Goal: Task Accomplishment & Management: Complete application form

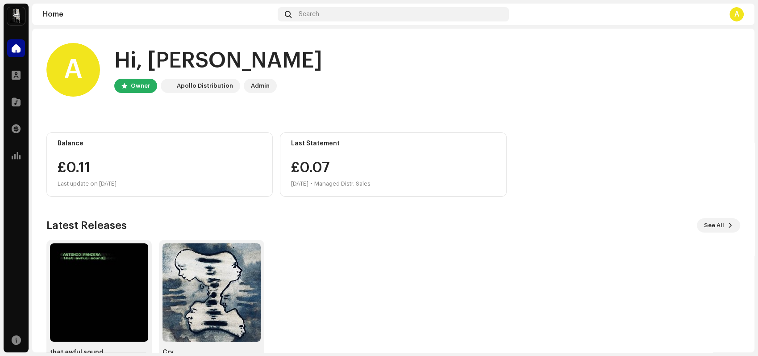
click at [733, 17] on div "A" at bounding box center [737, 14] width 14 height 14
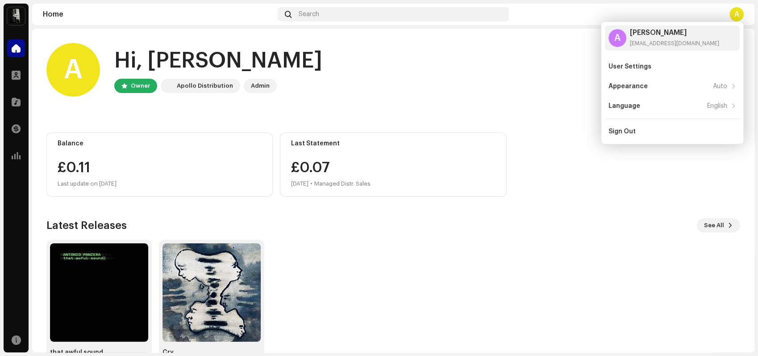
click at [733, 17] on div "A" at bounding box center [737, 14] width 14 height 14
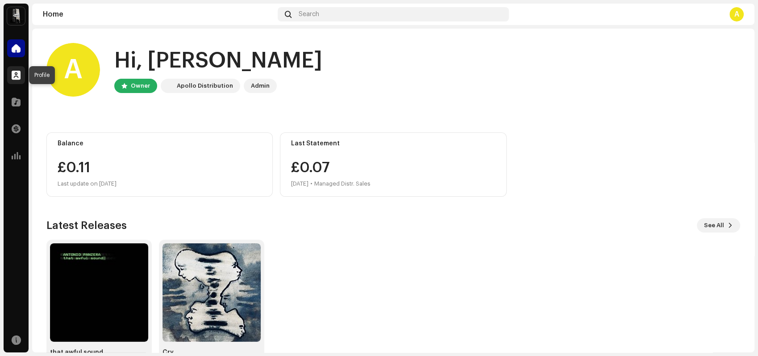
click at [14, 68] on div at bounding box center [16, 75] width 18 height 18
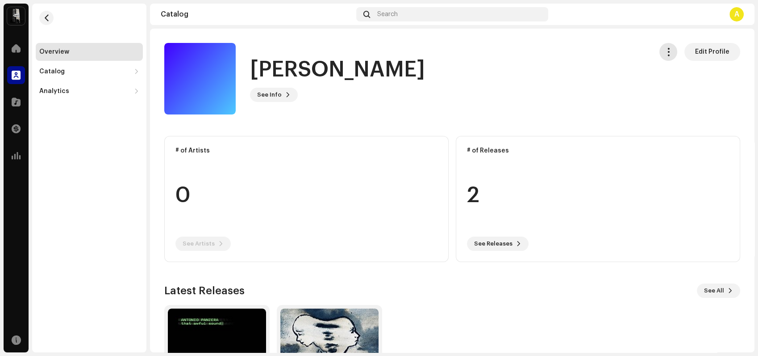
click at [668, 52] on span "button" at bounding box center [669, 51] width 8 height 7
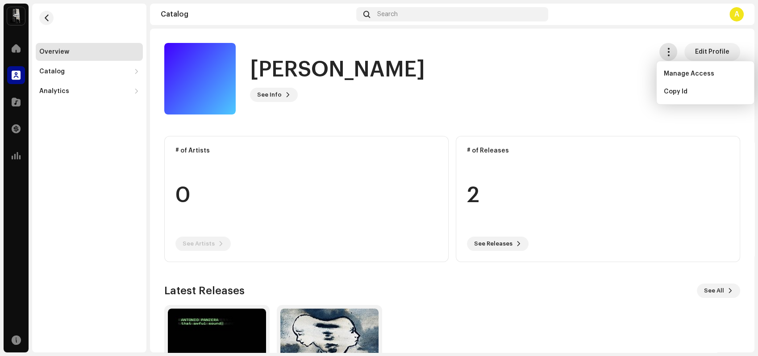
click at [668, 52] on span "button" at bounding box center [669, 51] width 8 height 7
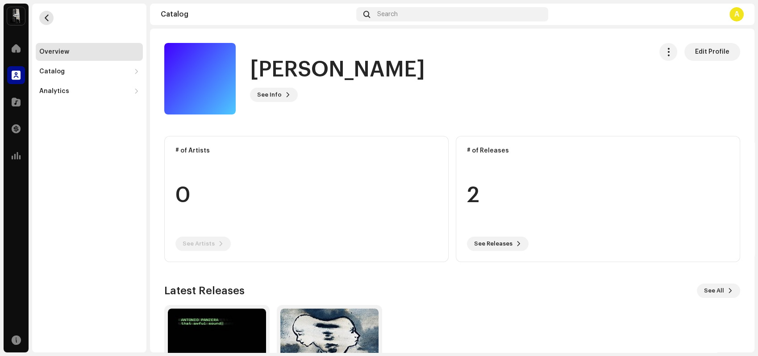
click at [46, 20] on span "button" at bounding box center [46, 17] width 7 height 7
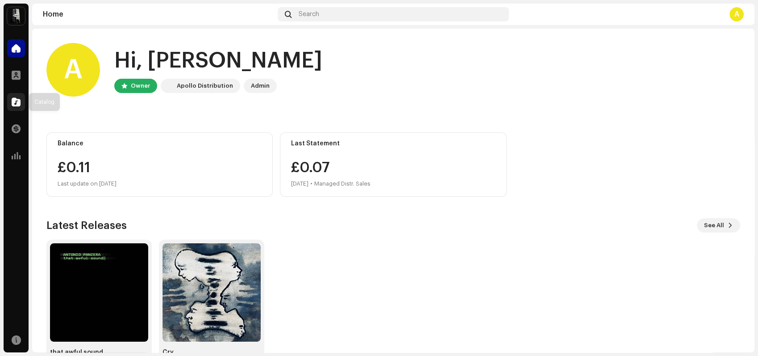
click at [15, 108] on div at bounding box center [16, 102] width 18 height 18
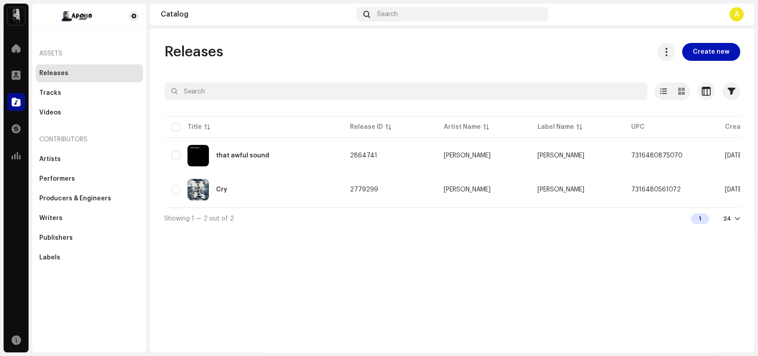
click at [704, 50] on span "Create new" at bounding box center [711, 52] width 37 height 18
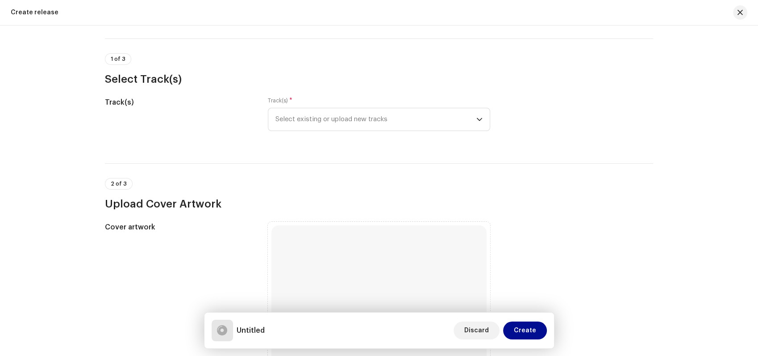
scroll to position [33, 0]
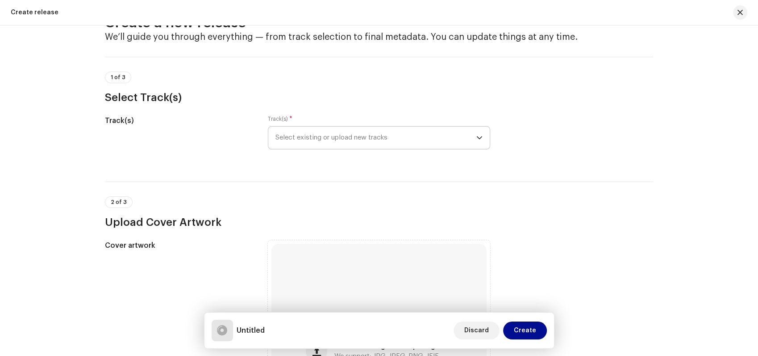
click at [364, 137] on span "Select existing or upload new tracks" at bounding box center [376, 137] width 201 height 22
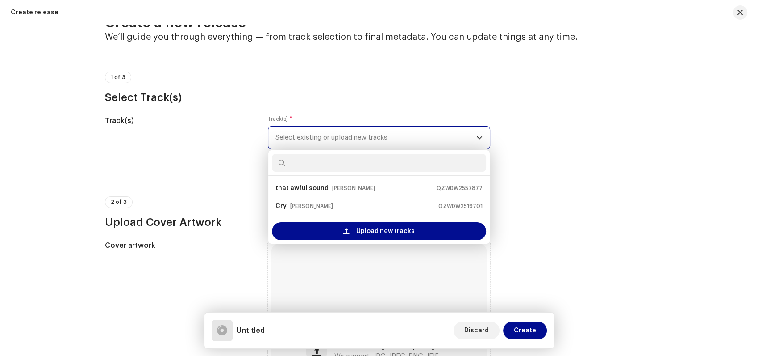
click at [364, 137] on span "Select existing or upload new tracks" at bounding box center [376, 137] width 201 height 22
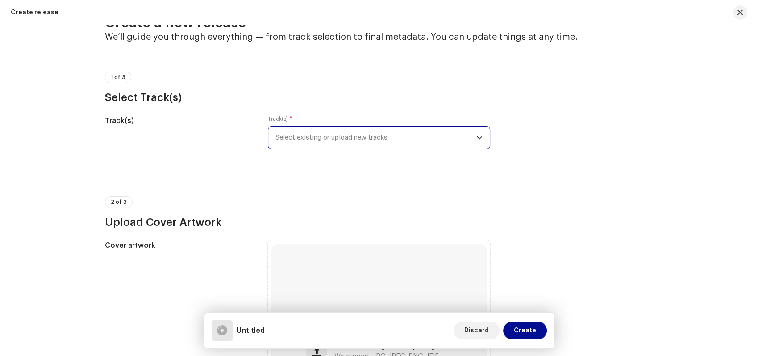
click at [364, 137] on span "Select existing or upload new tracks" at bounding box center [376, 137] width 201 height 22
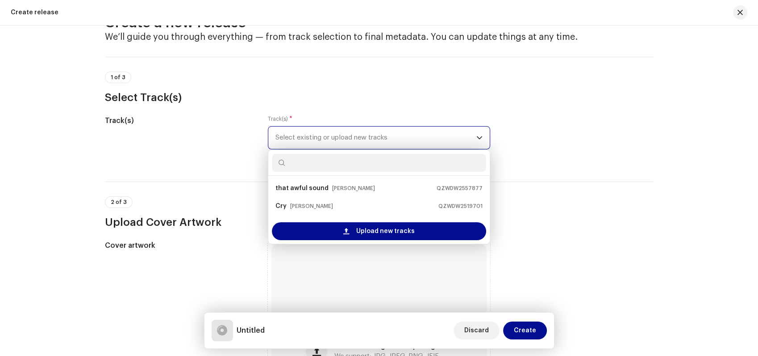
click at [364, 137] on span "Select existing or upload new tracks" at bounding box center [376, 137] width 201 height 22
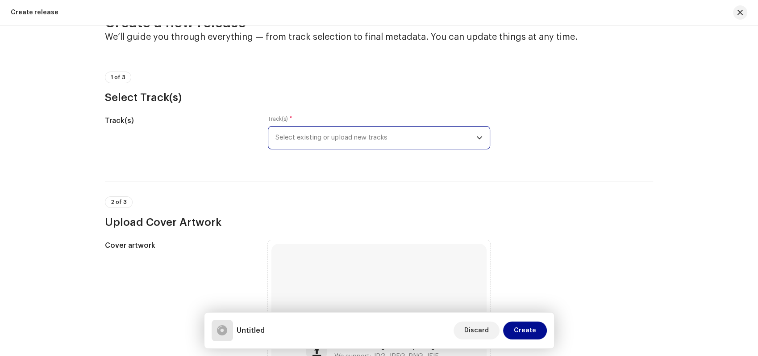
click at [444, 139] on span "Select existing or upload new tracks" at bounding box center [376, 137] width 201 height 22
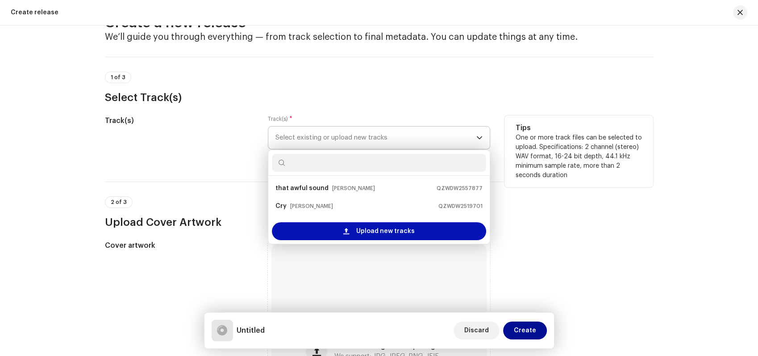
click at [381, 230] on span "Upload new tracks" at bounding box center [385, 231] width 59 height 18
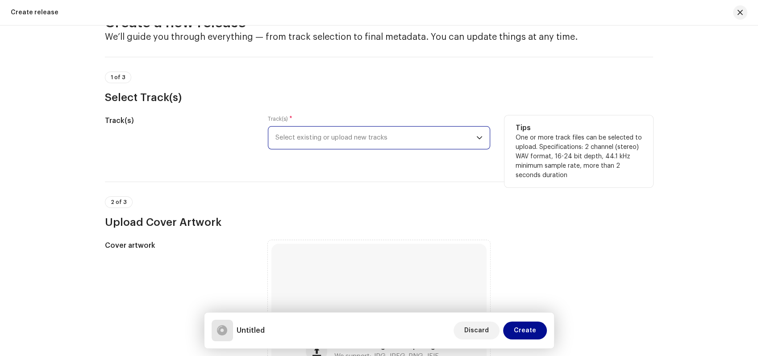
click at [477, 143] on div "dropdown trigger" at bounding box center [480, 137] width 6 height 22
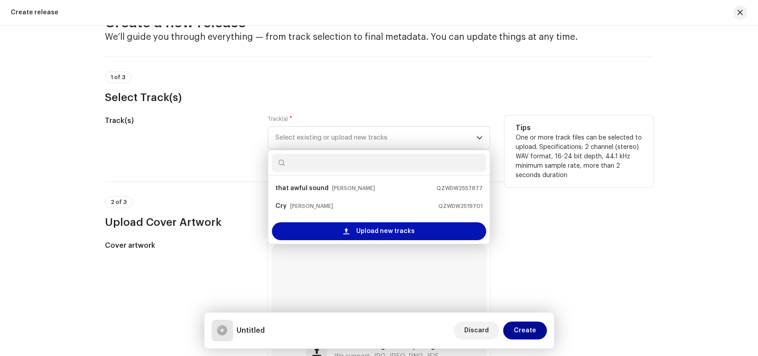
click at [356, 230] on span "Upload new tracks" at bounding box center [385, 231] width 59 height 18
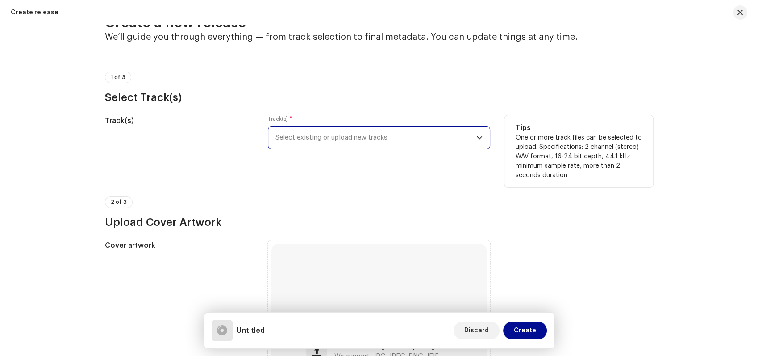
click at [434, 139] on span "Select existing or upload new tracks" at bounding box center [376, 137] width 201 height 22
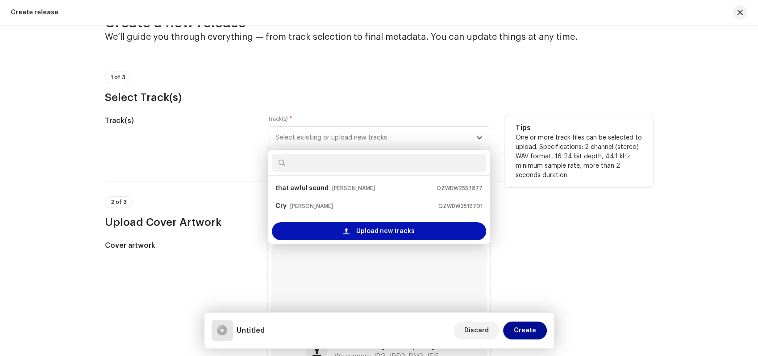
click at [393, 228] on span "Upload new tracks" at bounding box center [385, 231] width 59 height 18
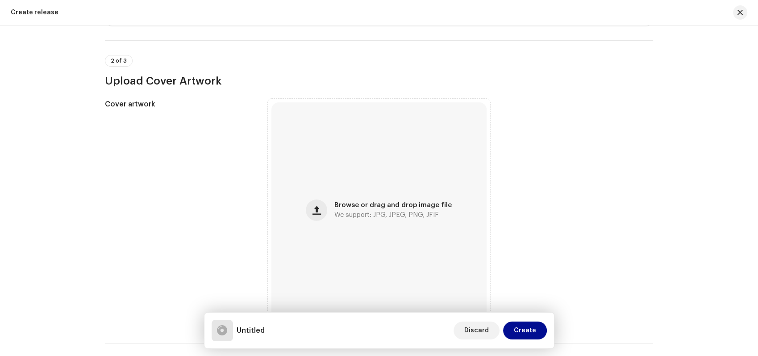
scroll to position [242, 0]
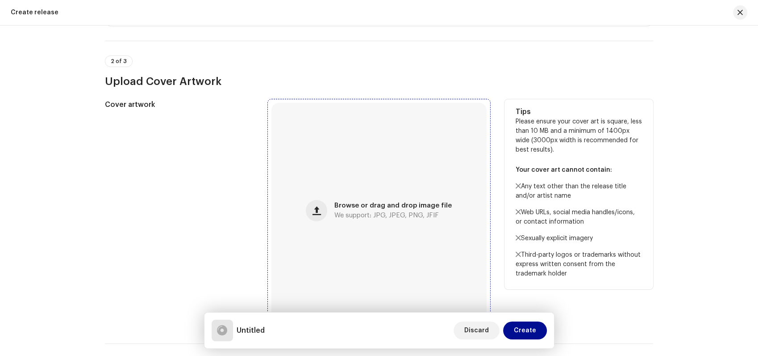
click at [360, 207] on span "Browse or drag and drop image file" at bounding box center [393, 205] width 117 height 6
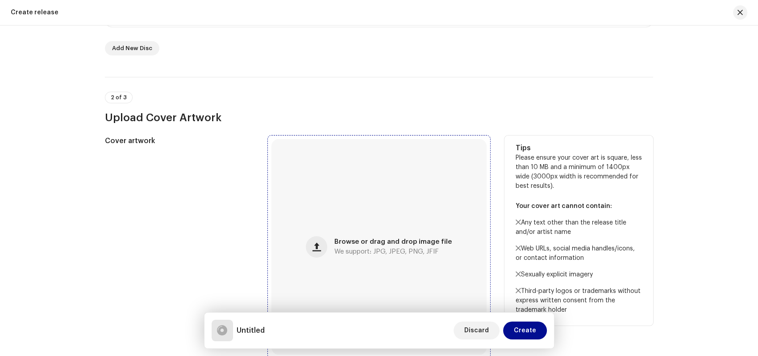
click at [379, 231] on div "Browse or drag and drop image file We support: JPG, JPEG, PNG, JFIF" at bounding box center [379, 246] width 215 height 215
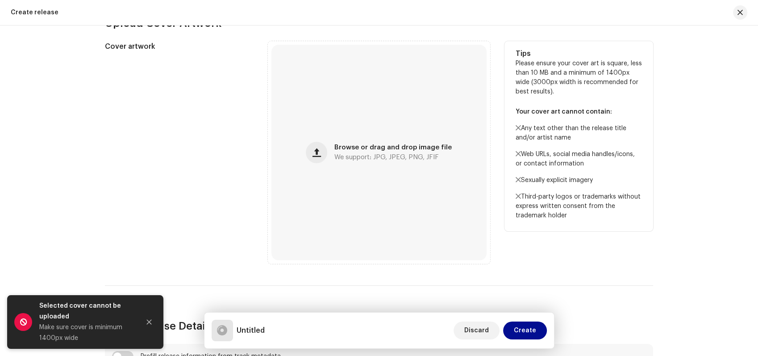
scroll to position [335, 0]
click at [354, 149] on span "Browse or drag and drop image file" at bounding box center [393, 148] width 117 height 6
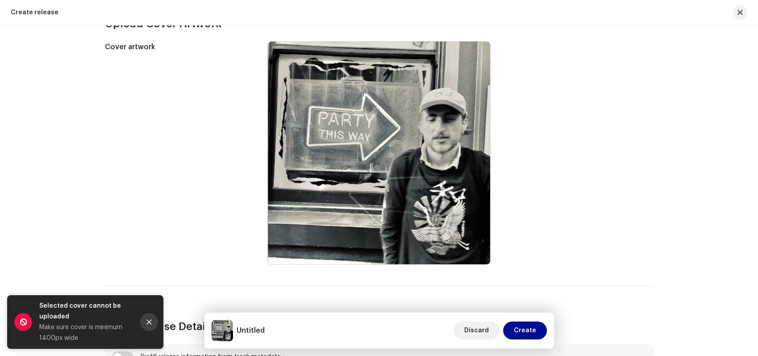
click at [149, 323] on icon "Close" at bounding box center [149, 321] width 6 height 6
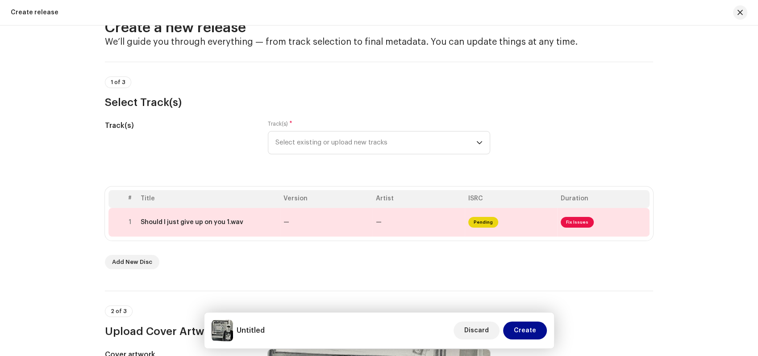
scroll to position [0, 0]
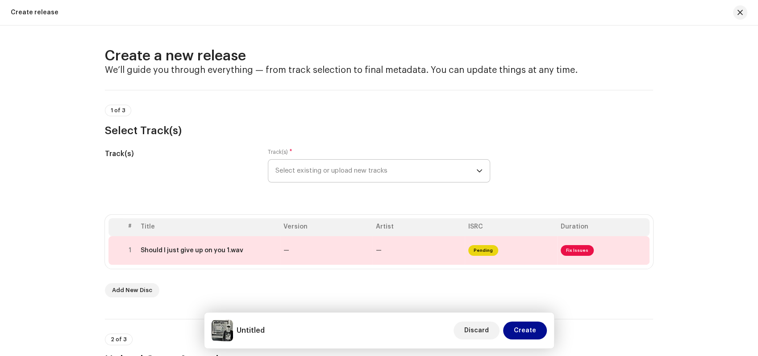
click at [478, 171] on icon "dropdown trigger" at bounding box center [480, 171] width 6 height 6
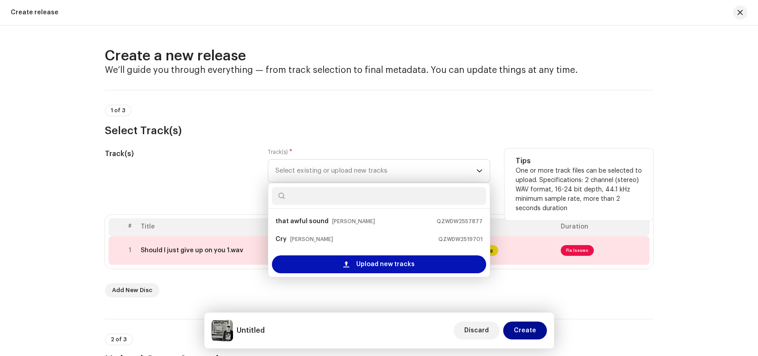
click at [367, 266] on span "Upload new tracks" at bounding box center [385, 264] width 59 height 18
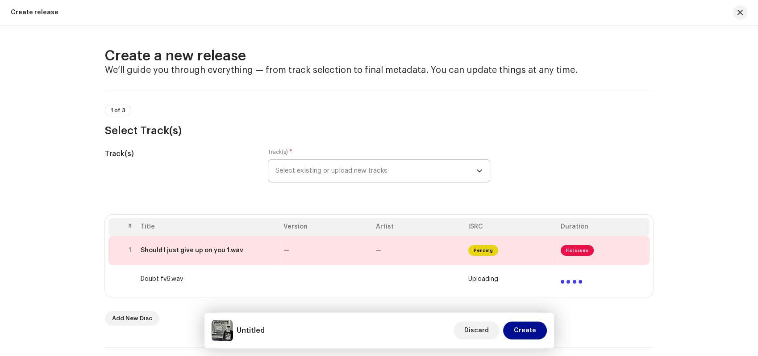
click at [478, 169] on icon "dropdown trigger" at bounding box center [480, 171] width 6 height 6
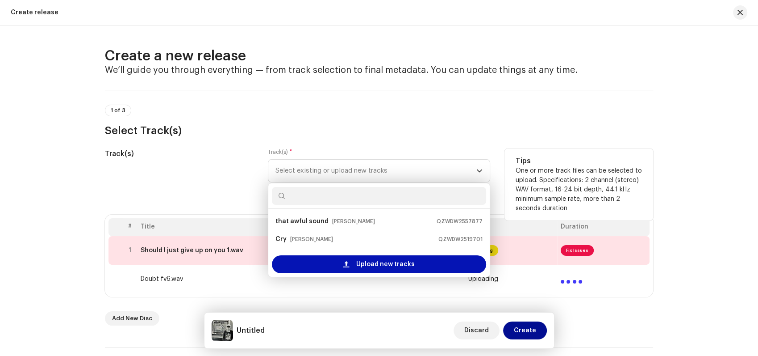
click at [363, 264] on span "Upload new tracks" at bounding box center [385, 264] width 59 height 18
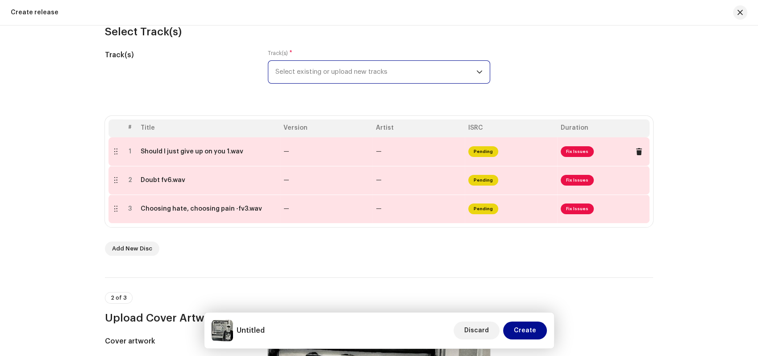
scroll to position [95, 0]
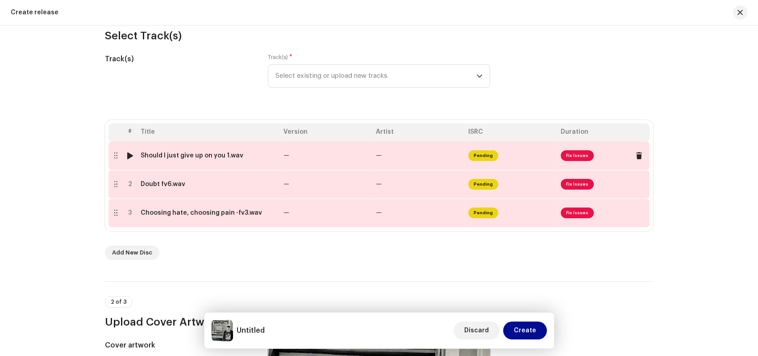
click at [117, 156] on div at bounding box center [115, 155] width 7 height 7
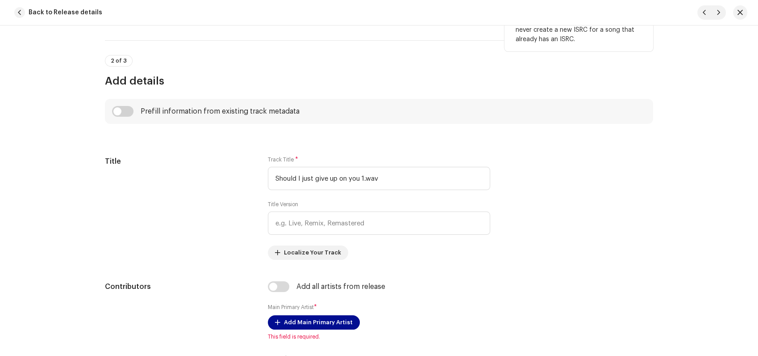
scroll to position [278, 0]
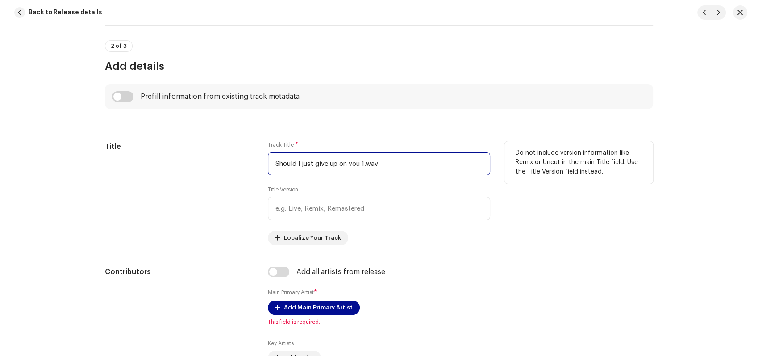
click at [387, 161] on input "Should I just give up on you 1.wav" at bounding box center [379, 163] width 222 height 23
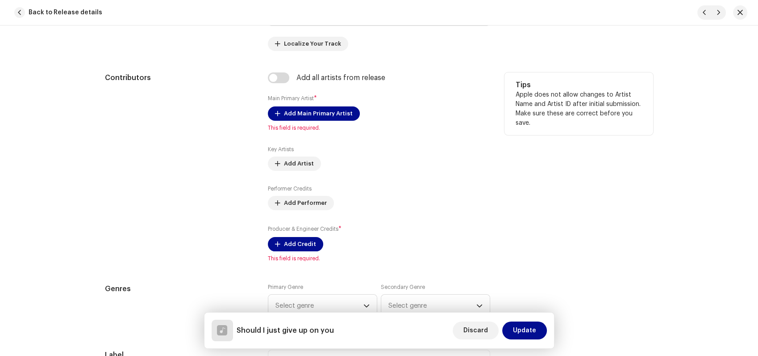
scroll to position [469, 0]
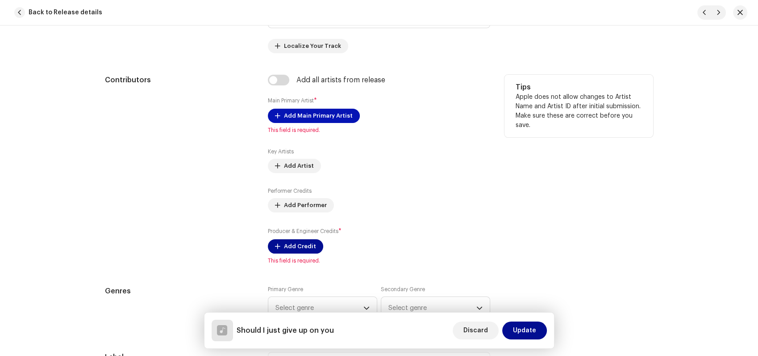
type input "Should I just give up on you"
click at [311, 116] on span "Add Main Primary Artist" at bounding box center [318, 116] width 69 height 18
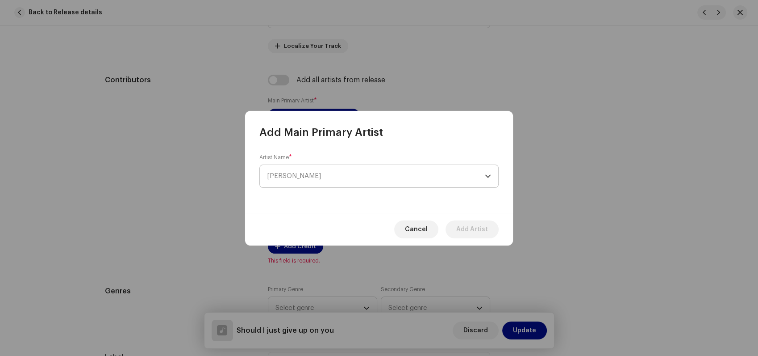
click at [364, 169] on span "[PERSON_NAME]" at bounding box center [376, 176] width 218 height 22
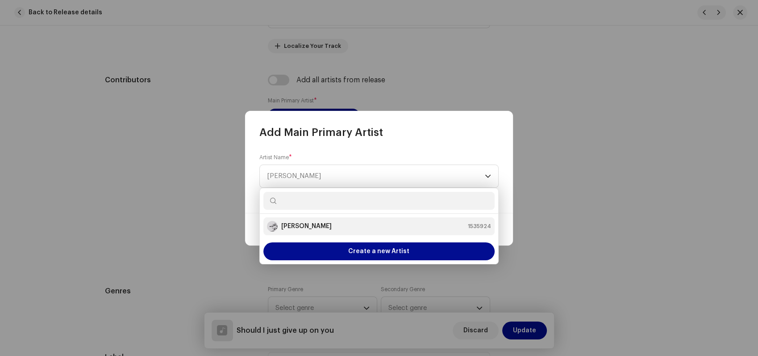
click at [352, 226] on div "[PERSON_NAME] 1535924" at bounding box center [379, 226] width 224 height 11
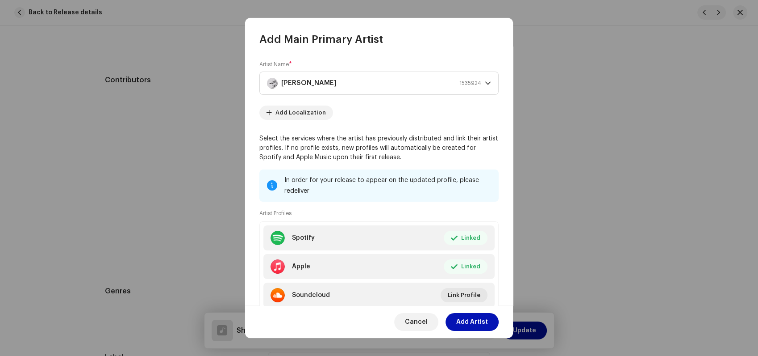
click at [467, 323] on span "Add Artist" at bounding box center [473, 322] width 32 height 18
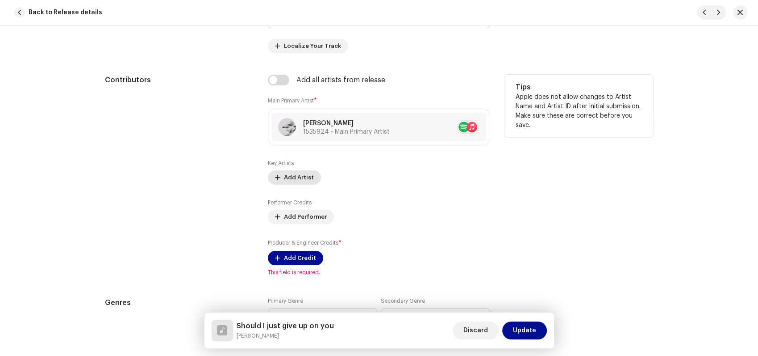
click at [284, 179] on span "Add Artist" at bounding box center [299, 177] width 30 height 18
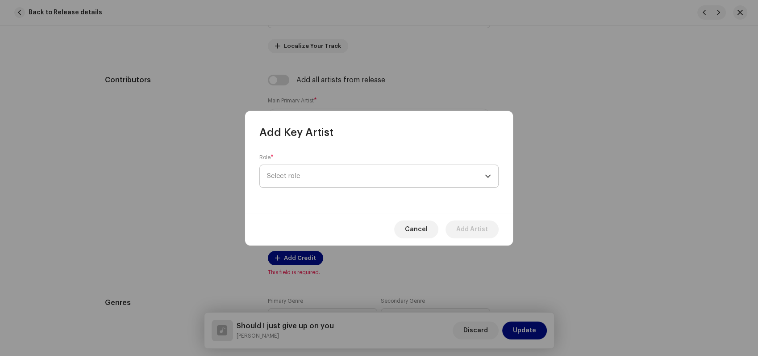
click at [304, 172] on span "Select role" at bounding box center [376, 176] width 218 height 22
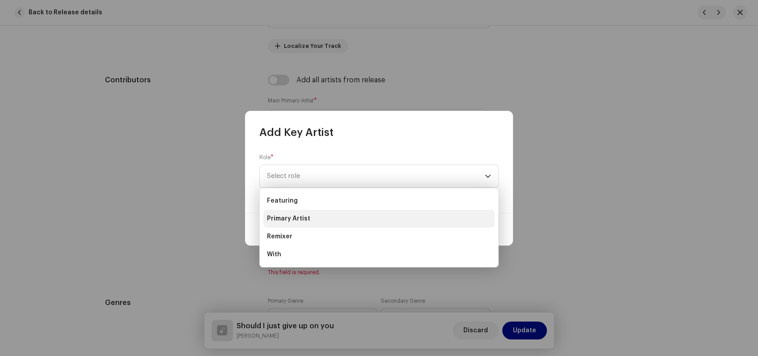
click at [307, 218] on span "Primary Artist" at bounding box center [288, 218] width 43 height 9
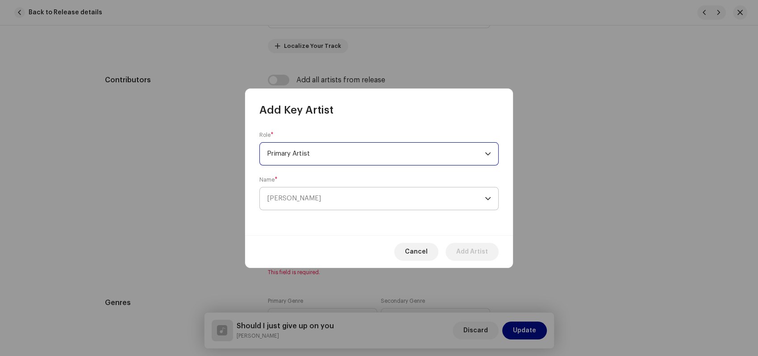
click at [400, 198] on span "[PERSON_NAME]" at bounding box center [376, 198] width 218 height 22
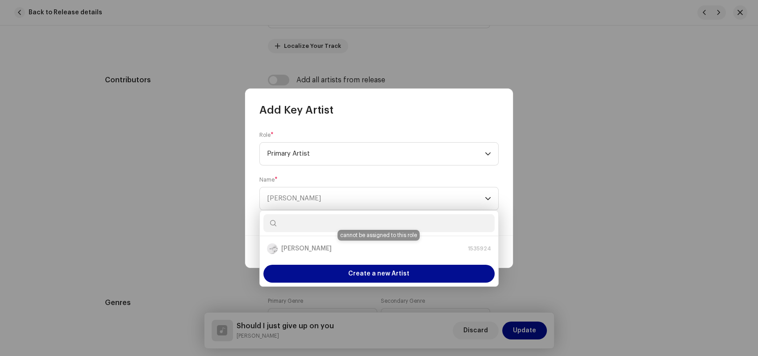
click at [349, 247] on div "[PERSON_NAME] 1535924" at bounding box center [379, 248] width 224 height 11
click at [324, 225] on input "text" at bounding box center [379, 223] width 231 height 18
type input "[PERSON_NAME]"
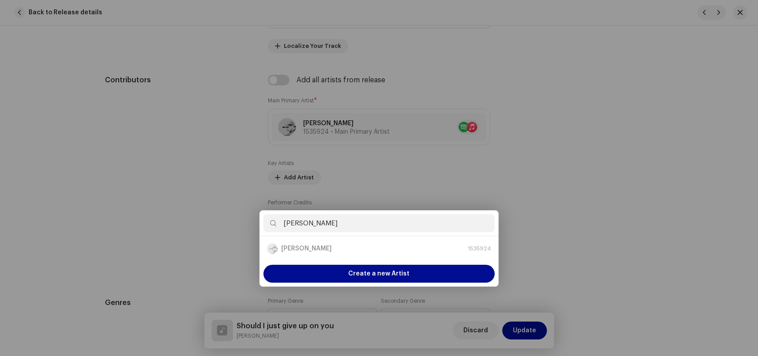
click at [640, 195] on div "Add Key Artist Role * Primary Artist Name * [PERSON_NAME] Cancel Add Artist" at bounding box center [379, 178] width 758 height 356
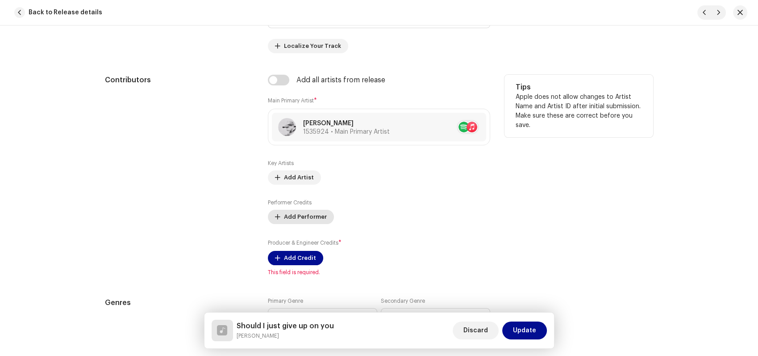
click at [290, 213] on span "Add Performer" at bounding box center [305, 217] width 43 height 18
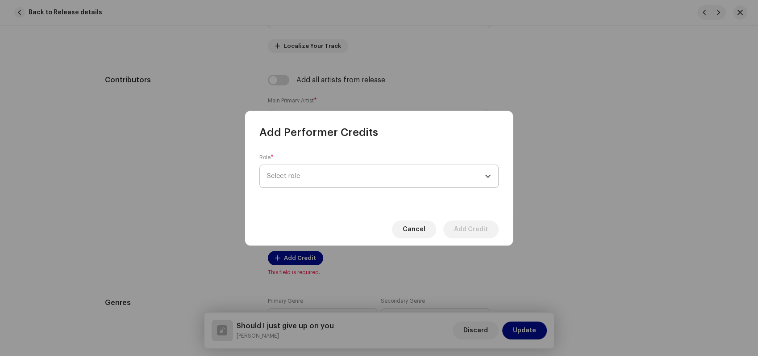
click at [361, 166] on span "Select role" at bounding box center [376, 176] width 218 height 22
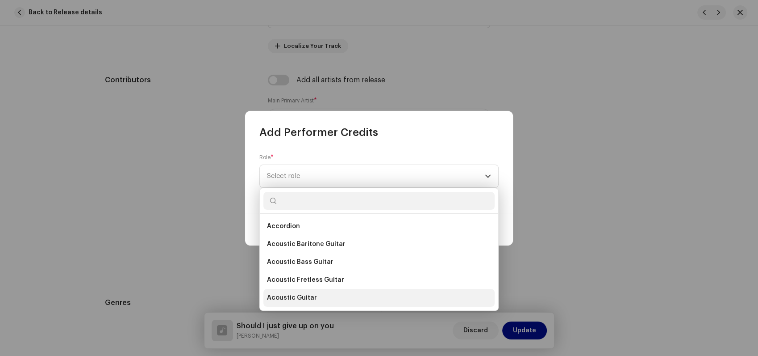
click at [323, 297] on li "Acoustic Guitar" at bounding box center [379, 298] width 231 height 18
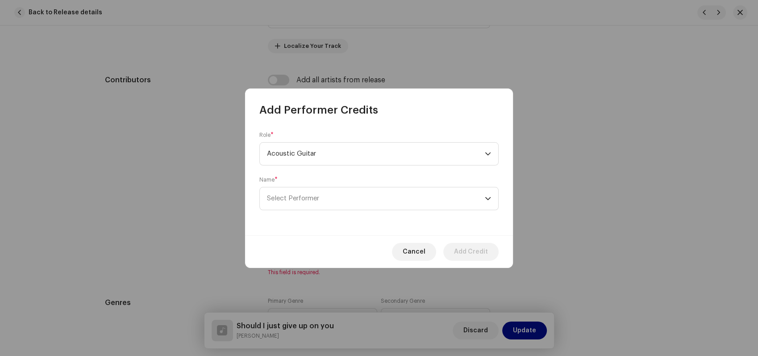
click at [400, 211] on div "Role * Acoustic Guitar Name * Select Performer" at bounding box center [379, 176] width 268 height 118
click at [374, 205] on span "Select Performer" at bounding box center [376, 198] width 218 height 22
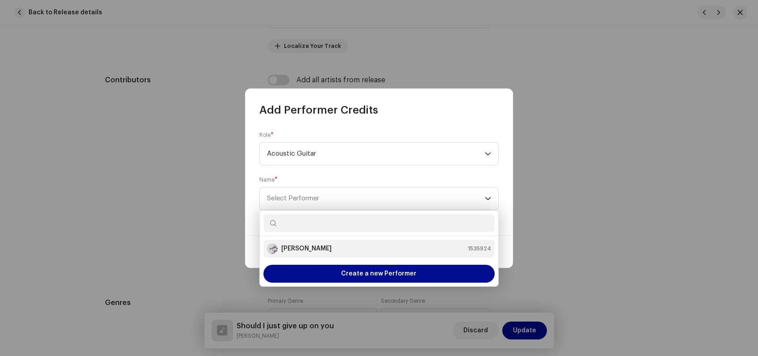
click at [323, 252] on strong "[PERSON_NAME]" at bounding box center [306, 248] width 50 height 9
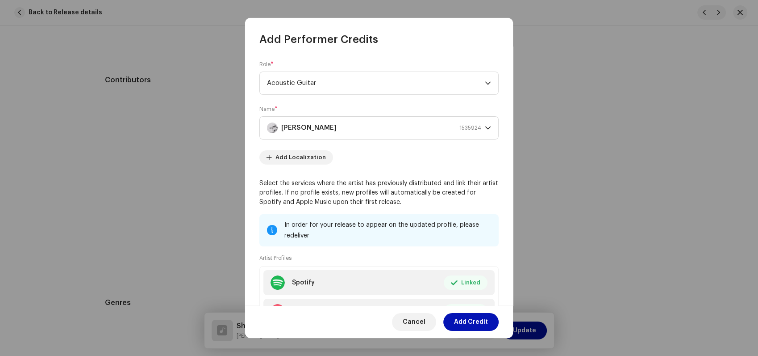
click at [455, 321] on span "Add Credit" at bounding box center [471, 322] width 34 height 18
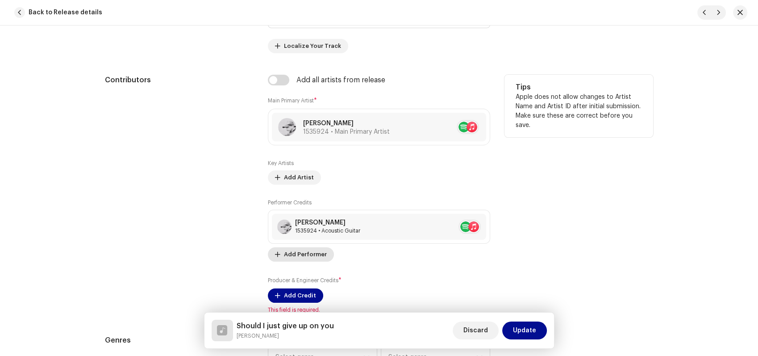
click at [300, 255] on span "Add Performer" at bounding box center [305, 254] width 43 height 18
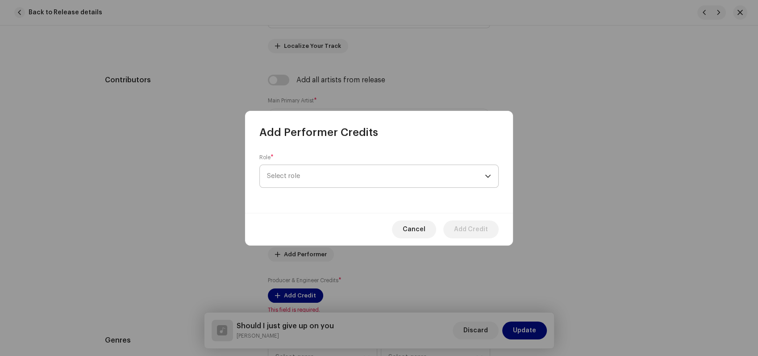
click at [377, 177] on span "Select role" at bounding box center [376, 176] width 218 height 22
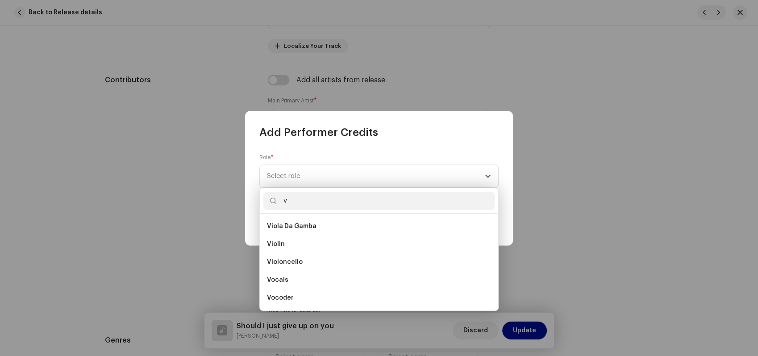
scroll to position [179, 0]
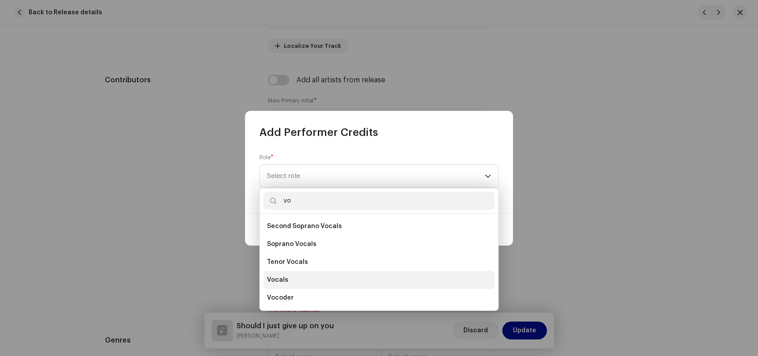
type input "vo"
click at [314, 278] on li "Vocals" at bounding box center [379, 280] width 231 height 18
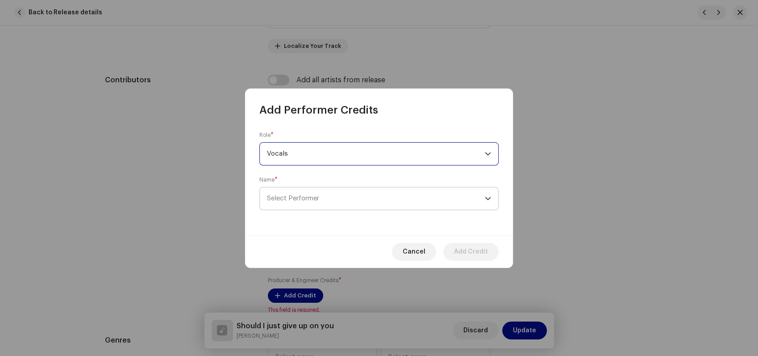
click at [446, 202] on span "Select Performer" at bounding box center [376, 198] width 218 height 22
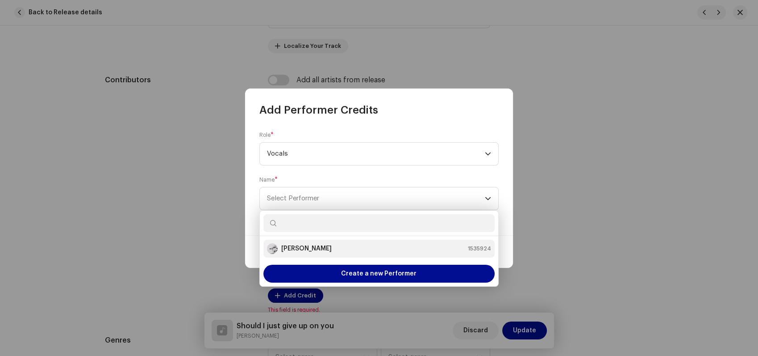
click at [358, 246] on div "[PERSON_NAME] 1535924" at bounding box center [379, 248] width 224 height 11
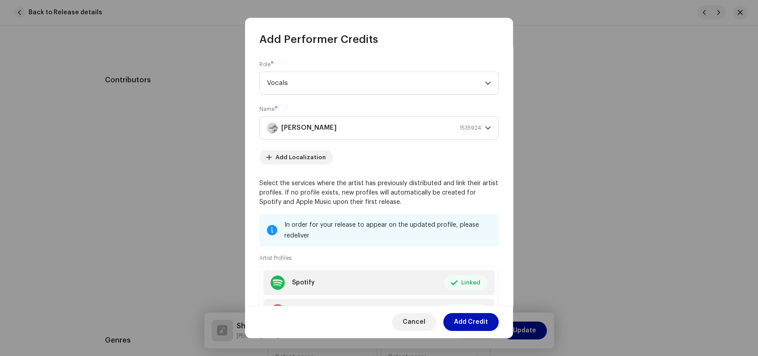
click at [457, 317] on span "Add Credit" at bounding box center [471, 322] width 34 height 18
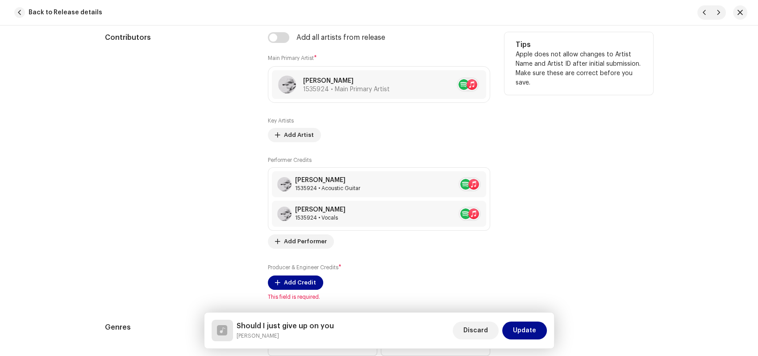
scroll to position [563, 0]
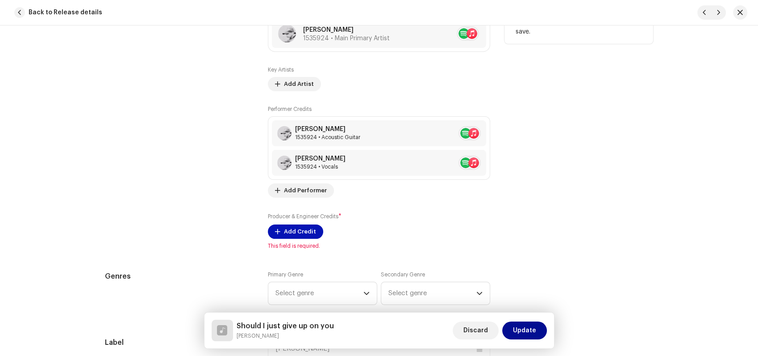
click at [277, 230] on span at bounding box center [277, 231] width 5 height 7
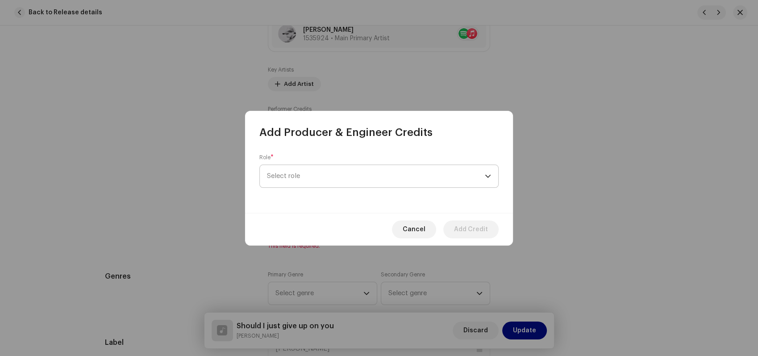
click at [422, 177] on span "Select role" at bounding box center [376, 176] width 218 height 22
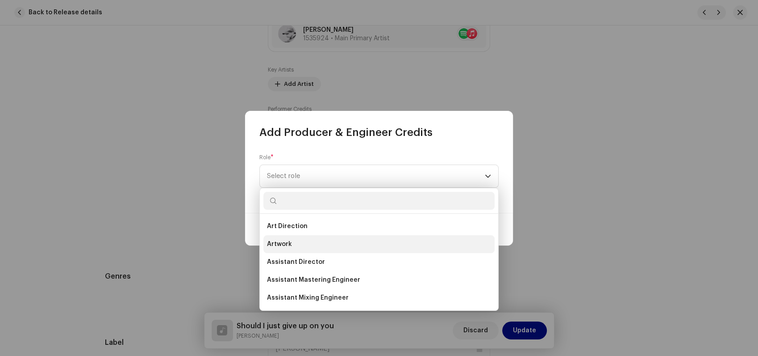
click at [302, 244] on li "Artwork" at bounding box center [379, 244] width 231 height 18
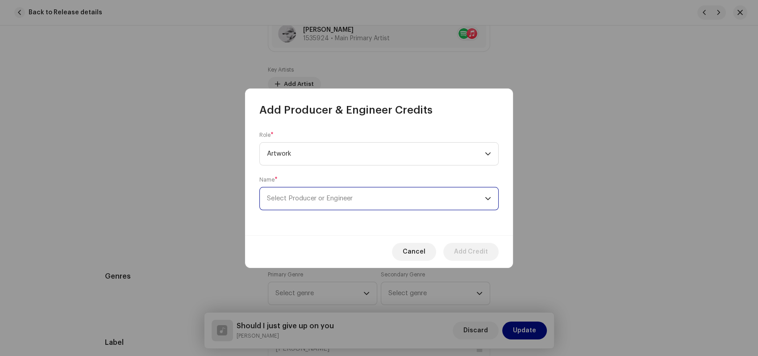
click at [410, 200] on span "Select Producer or Engineer" at bounding box center [376, 198] width 218 height 22
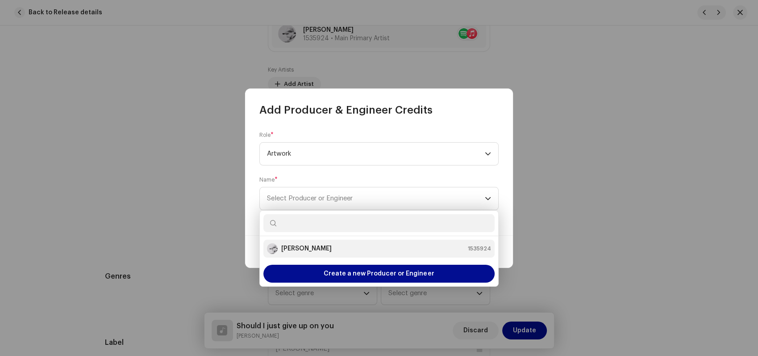
click at [349, 247] on div "[PERSON_NAME] 1535924" at bounding box center [379, 248] width 224 height 11
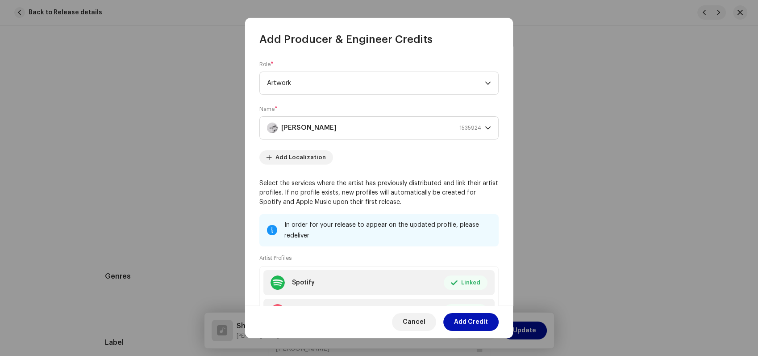
click at [459, 320] on span "Add Credit" at bounding box center [471, 322] width 34 height 18
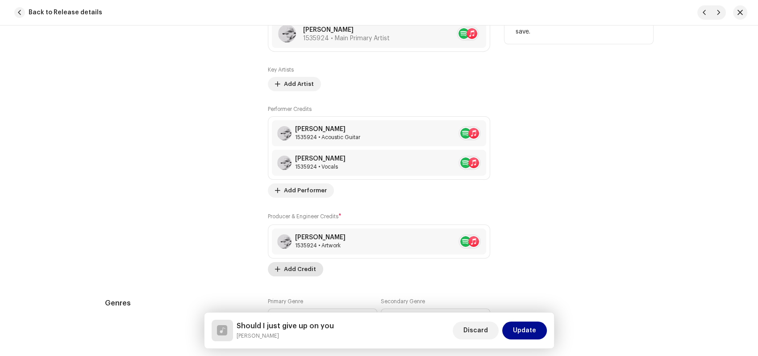
click at [302, 269] on span "Add Credit" at bounding box center [300, 269] width 32 height 18
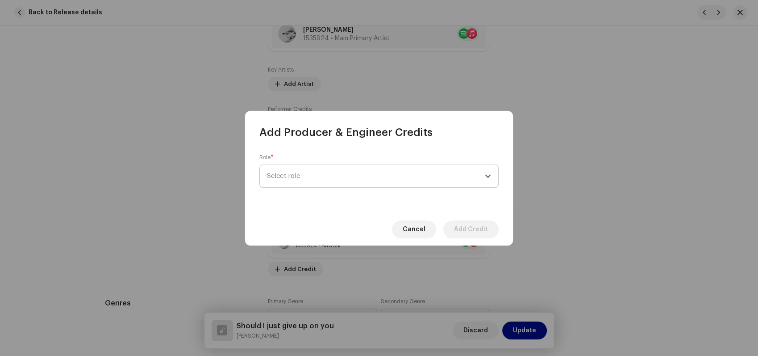
click at [405, 183] on span "Select role" at bounding box center [376, 176] width 218 height 22
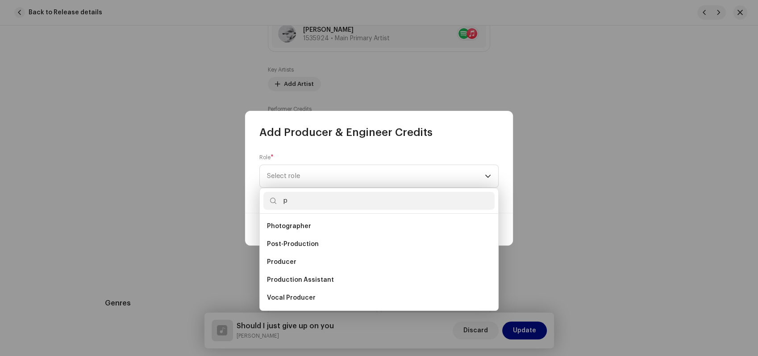
scroll to position [13, 0]
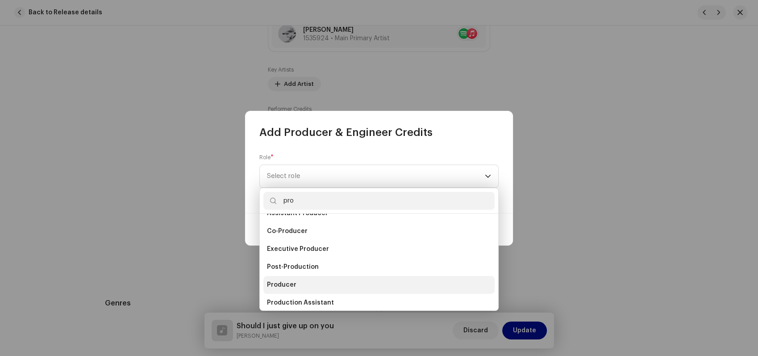
type input "pro"
click at [302, 279] on li "Producer" at bounding box center [379, 285] width 231 height 18
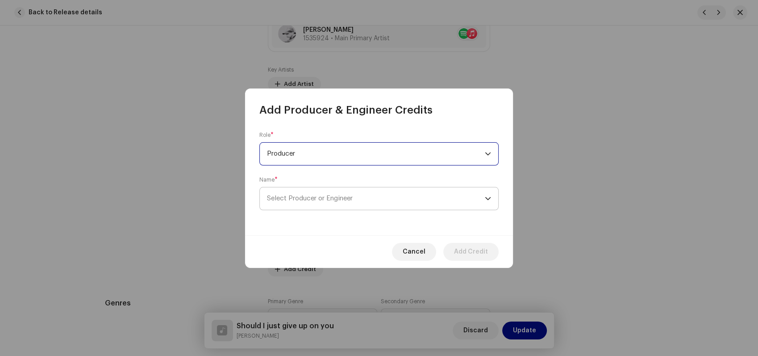
click at [401, 200] on span "Select Producer or Engineer" at bounding box center [376, 198] width 218 height 22
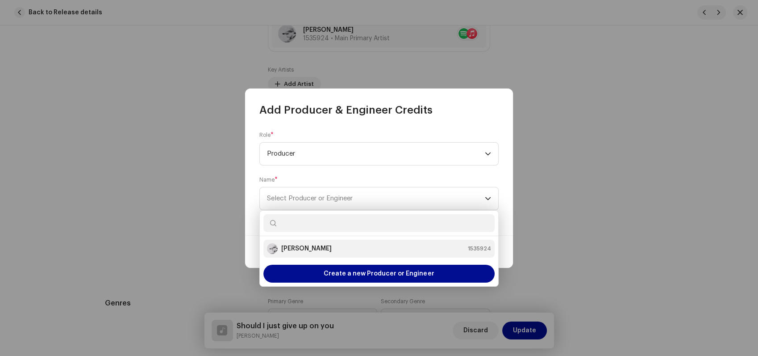
click at [329, 246] on strong "[PERSON_NAME]" at bounding box center [306, 248] width 50 height 9
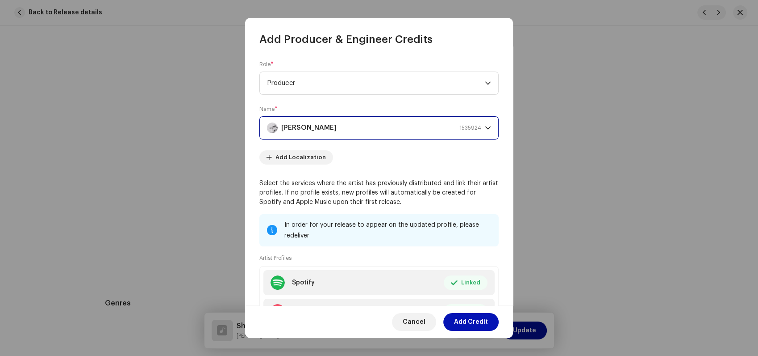
click at [468, 315] on span "Add Credit" at bounding box center [471, 322] width 34 height 18
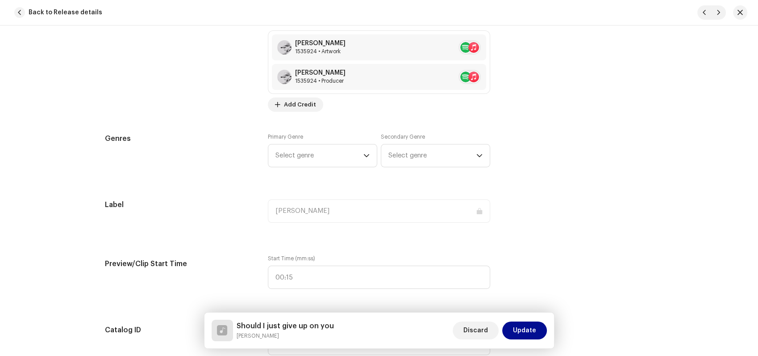
scroll to position [776, 0]
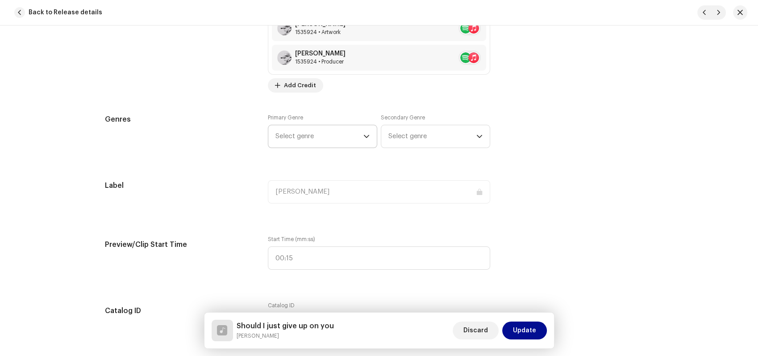
click at [341, 133] on span "Select genre" at bounding box center [320, 136] width 88 height 22
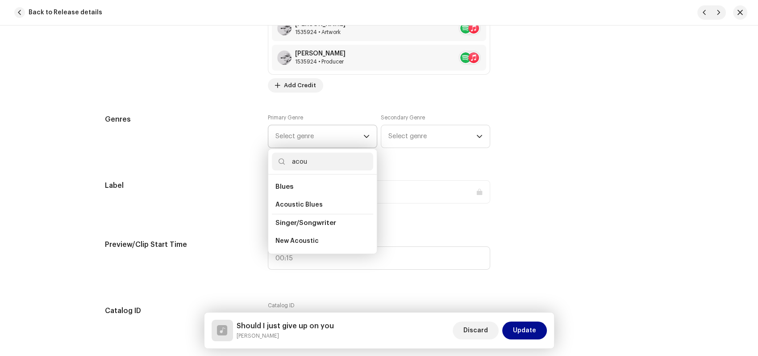
click at [312, 218] on li "Singer/Songwriter" at bounding box center [322, 223] width 101 height 18
click at [312, 222] on span "Singer/Songwriter" at bounding box center [306, 222] width 61 height 7
click at [322, 222] on span "Singer/Songwriter" at bounding box center [306, 222] width 61 height 7
click at [293, 220] on span "Singer/Songwriter" at bounding box center [306, 222] width 61 height 7
click at [310, 168] on input "acou" at bounding box center [322, 161] width 101 height 18
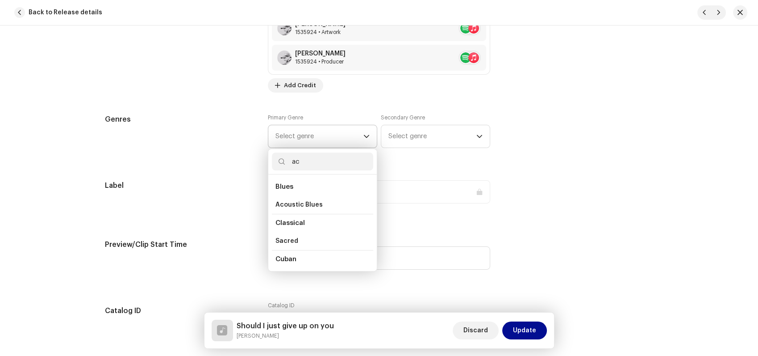
type input "a"
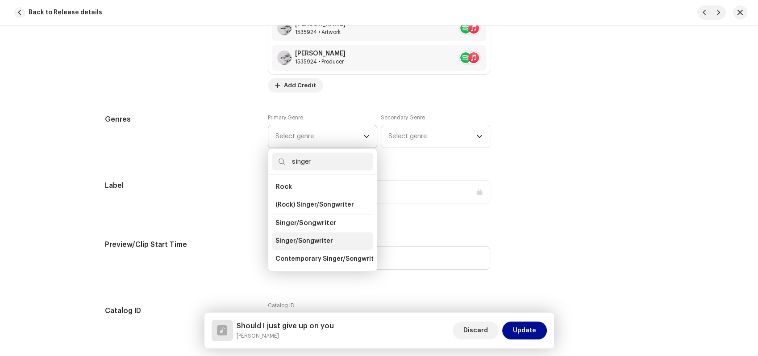
type input "singer"
click at [318, 241] on span "Singer/Songwriter" at bounding box center [305, 240] width 58 height 9
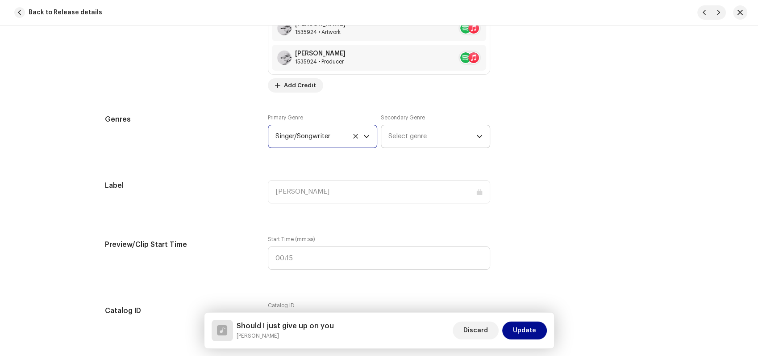
click at [429, 138] on span "Select genre" at bounding box center [433, 136] width 88 height 22
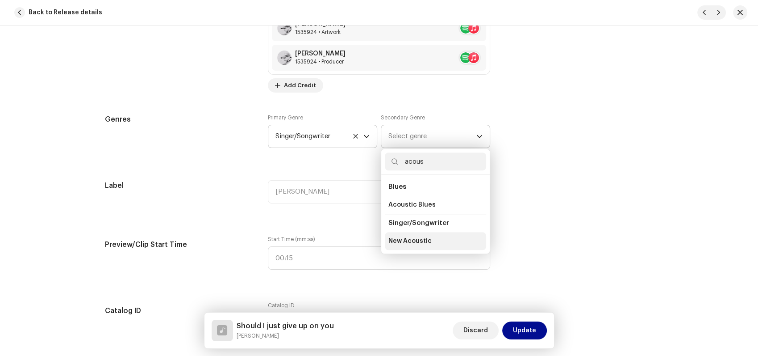
type input "acous"
click at [416, 241] on span "New Acoustic" at bounding box center [410, 240] width 43 height 9
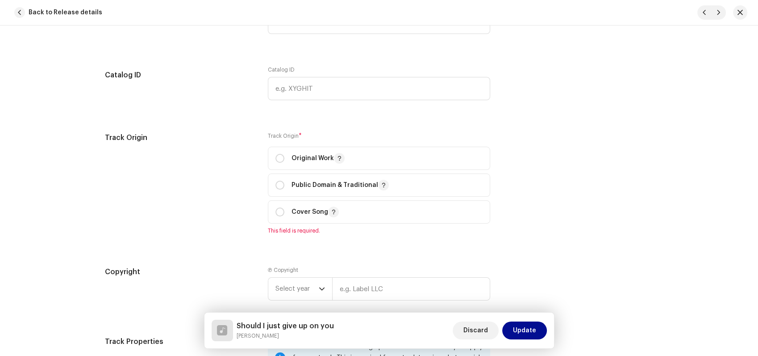
scroll to position [1033, 0]
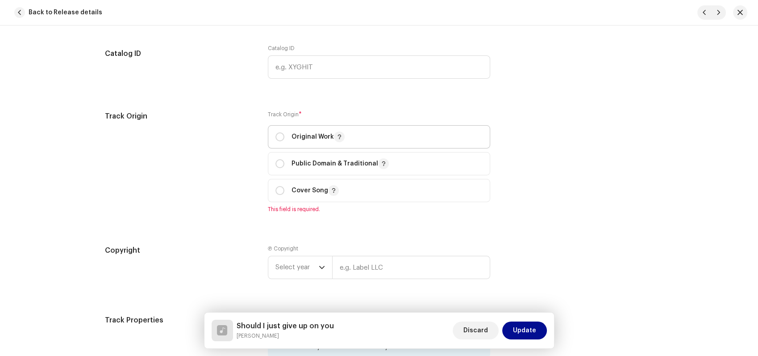
click at [307, 142] on p "Original Work" at bounding box center [318, 136] width 53 height 11
radio input "true"
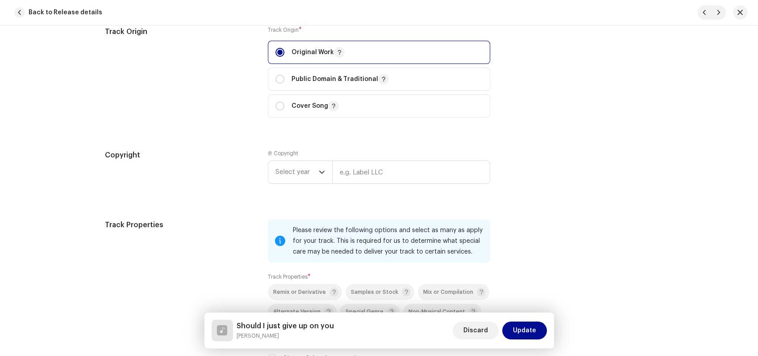
scroll to position [1136, 0]
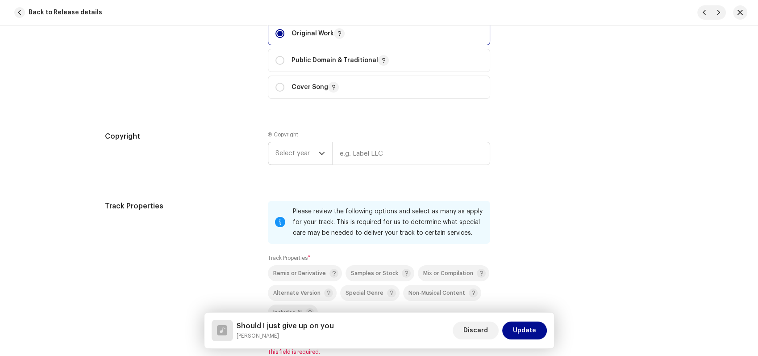
click at [320, 162] on div "dropdown trigger" at bounding box center [322, 153] width 6 height 22
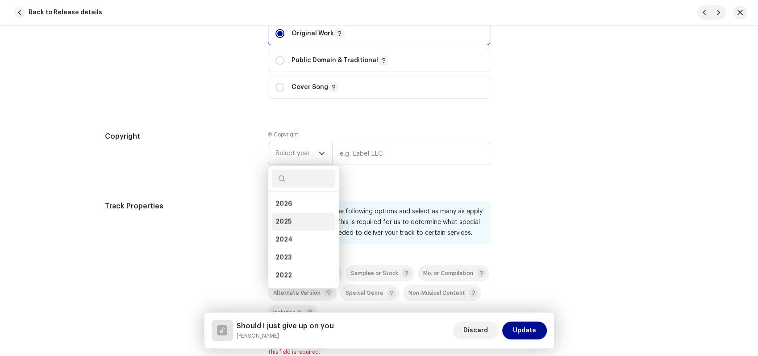
click at [282, 225] on span "2025" at bounding box center [284, 221] width 16 height 9
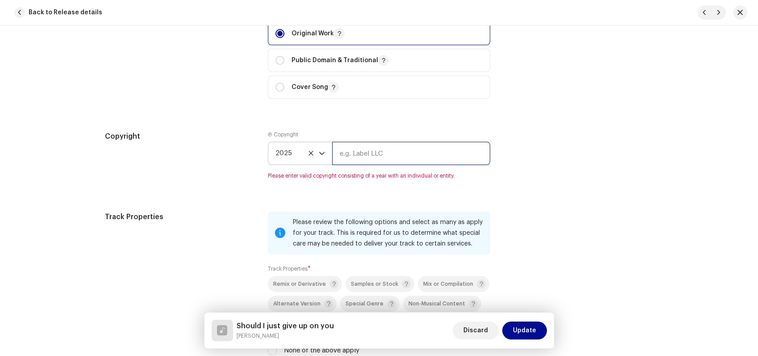
click at [360, 155] on input "text" at bounding box center [411, 153] width 158 height 23
type input "[PERSON_NAME]"
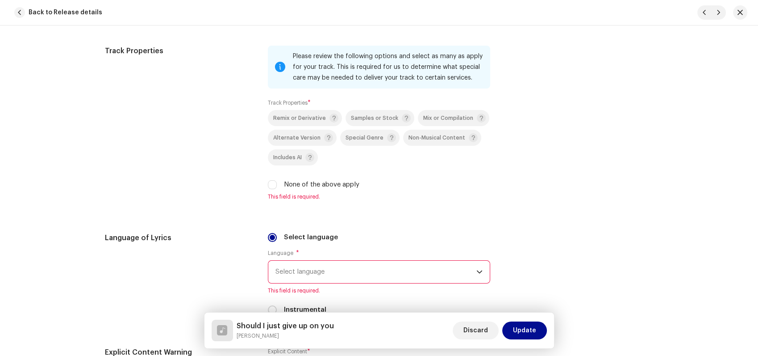
scroll to position [1308, 0]
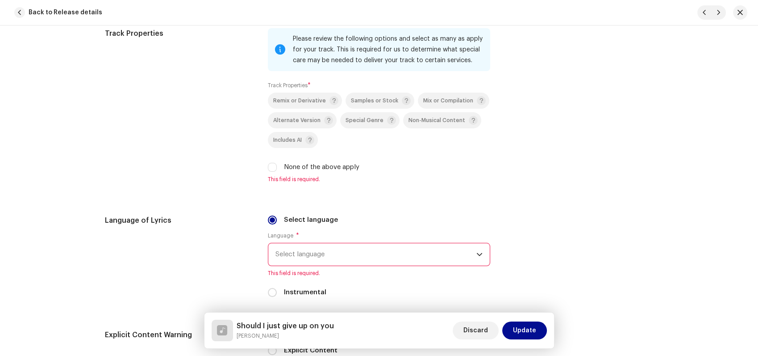
click at [314, 168] on label "None of the above apply" at bounding box center [321, 167] width 75 height 10
click at [277, 168] on input "None of the above apply" at bounding box center [272, 167] width 9 height 9
checkbox input "true"
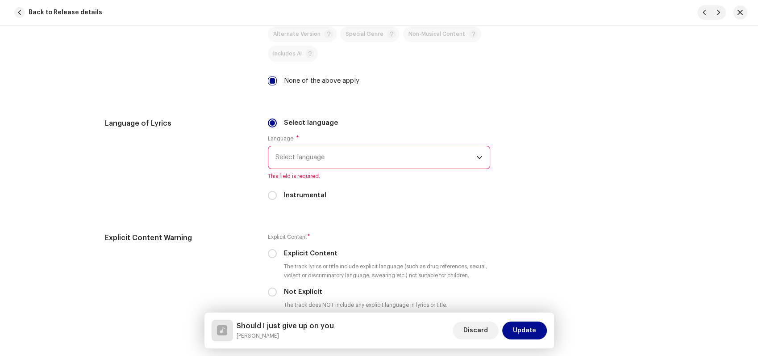
scroll to position [1403, 0]
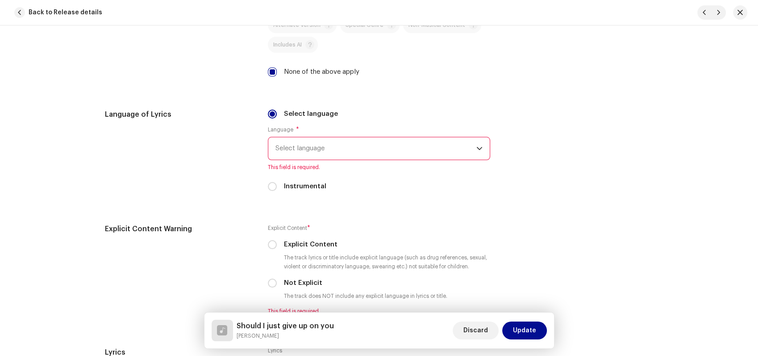
click at [352, 159] on span "Select language" at bounding box center [376, 148] width 201 height 22
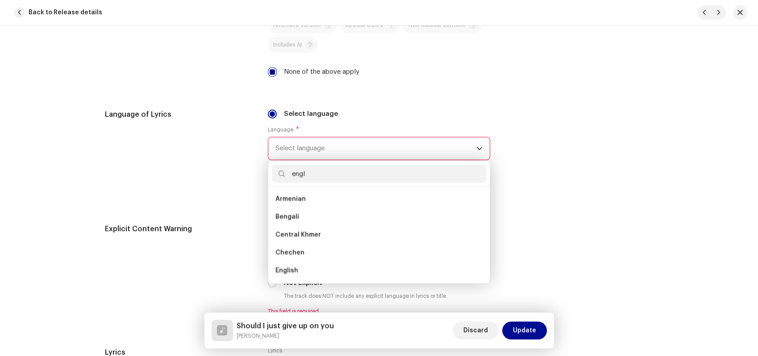
scroll to position [0, 0]
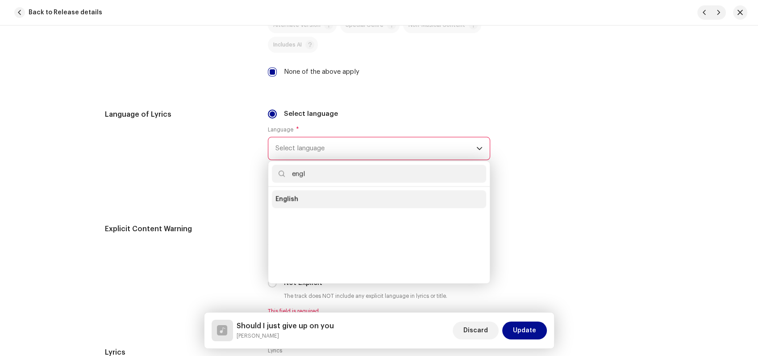
type input "engl"
click at [296, 197] on li "English" at bounding box center [379, 199] width 214 height 18
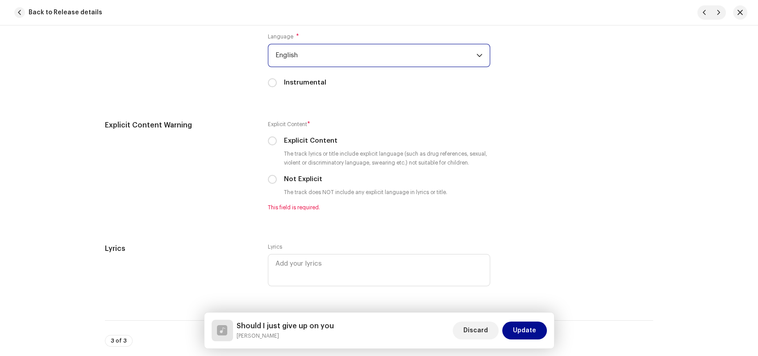
scroll to position [1519, 0]
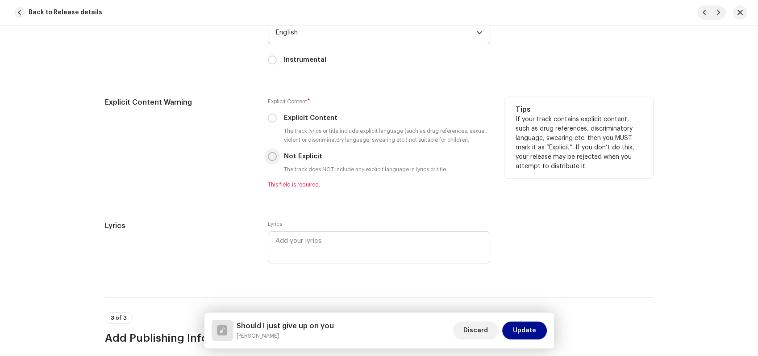
click at [270, 161] on input "Not Explicit" at bounding box center [272, 156] width 9 height 9
radio input "true"
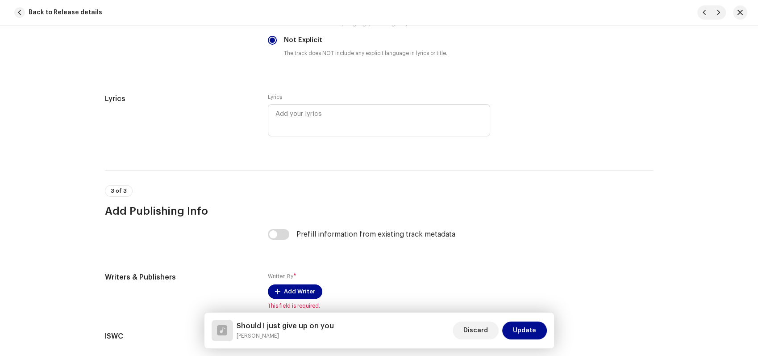
scroll to position [1637, 0]
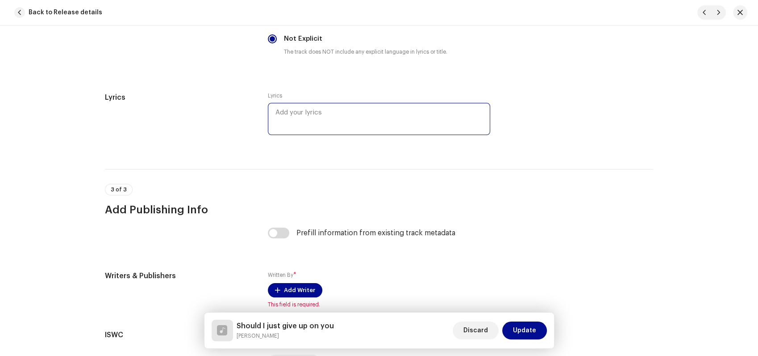
click at [351, 122] on textarea at bounding box center [379, 119] width 222 height 32
type textarea "-"
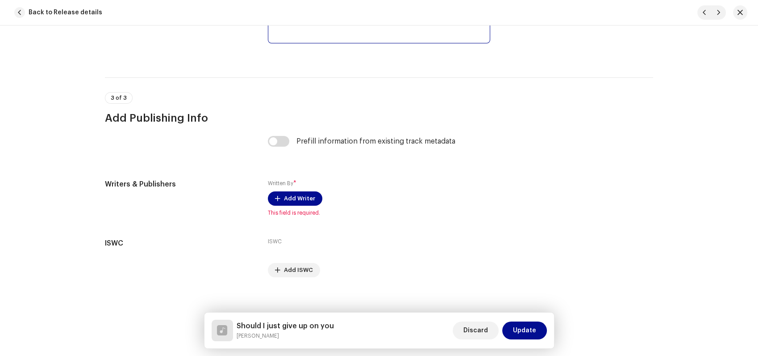
scroll to position [1739, 0]
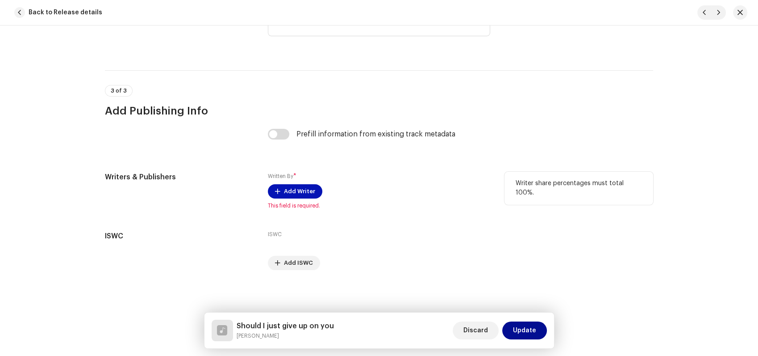
click at [298, 195] on span "Add Writer" at bounding box center [299, 191] width 31 height 18
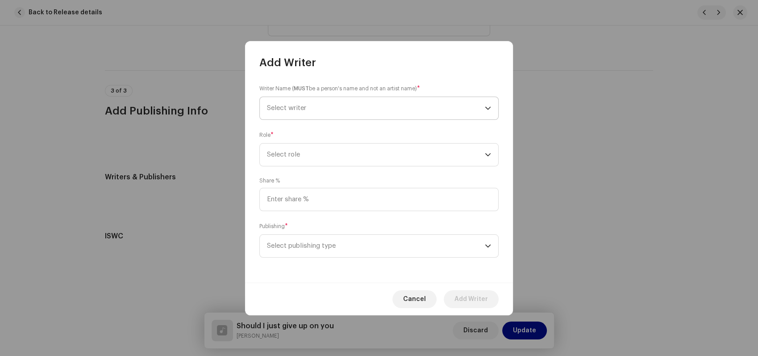
click at [370, 109] on span "Select writer" at bounding box center [376, 108] width 218 height 22
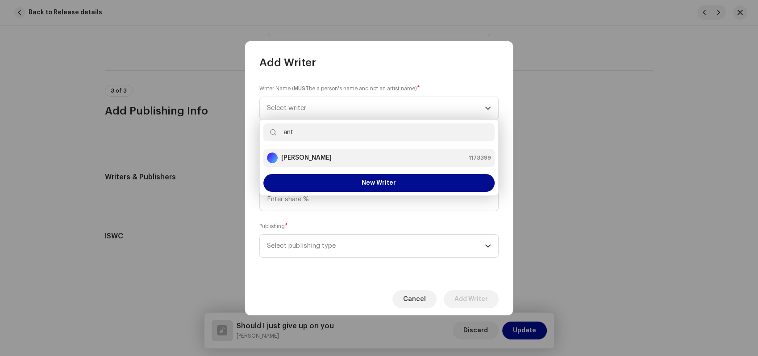
type input "ant"
click at [312, 157] on strong "[PERSON_NAME]" at bounding box center [306, 157] width 50 height 9
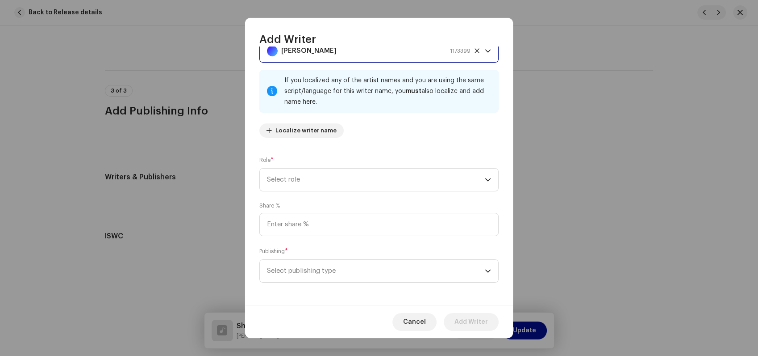
scroll to position [36, 0]
click at [347, 176] on span "Select role" at bounding box center [376, 177] width 218 height 22
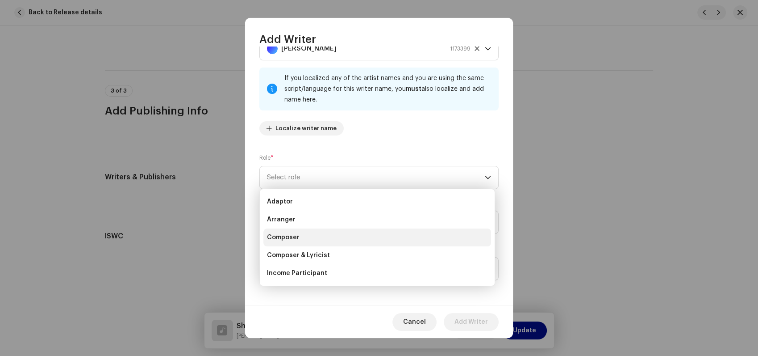
click at [320, 241] on li "Composer" at bounding box center [378, 237] width 228 height 18
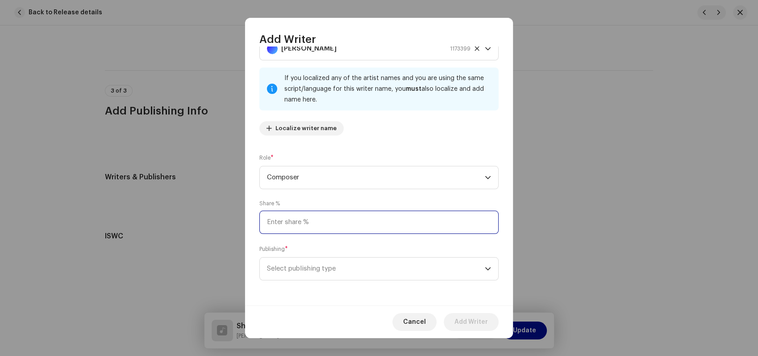
click at [318, 220] on input at bounding box center [379, 221] width 239 height 23
type input "100.00"
drag, startPoint x: 315, startPoint y: 270, endPoint x: 295, endPoint y: 272, distance: 19.7
click at [295, 272] on span "Select publishing type" at bounding box center [376, 268] width 218 height 22
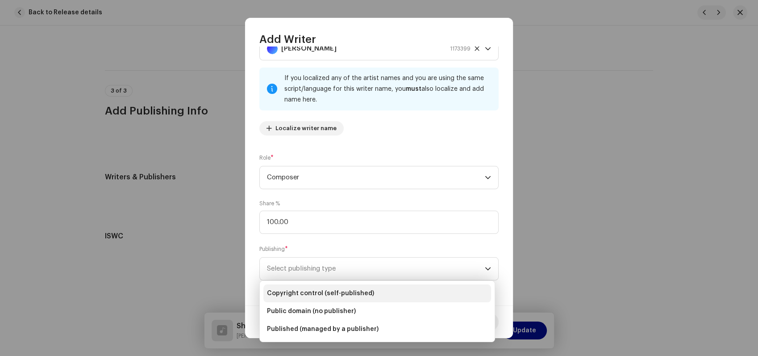
click at [322, 293] on span "Copyright control (self-published)" at bounding box center [320, 293] width 107 height 9
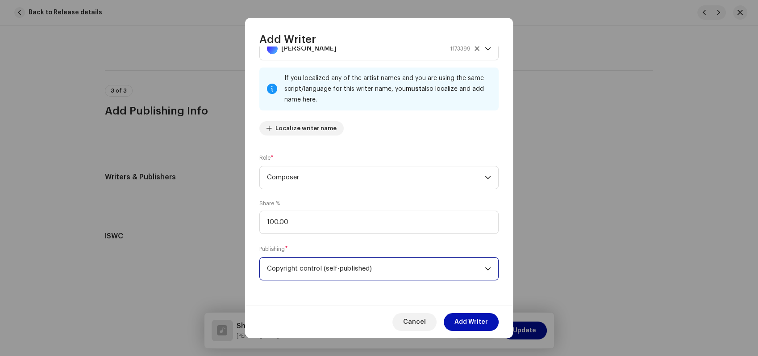
click at [460, 318] on span "Add Writer" at bounding box center [472, 322] width 34 height 18
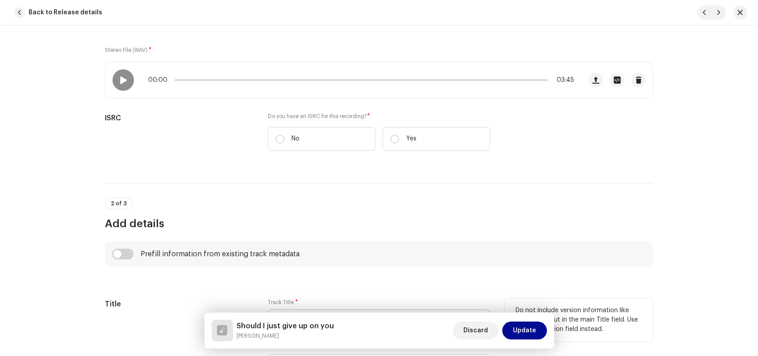
scroll to position [35, 0]
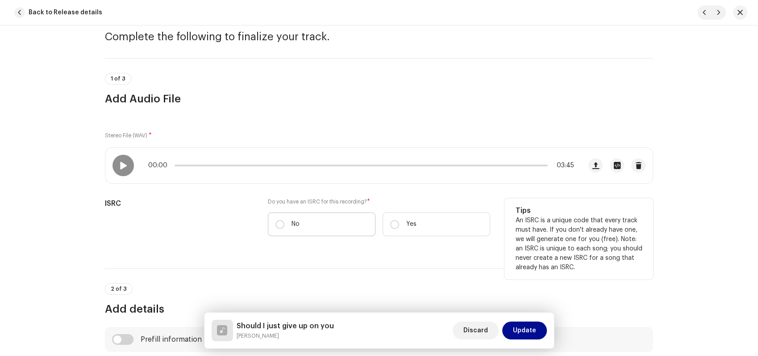
click at [283, 225] on label "No" at bounding box center [322, 224] width 108 height 24
click at [283, 225] on input "No" at bounding box center [280, 224] width 9 height 9
radio input "true"
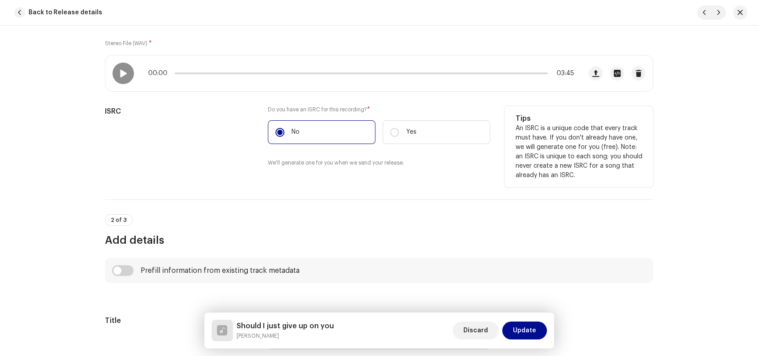
scroll to position [0, 0]
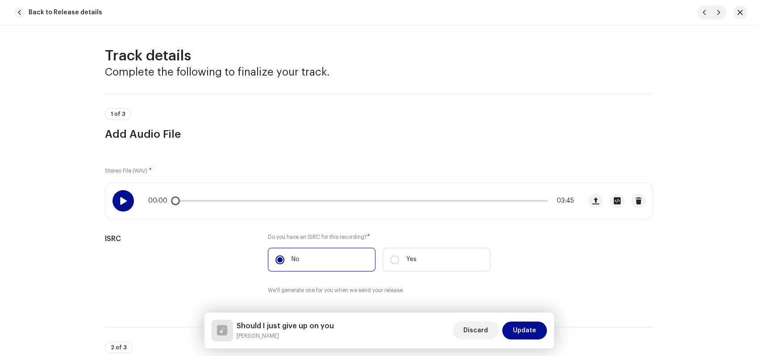
click at [126, 198] on div at bounding box center [123, 200] width 21 height 21
click at [521, 325] on span "Update" at bounding box center [524, 330] width 23 height 18
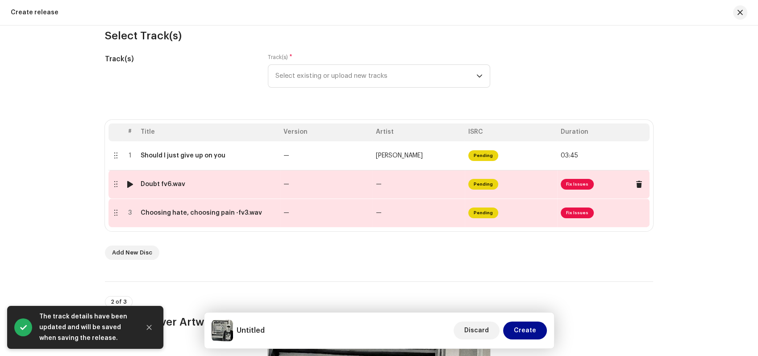
click at [115, 186] on div at bounding box center [115, 183] width 7 height 7
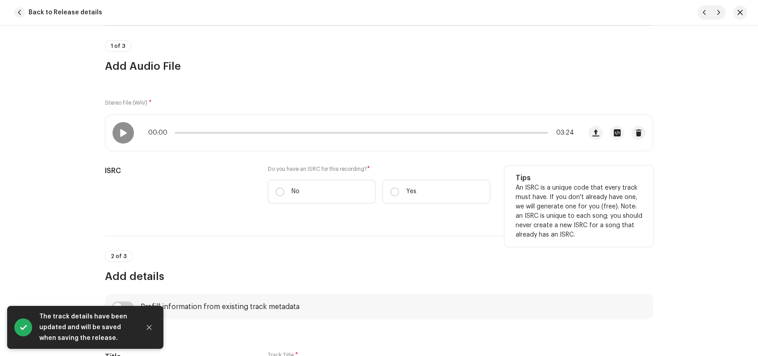
scroll to position [102, 0]
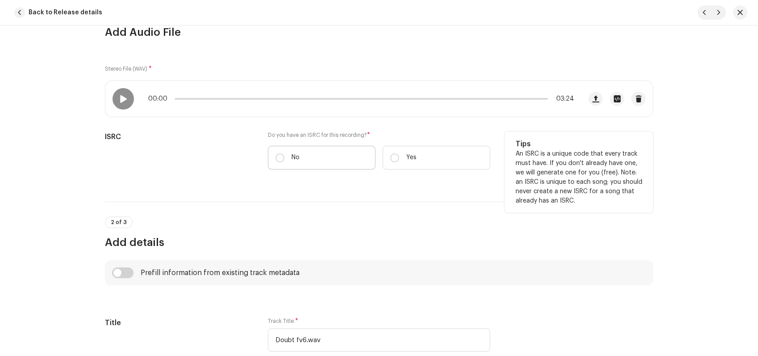
click at [285, 157] on label "No" at bounding box center [322, 158] width 108 height 24
click at [285, 157] on input "No" at bounding box center [280, 157] width 9 height 9
radio input "true"
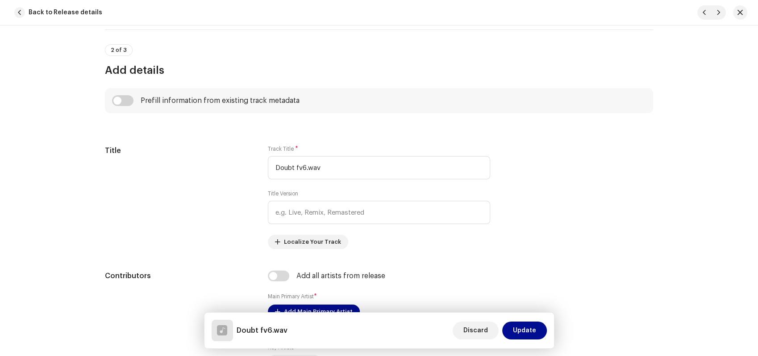
scroll to position [326, 0]
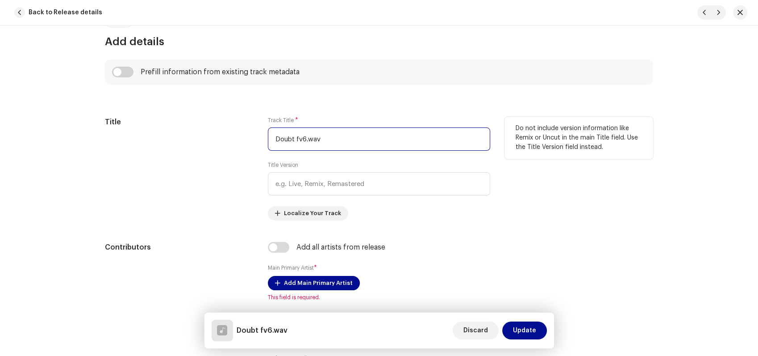
click at [331, 141] on input "Doubt fv6.wav" at bounding box center [379, 138] width 222 height 23
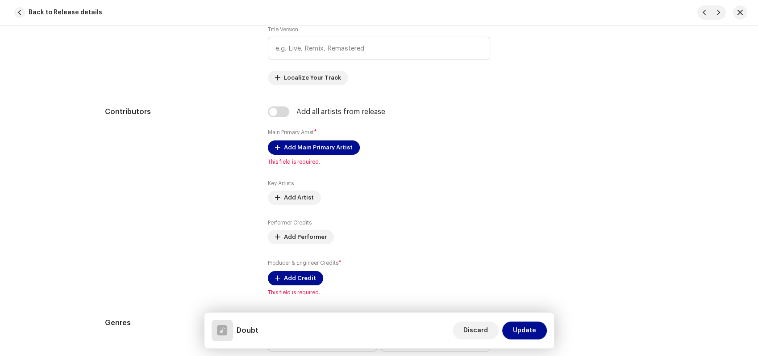
scroll to position [466, 0]
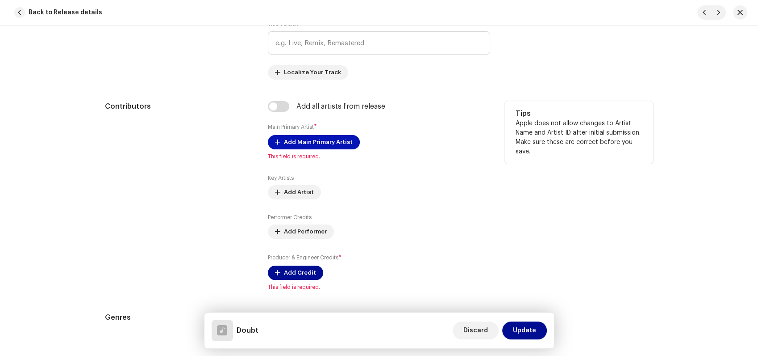
type input "Doubt"
click at [304, 140] on span "Add Main Primary Artist" at bounding box center [318, 142] width 69 height 18
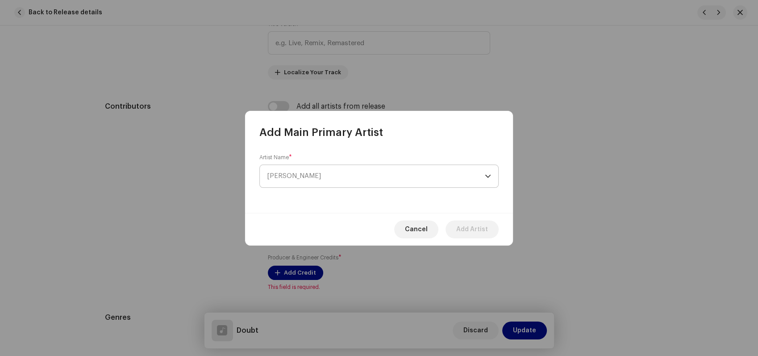
click at [311, 172] on span "[PERSON_NAME]" at bounding box center [376, 176] width 218 height 22
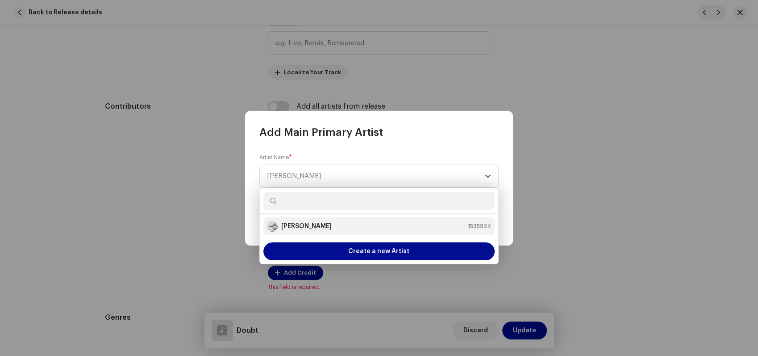
click at [307, 226] on strong "[PERSON_NAME]" at bounding box center [306, 226] width 50 height 9
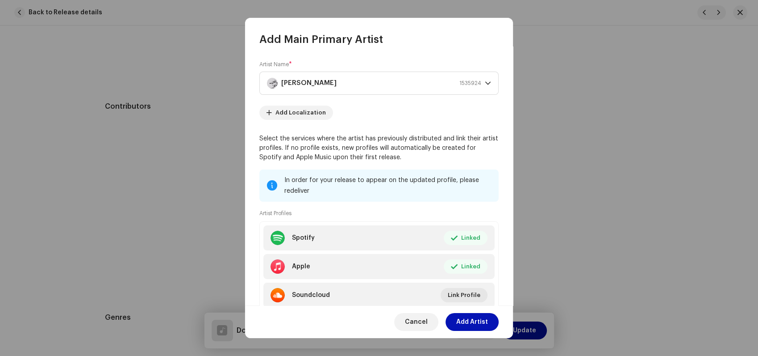
click at [475, 317] on span "Add Artist" at bounding box center [473, 322] width 32 height 18
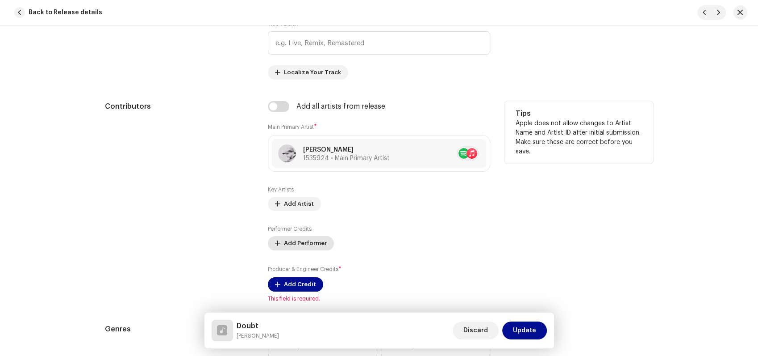
click at [295, 241] on span "Add Performer" at bounding box center [305, 243] width 43 height 18
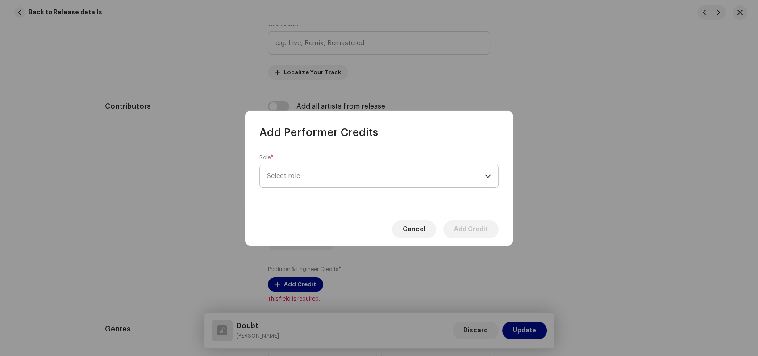
click at [318, 178] on span "Select role" at bounding box center [376, 176] width 218 height 22
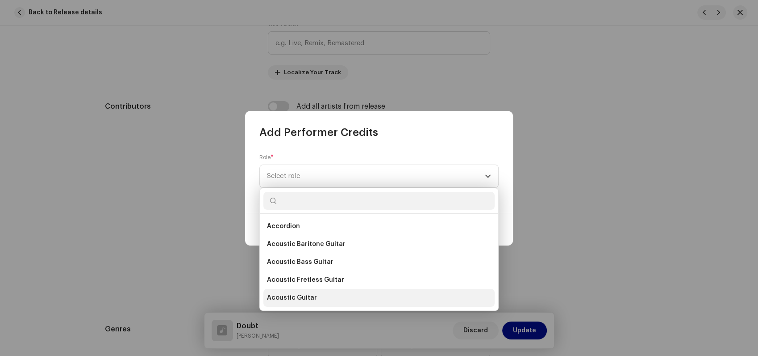
click at [309, 295] on span "Acoustic Guitar" at bounding box center [292, 297] width 50 height 9
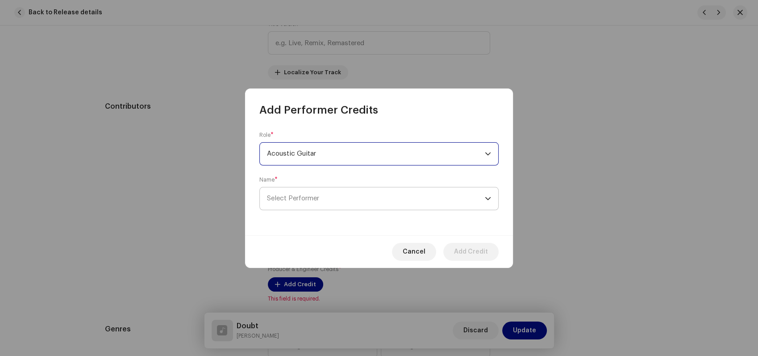
click at [348, 200] on span "Select Performer" at bounding box center [376, 198] width 218 height 22
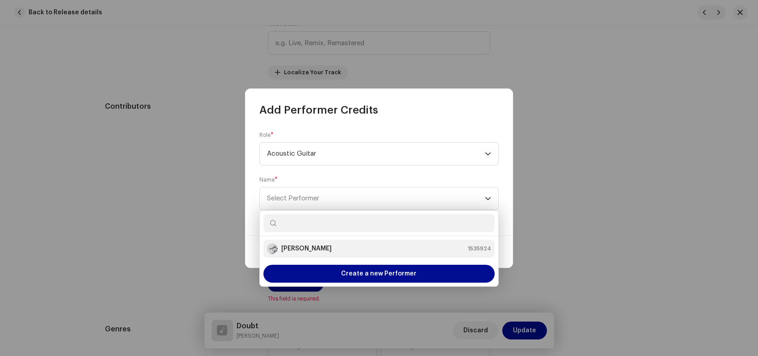
click at [324, 250] on strong "[PERSON_NAME]" at bounding box center [306, 248] width 50 height 9
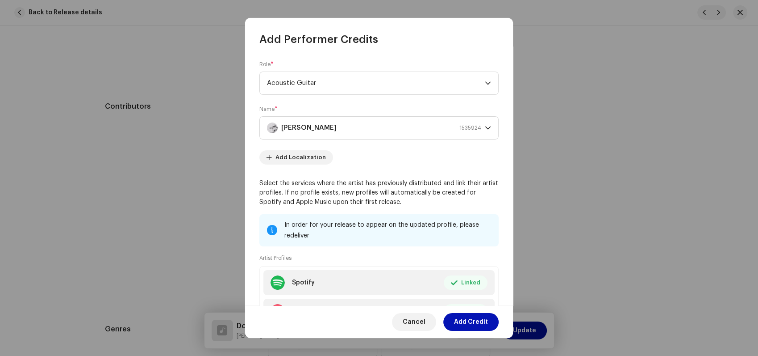
click at [478, 324] on span "Add Credit" at bounding box center [471, 322] width 34 height 18
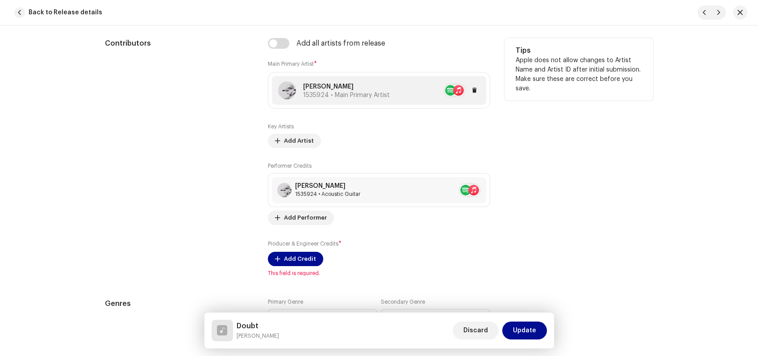
scroll to position [530, 0]
click at [302, 216] on span "Add Performer" at bounding box center [305, 217] width 43 height 18
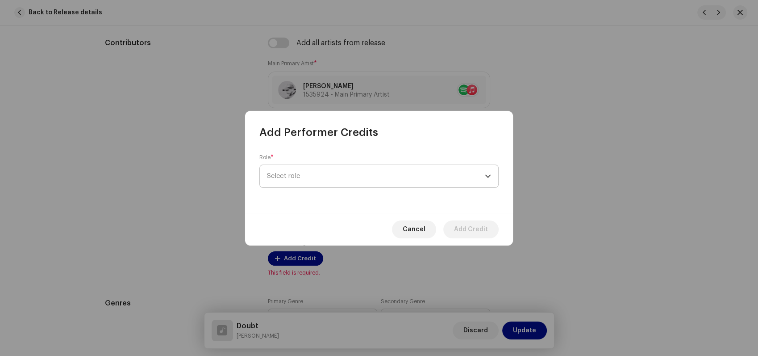
click at [314, 174] on span "Select role" at bounding box center [376, 176] width 218 height 22
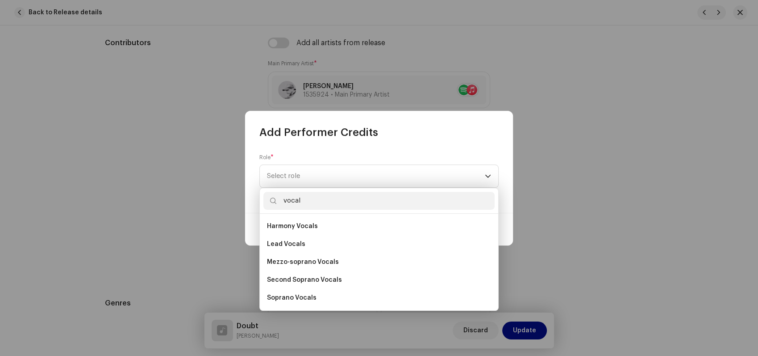
scroll to position [126, 0]
type input "vocal"
click at [294, 241] on span "Lead Vocals" at bounding box center [286, 243] width 38 height 9
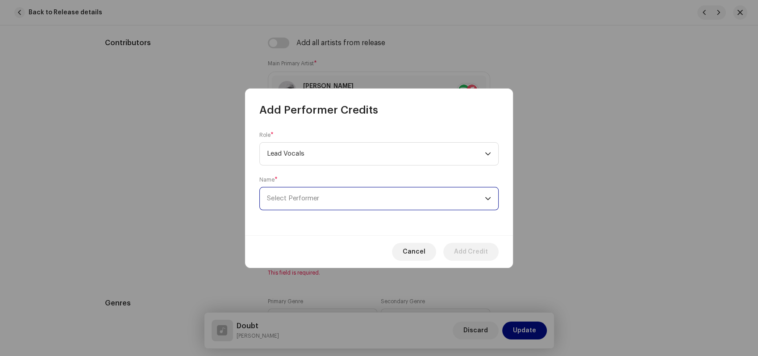
click at [417, 201] on span "Select Performer" at bounding box center [376, 198] width 218 height 22
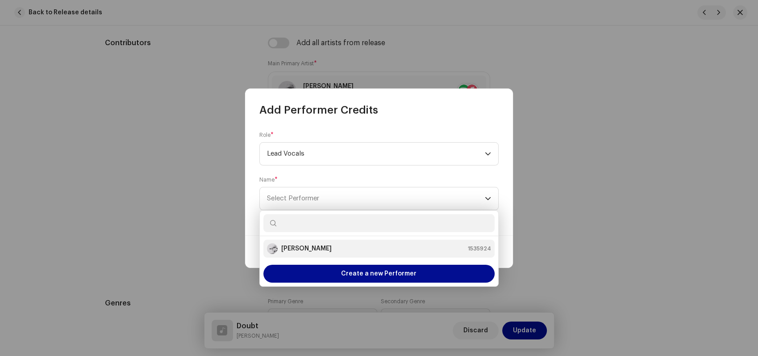
click at [370, 248] on div "[PERSON_NAME] 1535924" at bounding box center [379, 248] width 224 height 11
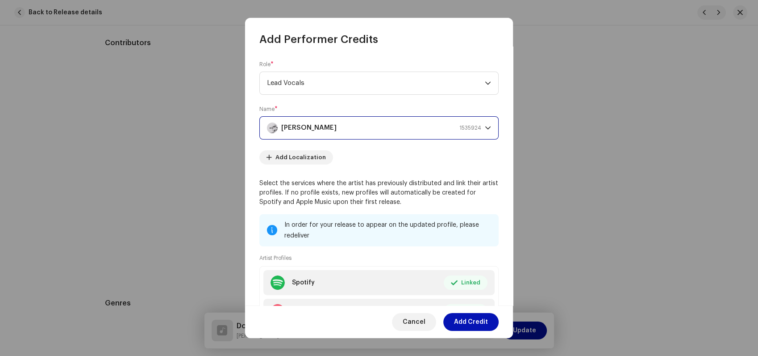
click at [466, 318] on span "Add Credit" at bounding box center [471, 322] width 34 height 18
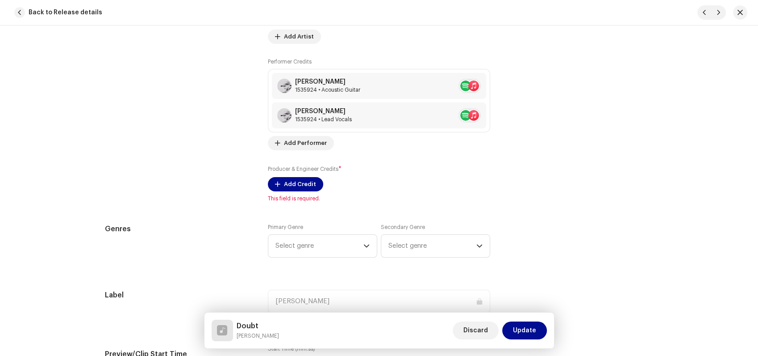
scroll to position [640, 0]
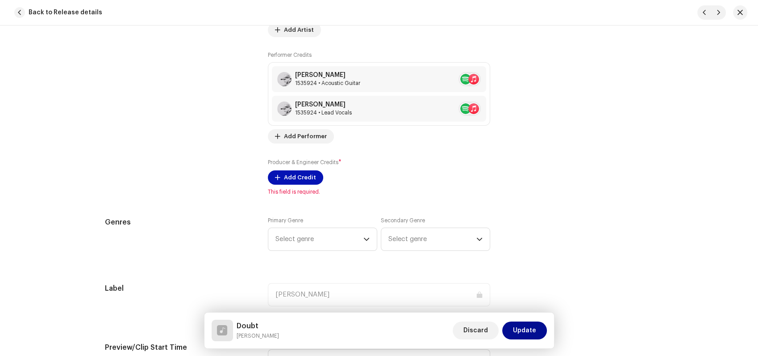
click at [299, 176] on span "Add Credit" at bounding box center [300, 177] width 32 height 18
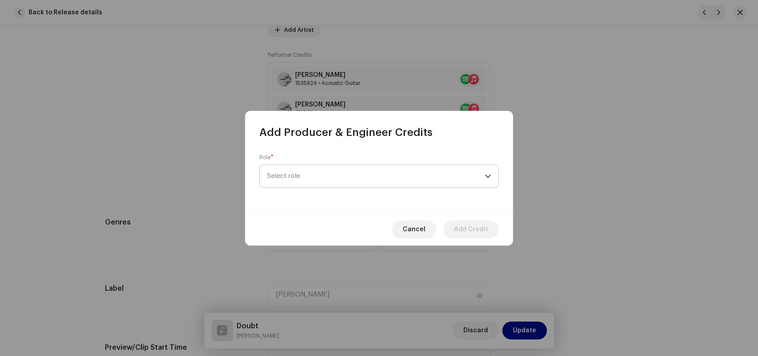
click at [310, 178] on span "Select role" at bounding box center [376, 176] width 218 height 22
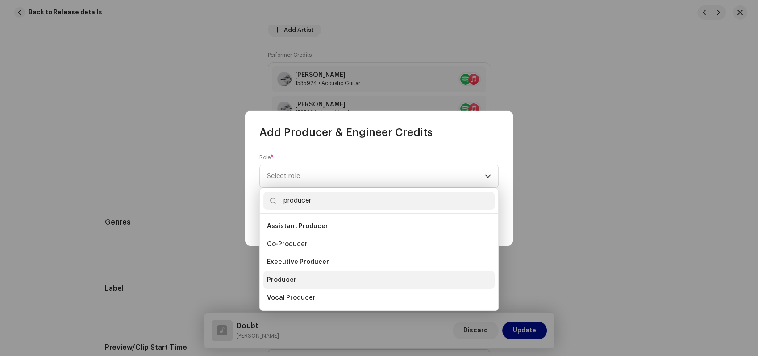
type input "producer"
click at [289, 281] on span "Producer" at bounding box center [281, 279] width 29 height 9
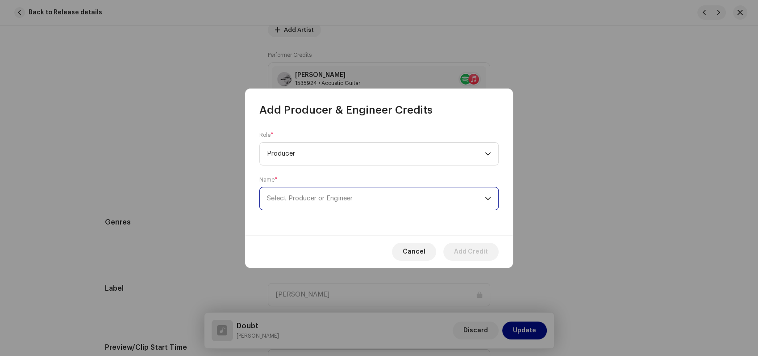
click at [314, 204] on span "Select Producer or Engineer" at bounding box center [376, 198] width 218 height 22
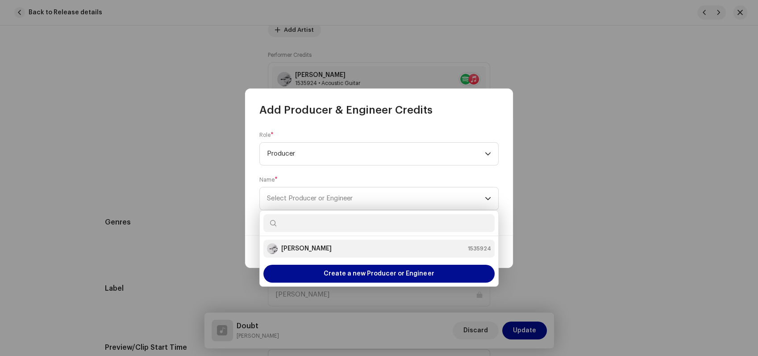
click at [313, 247] on strong "[PERSON_NAME]" at bounding box center [306, 248] width 50 height 9
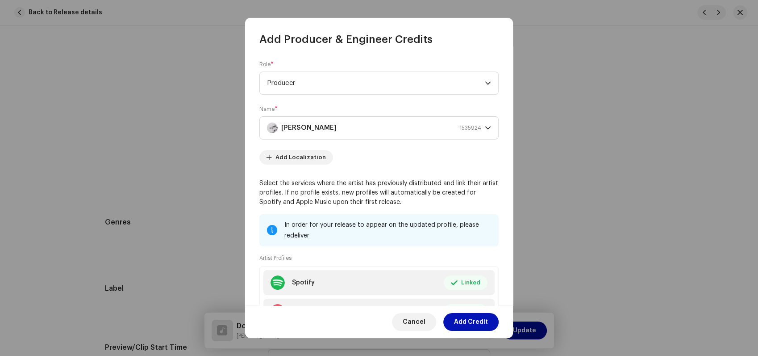
click at [468, 324] on span "Add Credit" at bounding box center [471, 322] width 34 height 18
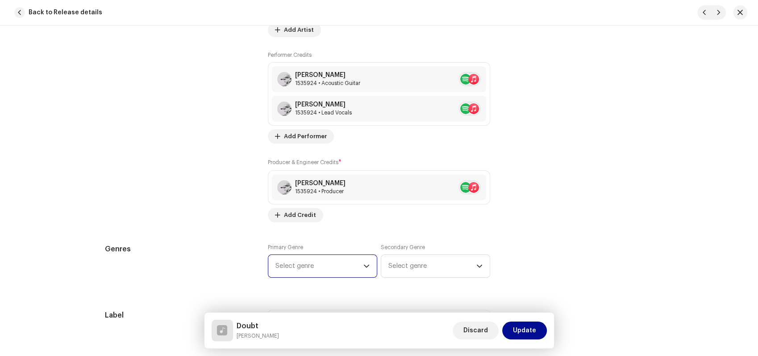
click at [347, 267] on span "Select genre" at bounding box center [320, 266] width 88 height 22
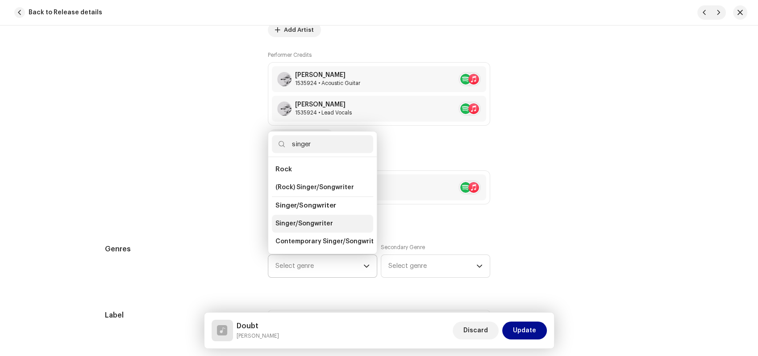
type input "singer"
click at [320, 221] on span "Singer/Songwriter" at bounding box center [305, 223] width 58 height 9
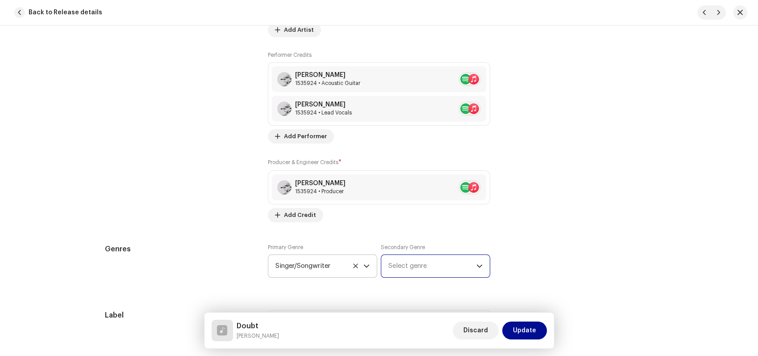
click at [396, 265] on span "Select genre" at bounding box center [433, 266] width 88 height 22
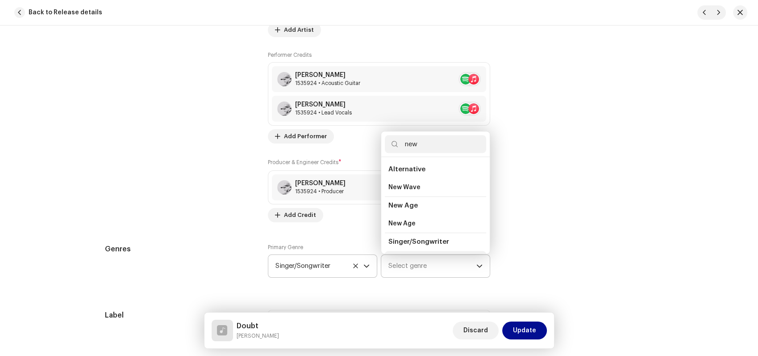
scroll to position [15, 0]
type input "new"
click at [411, 245] on span "New Acoustic" at bounding box center [410, 244] width 43 height 9
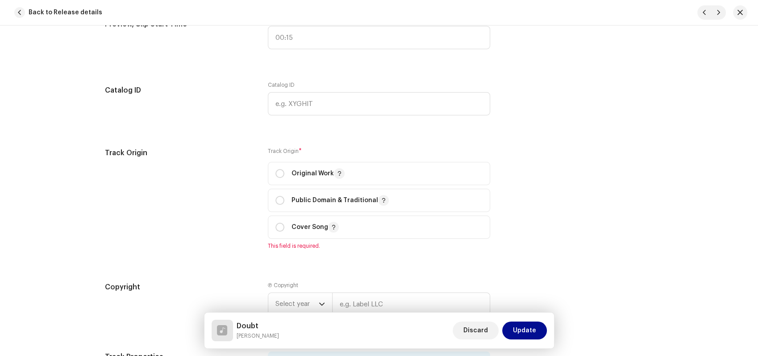
scroll to position [1015, 0]
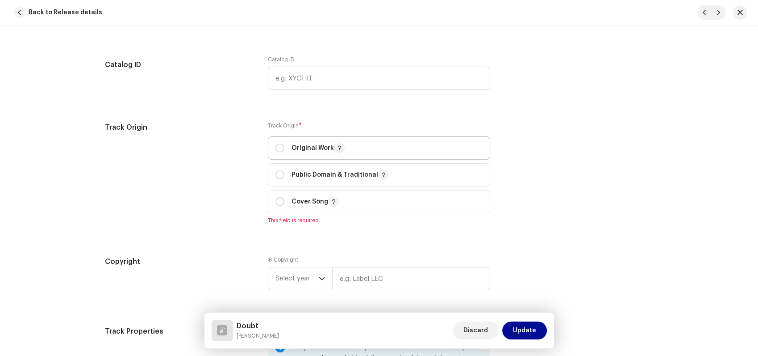
click at [321, 153] on p "Original Work" at bounding box center [318, 147] width 53 height 11
radio input "true"
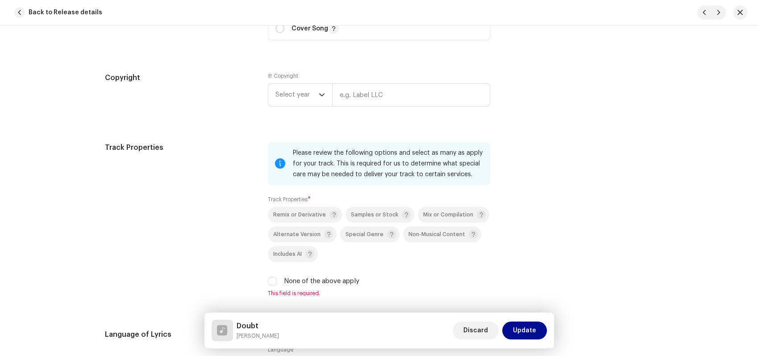
scroll to position [1189, 0]
click at [321, 101] on div "dropdown trigger" at bounding box center [322, 94] width 6 height 22
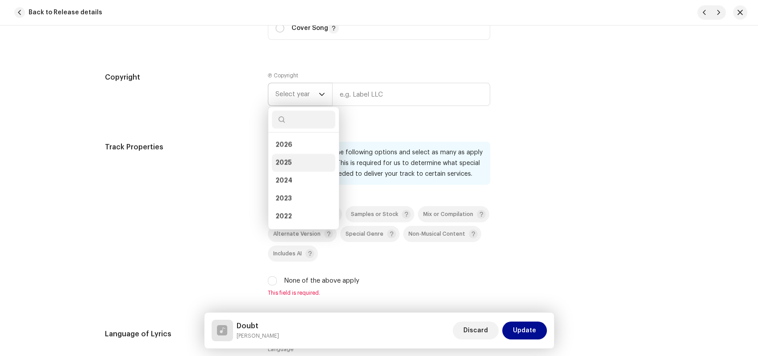
click at [289, 163] on li "2025" at bounding box center [303, 163] width 63 height 18
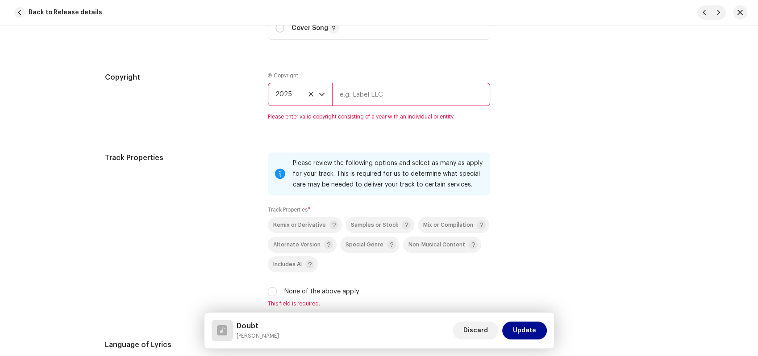
click at [352, 100] on input "text" at bounding box center [411, 94] width 158 height 23
type input "[PERSON_NAME]"
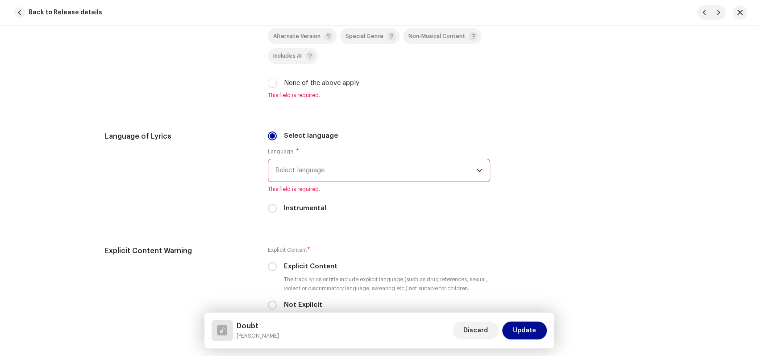
scroll to position [1416, 0]
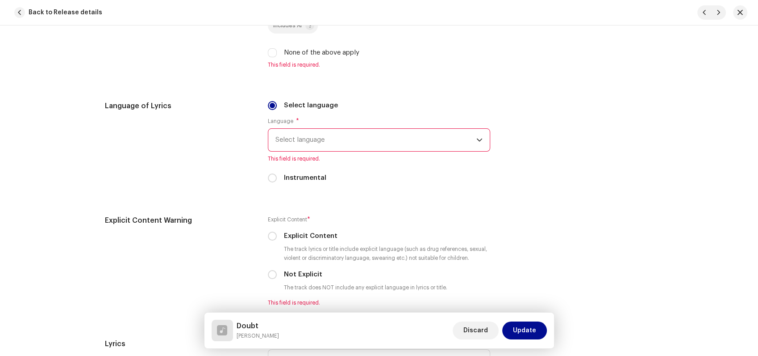
click at [346, 138] on span "Select language" at bounding box center [376, 140] width 201 height 22
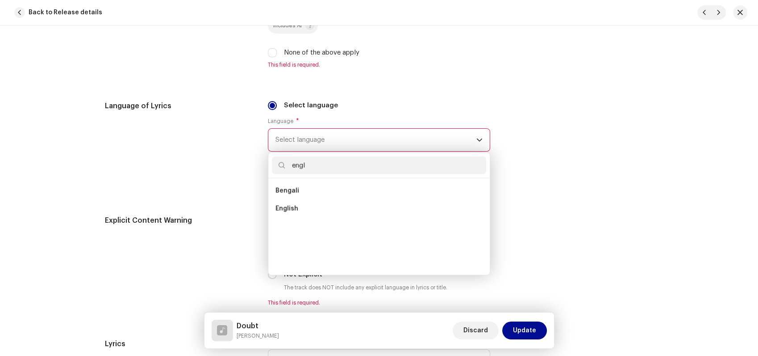
scroll to position [0, 0]
type input "engl"
click at [303, 191] on li "English" at bounding box center [379, 190] width 214 height 18
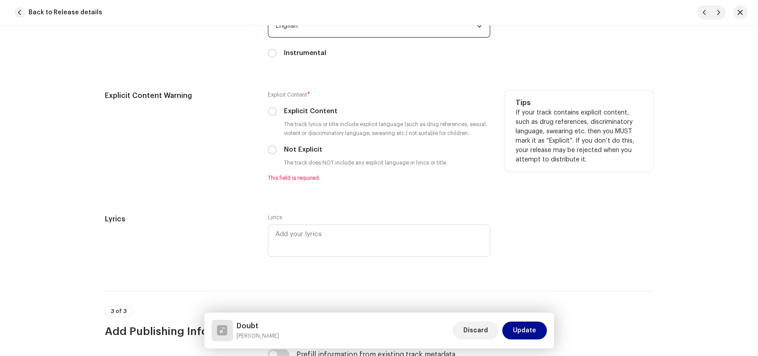
scroll to position [1538, 0]
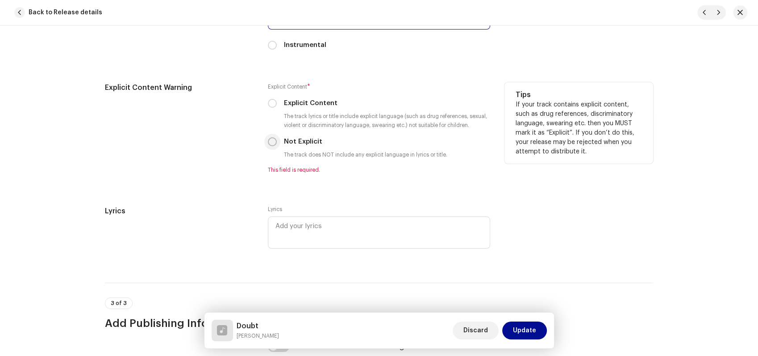
click at [268, 146] on p-radiobutton at bounding box center [272, 141] width 9 height 9
click at [269, 143] on input "Not Explicit" at bounding box center [272, 141] width 9 height 9
radio input "true"
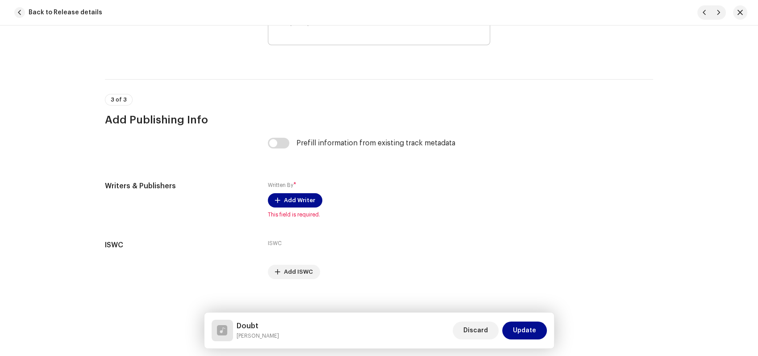
scroll to position [1743, 0]
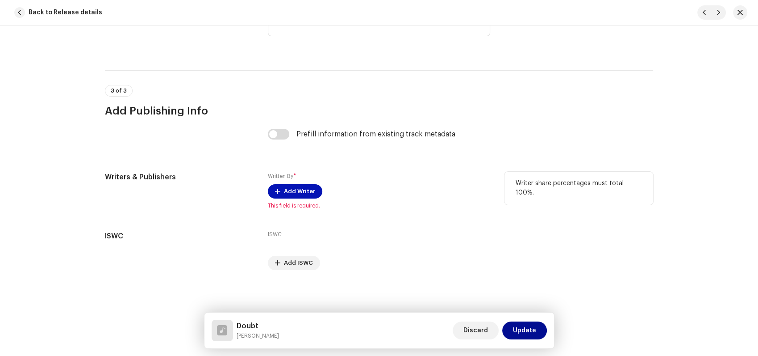
click at [307, 191] on span "Add Writer" at bounding box center [299, 191] width 31 height 18
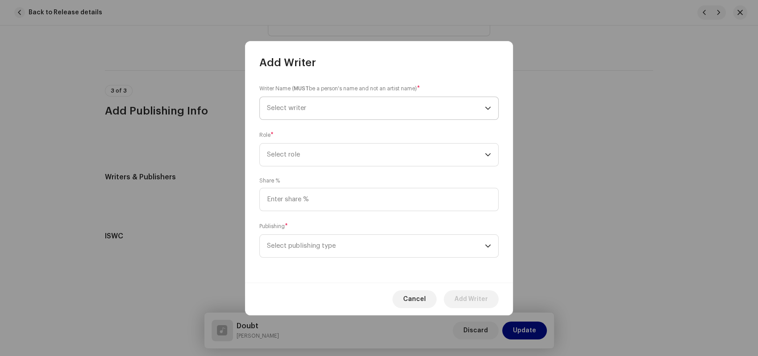
click at [304, 106] on span "Select writer" at bounding box center [286, 108] width 39 height 7
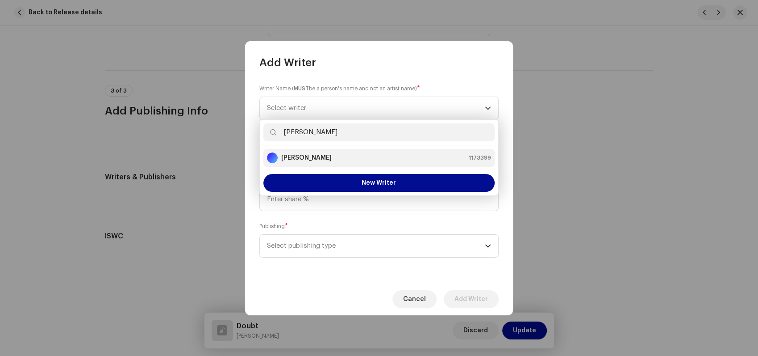
type input "[PERSON_NAME]"
click at [311, 158] on strong "[PERSON_NAME]" at bounding box center [306, 157] width 50 height 9
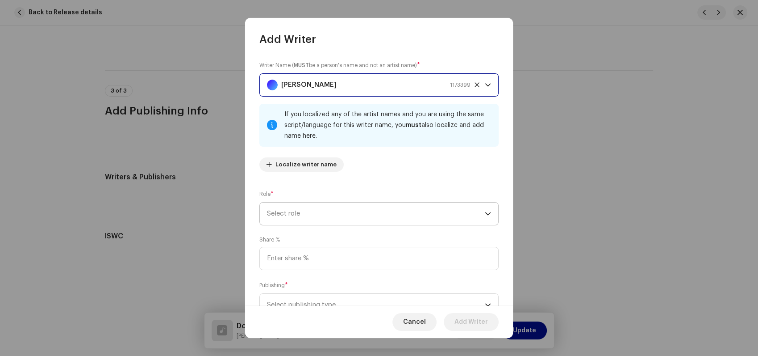
click at [326, 214] on span "Select role" at bounding box center [376, 213] width 218 height 22
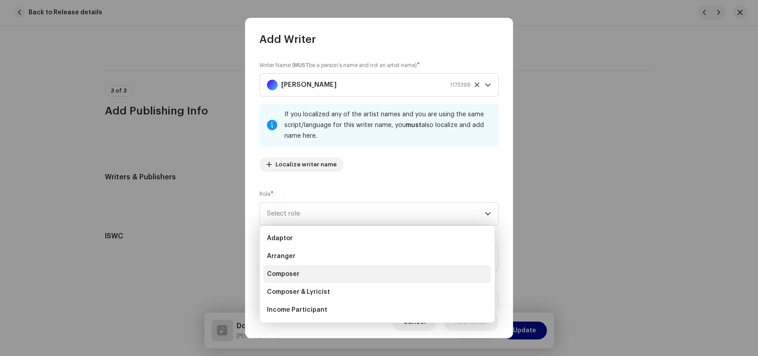
click at [316, 272] on li "Composer" at bounding box center [378, 274] width 228 height 18
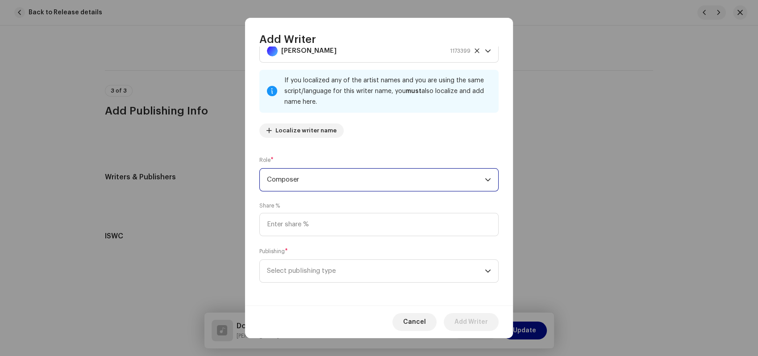
scroll to position [36, 0]
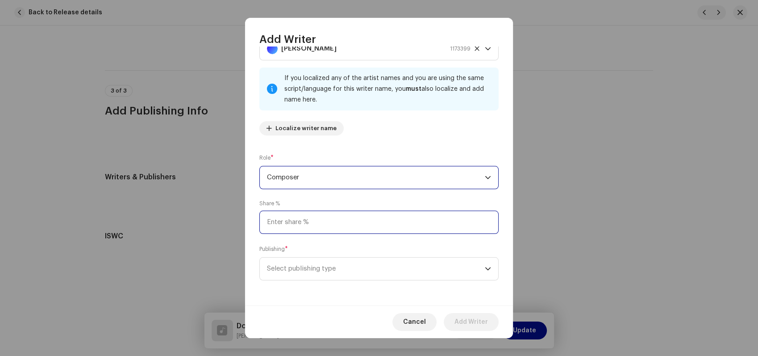
click at [309, 222] on input at bounding box center [379, 221] width 239 height 23
type input "100.00"
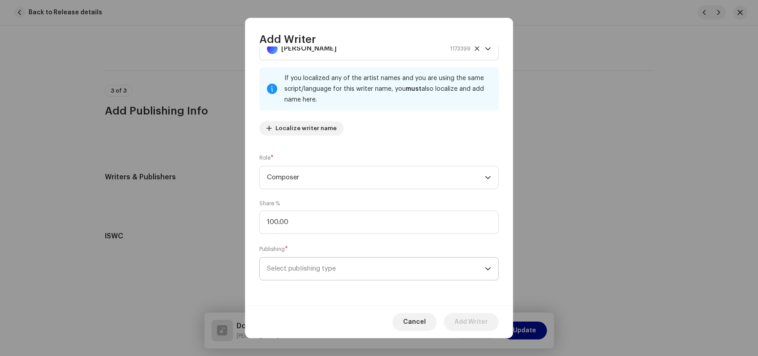
click at [304, 269] on span "Select publishing type" at bounding box center [376, 268] width 218 height 22
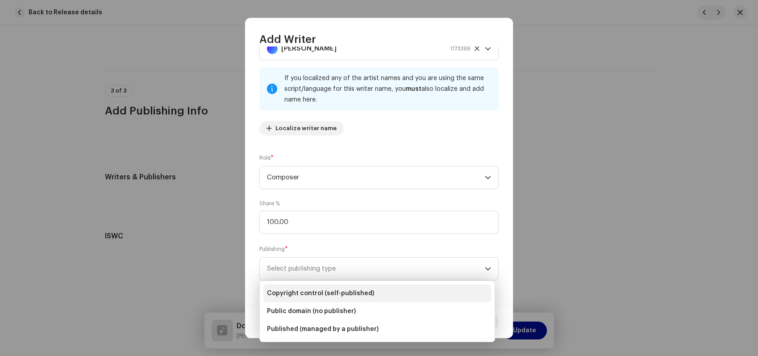
click at [306, 289] on span "Copyright control (self-published)" at bounding box center [320, 293] width 107 height 9
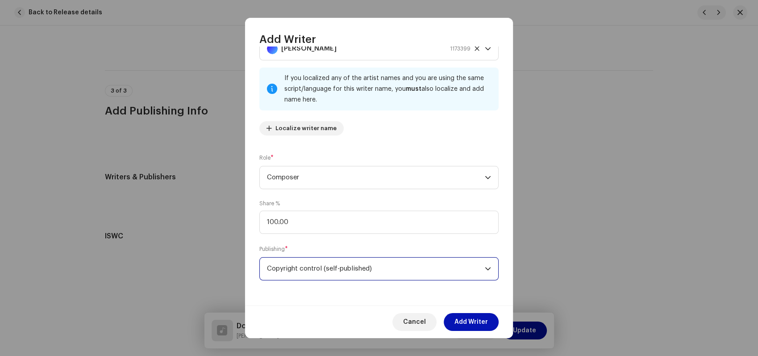
click at [478, 317] on span "Add Writer" at bounding box center [472, 322] width 34 height 18
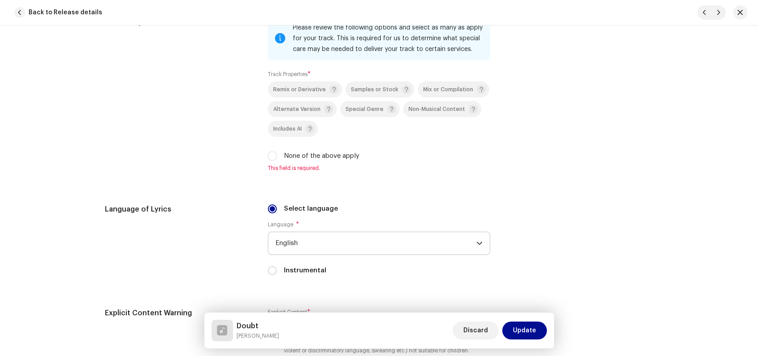
scroll to position [1340, 0]
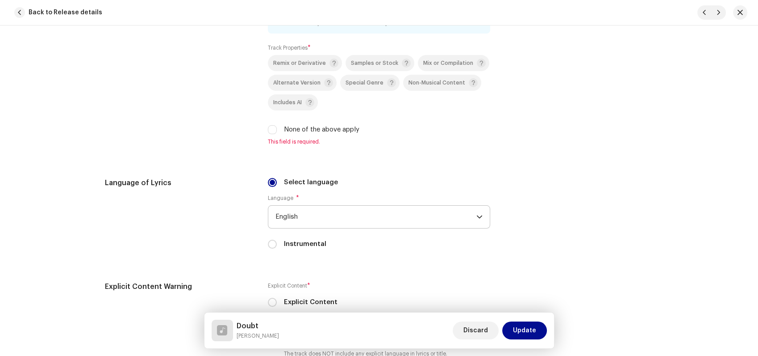
click at [328, 131] on label "None of the above apply" at bounding box center [321, 130] width 75 height 10
click at [277, 131] on input "None of the above apply" at bounding box center [272, 129] width 9 height 9
checkbox input "true"
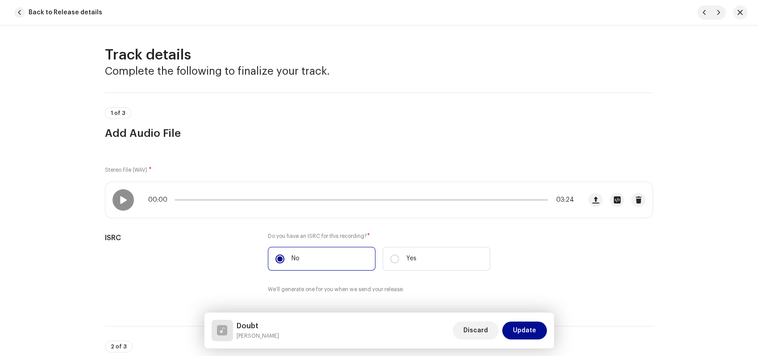
scroll to position [0, 0]
click at [124, 203] on span at bounding box center [123, 200] width 8 height 7
click at [224, 198] on div "00:37 03:24" at bounding box center [361, 200] width 426 height 7
drag, startPoint x: 242, startPoint y: 200, endPoint x: 224, endPoint y: 203, distance: 18.6
click at [224, 203] on span at bounding box center [226, 200] width 9 height 9
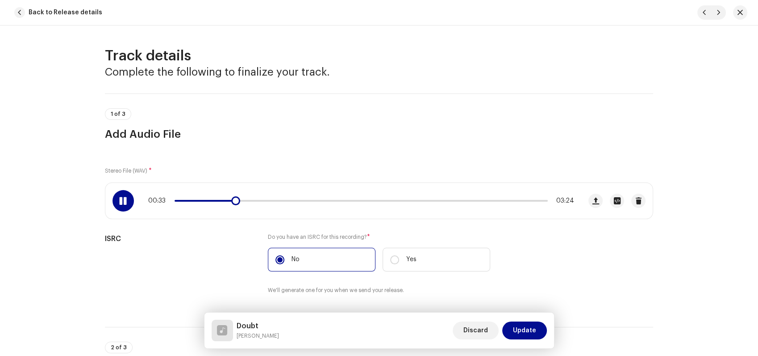
click at [125, 197] on span at bounding box center [123, 200] width 8 height 7
click at [525, 324] on span "Update" at bounding box center [524, 330] width 23 height 18
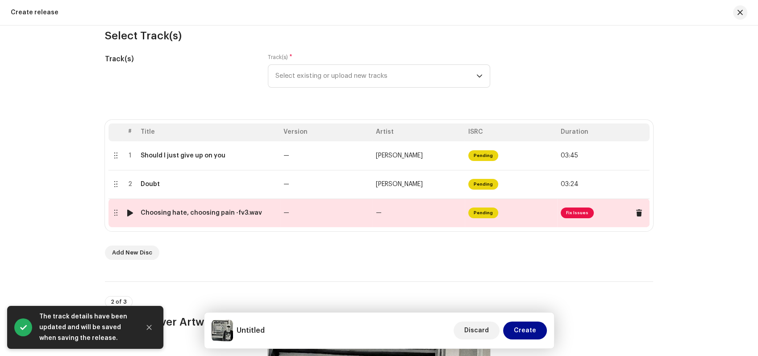
click at [115, 214] on div at bounding box center [115, 212] width 7 height 7
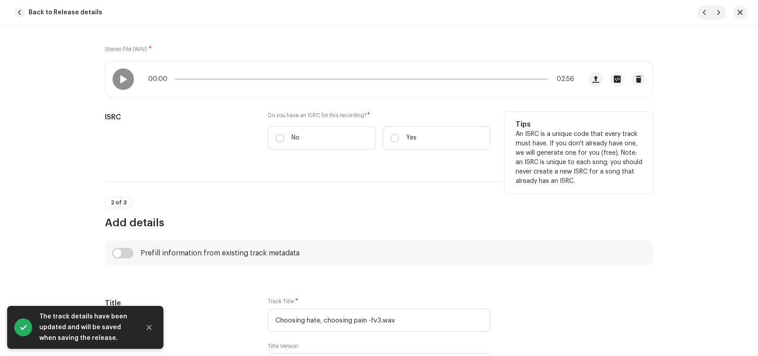
scroll to position [142, 0]
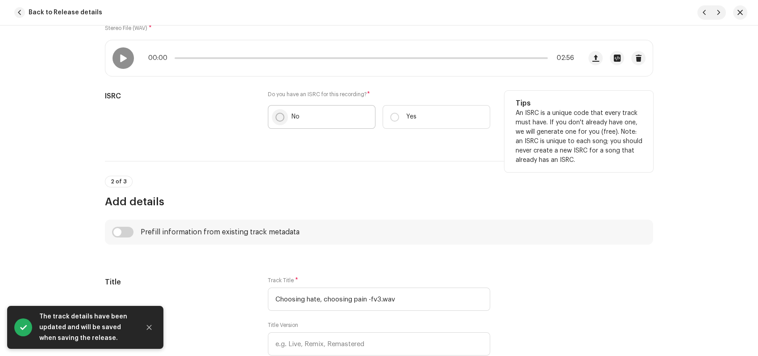
click at [281, 117] on input "No" at bounding box center [280, 117] width 9 height 9
radio input "true"
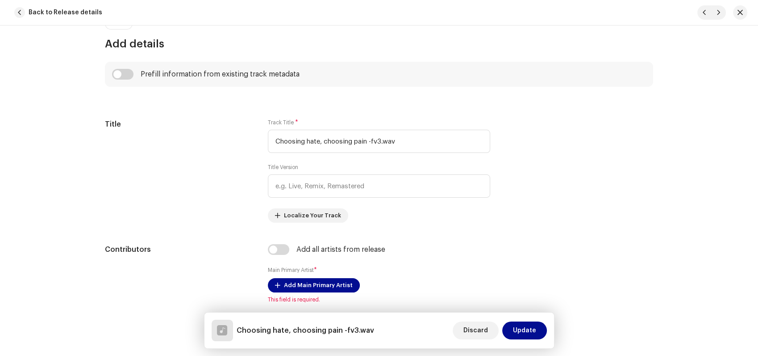
scroll to position [345, 0]
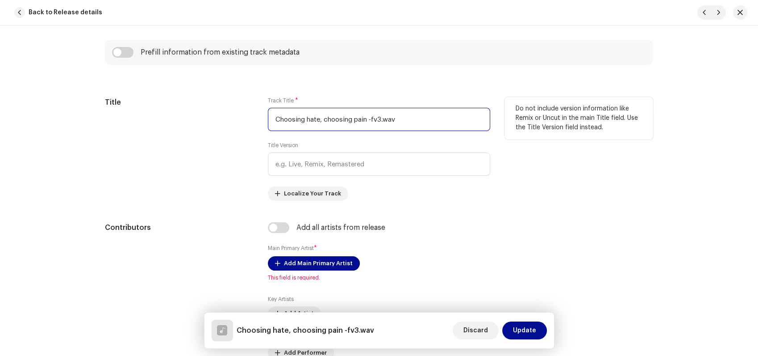
drag, startPoint x: 426, startPoint y: 113, endPoint x: 370, endPoint y: 120, distance: 56.2
click at [370, 120] on input "Choosing hate, choosing pain -fv3.wav" at bounding box center [379, 119] width 222 height 23
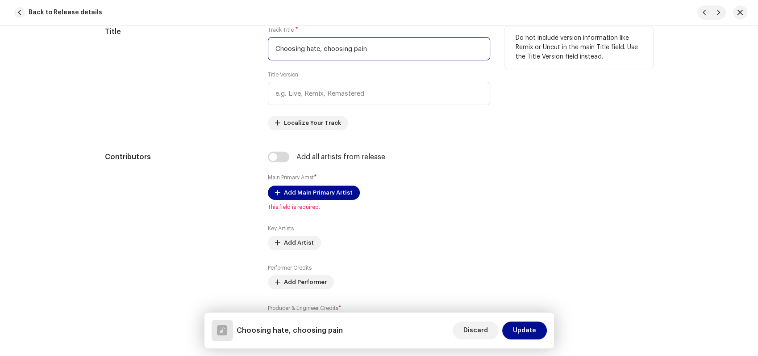
scroll to position [487, 0]
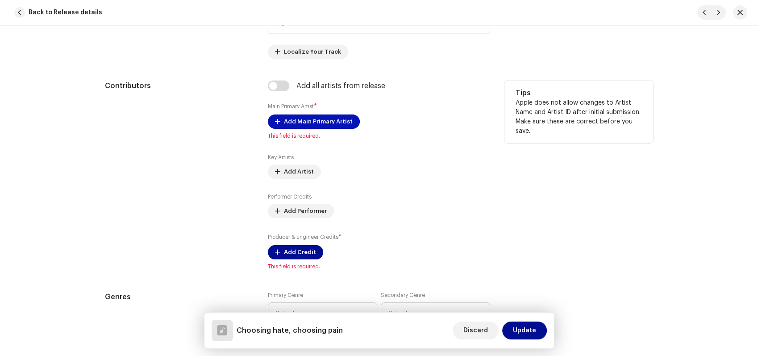
type input "Choosing hate, choosing pain"
click at [329, 121] on span "Add Main Primary Artist" at bounding box center [318, 122] width 69 height 18
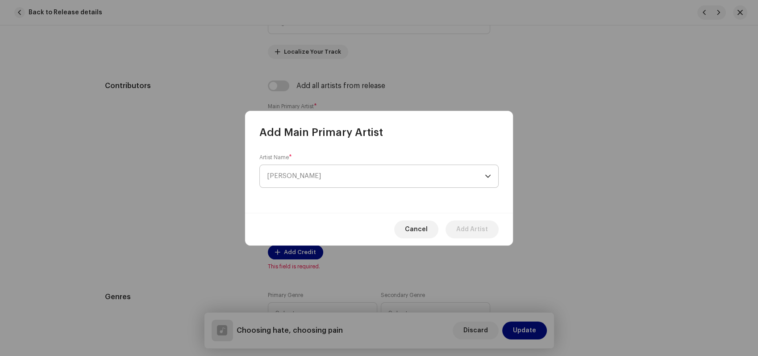
click at [325, 178] on span "[PERSON_NAME]" at bounding box center [376, 176] width 218 height 22
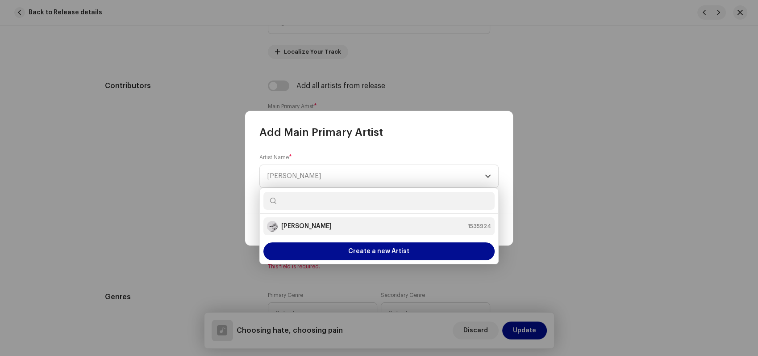
click at [314, 229] on strong "[PERSON_NAME]" at bounding box center [306, 226] width 50 height 9
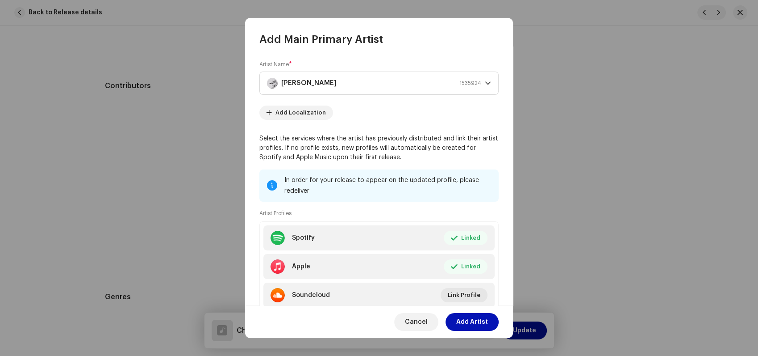
click at [476, 319] on span "Add Artist" at bounding box center [473, 322] width 32 height 18
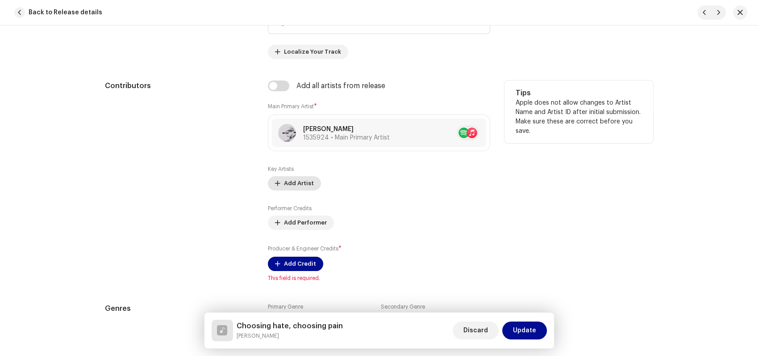
click at [286, 184] on span "Add Artist" at bounding box center [299, 183] width 30 height 18
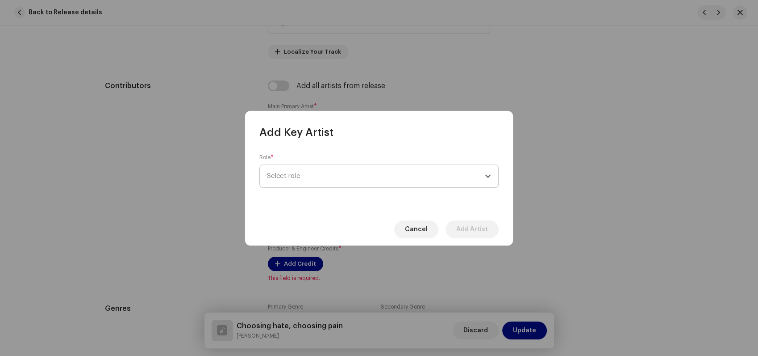
click at [302, 179] on span "Select role" at bounding box center [376, 176] width 218 height 22
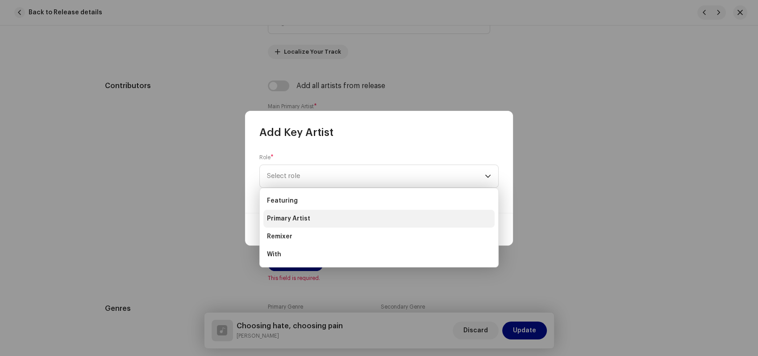
click at [299, 215] on span "Primary Artist" at bounding box center [288, 218] width 43 height 9
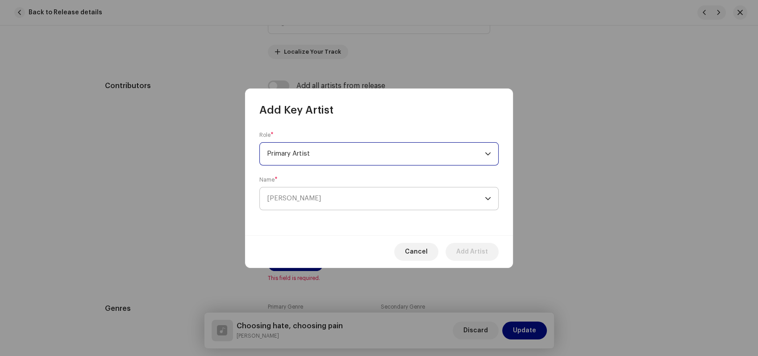
click at [316, 200] on span "[PERSON_NAME]" at bounding box center [376, 198] width 218 height 22
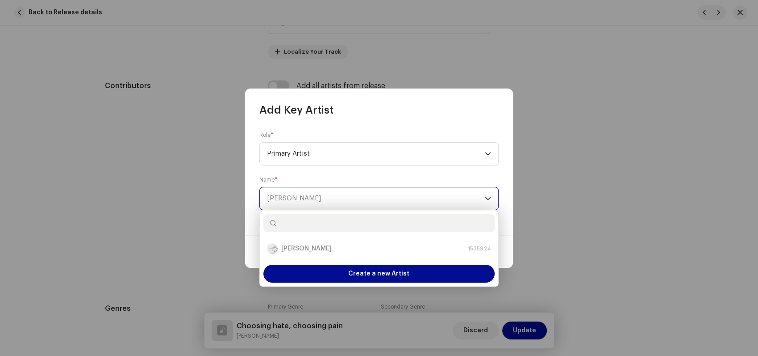
click at [316, 200] on span "[PERSON_NAME]" at bounding box center [376, 198] width 218 height 22
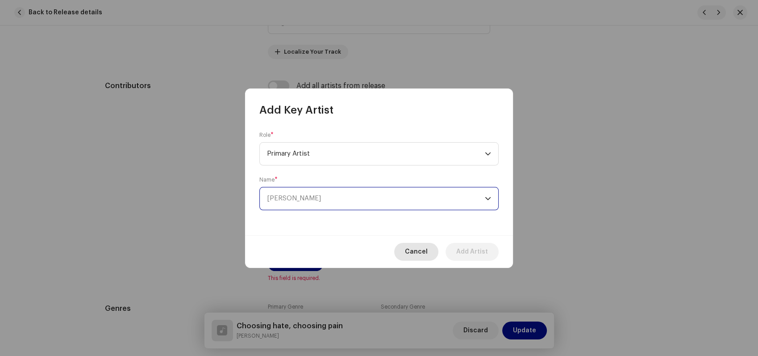
click at [433, 249] on button "Cancel" at bounding box center [416, 252] width 44 height 18
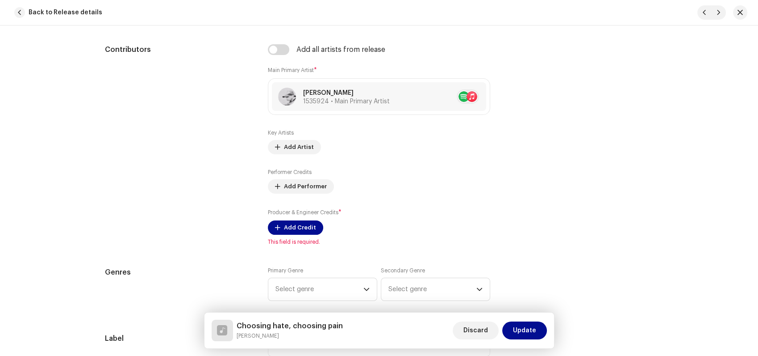
scroll to position [543, 0]
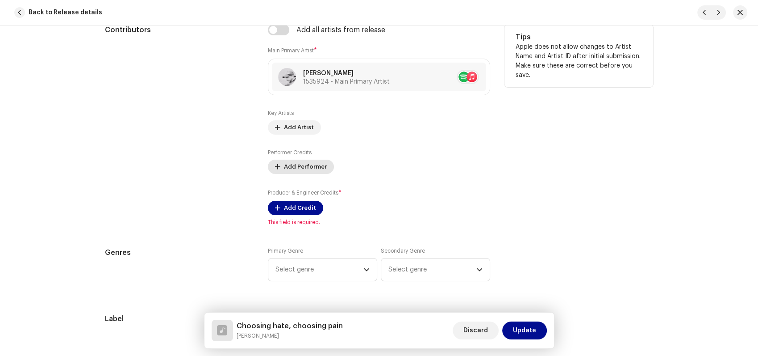
click at [302, 166] on span "Add Performer" at bounding box center [305, 167] width 43 height 18
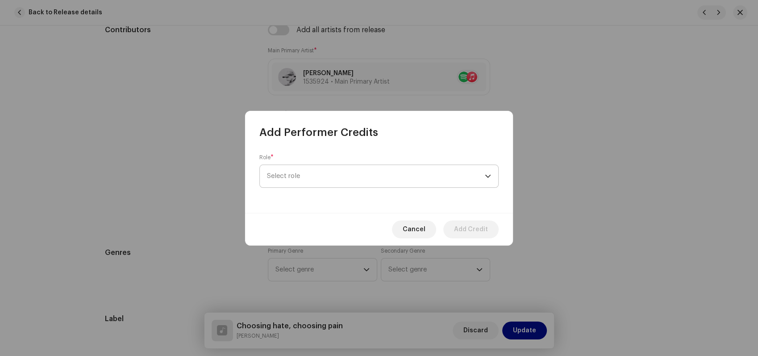
click at [313, 169] on span "Select role" at bounding box center [376, 176] width 218 height 22
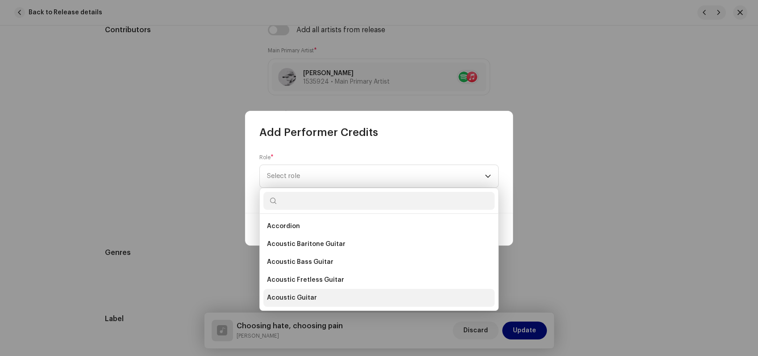
click at [307, 296] on span "Acoustic Guitar" at bounding box center [292, 297] width 50 height 9
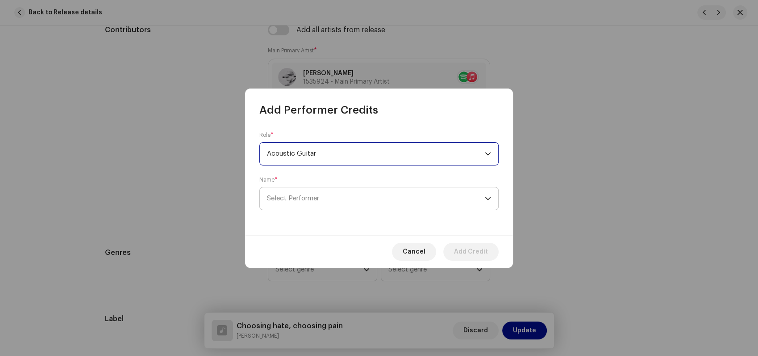
click at [299, 201] on span "Select Performer" at bounding box center [376, 198] width 218 height 22
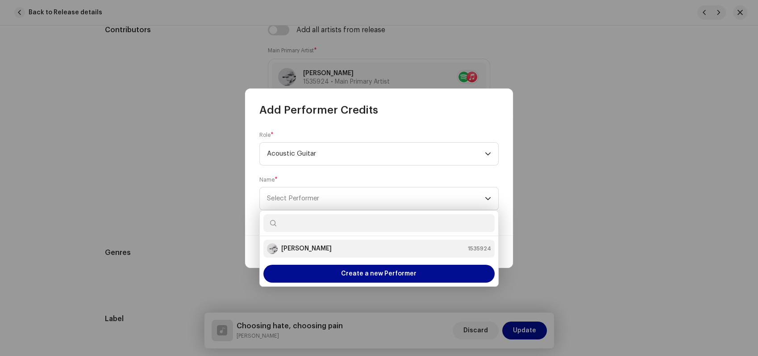
click at [300, 245] on strong "[PERSON_NAME]" at bounding box center [306, 248] width 50 height 9
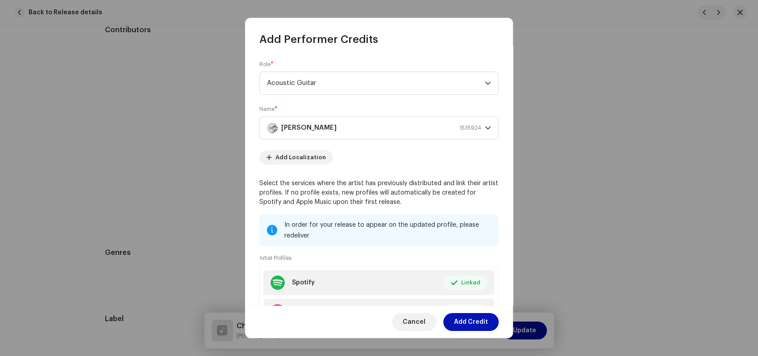
click at [476, 320] on span "Add Credit" at bounding box center [471, 322] width 34 height 18
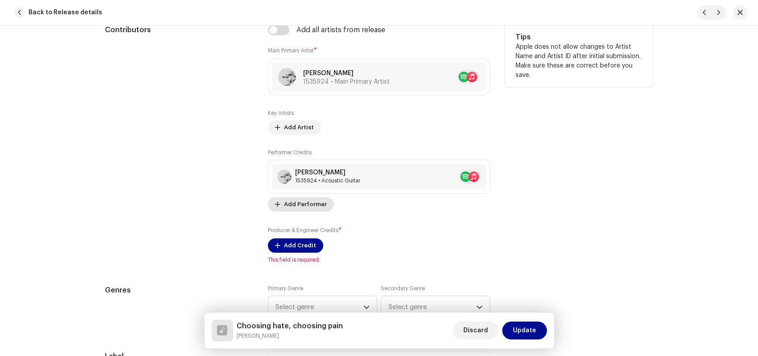
click at [299, 208] on span "Add Performer" at bounding box center [305, 204] width 43 height 18
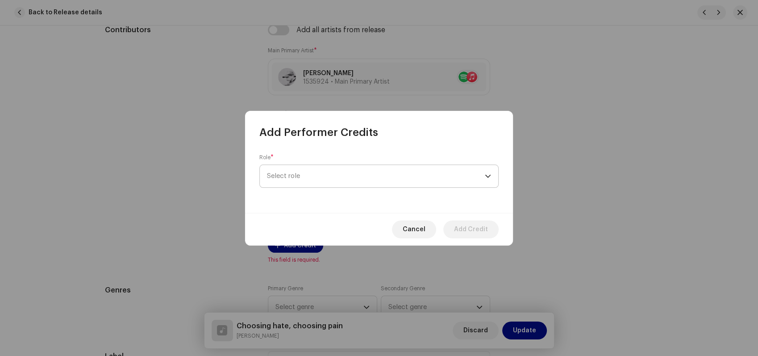
click at [307, 179] on span "Select role" at bounding box center [376, 176] width 218 height 22
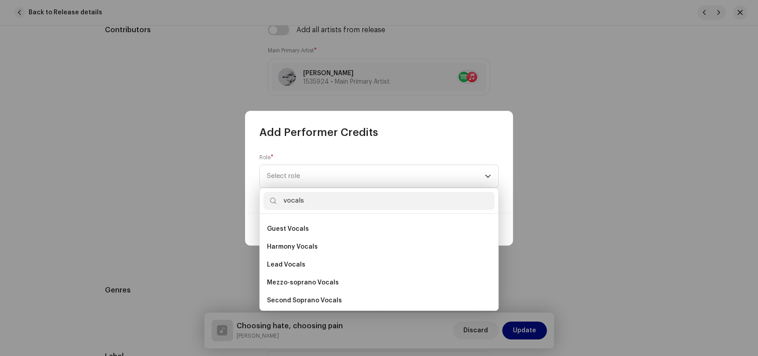
scroll to position [106, 0]
type input "vocals"
click at [293, 260] on span "Lead Vocals" at bounding box center [286, 263] width 38 height 9
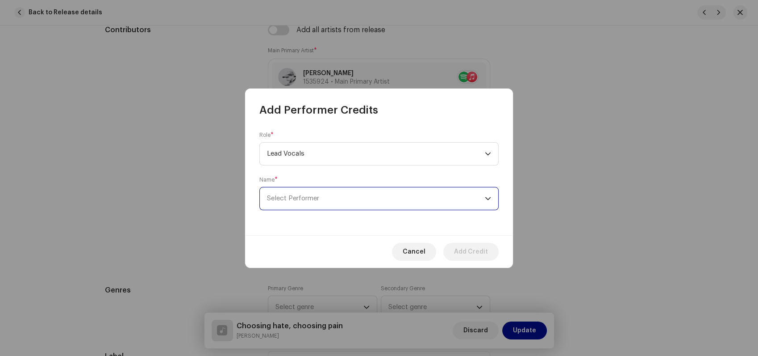
click at [363, 201] on span "Select Performer" at bounding box center [376, 198] width 218 height 22
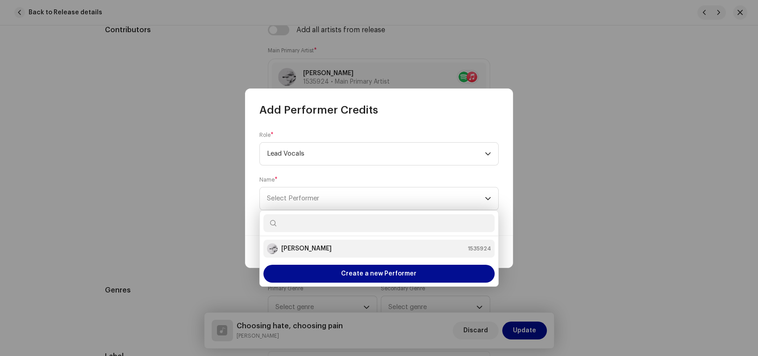
click at [330, 247] on div "[PERSON_NAME] 1535924" at bounding box center [379, 248] width 224 height 11
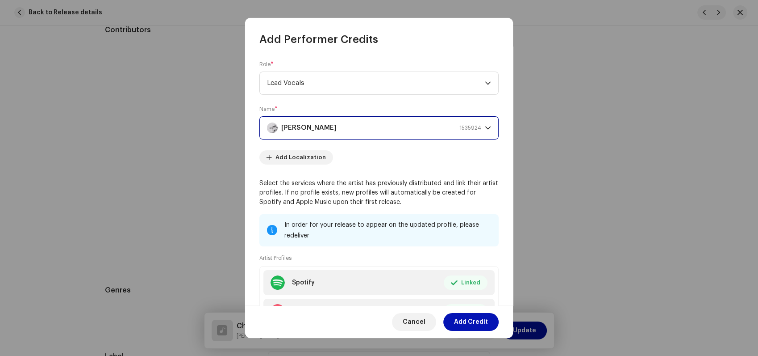
click at [458, 315] on span "Add Credit" at bounding box center [471, 322] width 34 height 18
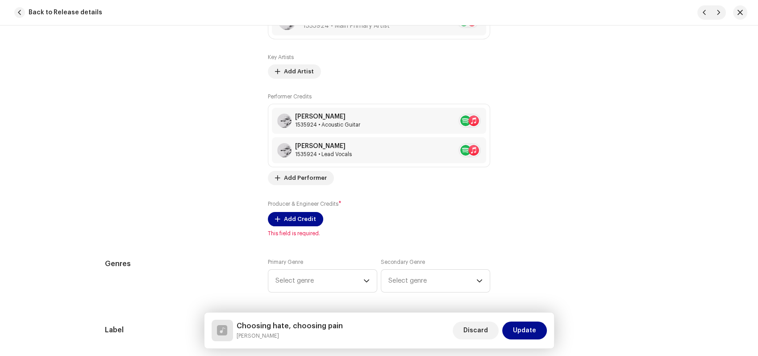
scroll to position [625, 0]
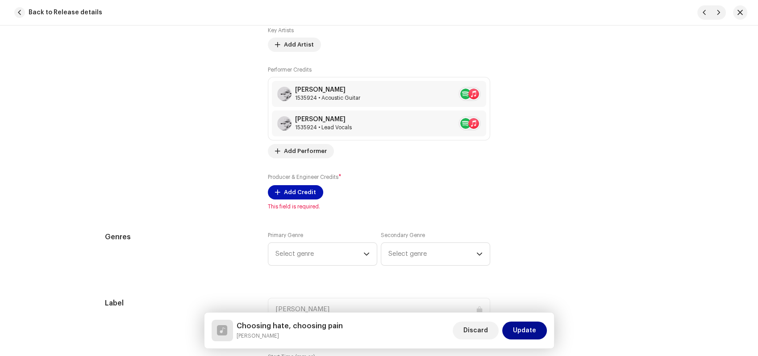
click at [298, 192] on span "Add Credit" at bounding box center [300, 192] width 32 height 18
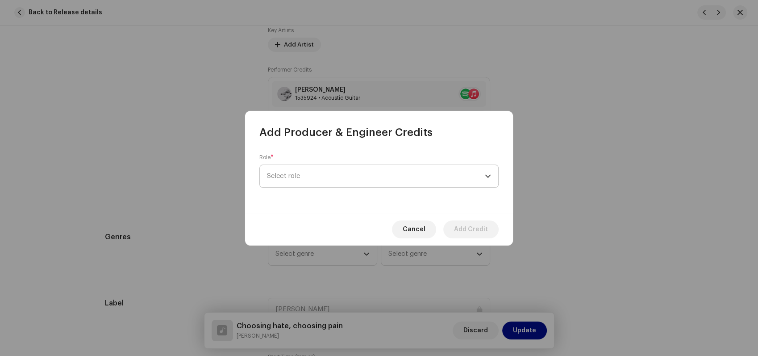
click at [311, 179] on span "Select role" at bounding box center [376, 176] width 218 height 22
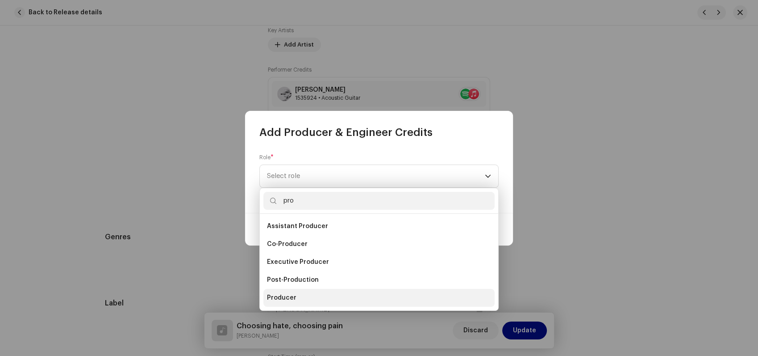
type input "pro"
click at [294, 296] on li "Producer" at bounding box center [379, 298] width 231 height 18
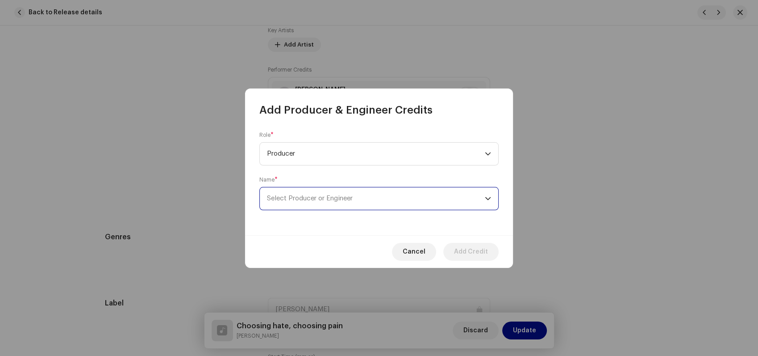
click at [310, 199] on span "Select Producer or Engineer" at bounding box center [310, 198] width 86 height 7
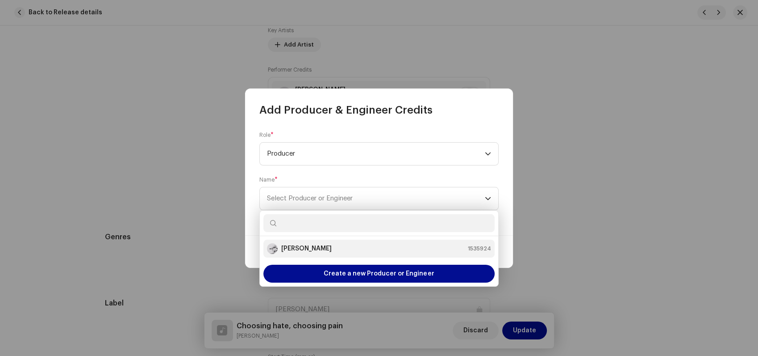
click at [307, 243] on li "[PERSON_NAME] 1535924" at bounding box center [379, 248] width 231 height 18
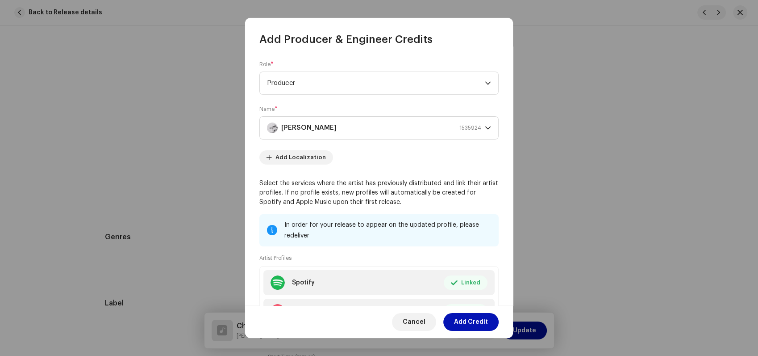
click at [470, 318] on span "Add Credit" at bounding box center [471, 322] width 34 height 18
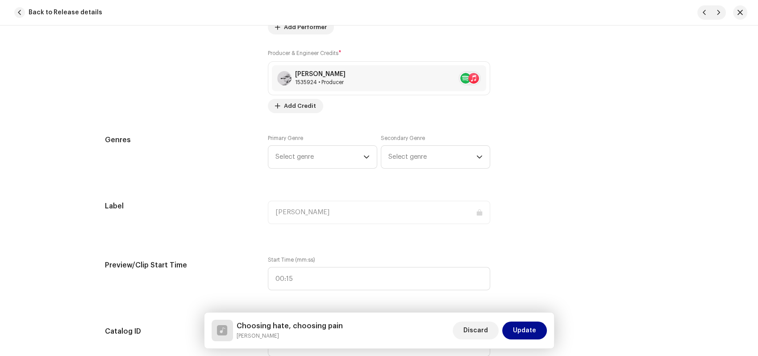
scroll to position [749, 0]
click at [323, 153] on span "Select genre" at bounding box center [320, 157] width 88 height 22
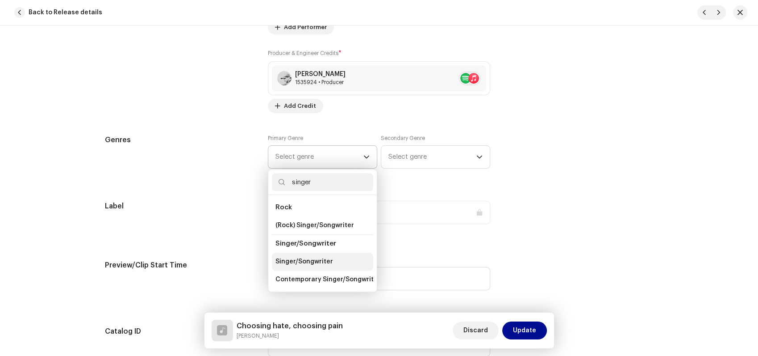
type input "singer"
click at [318, 260] on span "Singer/Songwriter" at bounding box center [305, 261] width 58 height 9
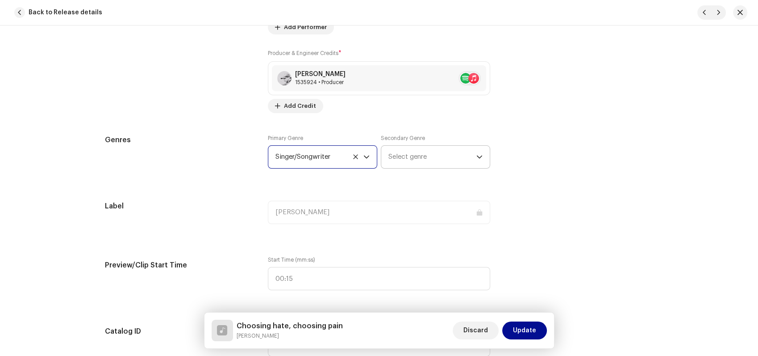
click at [415, 157] on span "Select genre" at bounding box center [433, 157] width 88 height 22
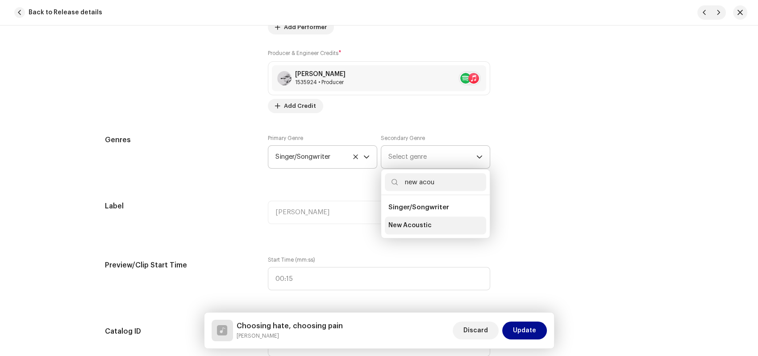
type input "new acou"
click at [418, 223] on span "New Acoustic" at bounding box center [410, 225] width 43 height 9
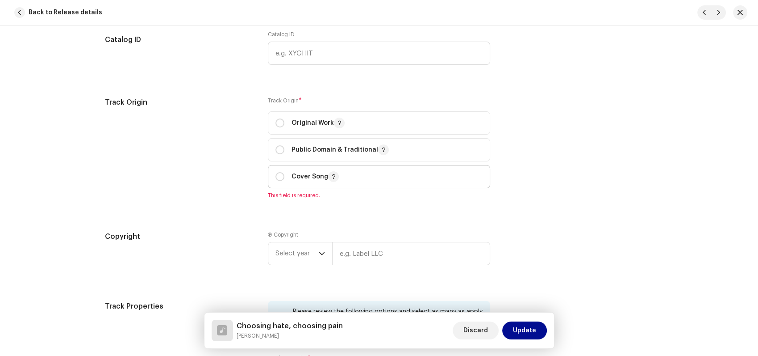
scroll to position [1041, 0]
click at [305, 124] on p "Original Work" at bounding box center [318, 122] width 53 height 11
radio input "true"
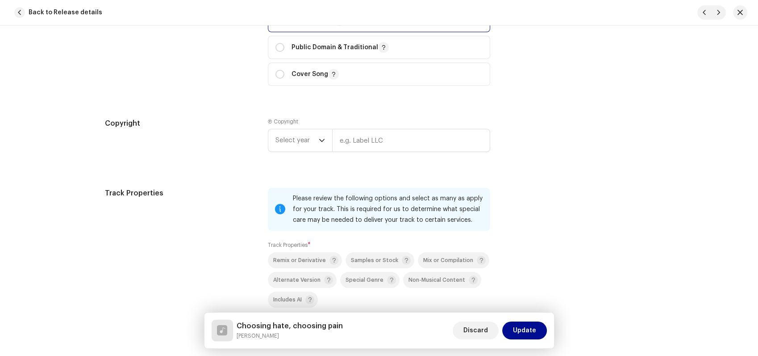
scroll to position [1183, 0]
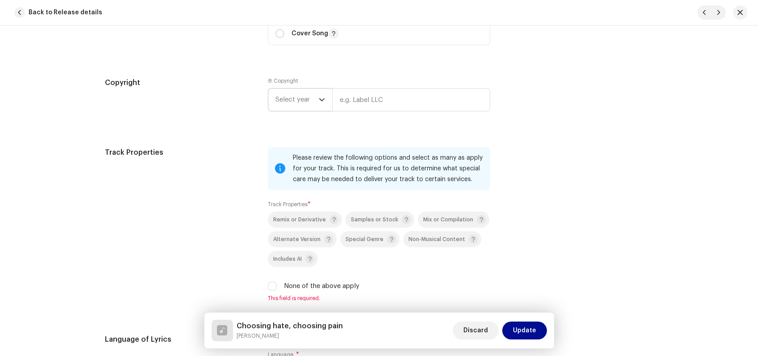
click at [314, 105] on span "Select year" at bounding box center [297, 99] width 43 height 22
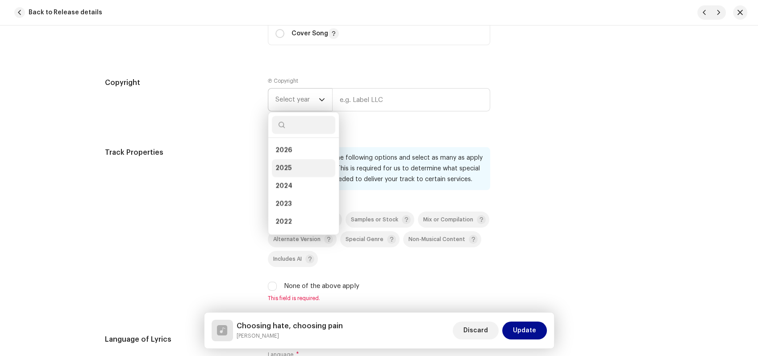
click at [289, 166] on li "2025" at bounding box center [303, 168] width 63 height 18
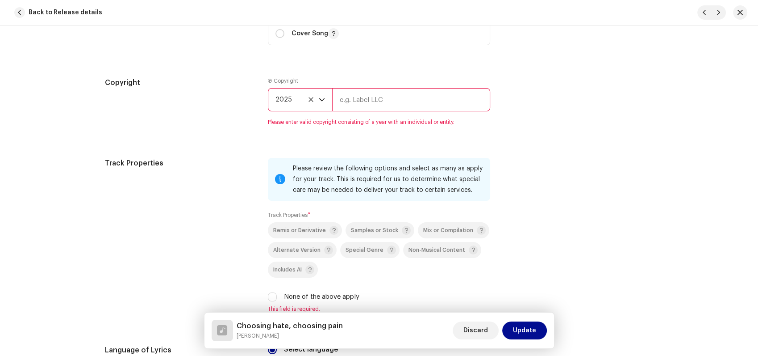
click at [354, 109] on input "text" at bounding box center [411, 99] width 158 height 23
type input "[PERSON_NAME]"
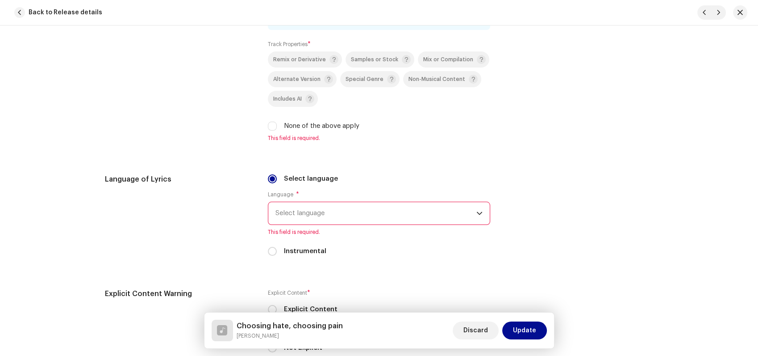
scroll to position [1344, 0]
click at [332, 124] on label "None of the above apply" at bounding box center [321, 126] width 75 height 10
click at [277, 124] on input "None of the above apply" at bounding box center [272, 125] width 9 height 9
checkbox input "true"
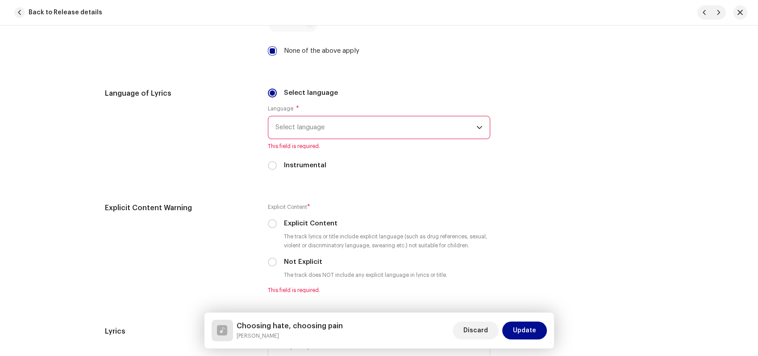
scroll to position [1419, 0]
click at [344, 129] on span "Select language" at bounding box center [376, 127] width 201 height 22
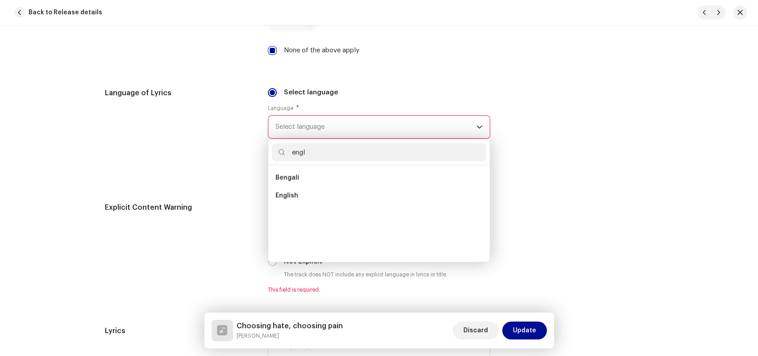
scroll to position [0, 0]
type input "engl"
click at [291, 176] on span "English" at bounding box center [287, 177] width 23 height 9
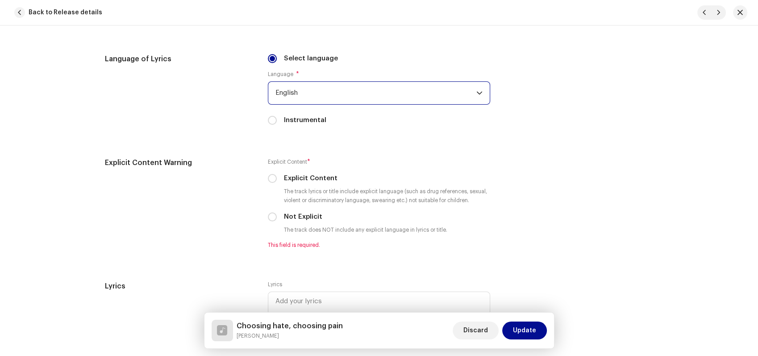
scroll to position [1462, 0]
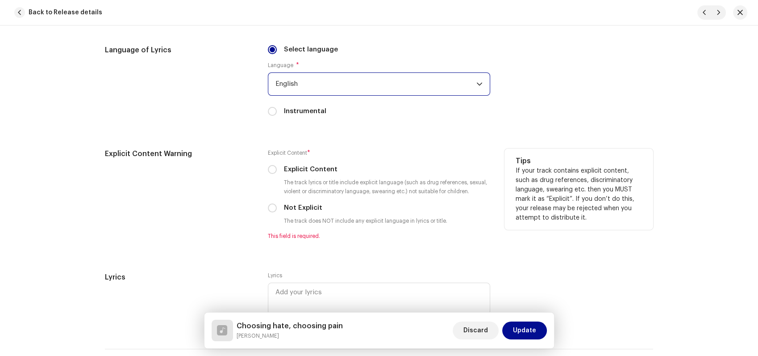
click at [299, 207] on label "Not Explicit" at bounding box center [303, 208] width 38 height 10
click at [277, 207] on input "Not Explicit" at bounding box center [272, 207] width 9 height 9
radio input "true"
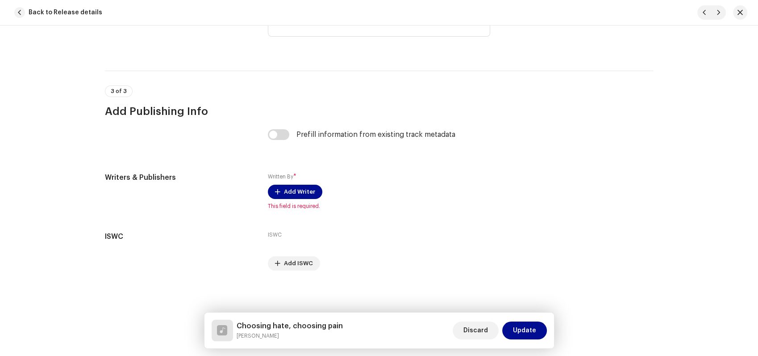
scroll to position [1732, 0]
click at [304, 186] on span "Add Writer" at bounding box center [299, 191] width 31 height 18
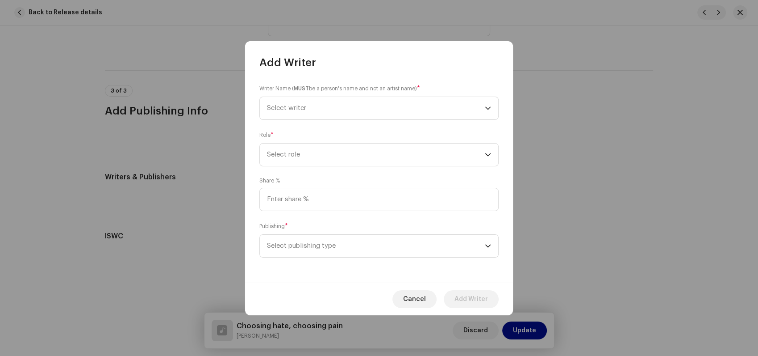
click at [331, 94] on div "Writer Name ( MUST be a person's name and not an artist name) * Select writer" at bounding box center [379, 102] width 239 height 36
click at [334, 105] on span "Select writer" at bounding box center [376, 108] width 218 height 22
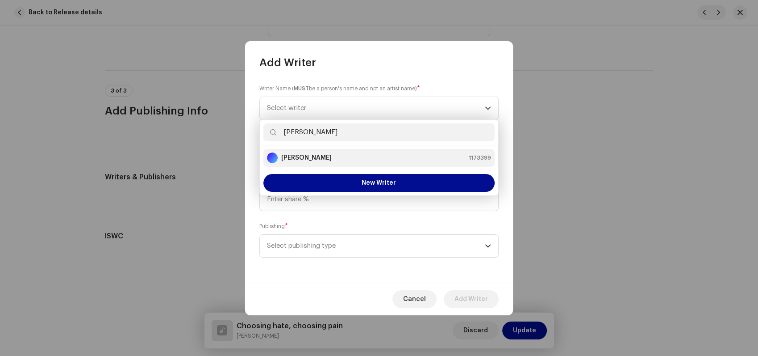
type input "[PERSON_NAME]"
click at [322, 158] on strong "[PERSON_NAME]" at bounding box center [306, 157] width 50 height 9
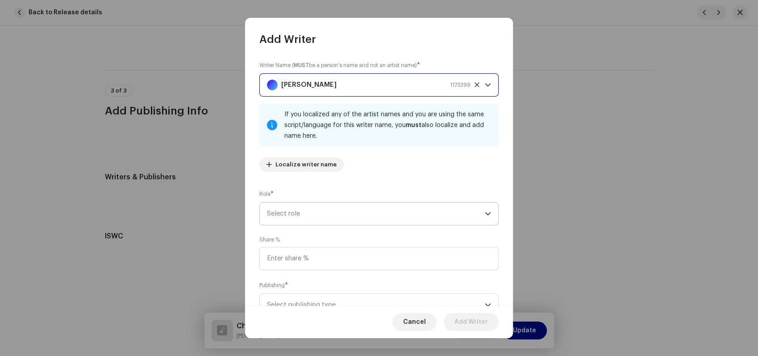
click at [341, 209] on span "Select role" at bounding box center [376, 213] width 218 height 22
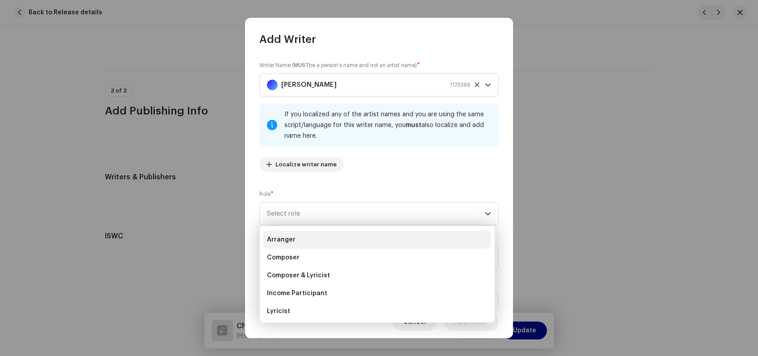
scroll to position [18, 0]
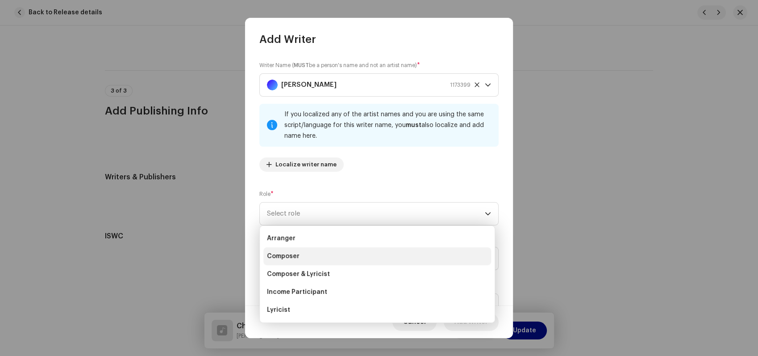
click at [298, 254] on span "Composer" at bounding box center [283, 255] width 33 height 9
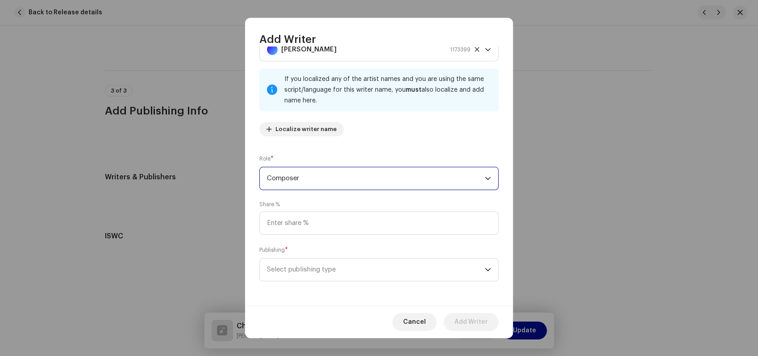
scroll to position [36, 0]
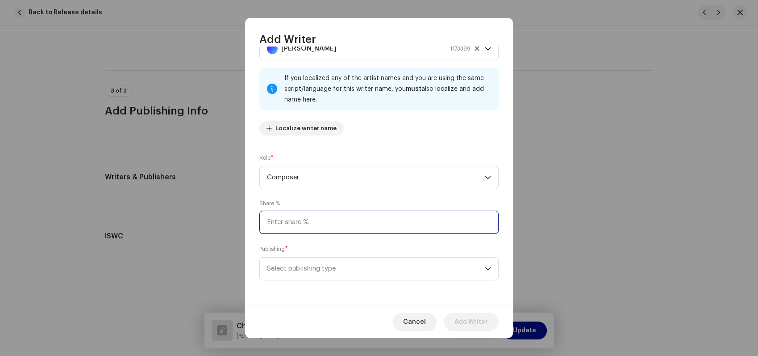
click at [303, 221] on input at bounding box center [379, 221] width 239 height 23
type input "100.00"
click at [307, 265] on span "Select publishing type" at bounding box center [376, 268] width 218 height 22
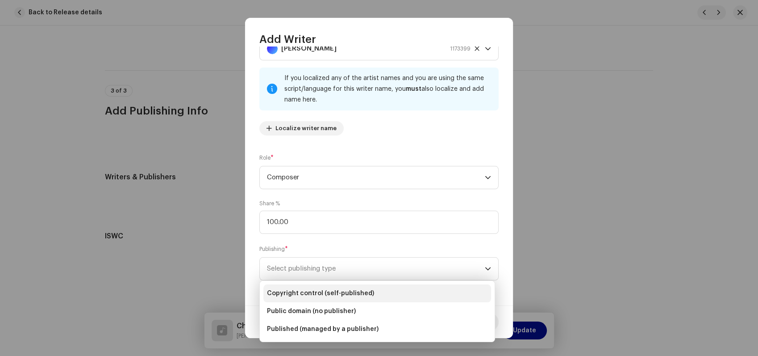
click at [331, 292] on span "Copyright control (self-published)" at bounding box center [320, 293] width 107 height 9
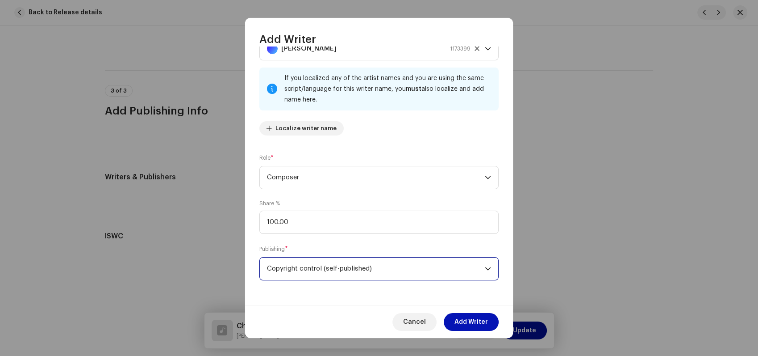
click at [467, 318] on span "Add Writer" at bounding box center [472, 322] width 34 height 18
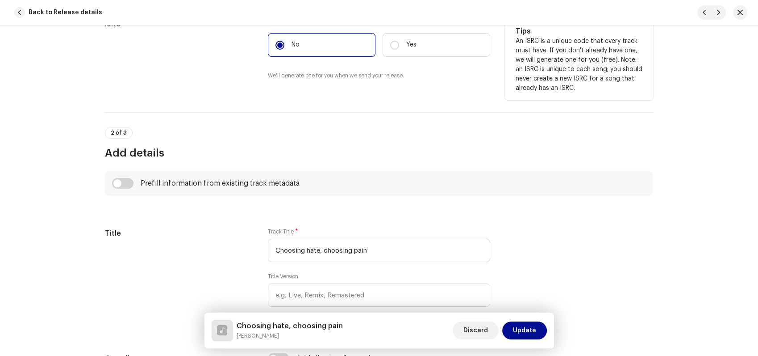
scroll to position [215, 0]
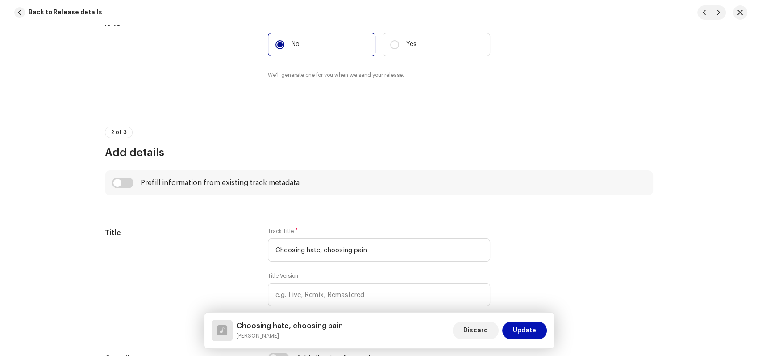
click at [522, 328] on span "Update" at bounding box center [524, 330] width 23 height 18
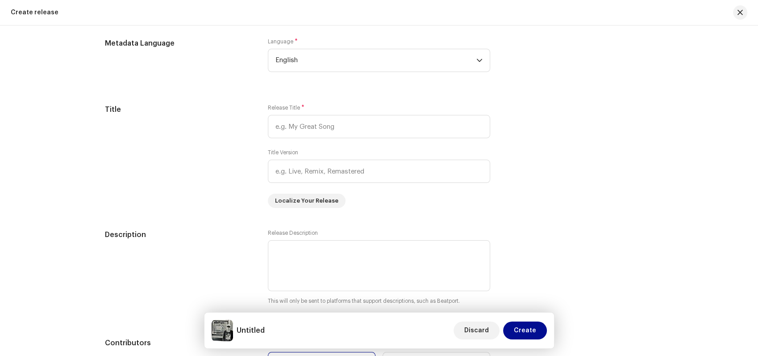
scroll to position [826, 0]
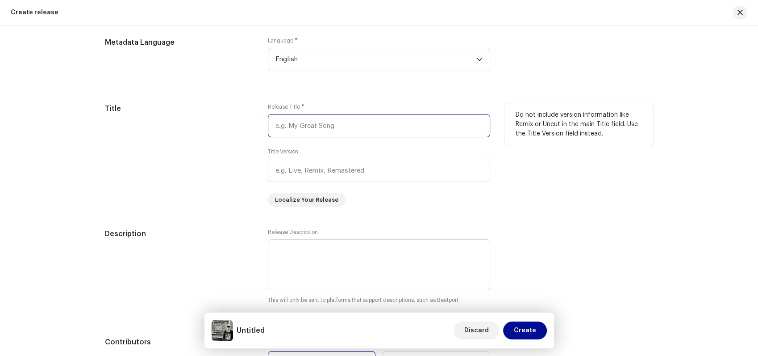
click at [348, 124] on input "text" at bounding box center [379, 125] width 222 height 23
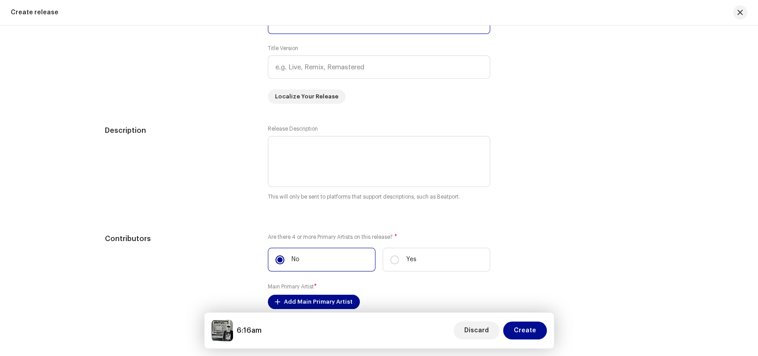
scroll to position [940, 0]
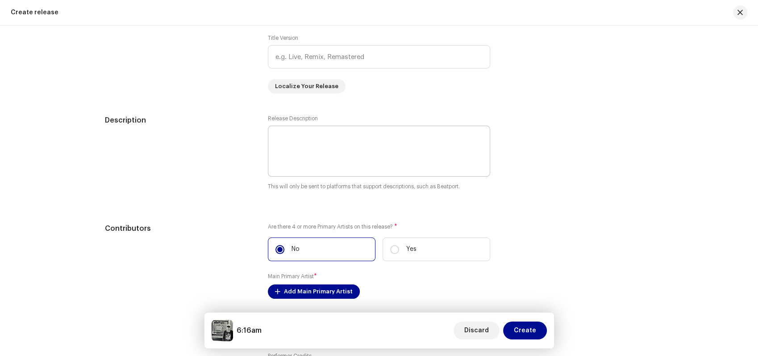
type input "6:16am"
click at [393, 139] on textarea at bounding box center [379, 151] width 222 height 51
type textarea "i"
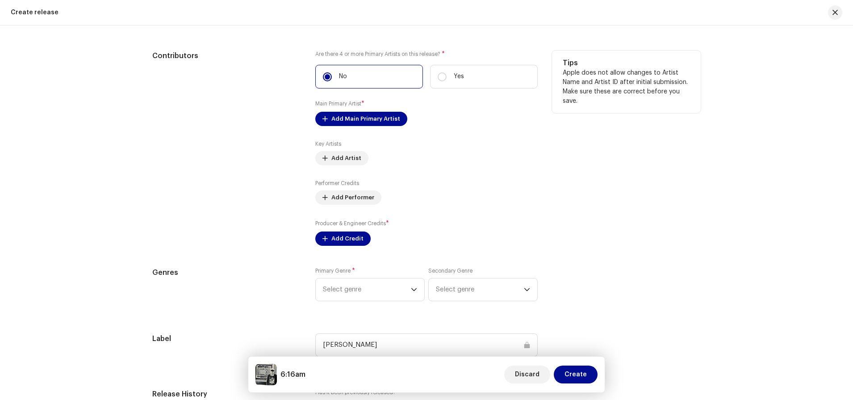
scroll to position [1122, 0]
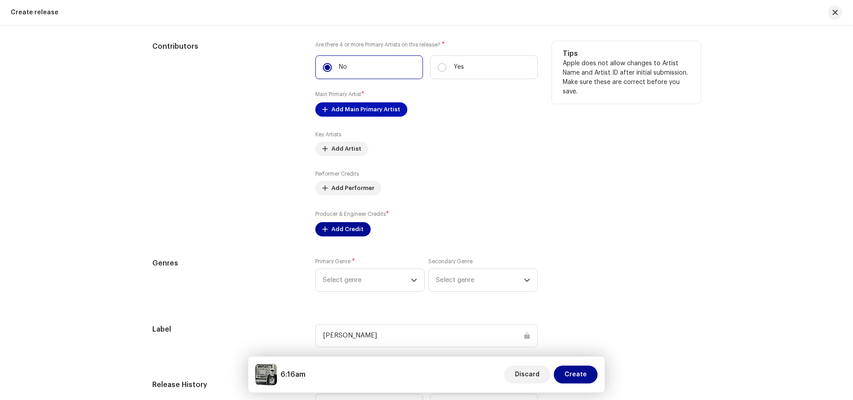
type textarea "Intimate 3-track EP"
click at [383, 110] on span "Add Main Primary Artist" at bounding box center [365, 110] width 69 height 18
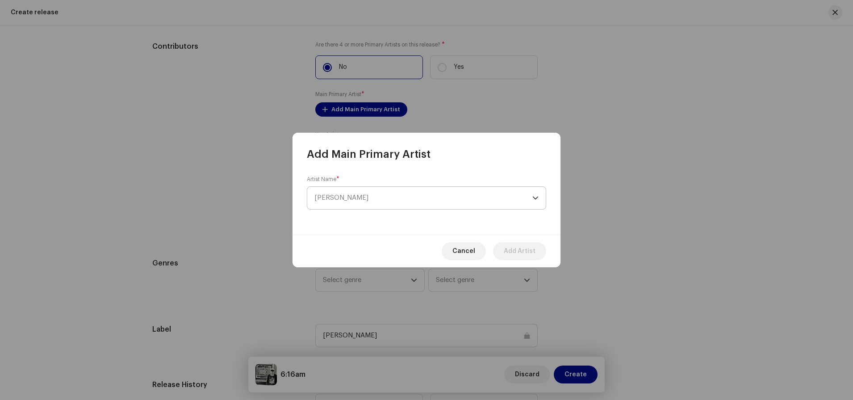
click at [362, 199] on span "[PERSON_NAME]" at bounding box center [423, 198] width 218 height 22
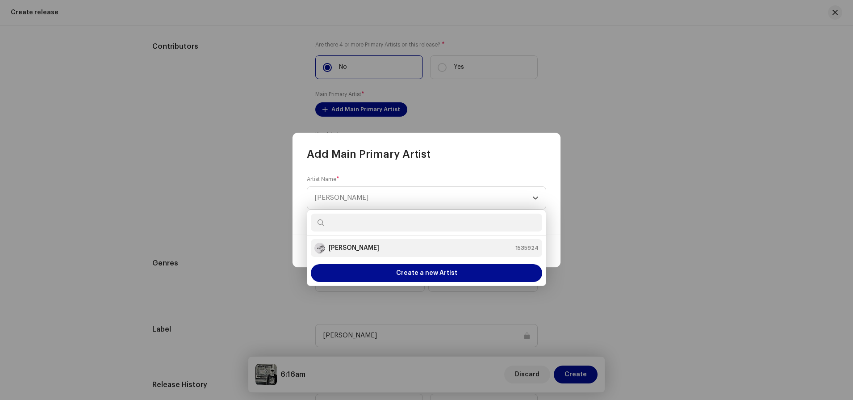
click at [363, 245] on strong "[PERSON_NAME]" at bounding box center [354, 247] width 50 height 9
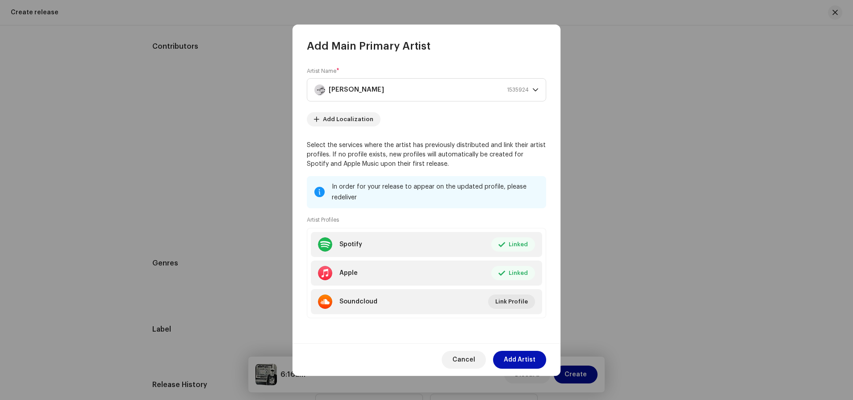
click at [529, 353] on span "Add Artist" at bounding box center [520, 360] width 32 height 18
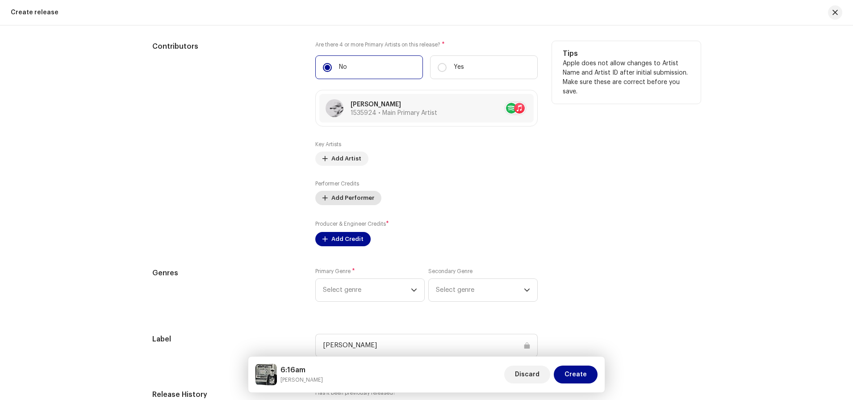
click at [350, 195] on span "Add Performer" at bounding box center [352, 198] width 43 height 18
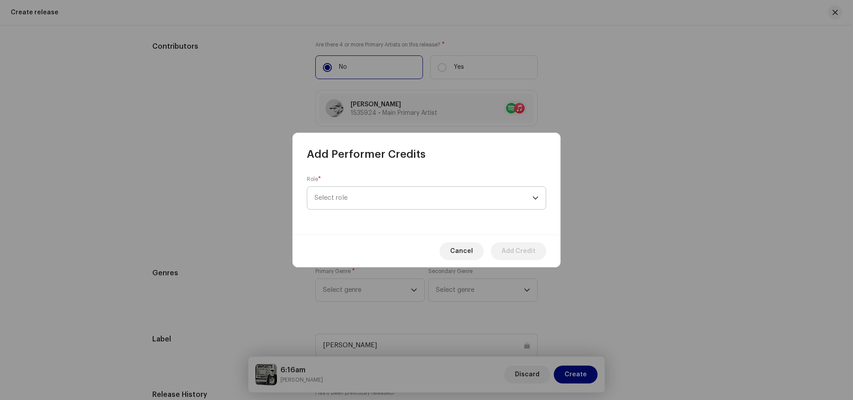
click at [348, 197] on span "Select role" at bounding box center [423, 198] width 218 height 22
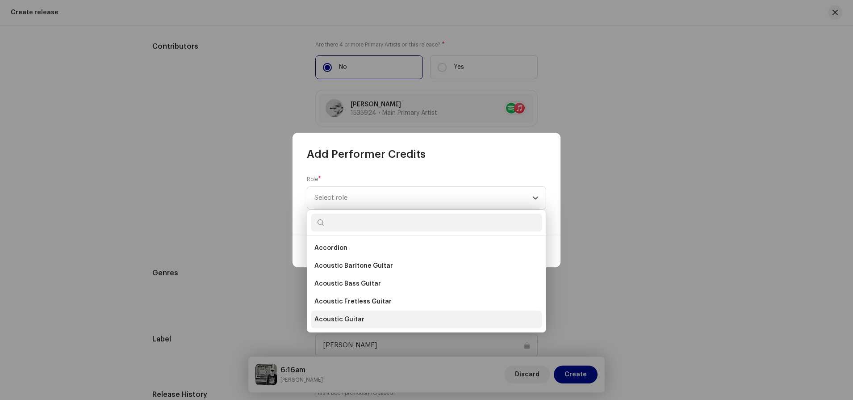
click at [353, 318] on span "Acoustic Guitar" at bounding box center [339, 319] width 50 height 9
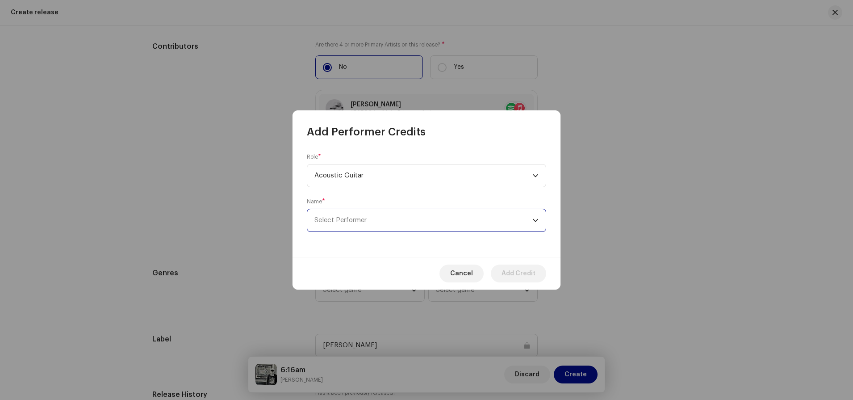
click at [376, 222] on span "Select Performer" at bounding box center [423, 220] width 218 height 22
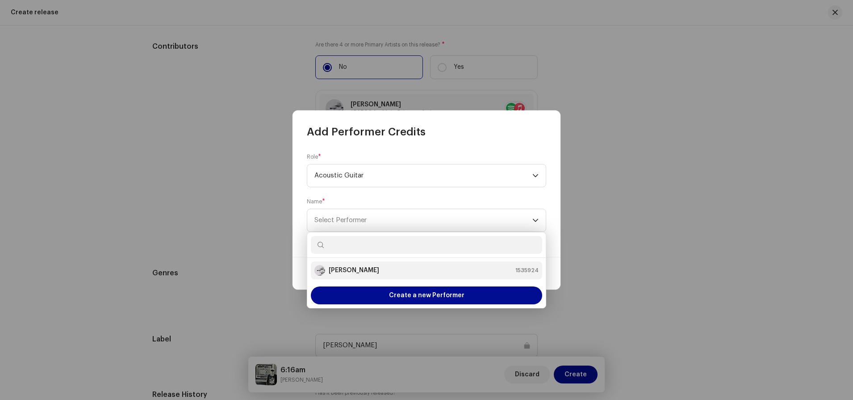
click at [370, 263] on li "[PERSON_NAME] 1535924" at bounding box center [426, 270] width 231 height 18
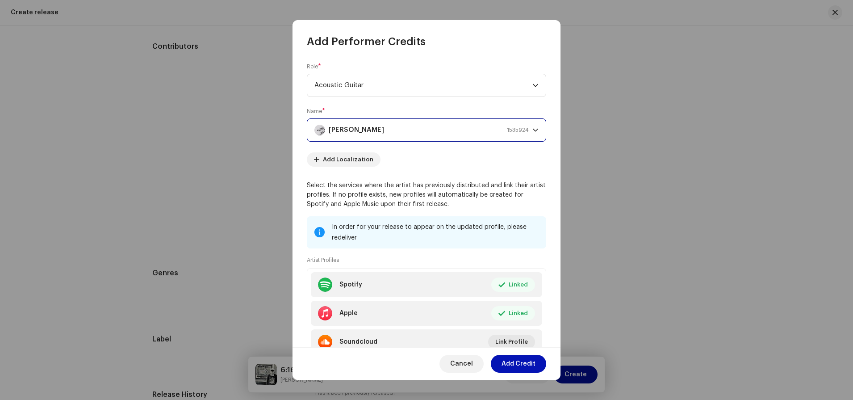
click at [513, 355] on span "Add Credit" at bounding box center [519, 364] width 34 height 18
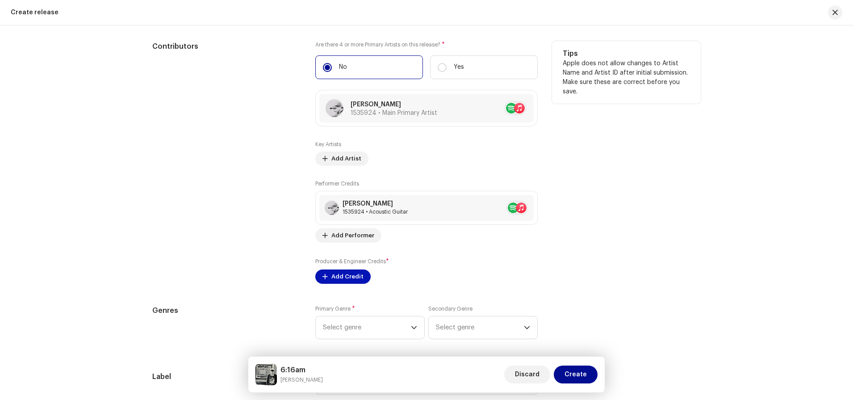
click at [345, 277] on span "Add Credit" at bounding box center [347, 277] width 32 height 18
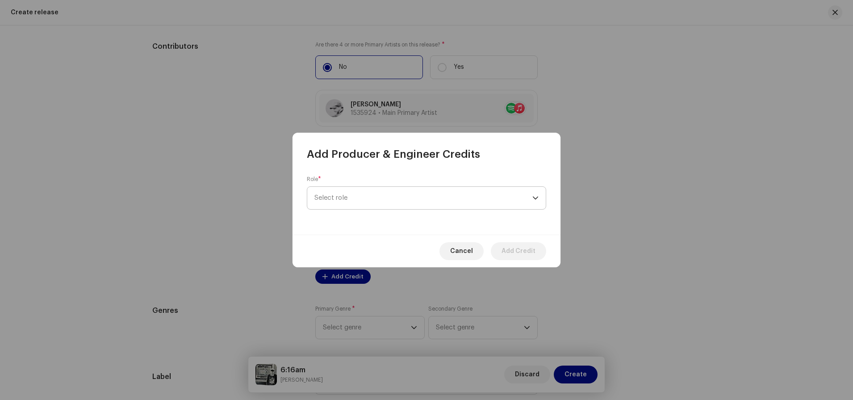
click at [351, 195] on span "Select role" at bounding box center [423, 198] width 218 height 22
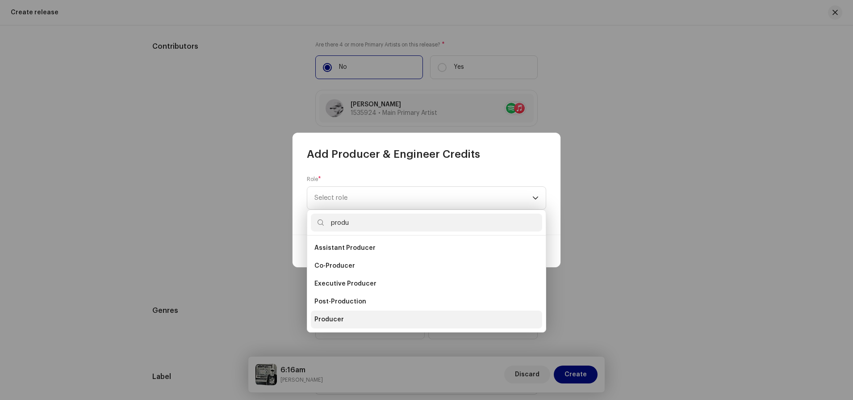
type input "produ"
click at [334, 321] on span "Producer" at bounding box center [328, 319] width 29 height 9
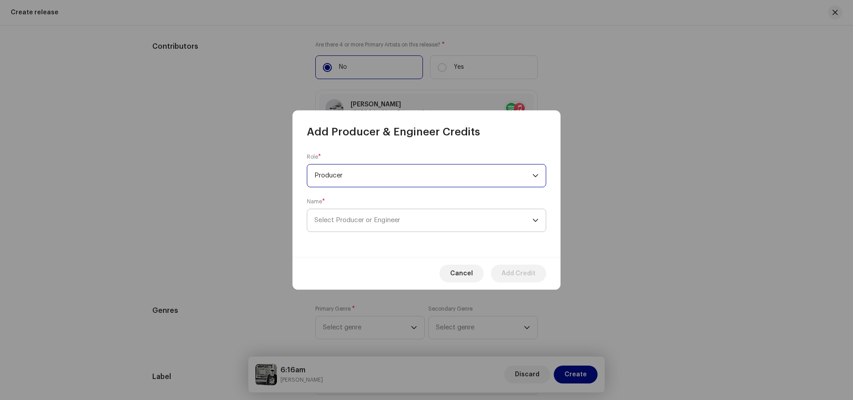
click at [399, 221] on span "Select Producer or Engineer" at bounding box center [357, 220] width 86 height 7
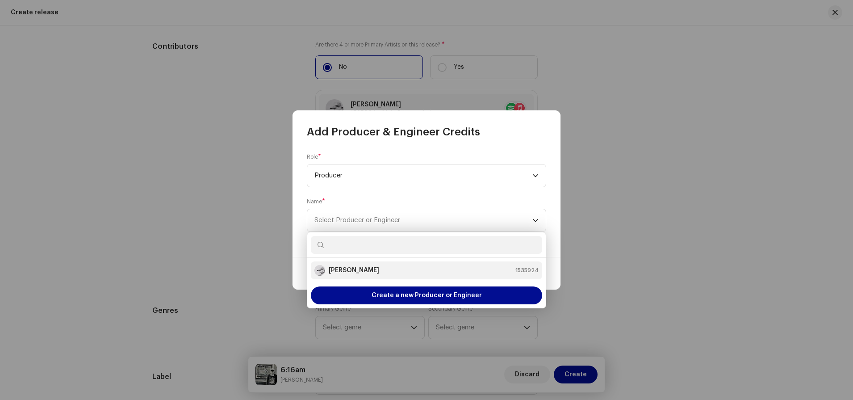
click at [373, 273] on strong "[PERSON_NAME]" at bounding box center [354, 270] width 50 height 9
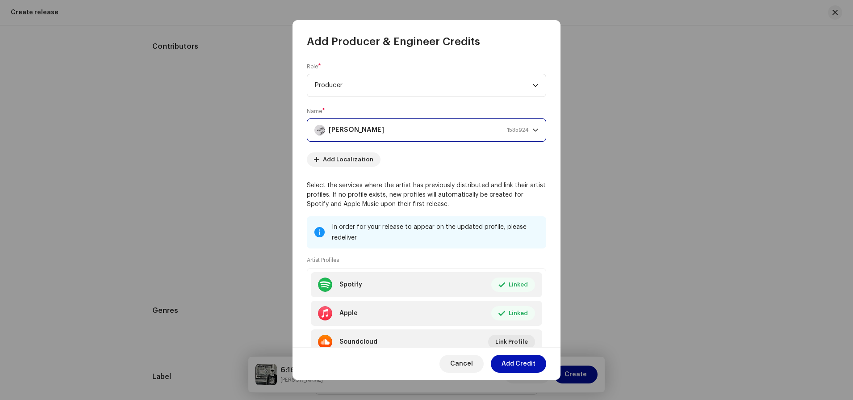
click at [532, 355] on span "Add Credit" at bounding box center [519, 364] width 34 height 18
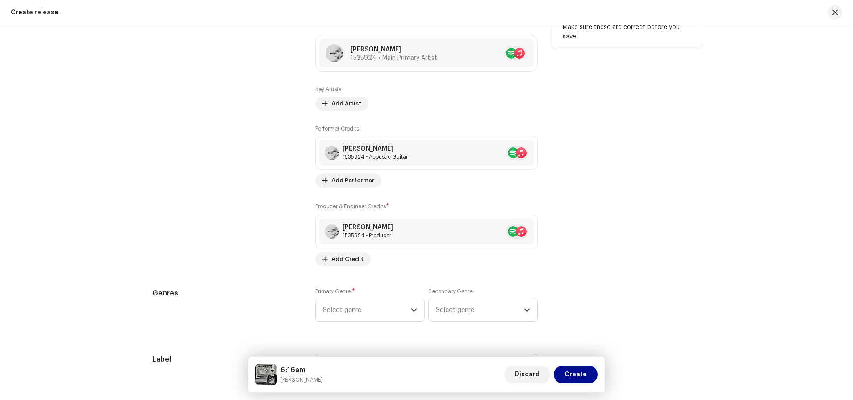
scroll to position [1200, 0]
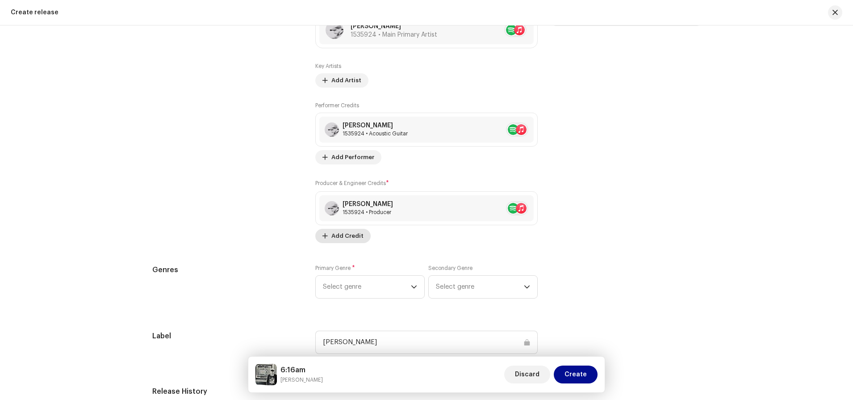
click at [352, 238] on span "Add Credit" at bounding box center [347, 236] width 32 height 18
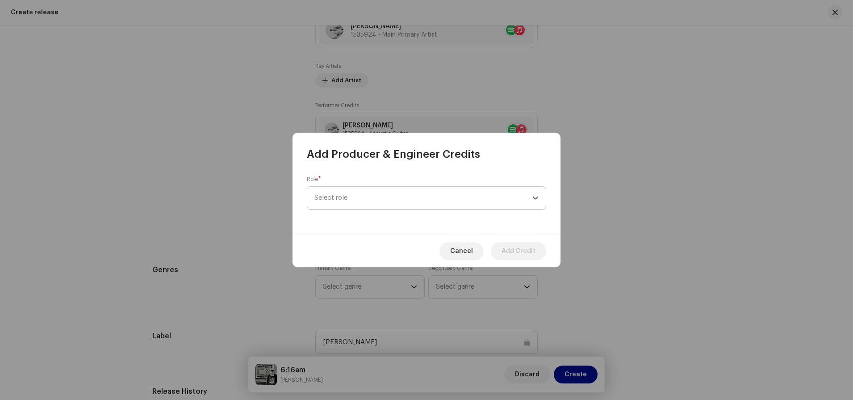
click at [362, 199] on span "Select role" at bounding box center [423, 198] width 218 height 22
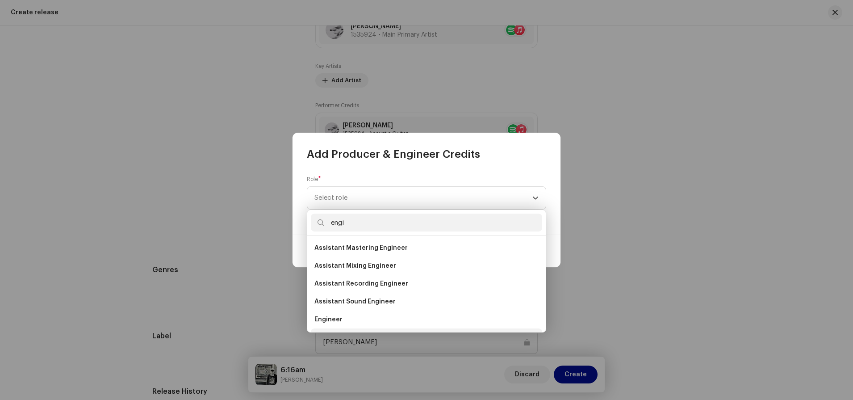
scroll to position [14, 0]
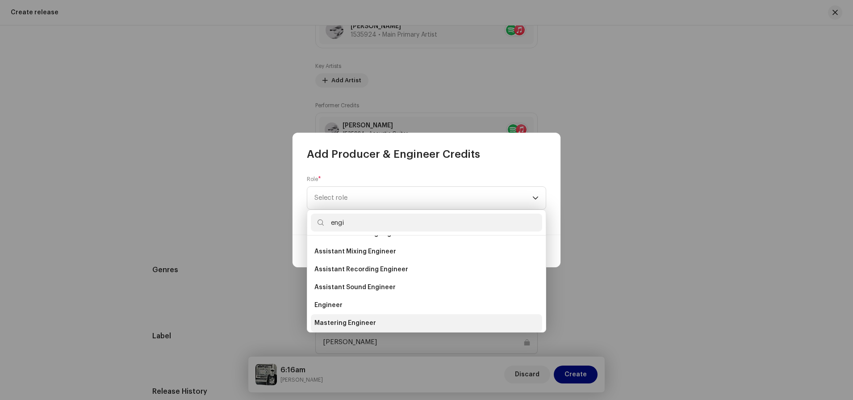
type input "engi"
click at [335, 319] on span "Mastering Engineer" at bounding box center [345, 322] width 62 height 9
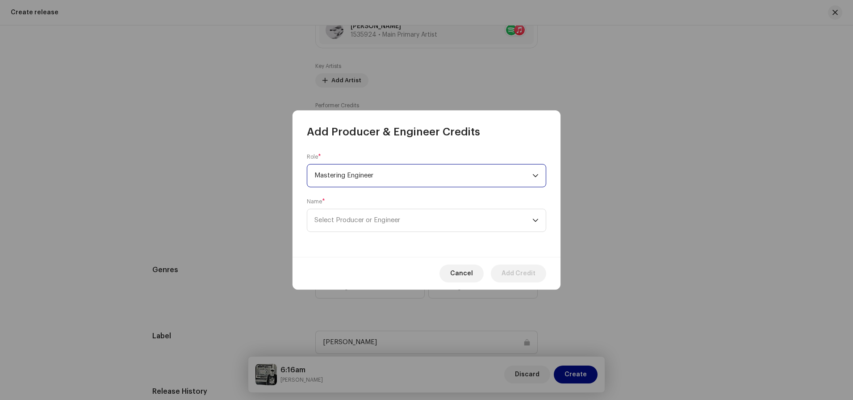
click at [401, 183] on span "Mastering Engineer" at bounding box center [423, 175] width 218 height 22
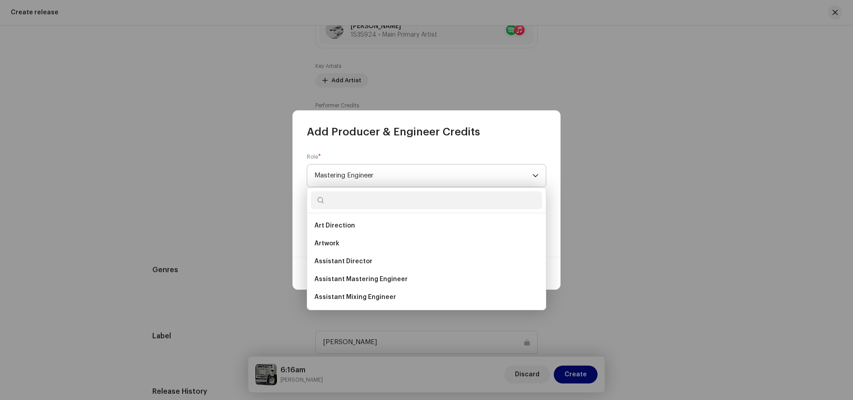
scroll to position [175, 0]
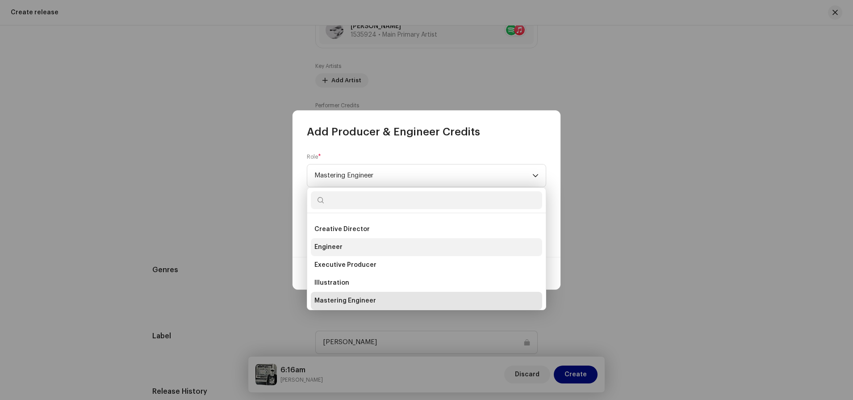
click at [357, 248] on li "Engineer" at bounding box center [426, 247] width 231 height 18
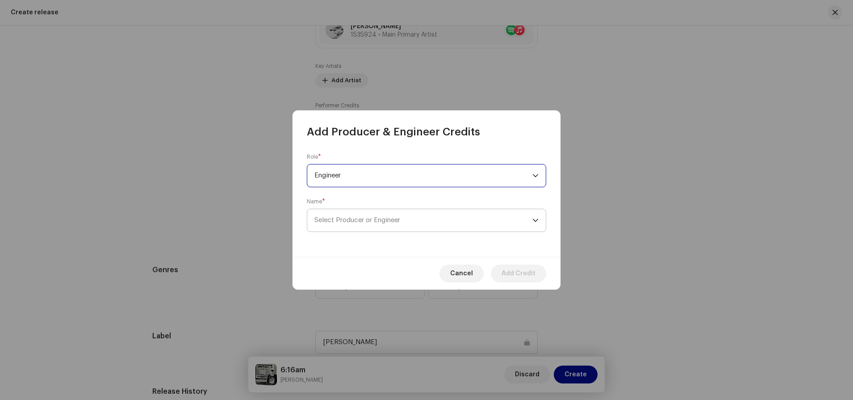
click at [363, 219] on span "Select Producer or Engineer" at bounding box center [357, 220] width 86 height 7
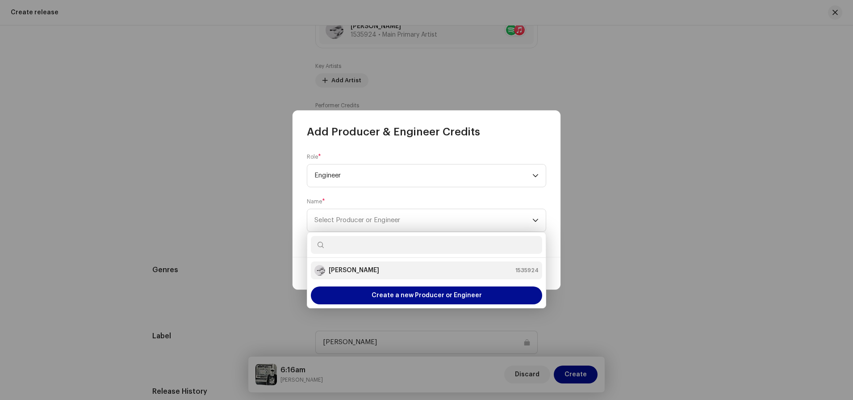
click at [369, 273] on strong "[PERSON_NAME]" at bounding box center [354, 270] width 50 height 9
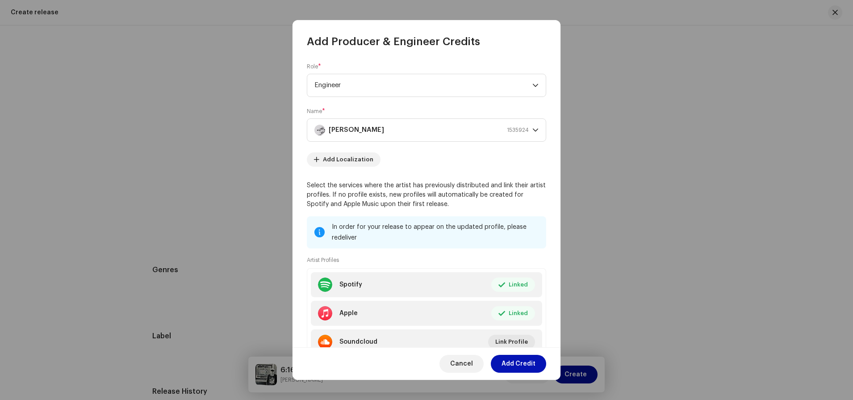
click at [511, 355] on span "Add Credit" at bounding box center [519, 364] width 34 height 18
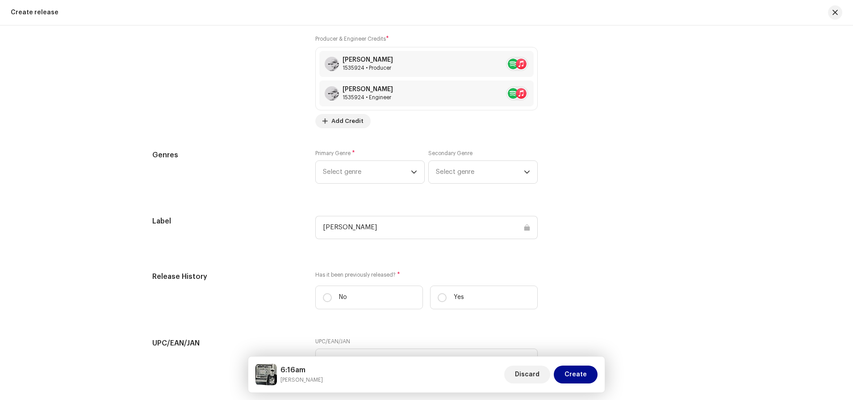
scroll to position [1347, 0]
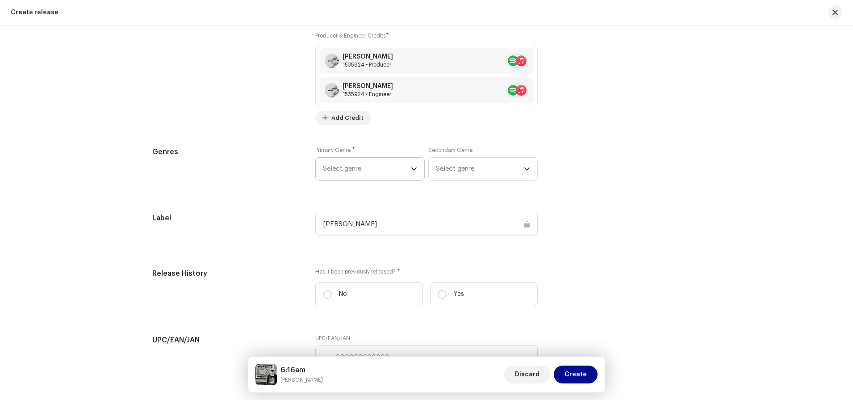
click at [378, 167] on span "Select genre" at bounding box center [367, 169] width 88 height 22
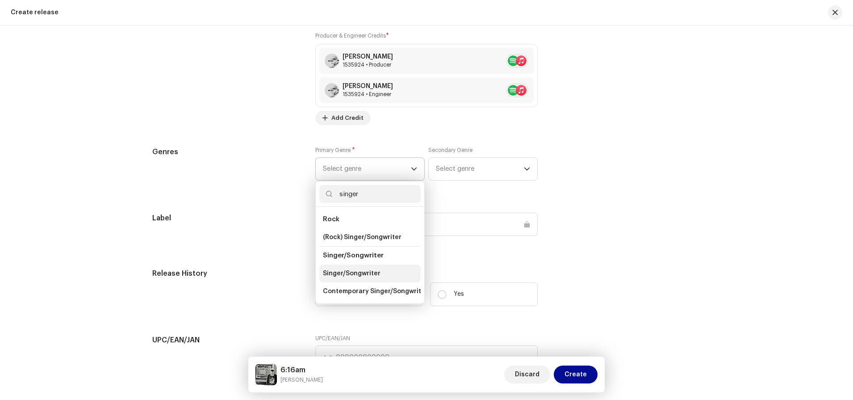
type input "singer"
click at [361, 274] on span "Singer/Songwriter" at bounding box center [352, 273] width 58 height 9
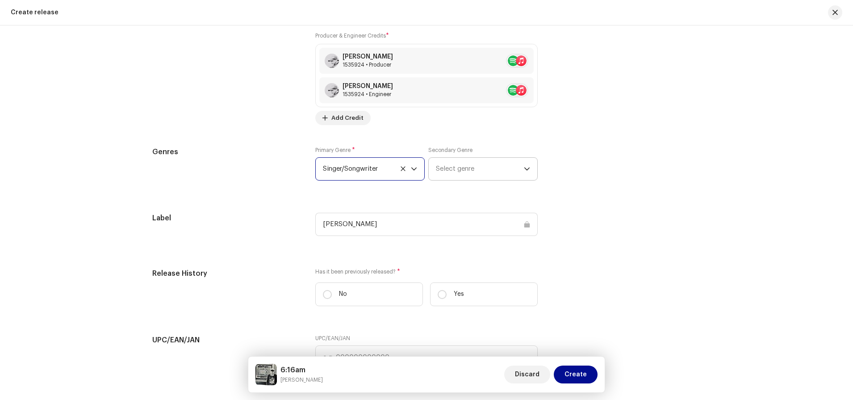
click at [459, 170] on span "Select genre" at bounding box center [480, 169] width 88 height 22
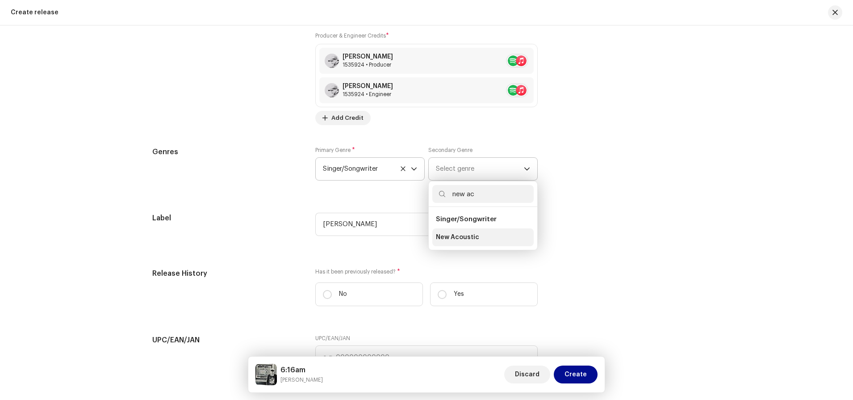
type input "new ac"
click at [455, 239] on span "New Acoustic" at bounding box center [457, 237] width 43 height 9
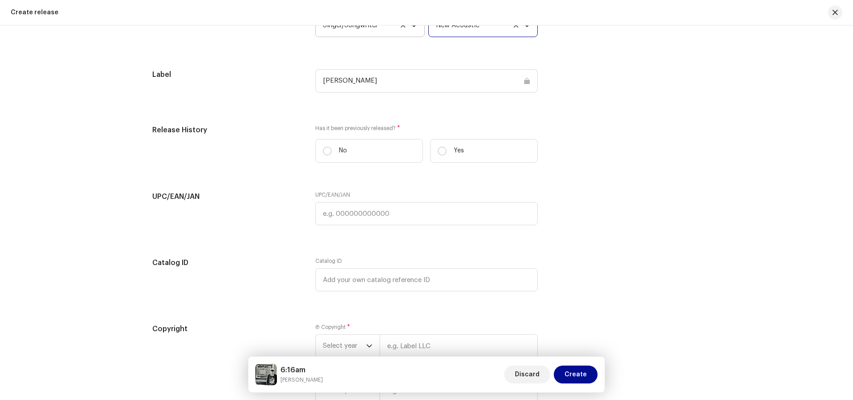
scroll to position [1491, 0]
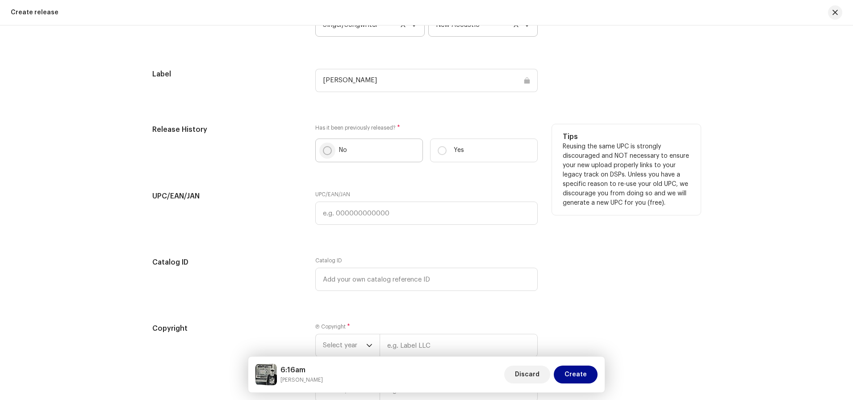
click at [329, 151] on input "No" at bounding box center [327, 150] width 9 height 9
radio input "true"
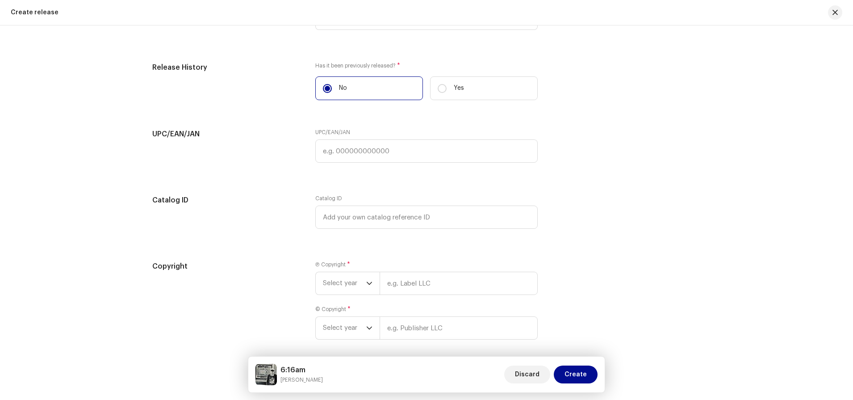
scroll to position [1589, 0]
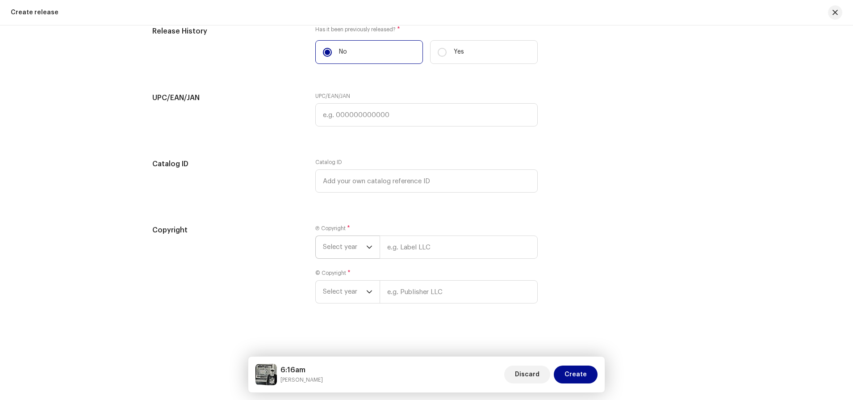
click at [362, 249] on span "Select year" at bounding box center [344, 247] width 43 height 22
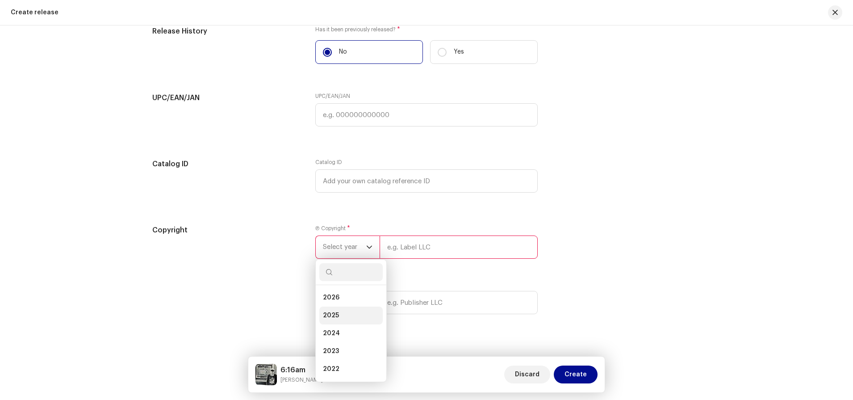
click at [336, 312] on span "2025" at bounding box center [331, 315] width 16 height 9
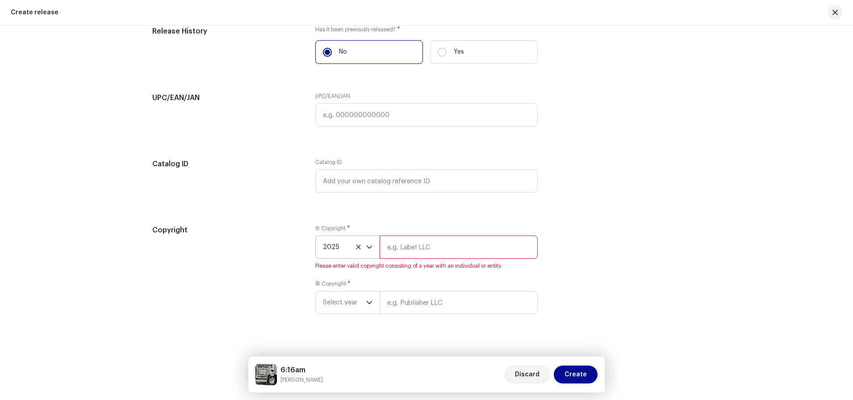
click at [402, 249] on input "text" at bounding box center [459, 246] width 158 height 23
type input "[PERSON_NAME]"
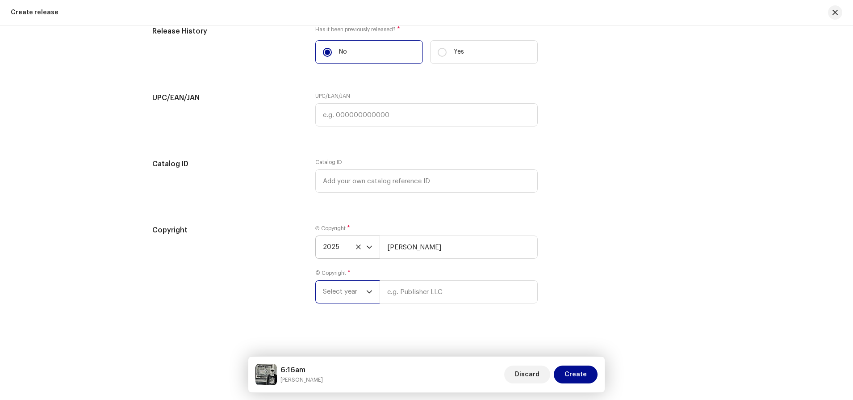
click at [356, 293] on span "Select year" at bounding box center [344, 292] width 43 height 22
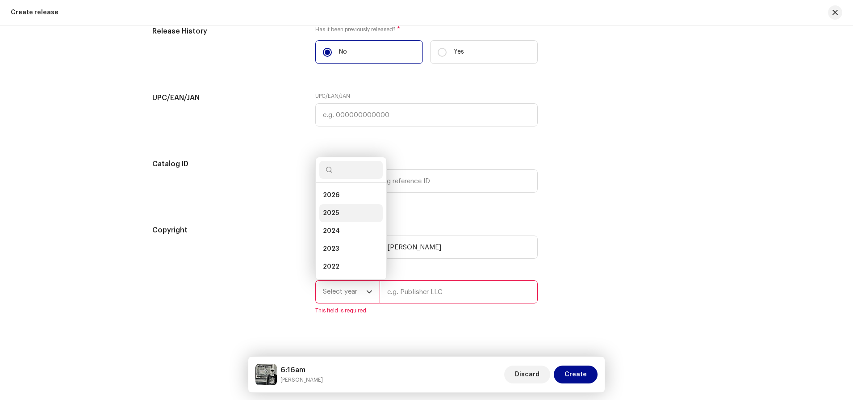
click at [341, 209] on li "2025" at bounding box center [350, 213] width 63 height 18
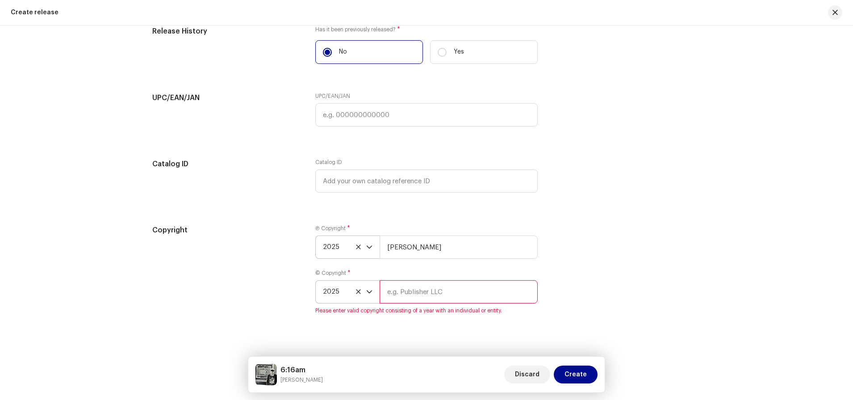
click at [414, 287] on input "text" at bounding box center [459, 291] width 158 height 23
type input "[PERSON_NAME]"
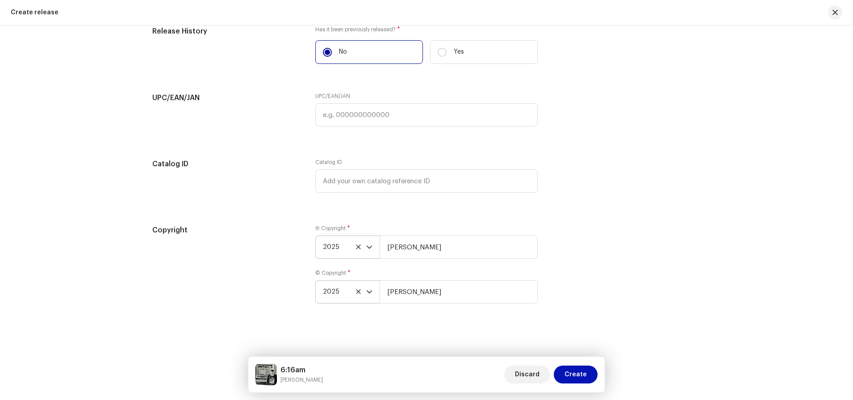
click at [573, 355] on span "Create" at bounding box center [576, 374] width 22 height 18
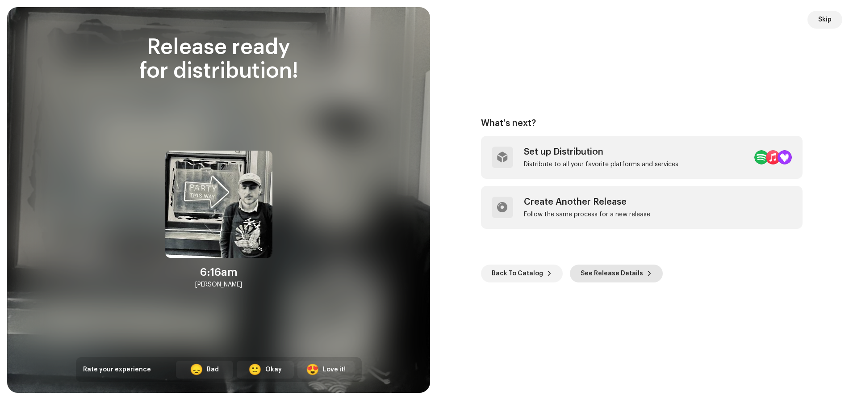
click at [598, 274] on span "See Release Details" at bounding box center [612, 273] width 63 height 18
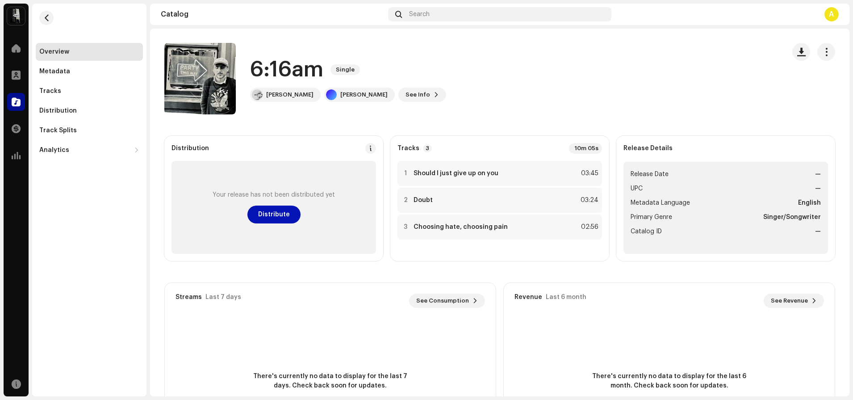
click at [280, 218] on span "Distribute" at bounding box center [274, 214] width 32 height 18
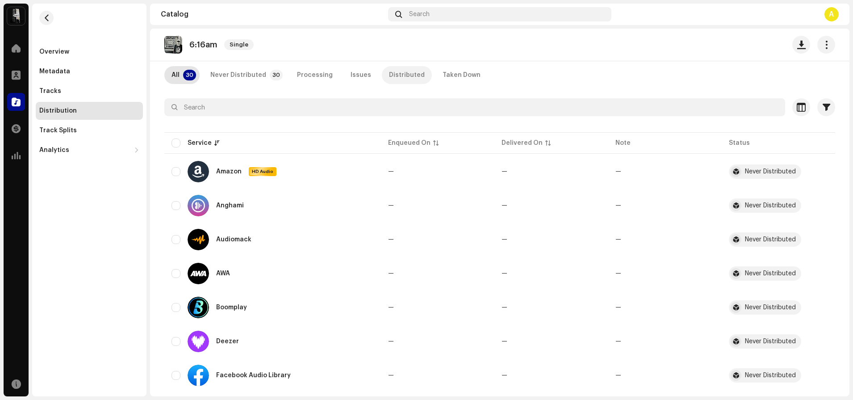
scroll to position [29, 0]
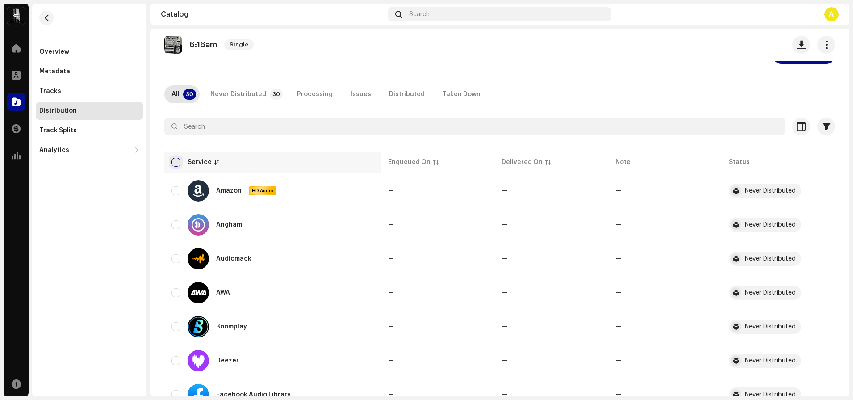
click at [173, 161] on input "checkbox" at bounding box center [176, 162] width 9 height 9
checkbox input "true"
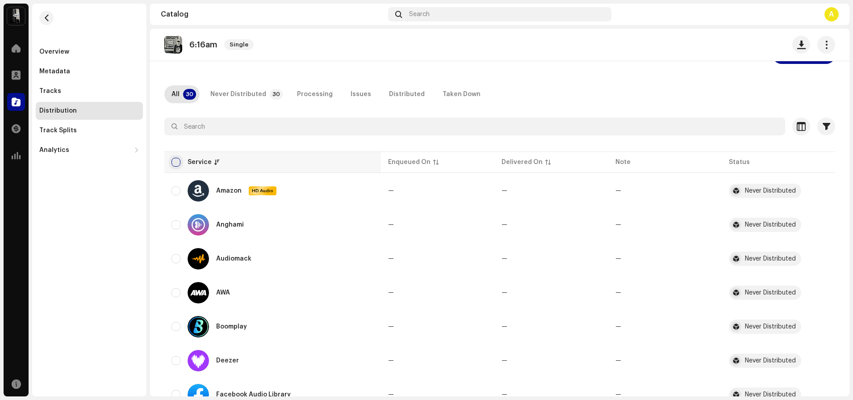
checkbox input "true"
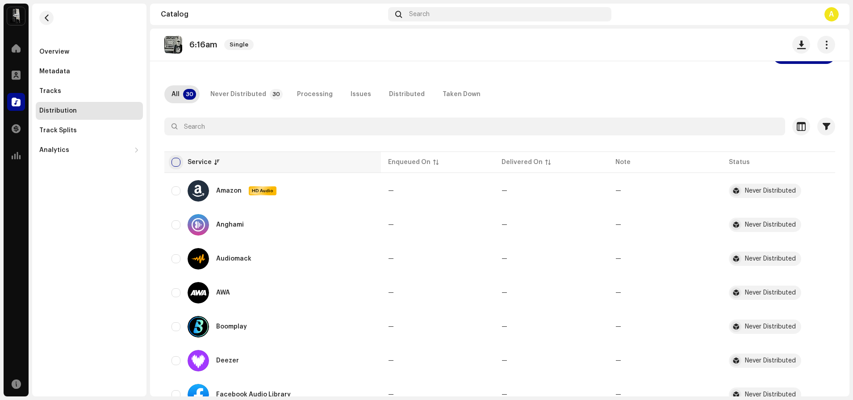
checkbox input "true"
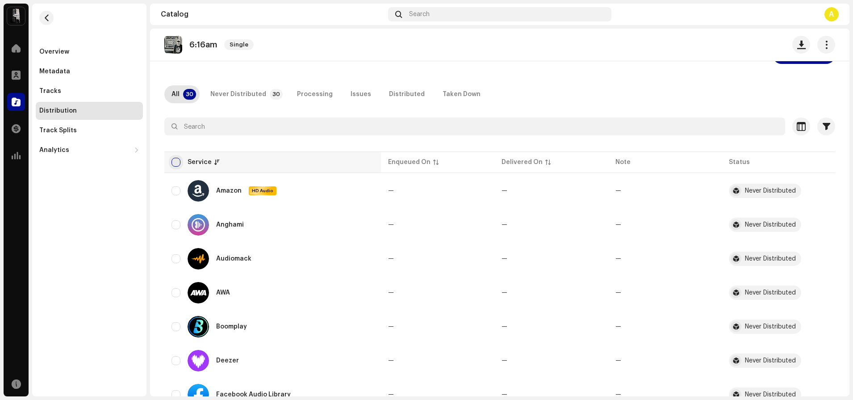
checkbox input "true"
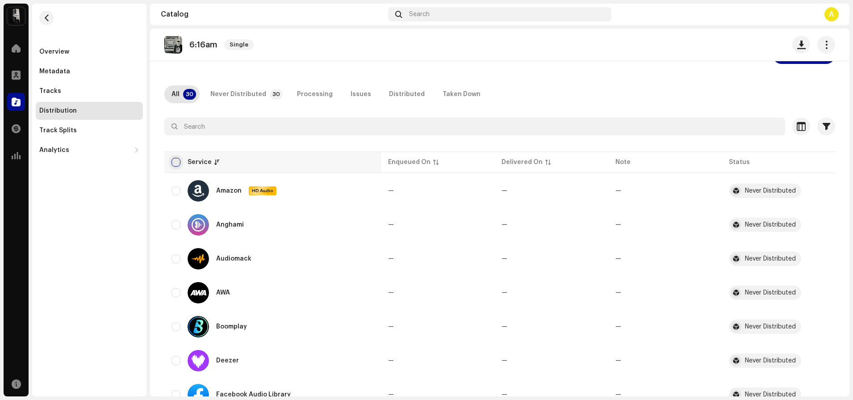
checkbox input "true"
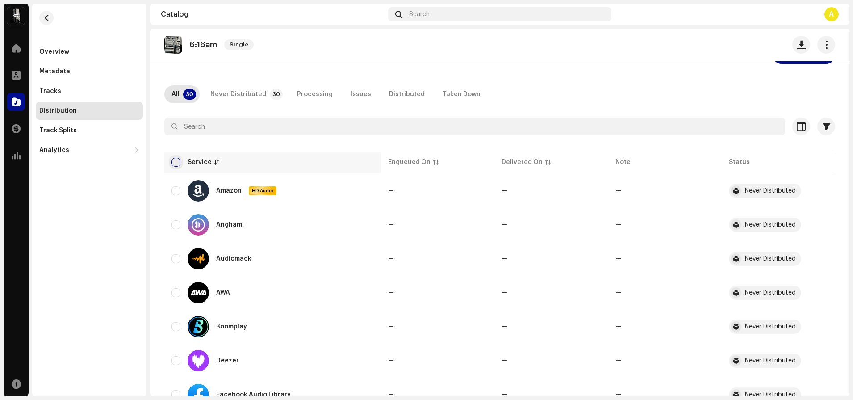
checkbox input "true"
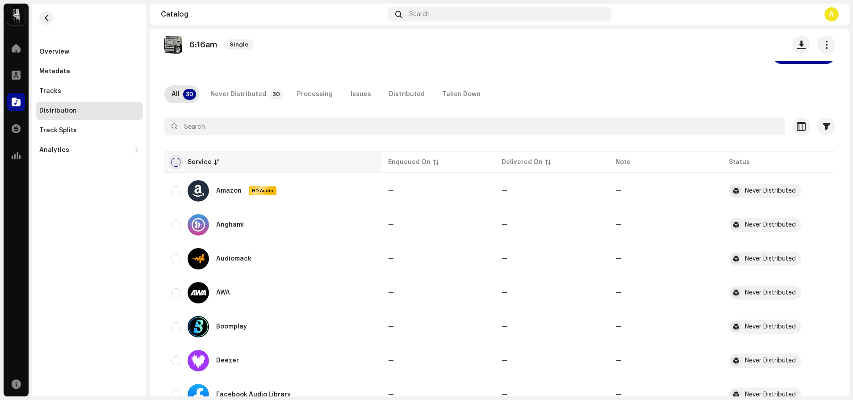
checkbox input "true"
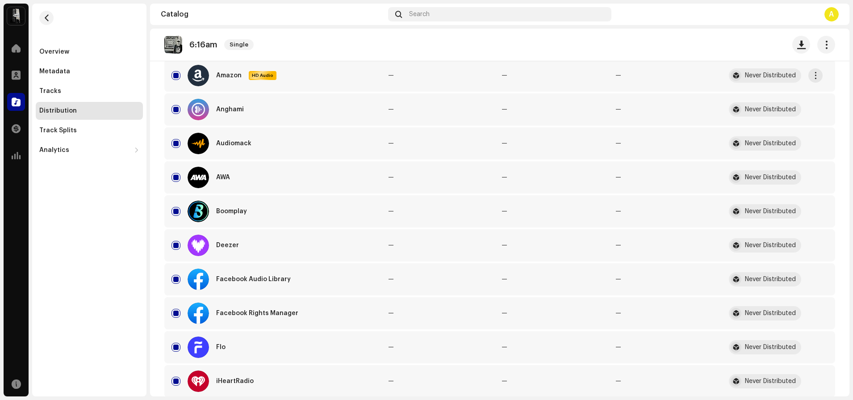
scroll to position [0, 0]
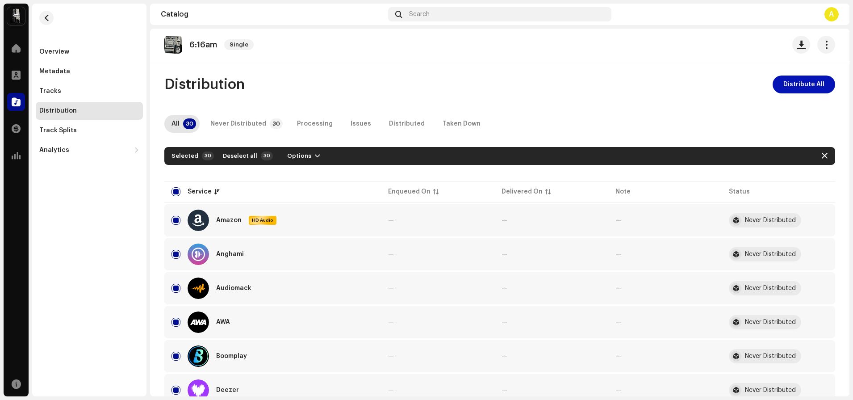
click at [758, 84] on span "Distribute All" at bounding box center [803, 84] width 41 height 18
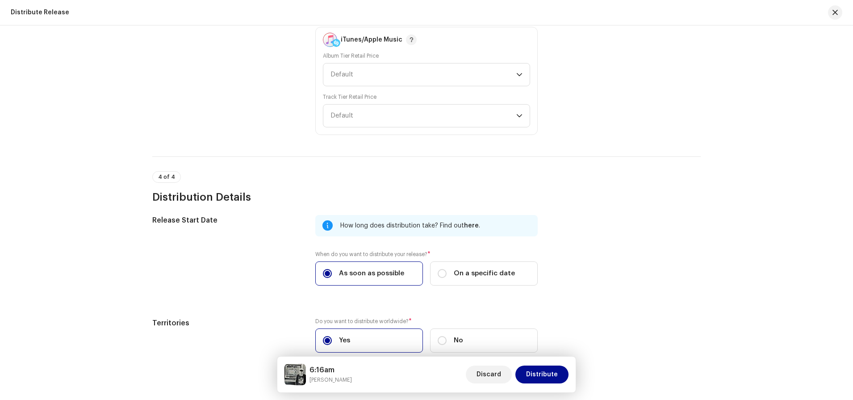
scroll to position [1585, 0]
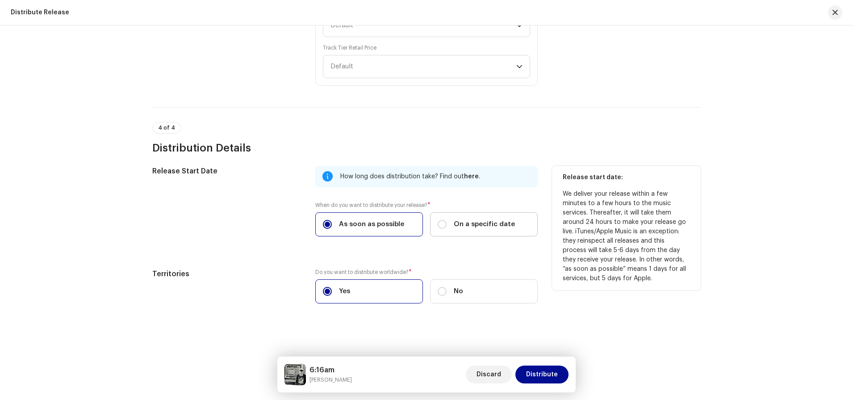
click at [456, 227] on span "On a specific date" at bounding box center [484, 224] width 61 height 10
click at [447, 227] on input "On a specific date" at bounding box center [442, 224] width 9 height 9
radio input "true"
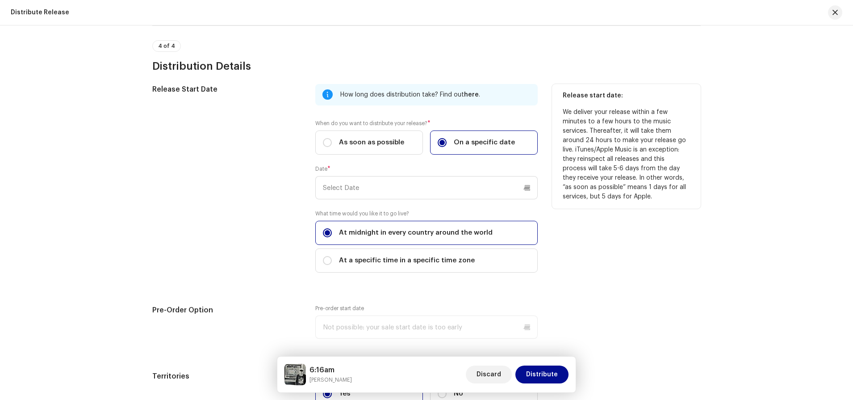
scroll to position [1691, 0]
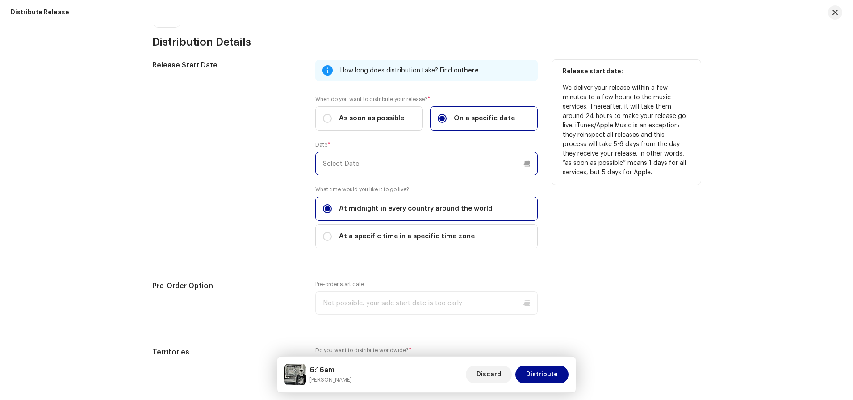
click at [487, 170] on input "text" at bounding box center [426, 163] width 222 height 23
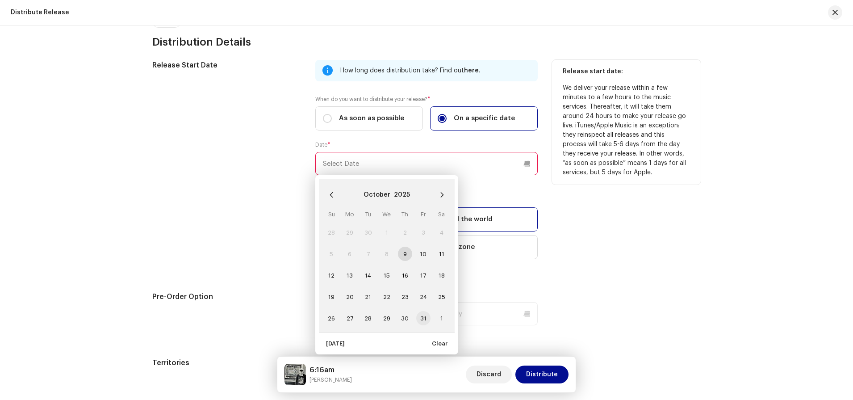
click at [422, 319] on span "31" at bounding box center [423, 318] width 14 height 14
type input "[DATE]"
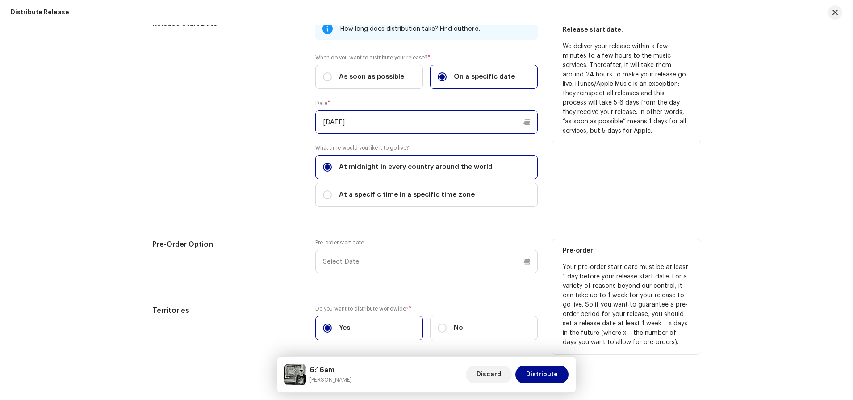
scroll to position [1734, 0]
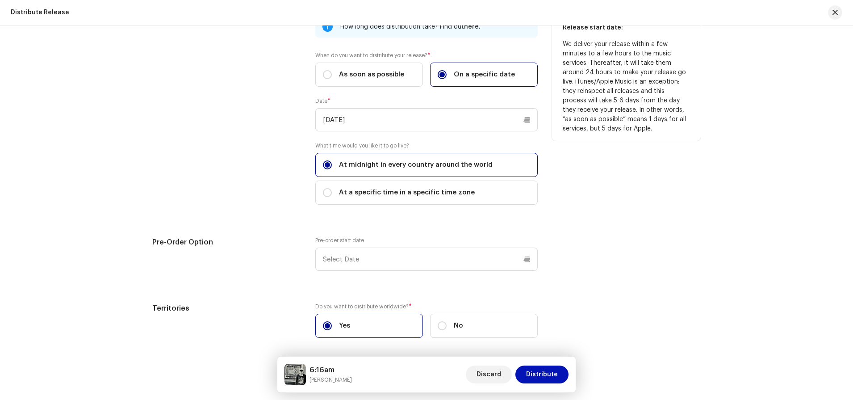
click at [545, 355] on span "Distribute" at bounding box center [542, 374] width 32 height 18
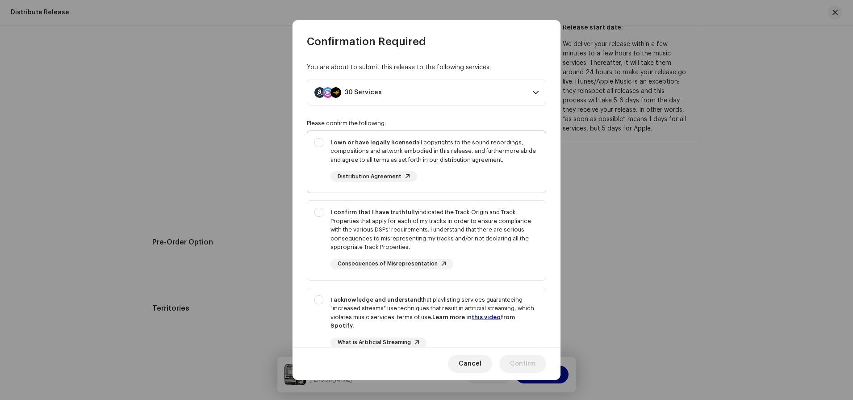
click at [318, 143] on div "I own or have legally licensed all copyrights to the sound recordings, composit…" at bounding box center [426, 160] width 239 height 59
checkbox input "true"
click at [319, 211] on div "I confirm that I have truthfully indicated the Track Origin and Track Propertie…" at bounding box center [426, 239] width 239 height 76
checkbox input "true"
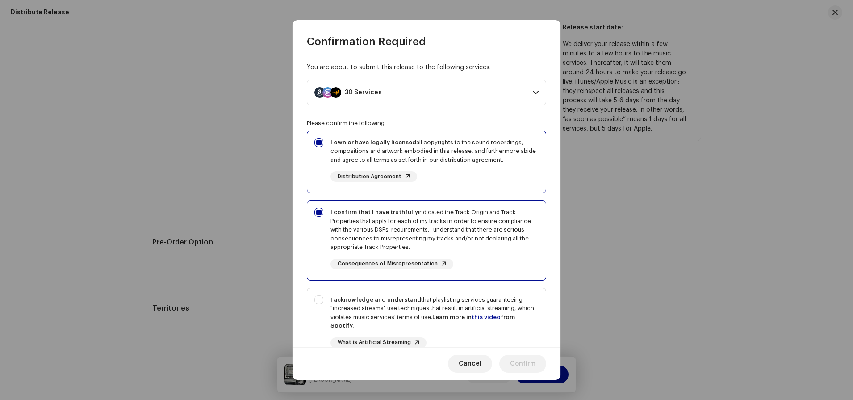
click at [321, 302] on div "I acknowledge and understand that playlisting services guaranteeing "increased …" at bounding box center [426, 328] width 239 height 81
checkbox input "true"
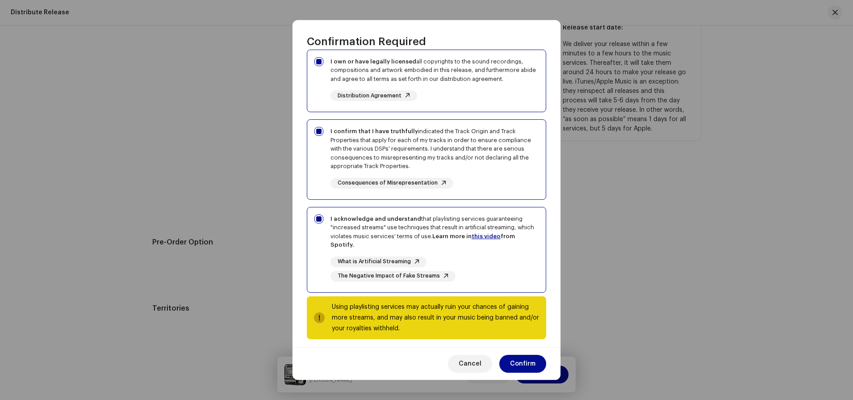
scroll to position [87, 0]
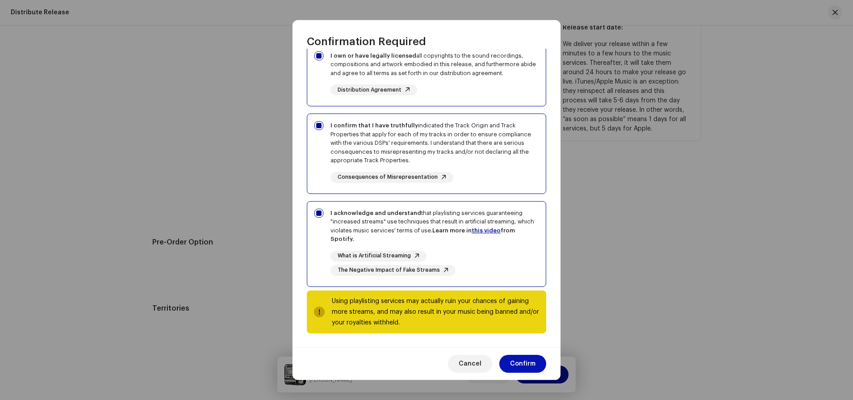
click at [543, 355] on button "Confirm" at bounding box center [522, 364] width 47 height 18
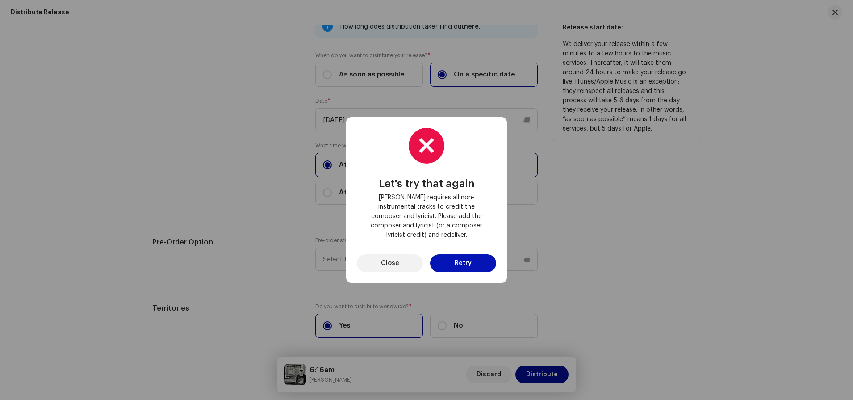
click at [460, 254] on span "Retry" at bounding box center [463, 263] width 17 height 18
click at [401, 256] on button "Close" at bounding box center [390, 263] width 66 height 18
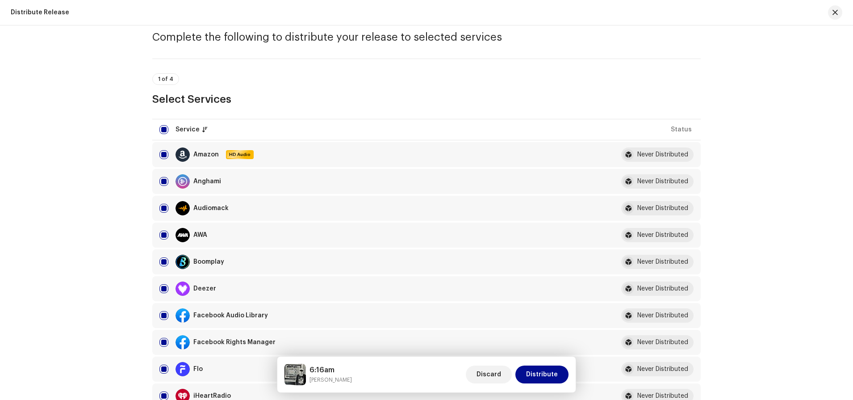
scroll to position [18, 0]
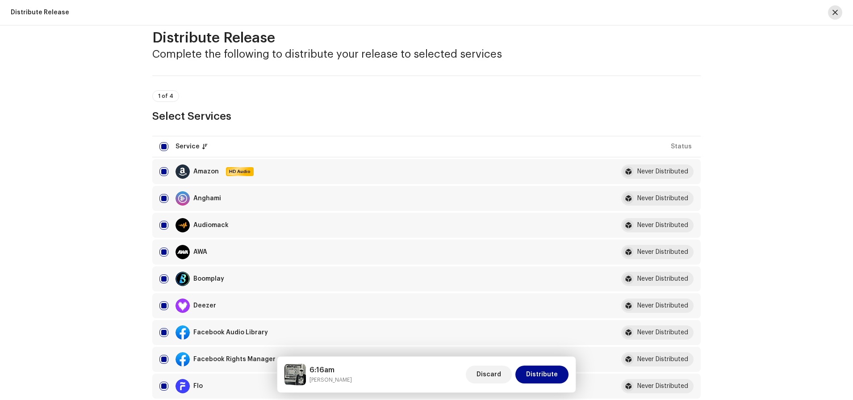
click at [758, 13] on span "button" at bounding box center [835, 12] width 5 height 7
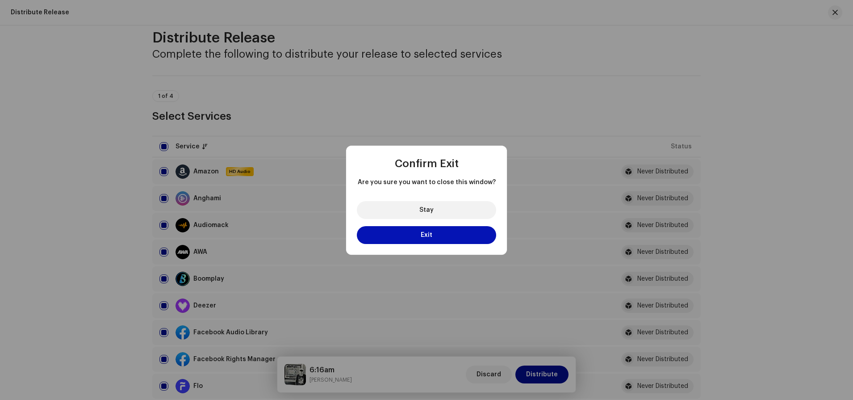
click at [432, 239] on button "Exit" at bounding box center [426, 235] width 139 height 18
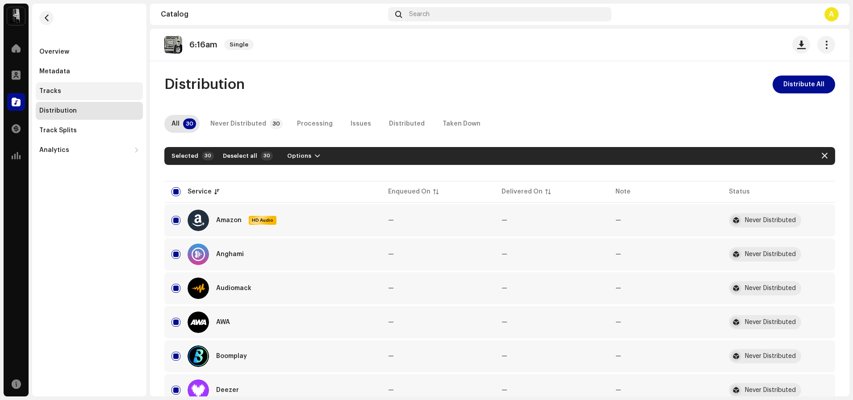
click at [86, 88] on div "Tracks" at bounding box center [89, 91] width 100 height 7
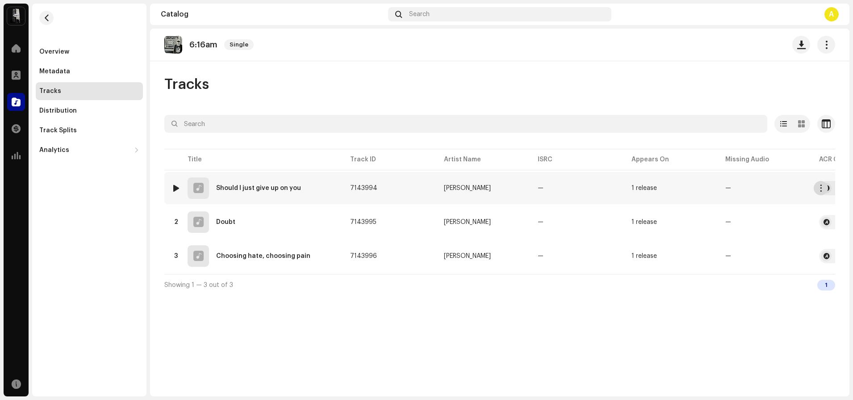
click at [758, 186] on button "button" at bounding box center [821, 188] width 14 height 14
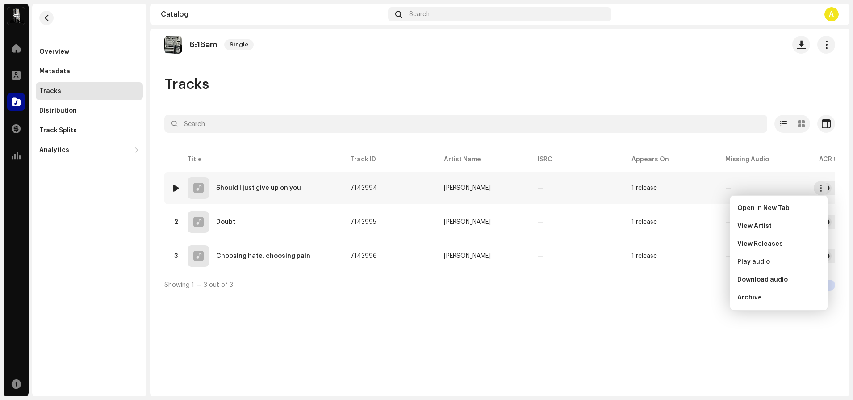
click at [508, 194] on td "[PERSON_NAME]" at bounding box center [484, 188] width 94 height 32
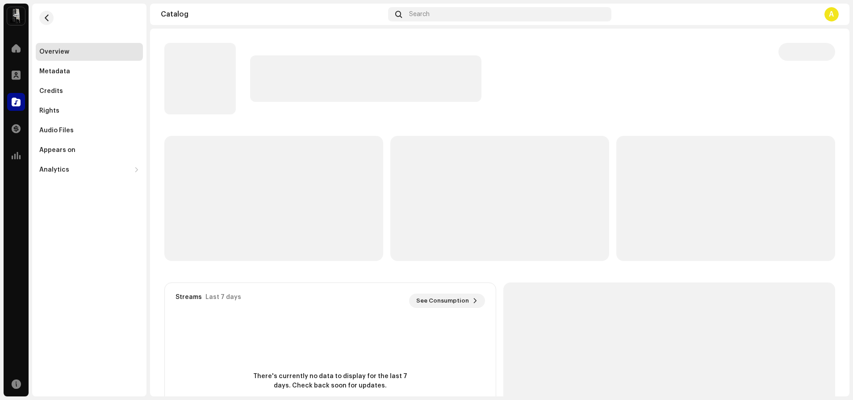
click at [507, 194] on p-skeleton at bounding box center [499, 198] width 219 height 125
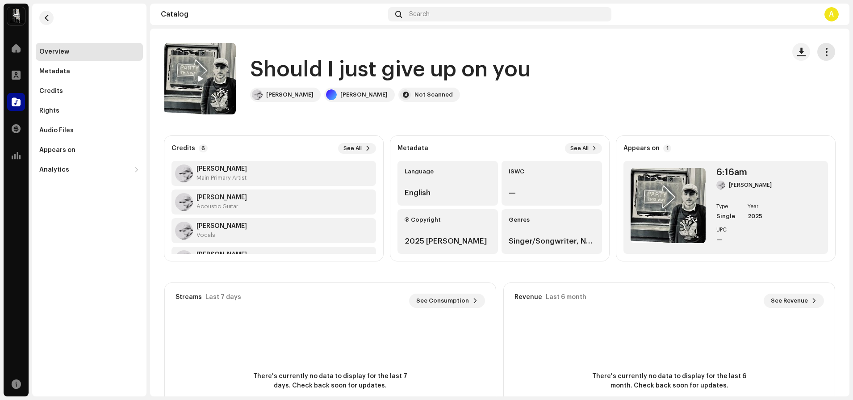
click at [758, 48] on span "button" at bounding box center [826, 51] width 8 height 7
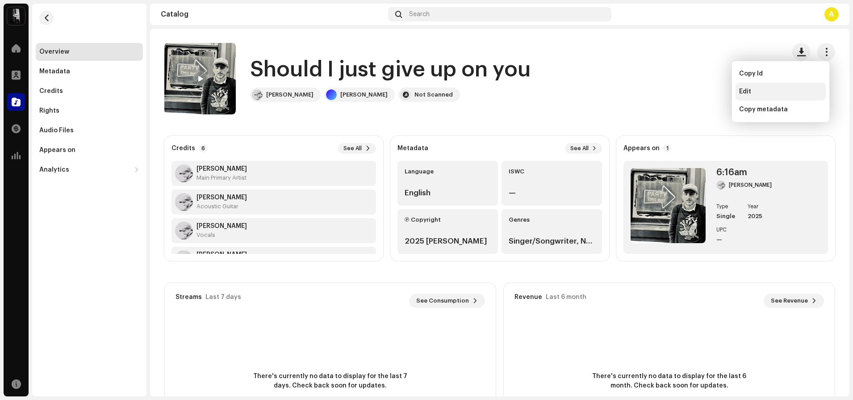
click at [752, 88] on div "Edit" at bounding box center [780, 91] width 83 height 7
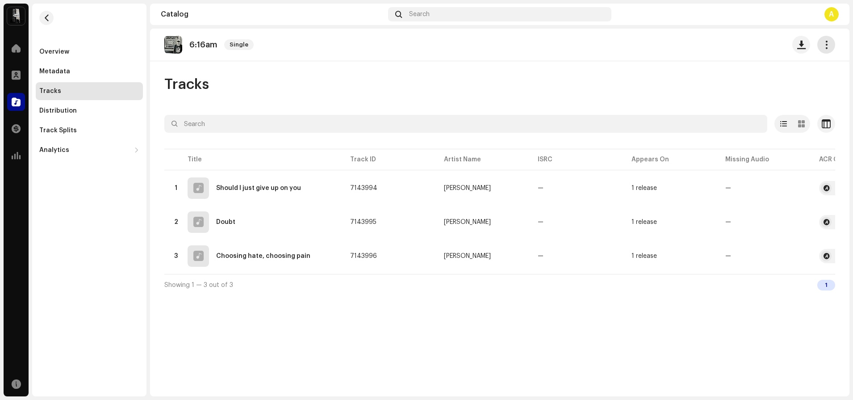
click at [758, 46] on span "button" at bounding box center [826, 44] width 8 height 7
click at [758, 80] on div "Edit" at bounding box center [786, 84] width 90 height 18
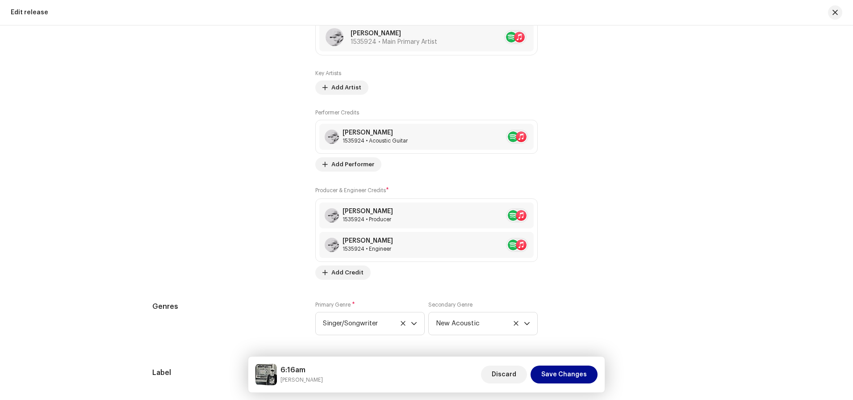
scroll to position [1254, 0]
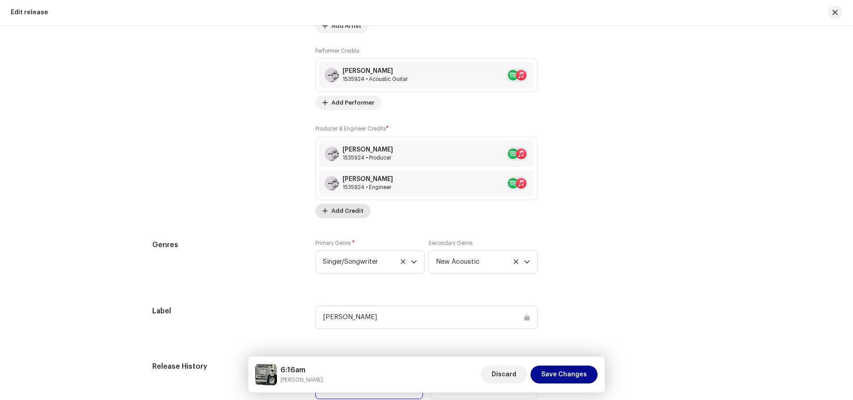
click at [323, 210] on span at bounding box center [325, 210] width 5 height 7
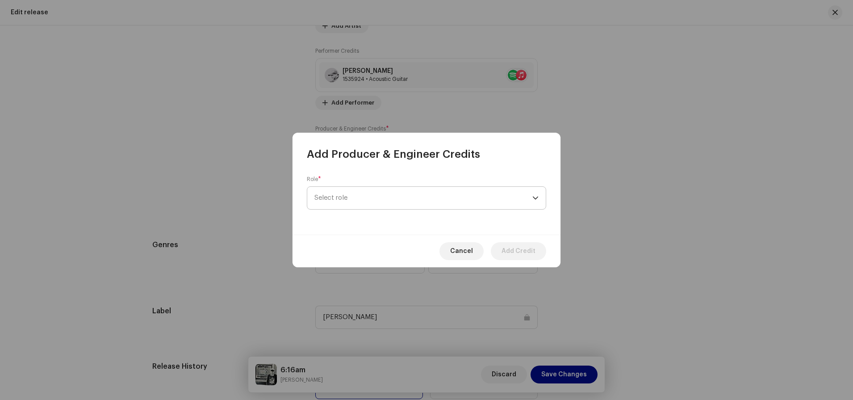
click at [356, 197] on span "Select role" at bounding box center [423, 198] width 218 height 22
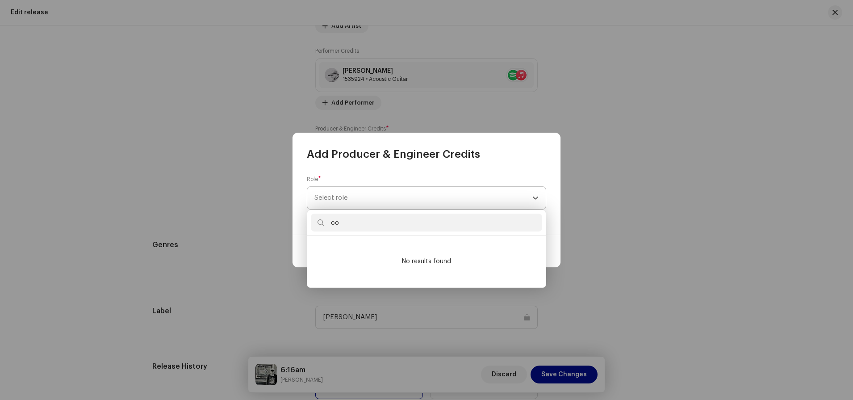
type input "c"
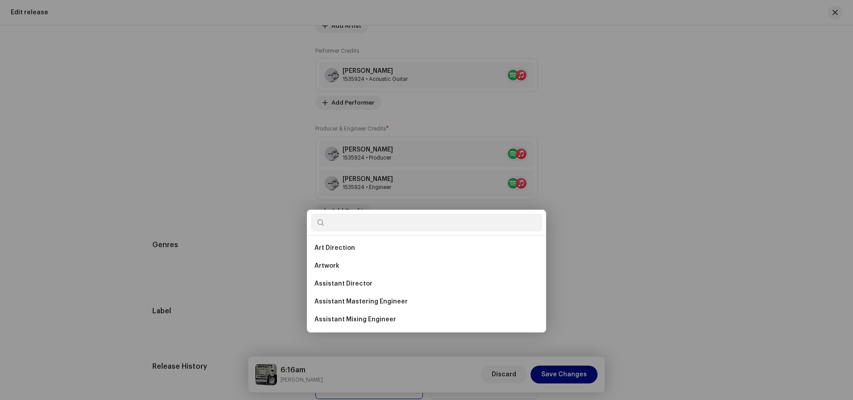
click at [600, 147] on div "Add Producer & Engineer Credits Role * Select role Cancel Add Credit" at bounding box center [426, 200] width 853 height 400
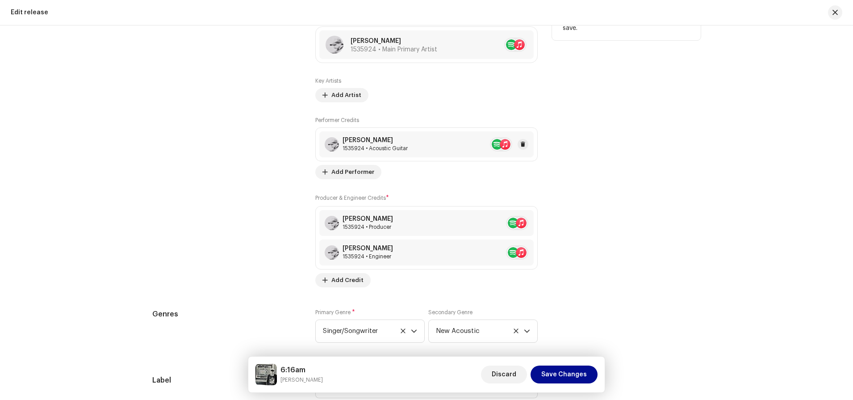
scroll to position [1184, 0]
click at [360, 173] on span "Add Performer" at bounding box center [352, 173] width 43 height 18
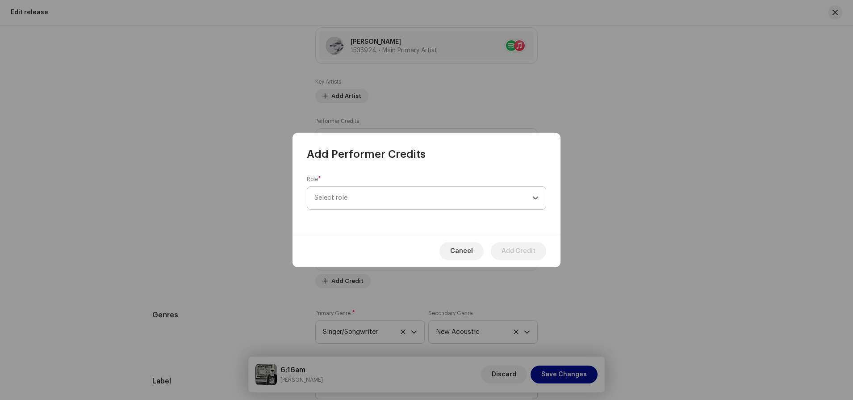
click at [360, 193] on span "Select role" at bounding box center [423, 198] width 218 height 22
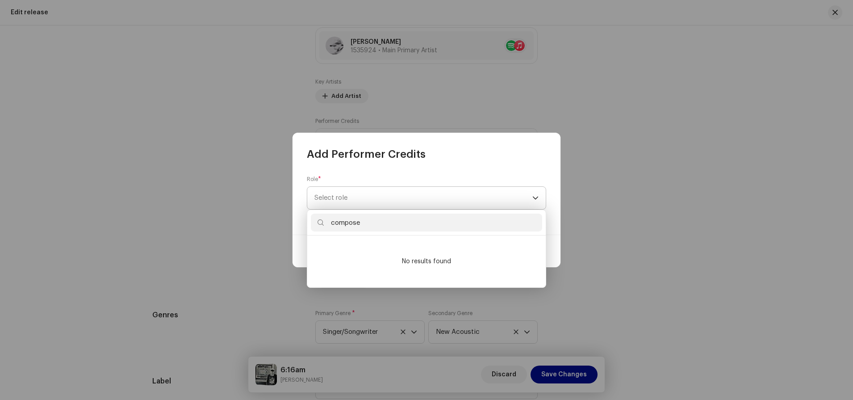
type input "composer"
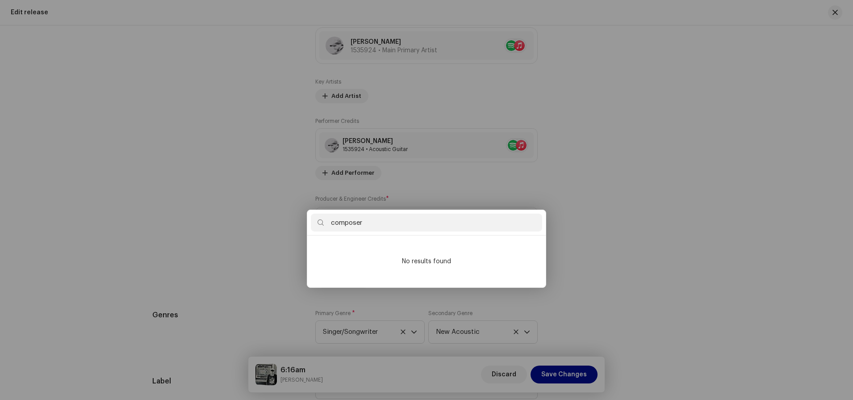
click at [602, 209] on div "Add Performer Credits Role * Select role Cancel Add Credit" at bounding box center [426, 200] width 853 height 400
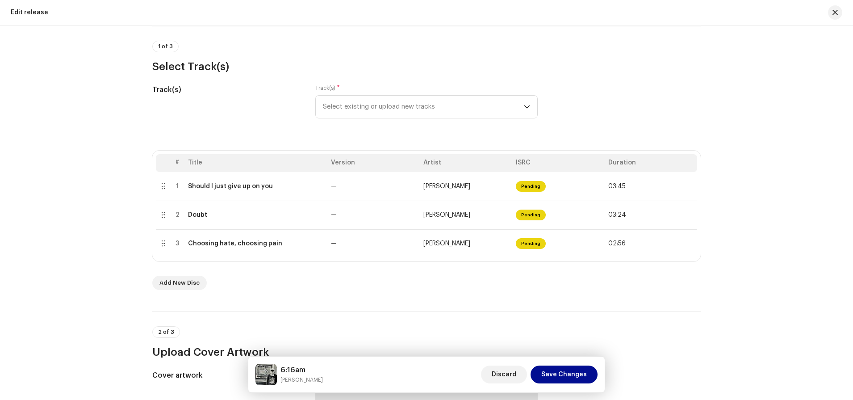
scroll to position [42, 0]
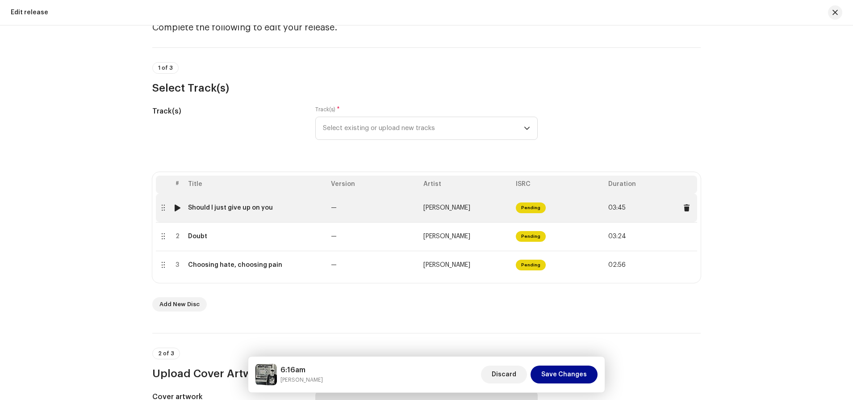
click at [162, 209] on div at bounding box center [162, 207] width 7 height 7
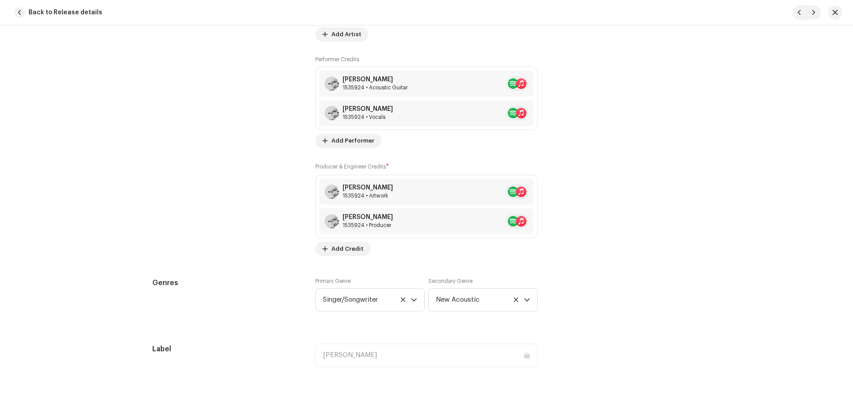
scroll to position [637, 0]
click at [342, 247] on span "Add Credit" at bounding box center [347, 248] width 32 height 18
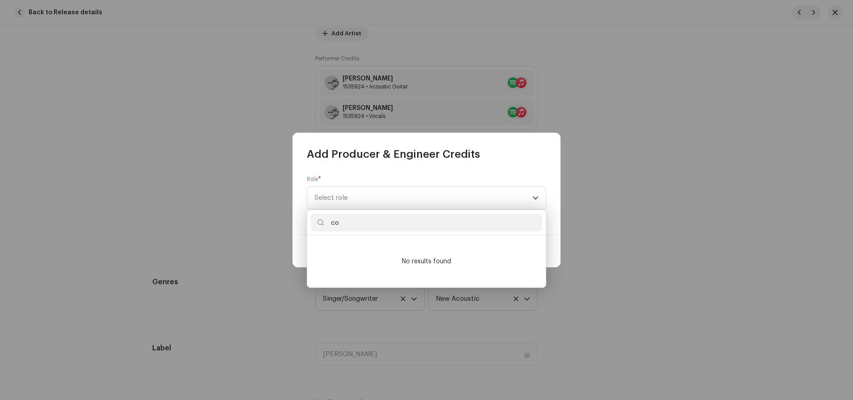
type input "c"
type input "l"
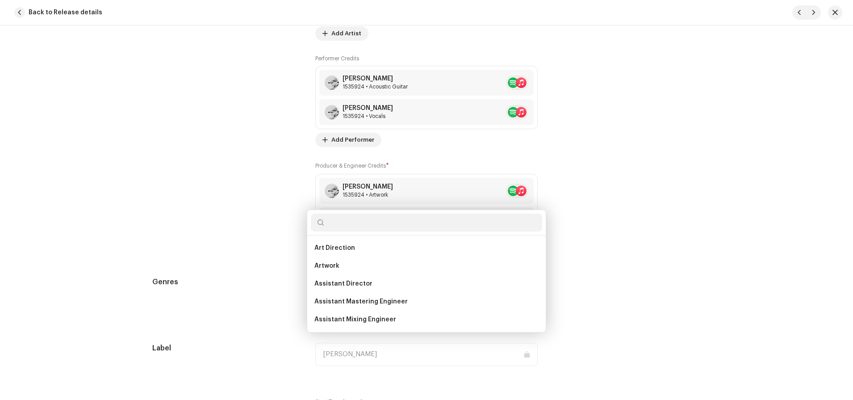
click at [647, 184] on div "Add Producer & Engineer Credits Role * Select role Cancel Add Credit" at bounding box center [426, 200] width 853 height 400
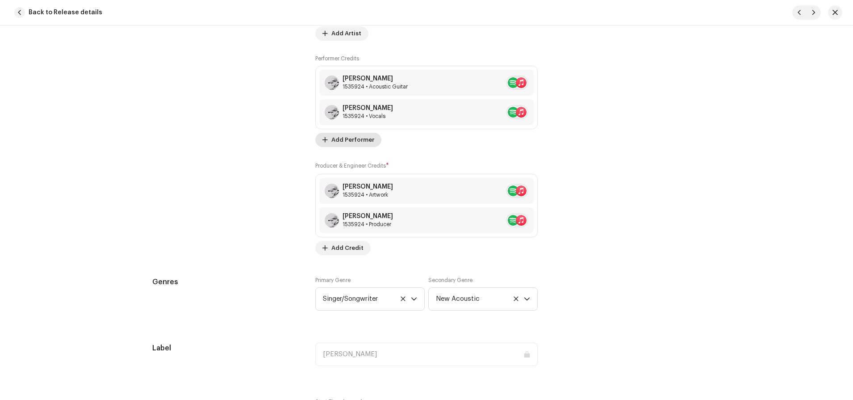
click at [337, 138] on span "Add Performer" at bounding box center [352, 140] width 43 height 18
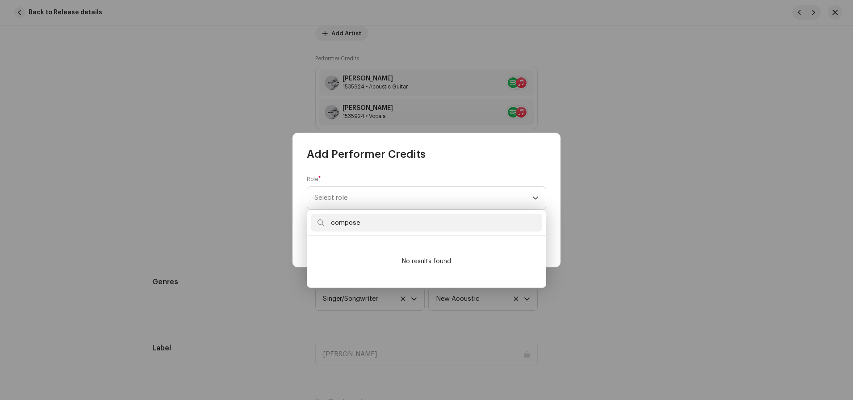
type input "composer"
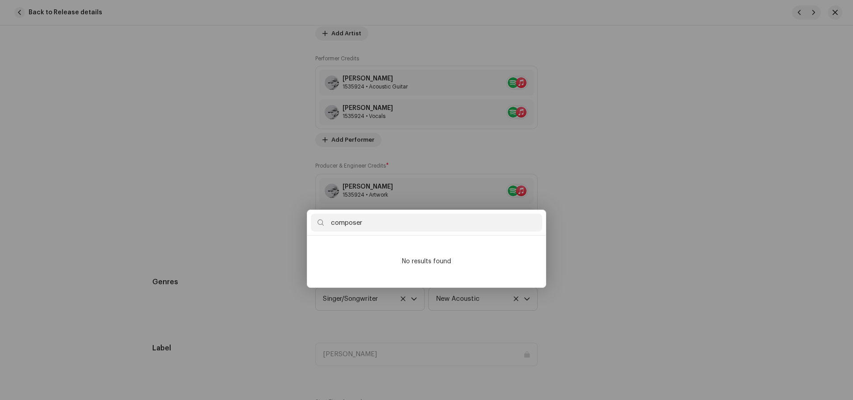
click at [639, 179] on div "Add Performer Credits Role * Select role Cancel Add Credit" at bounding box center [426, 200] width 853 height 400
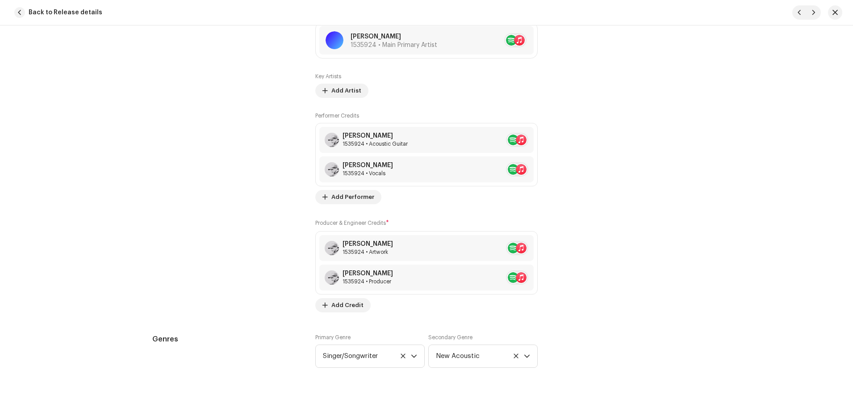
scroll to position [518, 0]
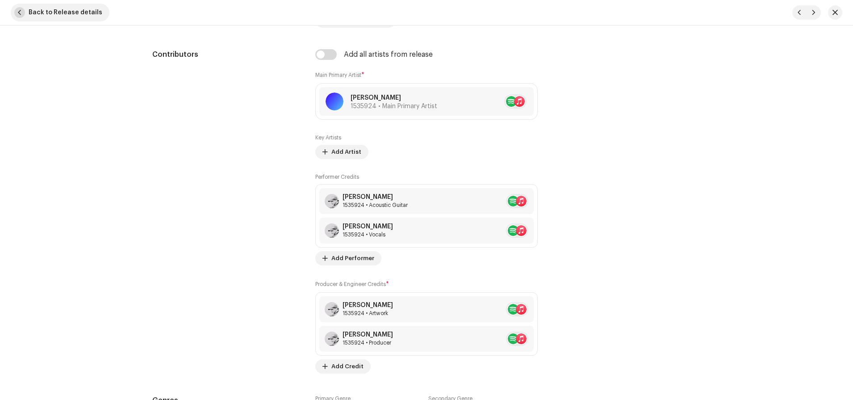
click at [26, 16] on button "Back to Release details" at bounding box center [60, 13] width 99 height 18
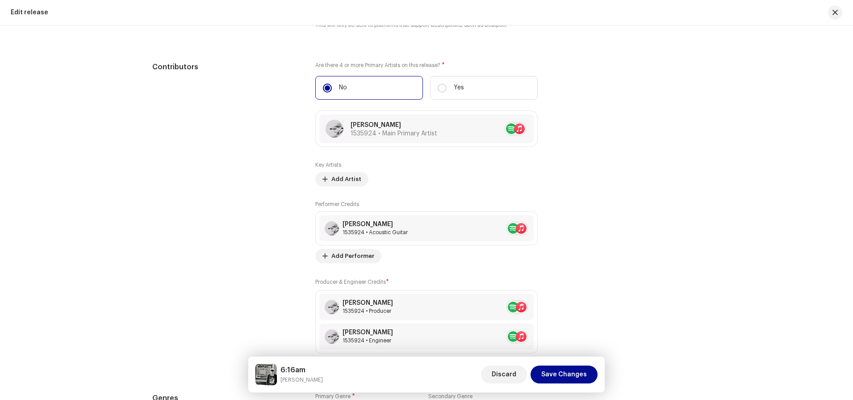
scroll to position [1088, 0]
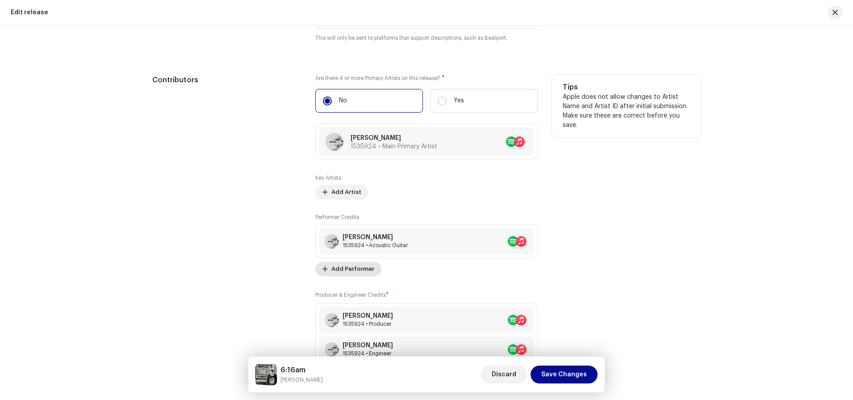
click at [351, 269] on span "Add Performer" at bounding box center [352, 269] width 43 height 18
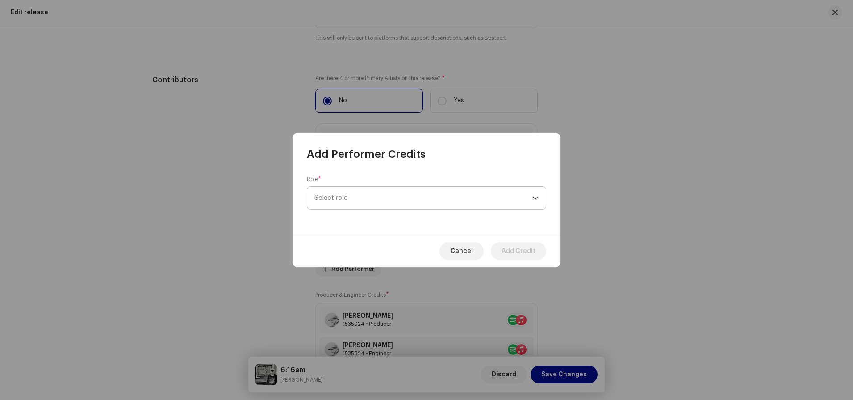
click at [361, 191] on span "Select role" at bounding box center [423, 198] width 218 height 22
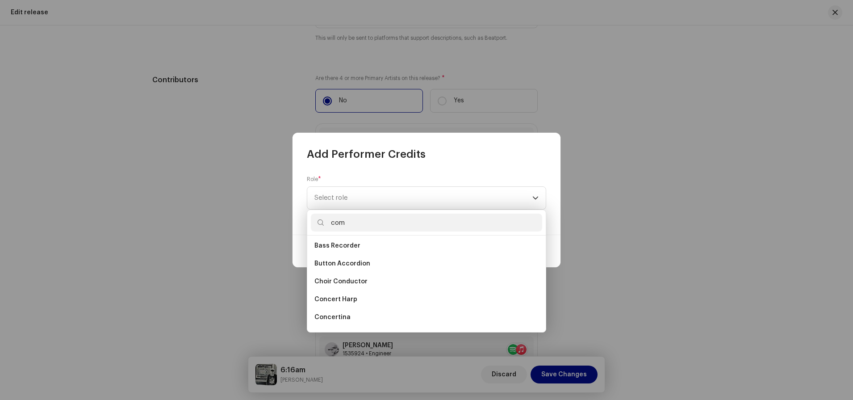
scroll to position [0, 0]
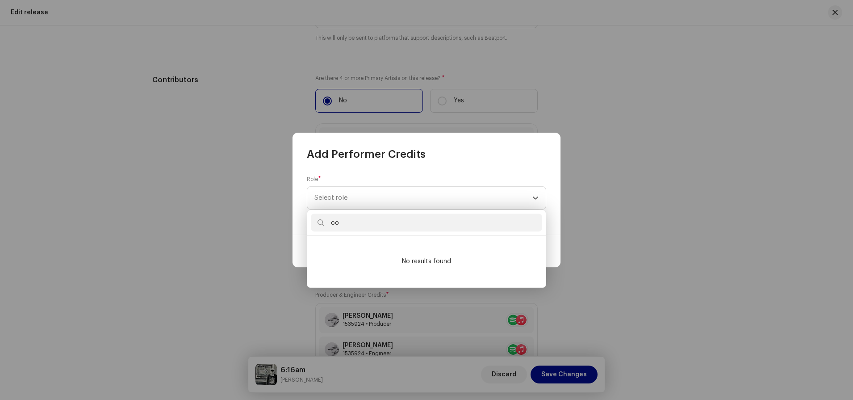
type input "c"
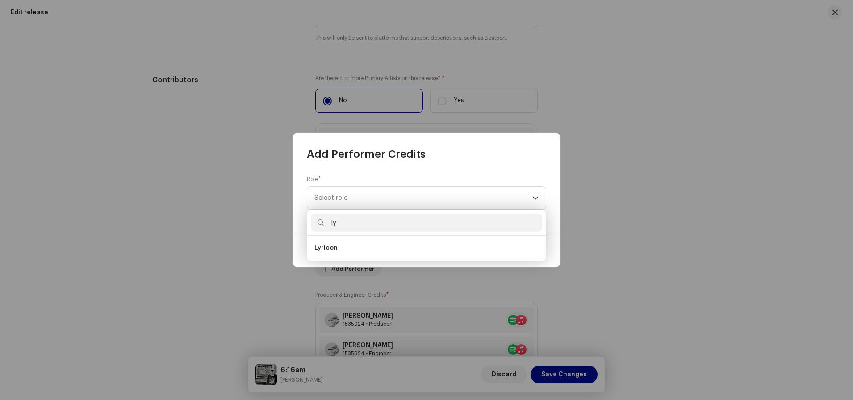
type input "l"
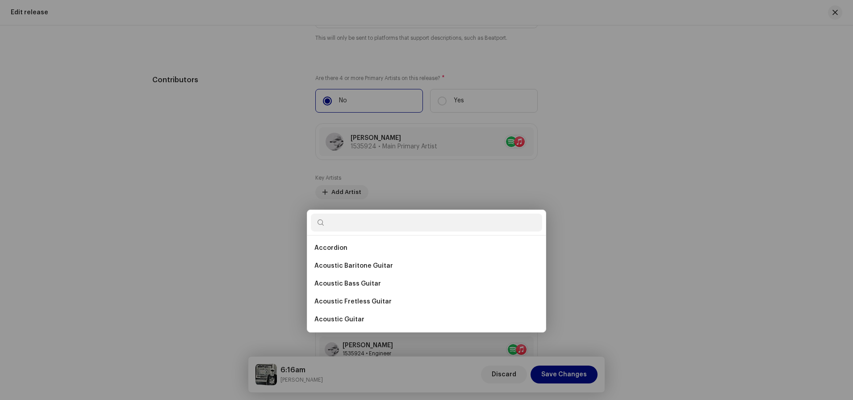
click at [628, 223] on div "Add Performer Credits Role * Select role Cancel Add Credit" at bounding box center [426, 200] width 853 height 400
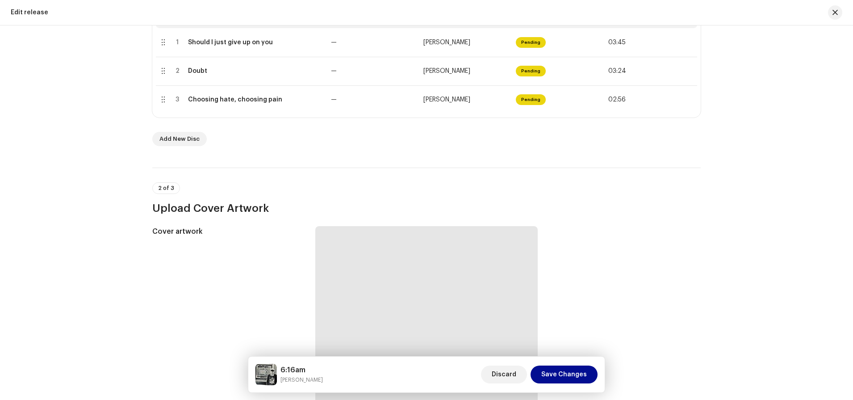
scroll to position [212, 0]
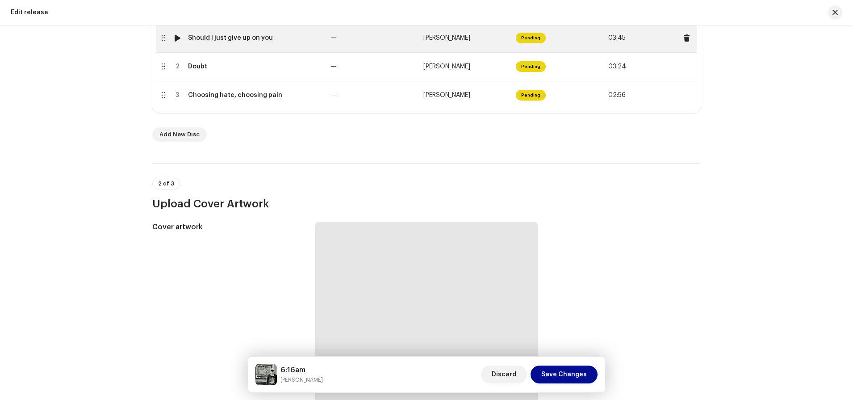
click at [160, 39] on div at bounding box center [162, 37] width 7 height 7
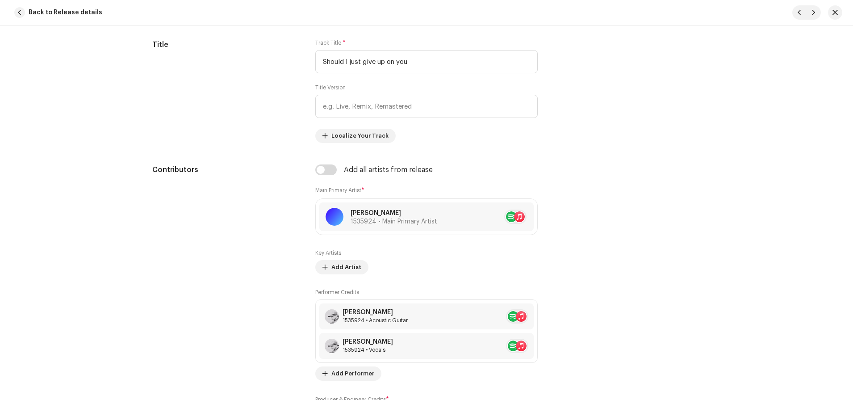
scroll to position [526, 0]
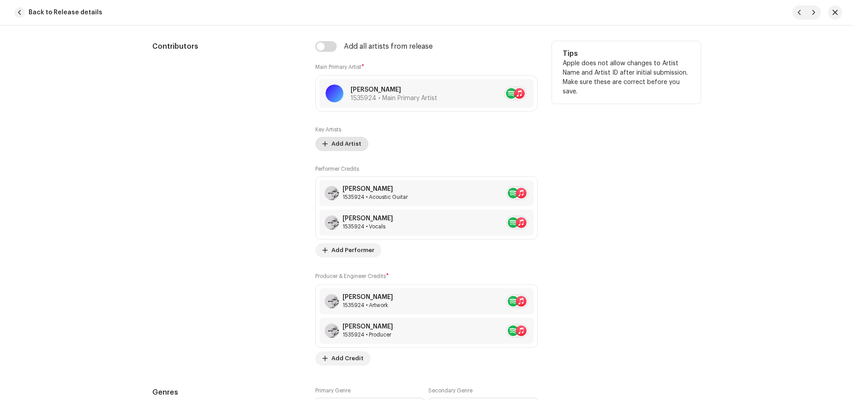
click at [348, 139] on span "Add Artist" at bounding box center [346, 144] width 30 height 18
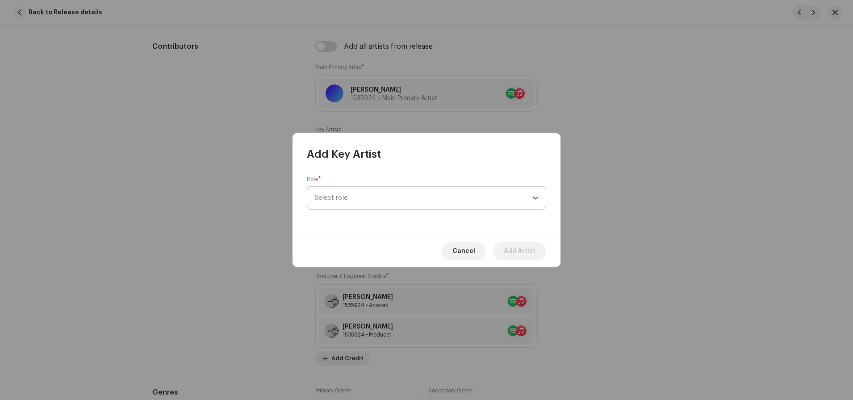
click at [348, 191] on span "Select role" at bounding box center [423, 198] width 218 height 22
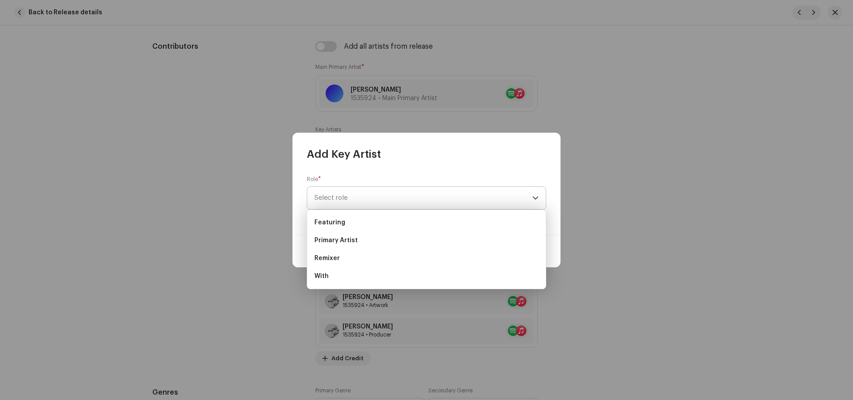
click at [343, 196] on span "Select role" at bounding box center [423, 198] width 218 height 22
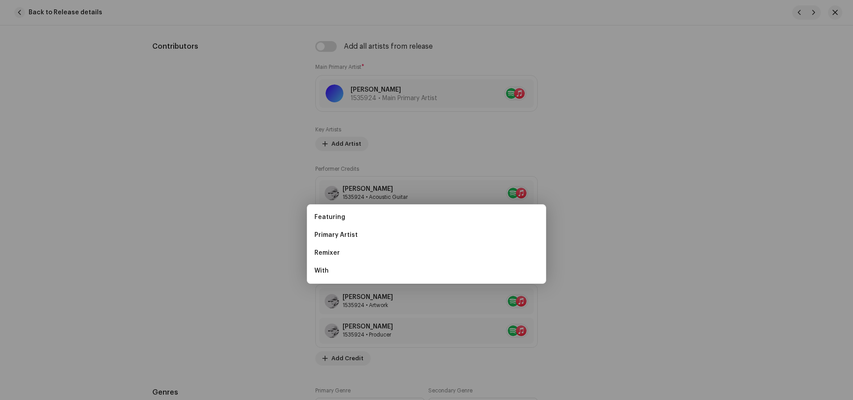
click at [668, 244] on div "Add Key Artist Role * Select role This field is required. Cancel Add Artist" at bounding box center [426, 200] width 853 height 400
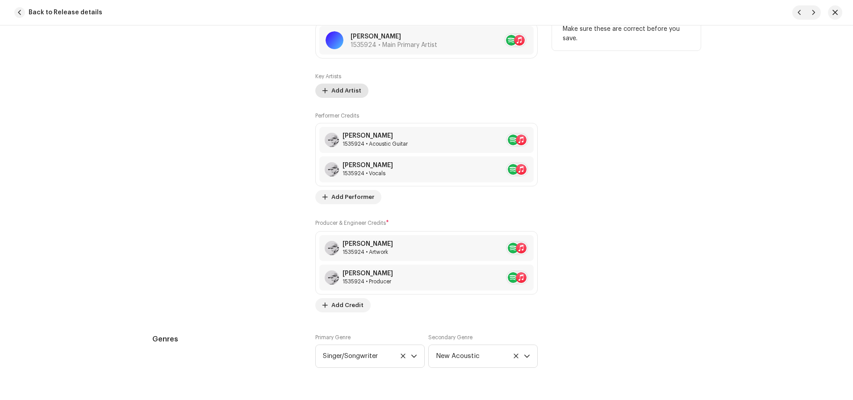
scroll to position [635, 0]
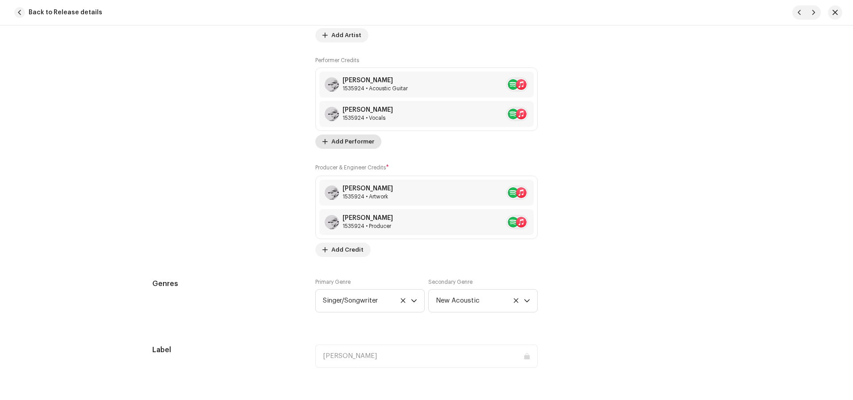
click at [344, 142] on span "Add Performer" at bounding box center [352, 142] width 43 height 18
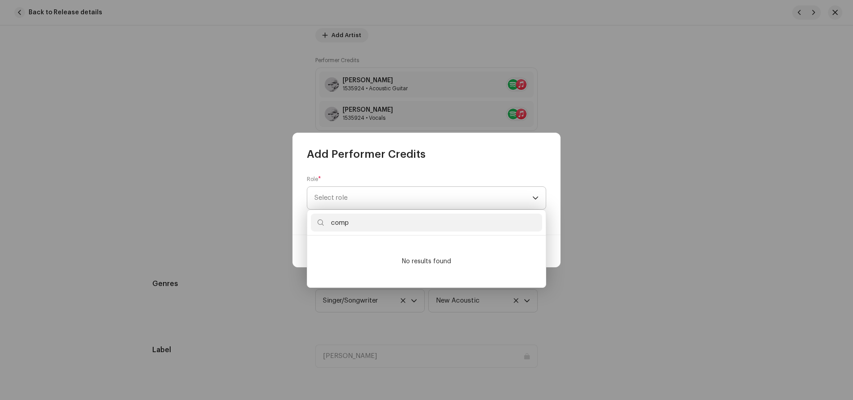
type input "compo"
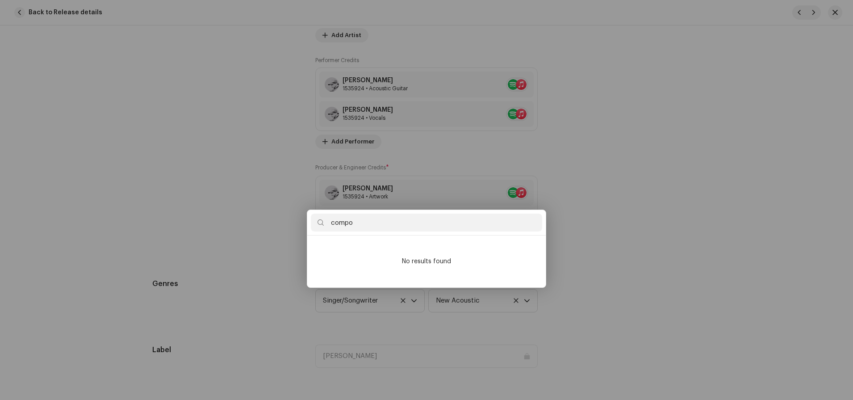
click at [604, 202] on div "Add Performer Credits Role * Select role Cancel Add Credit" at bounding box center [426, 200] width 853 height 400
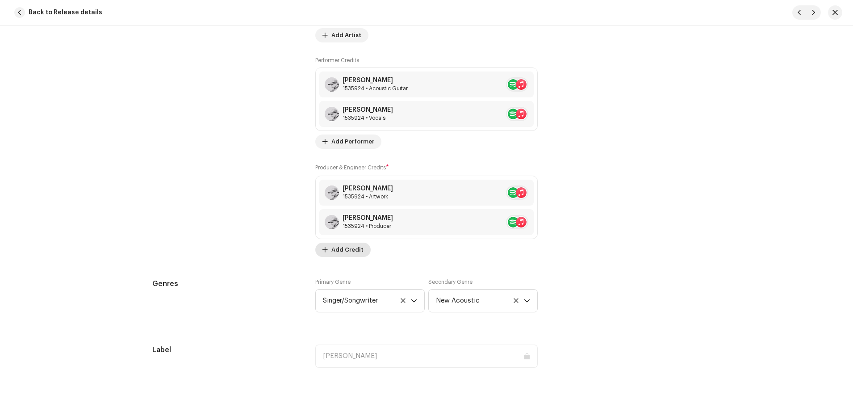
drag, startPoint x: 331, startPoint y: 255, endPoint x: 326, endPoint y: 253, distance: 5.0
click at [326, 253] on button "Add Credit" at bounding box center [342, 250] width 55 height 14
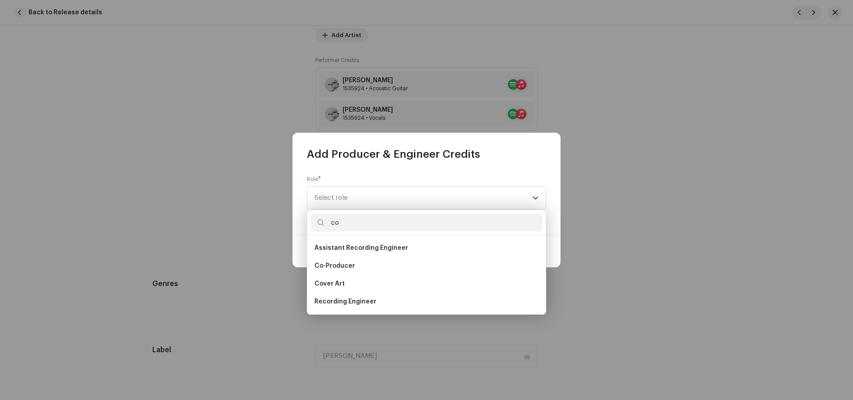
type input "c"
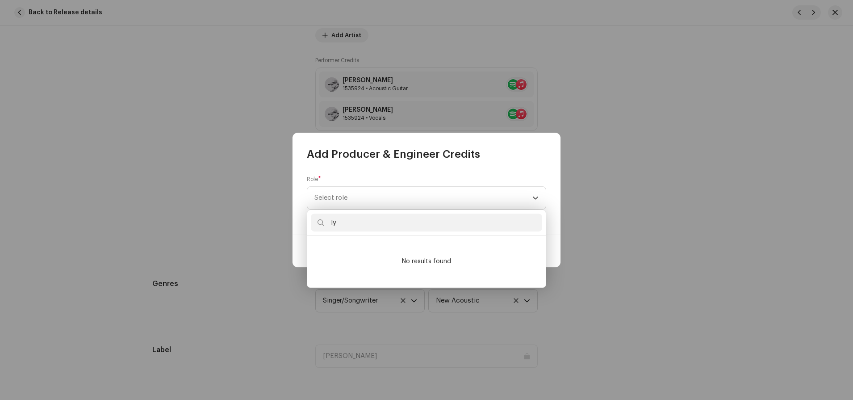
type input "l"
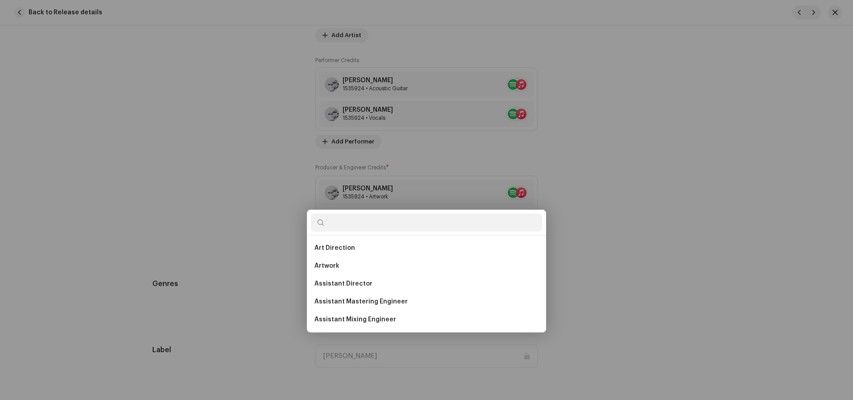
click at [640, 216] on div "Add Producer & Engineer Credits Role * Select role Cancel Add Credit" at bounding box center [426, 200] width 853 height 400
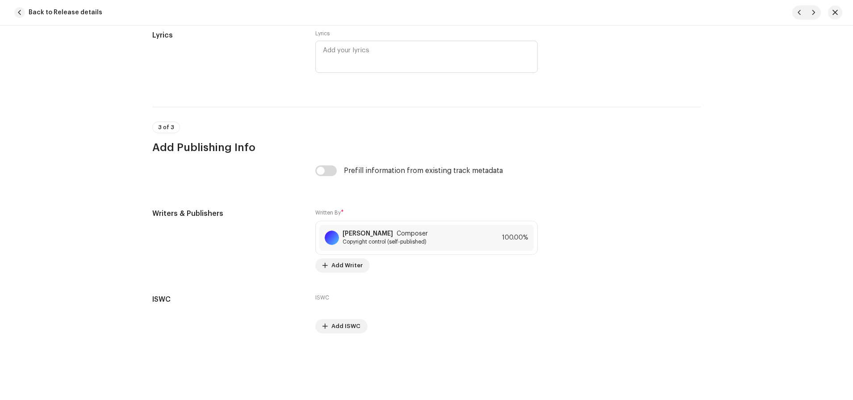
scroll to position [1741, 0]
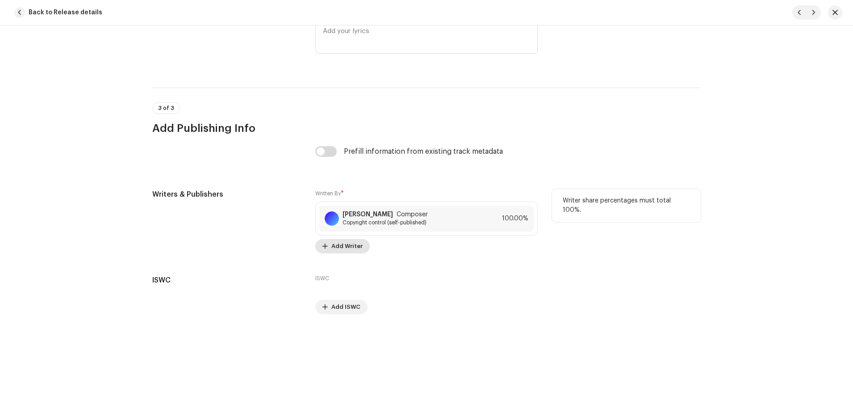
click at [349, 251] on span "Add Writer" at bounding box center [346, 246] width 31 height 18
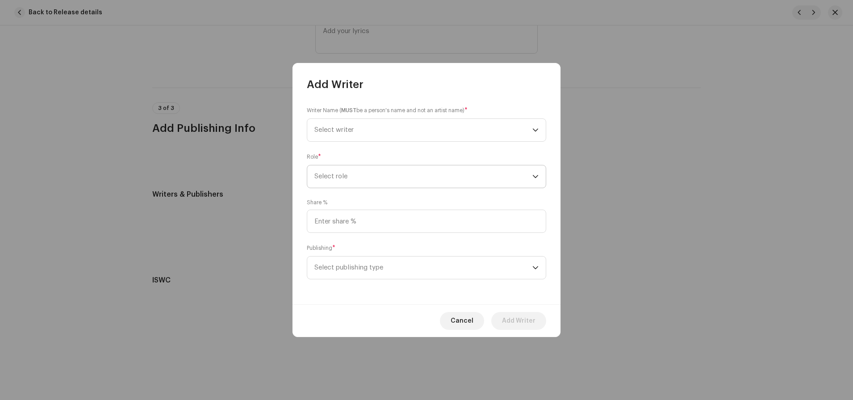
click at [364, 175] on span "Select role" at bounding box center [423, 176] width 218 height 22
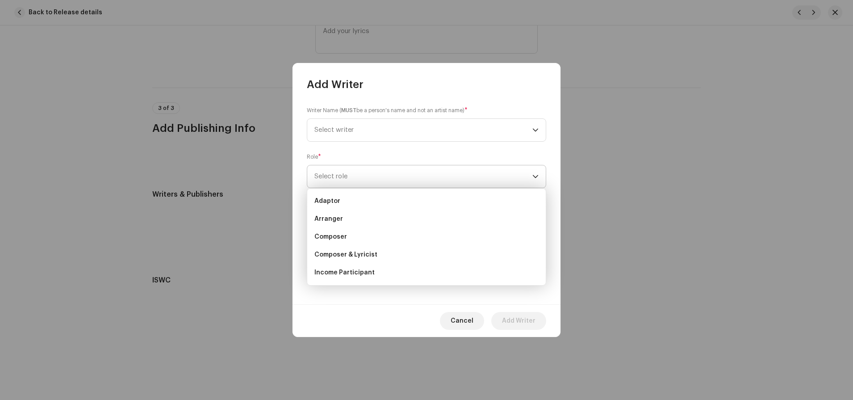
scroll to position [14, 0]
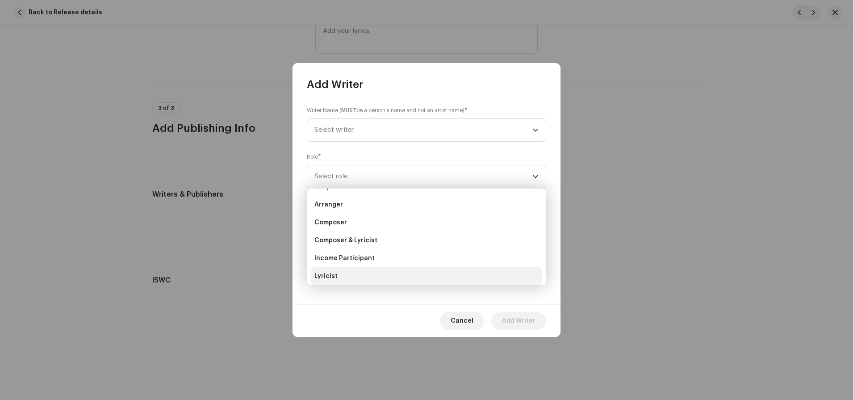
click at [343, 277] on li "Lyricist" at bounding box center [426, 276] width 231 height 18
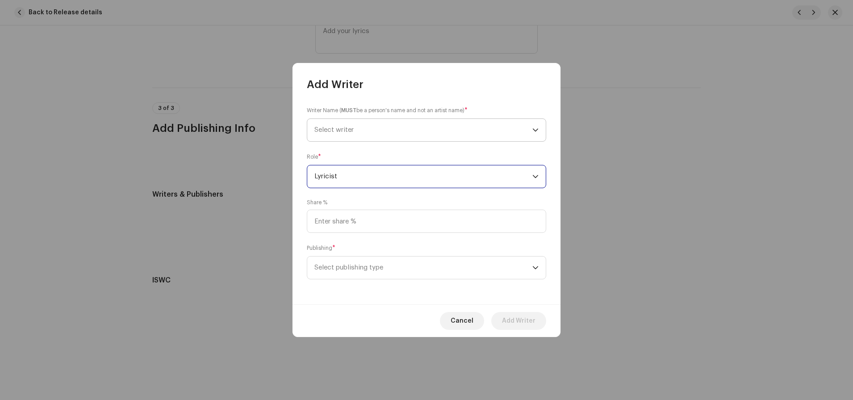
click at [369, 130] on span "Select writer" at bounding box center [423, 130] width 218 height 22
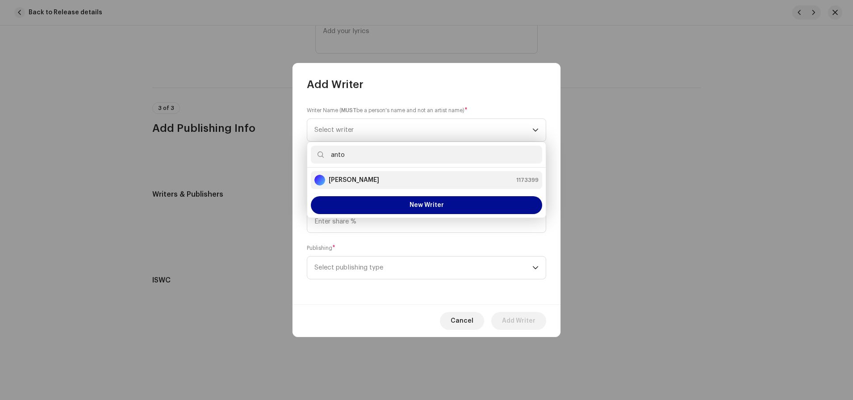
type input "anto"
click at [369, 177] on strong "[PERSON_NAME]" at bounding box center [354, 180] width 50 height 9
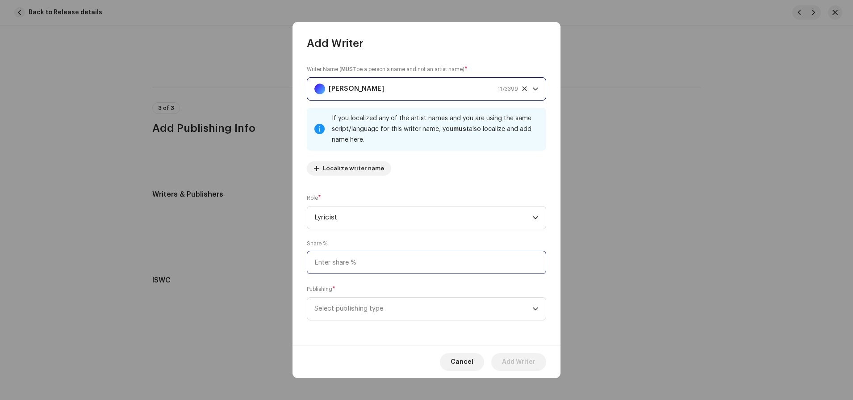
click at [393, 260] on input at bounding box center [426, 262] width 239 height 23
type input "50.00"
click at [389, 307] on span "Select publishing type" at bounding box center [423, 308] width 218 height 22
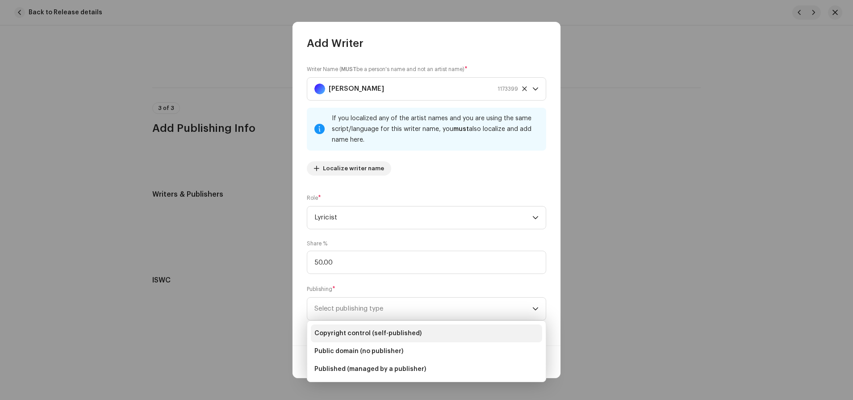
click at [397, 329] on span "Copyright control (self-published)" at bounding box center [367, 333] width 107 height 9
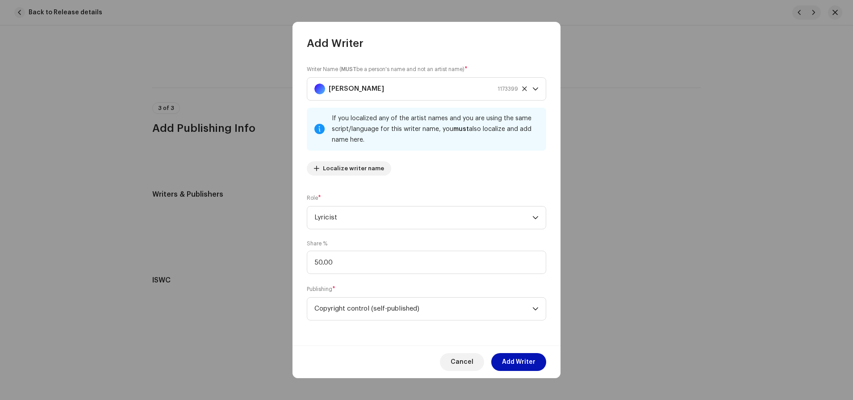
click at [518, 355] on span "Add Writer" at bounding box center [519, 362] width 34 height 18
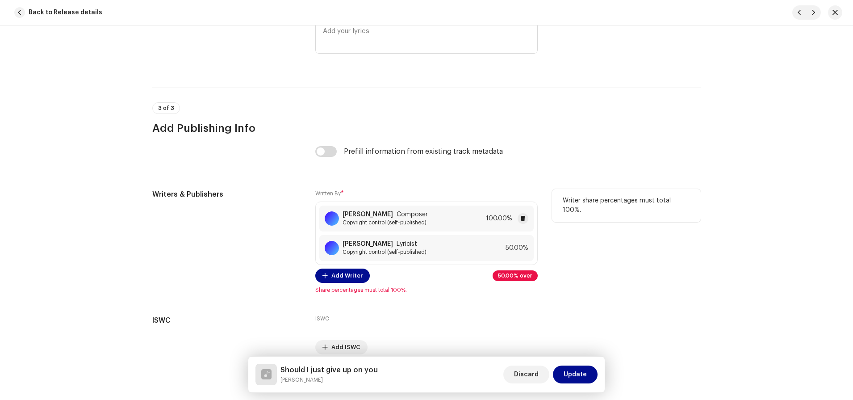
click at [417, 214] on span "Composer" at bounding box center [412, 214] width 31 height 7
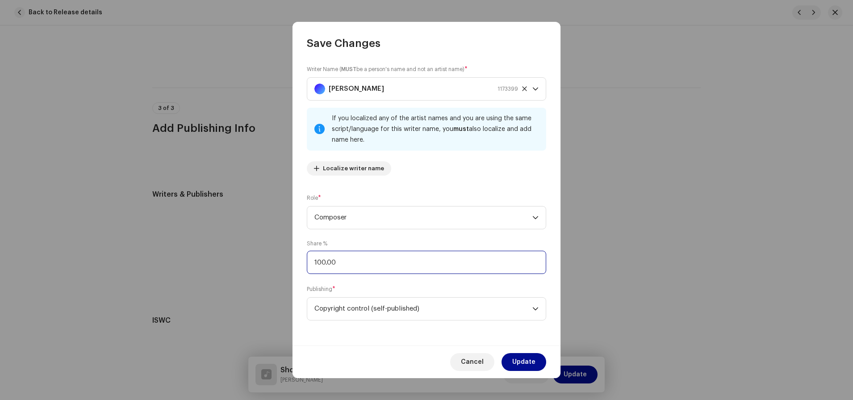
click at [364, 262] on input "100.00" at bounding box center [426, 262] width 239 height 23
type input "1.00"
type input "50.00"
click at [523, 355] on span "Update" at bounding box center [523, 362] width 23 height 18
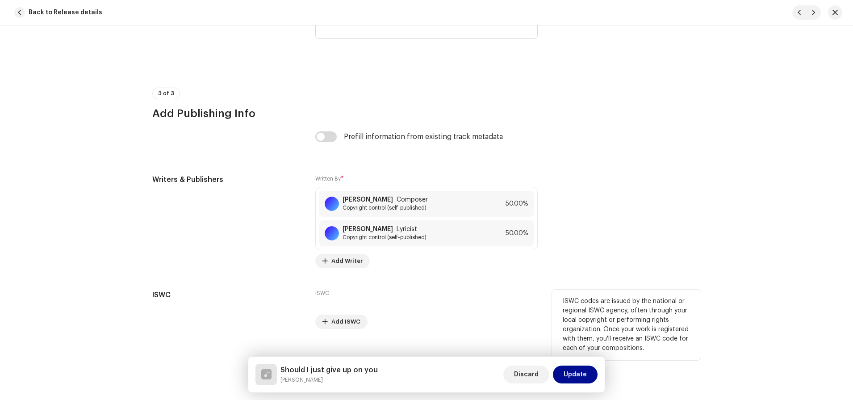
scroll to position [1771, 0]
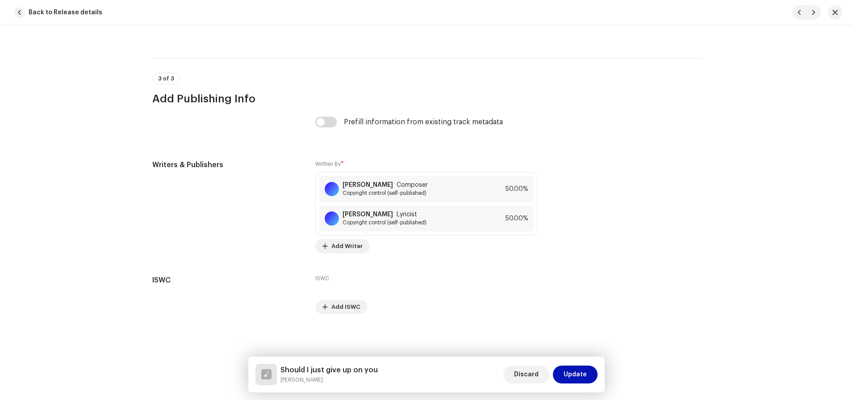
click at [569, 355] on span "Update" at bounding box center [575, 374] width 23 height 18
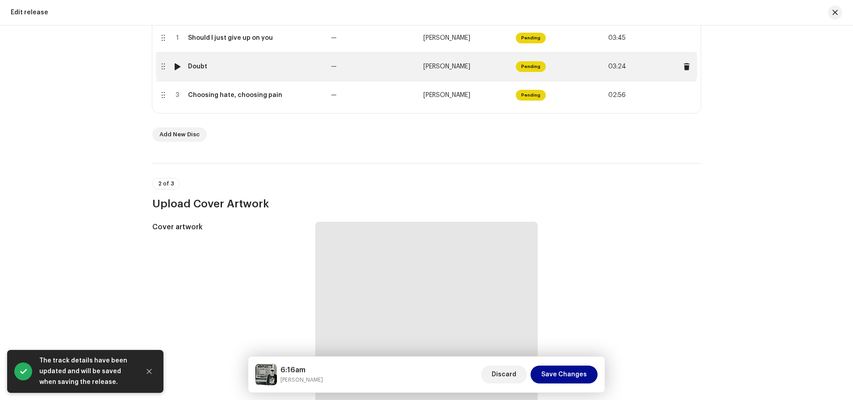
click at [161, 67] on div at bounding box center [162, 66] width 7 height 7
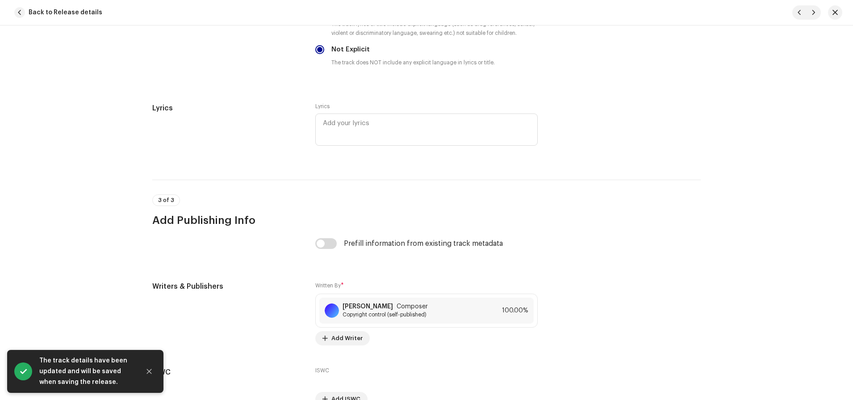
scroll to position [1622, 0]
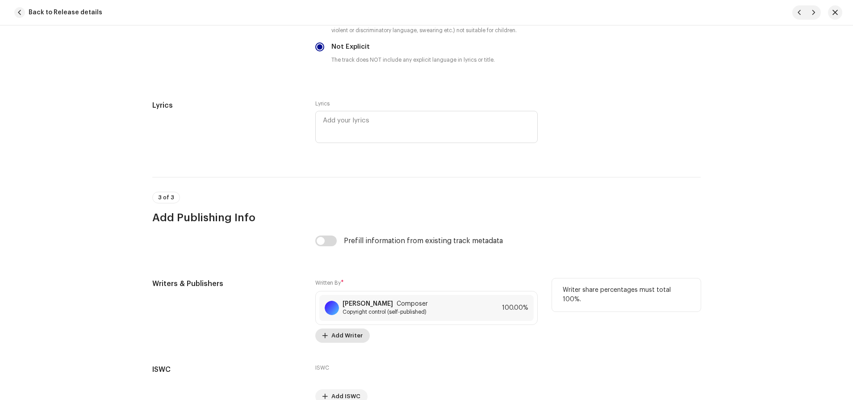
click at [347, 334] on span "Add Writer" at bounding box center [346, 336] width 31 height 18
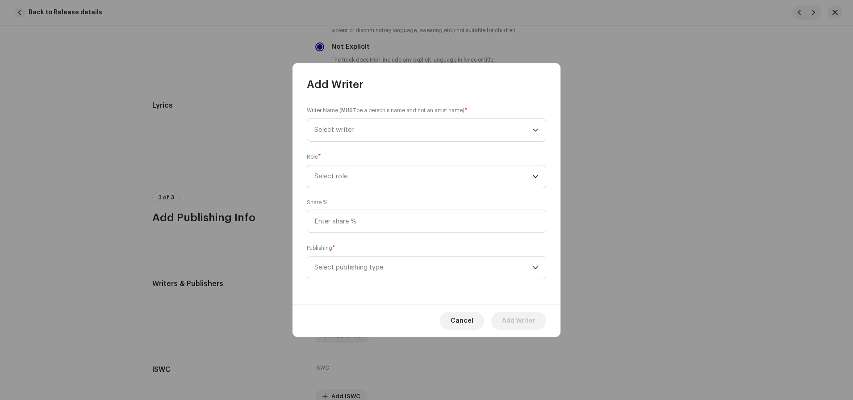
click at [369, 182] on span "Select role" at bounding box center [423, 176] width 218 height 22
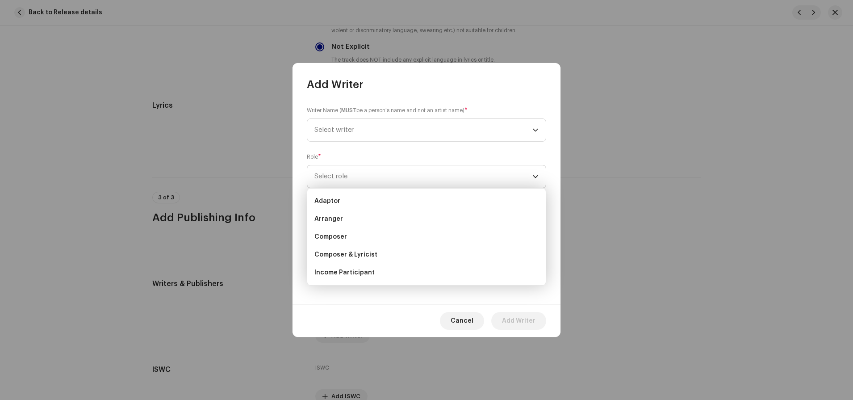
scroll to position [14, 0]
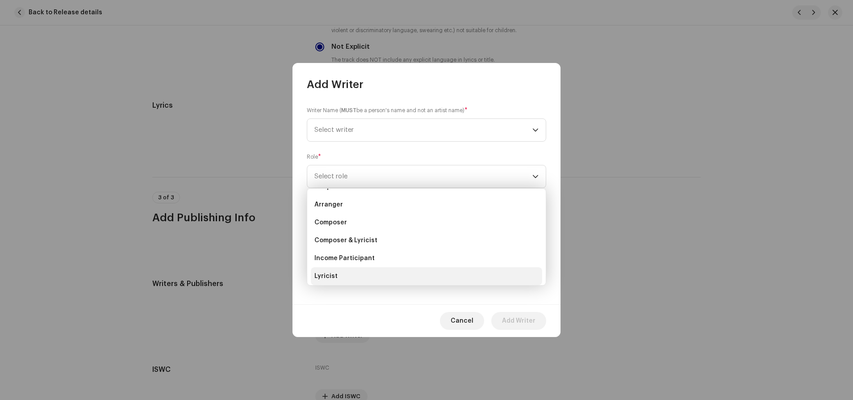
click at [321, 272] on span "Lyricist" at bounding box center [325, 276] width 23 height 9
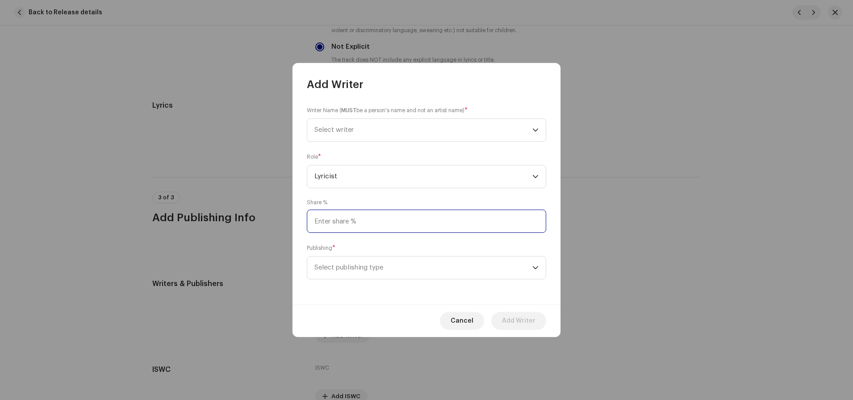
click at [342, 219] on input at bounding box center [426, 220] width 239 height 23
type input "50.00"
click at [363, 264] on span "Select publishing type" at bounding box center [423, 267] width 218 height 22
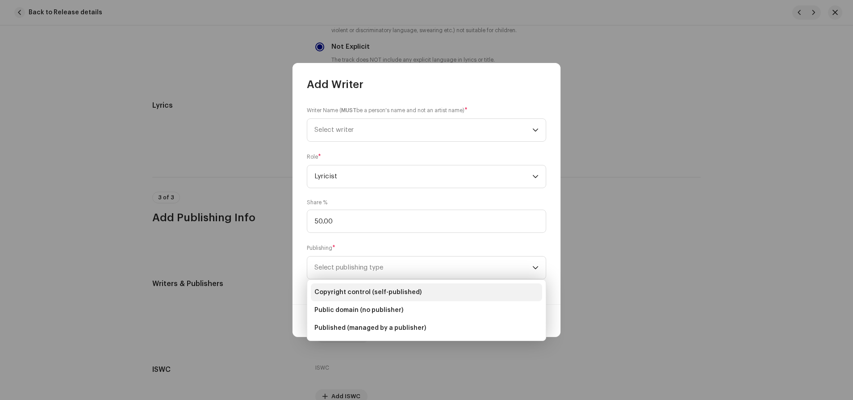
click at [374, 289] on span "Copyright control (self-published)" at bounding box center [367, 292] width 107 height 9
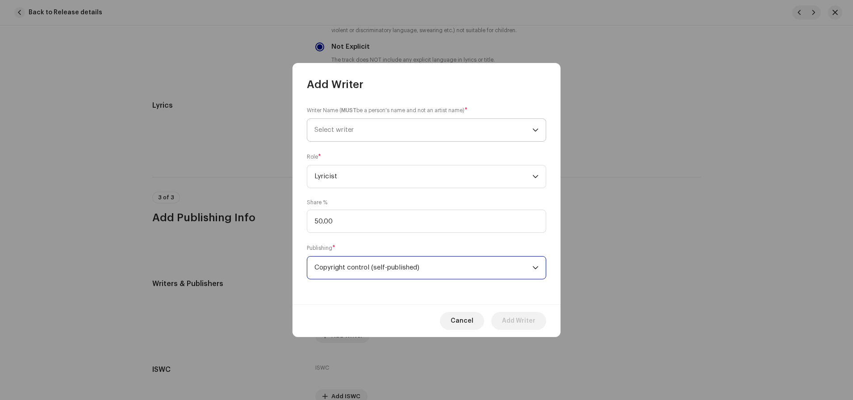
click at [444, 133] on span "Select writer" at bounding box center [423, 130] width 218 height 22
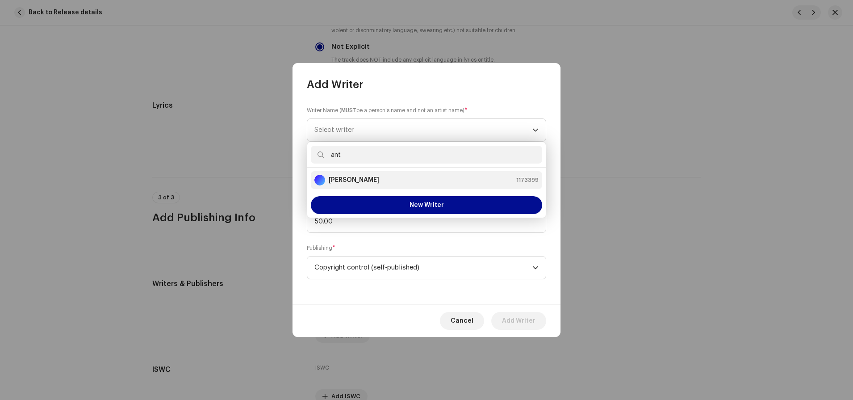
type input "ant"
click at [401, 185] on div "[PERSON_NAME] 1173399" at bounding box center [426, 180] width 224 height 11
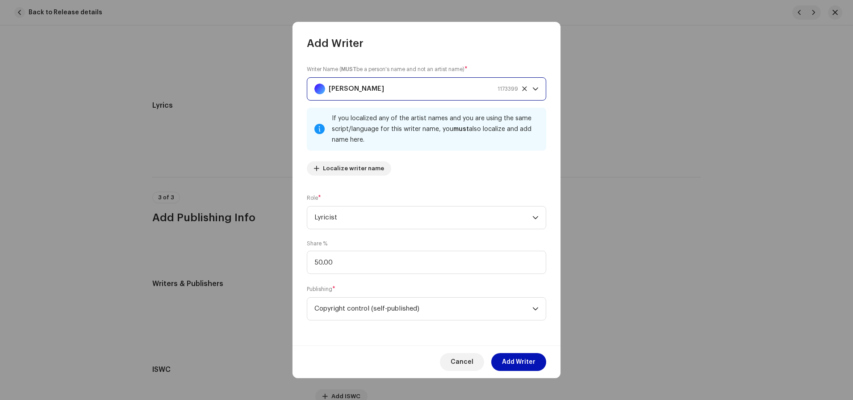
click at [519, 355] on span "Add Writer" at bounding box center [519, 362] width 34 height 18
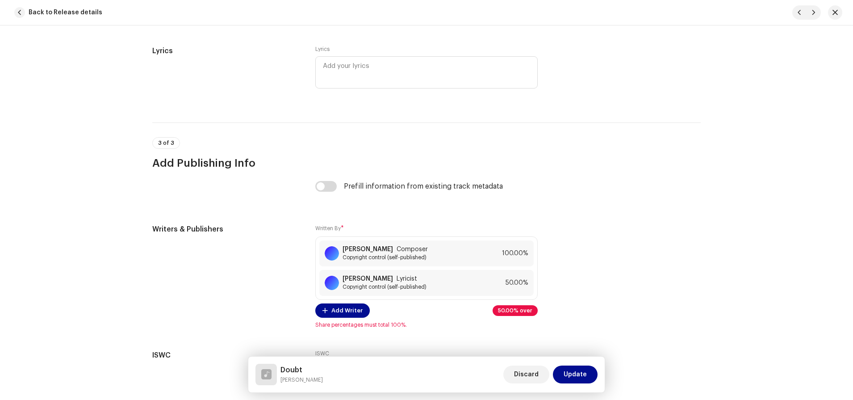
scroll to position [1710, 0]
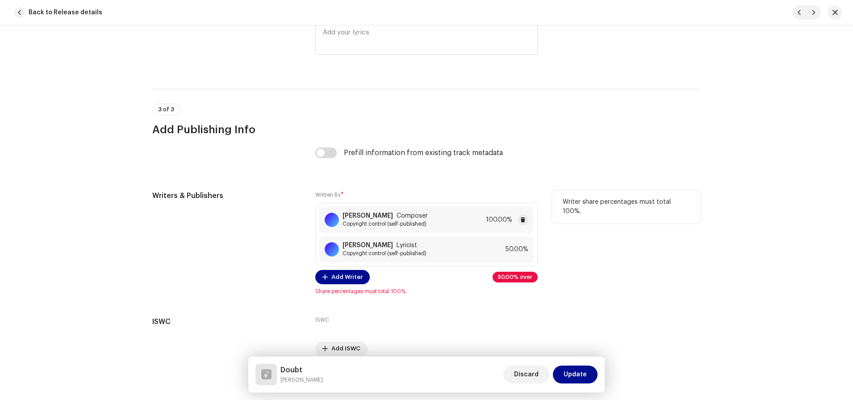
click at [491, 218] on span "100.00%" at bounding box center [499, 219] width 26 height 7
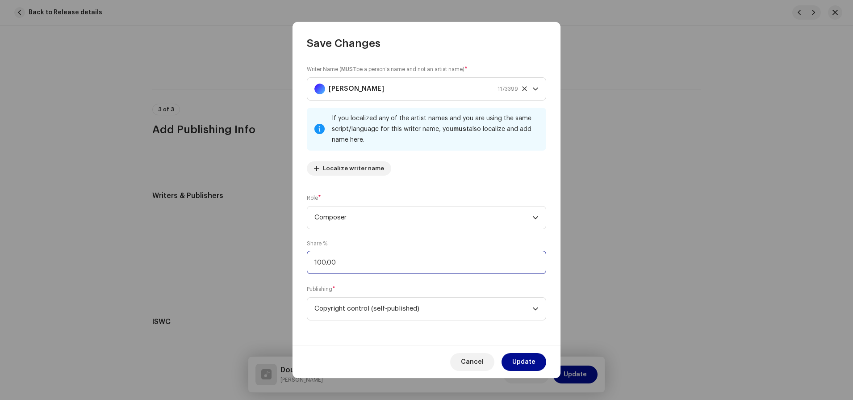
click at [400, 266] on input "100.00" at bounding box center [426, 262] width 239 height 23
type input "50.00"
click at [520, 355] on span "Update" at bounding box center [523, 362] width 23 height 18
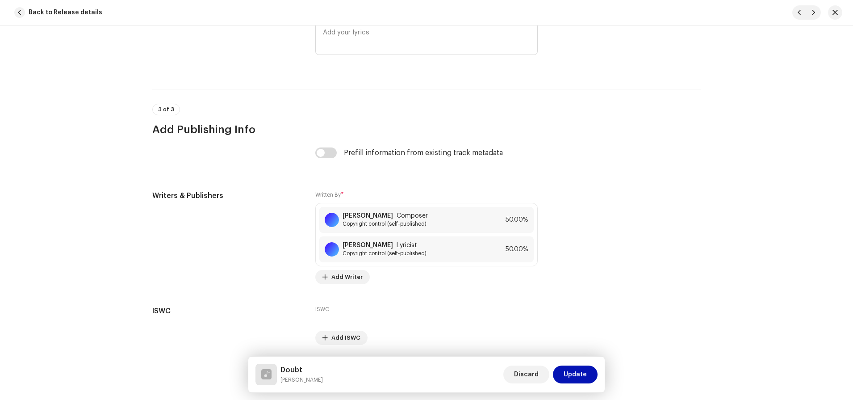
click at [577, 355] on span "Update" at bounding box center [575, 374] width 23 height 18
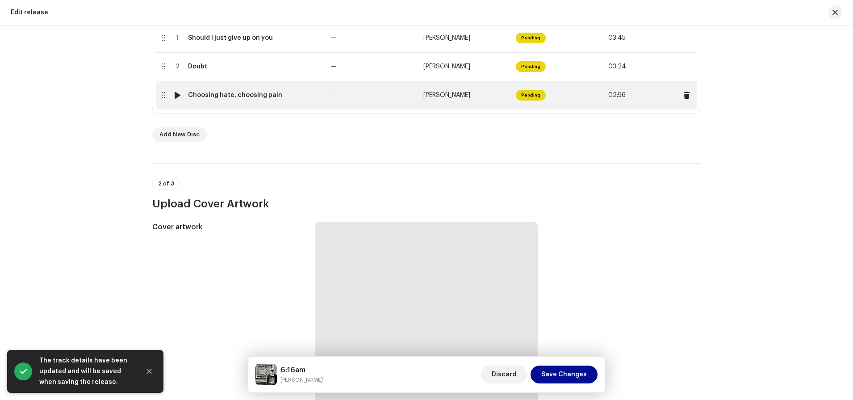
click at [159, 99] on div at bounding box center [162, 95] width 7 height 7
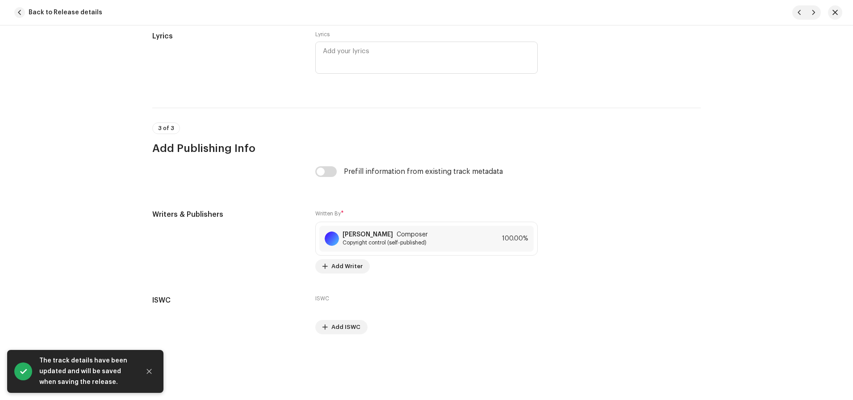
scroll to position [1694, 0]
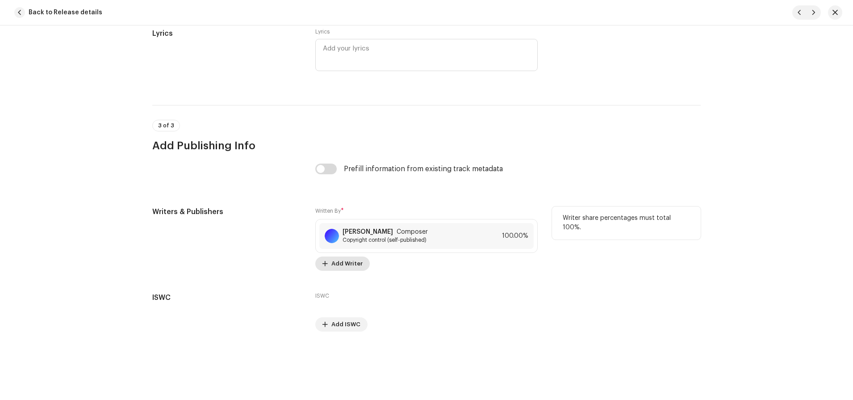
click at [339, 264] on span "Add Writer" at bounding box center [346, 264] width 31 height 18
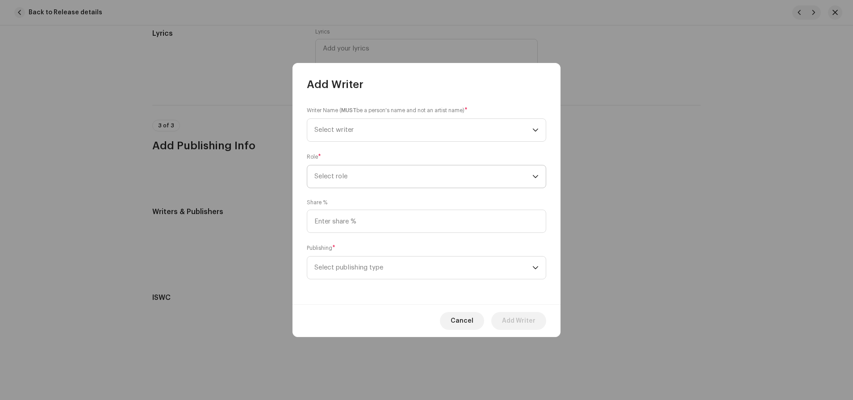
click at [340, 175] on span "Select role" at bounding box center [423, 176] width 218 height 22
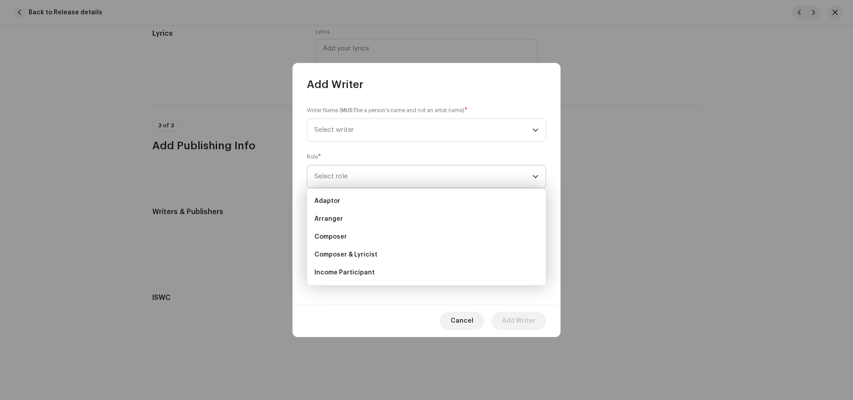
scroll to position [14, 0]
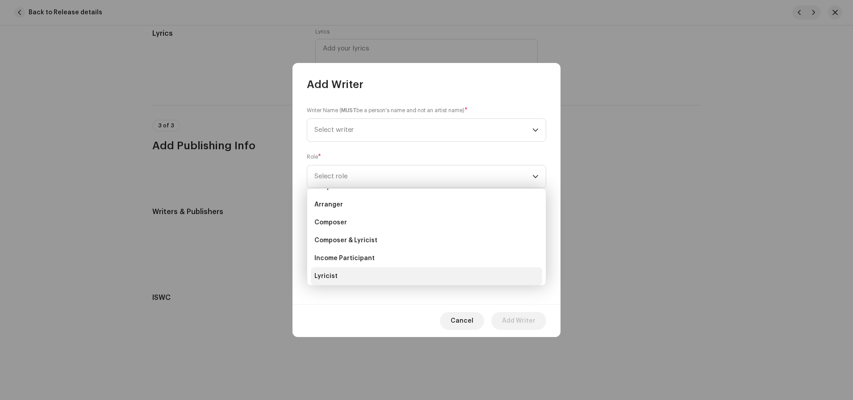
click at [333, 279] on span "Lyricist" at bounding box center [325, 276] width 23 height 9
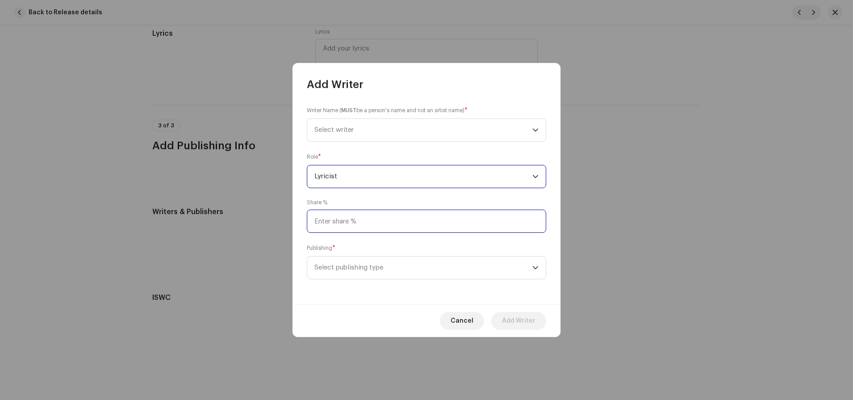
click at [338, 220] on input at bounding box center [426, 220] width 239 height 23
type input "50.00"
click at [501, 275] on span "Select publishing type" at bounding box center [423, 267] width 218 height 22
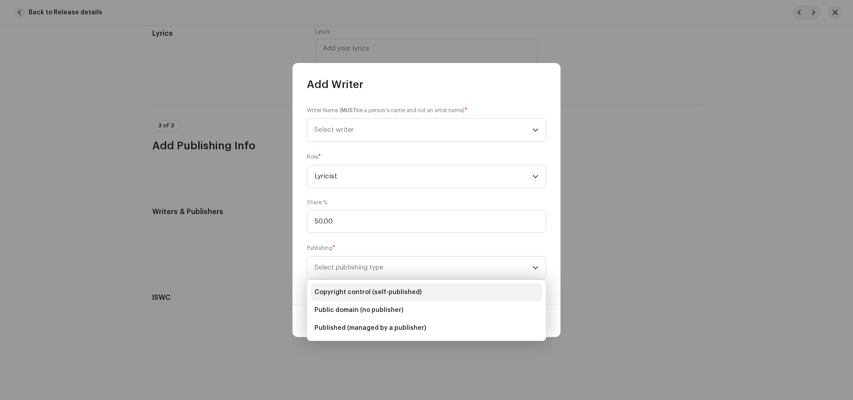
click at [445, 291] on li "Copyright control (self-published)" at bounding box center [426, 292] width 231 height 18
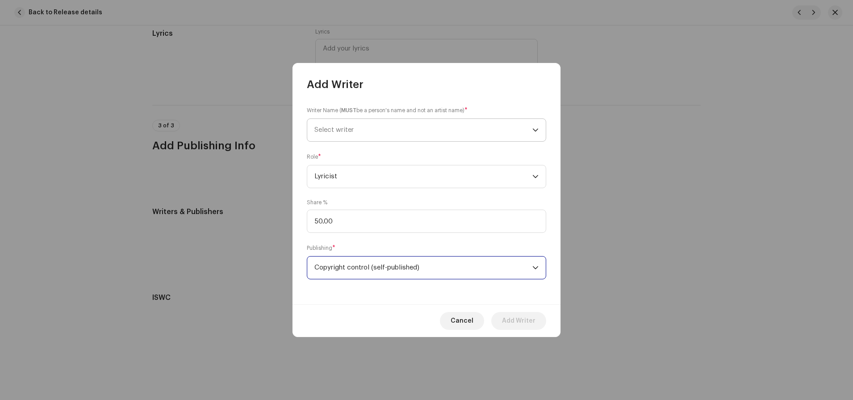
click at [379, 122] on span "Select writer" at bounding box center [423, 130] width 218 height 22
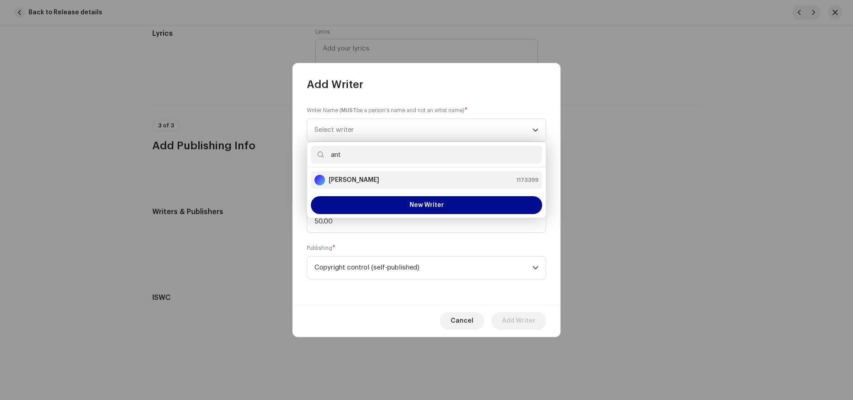
type input "ant"
click at [371, 178] on strong "[PERSON_NAME]" at bounding box center [354, 180] width 50 height 9
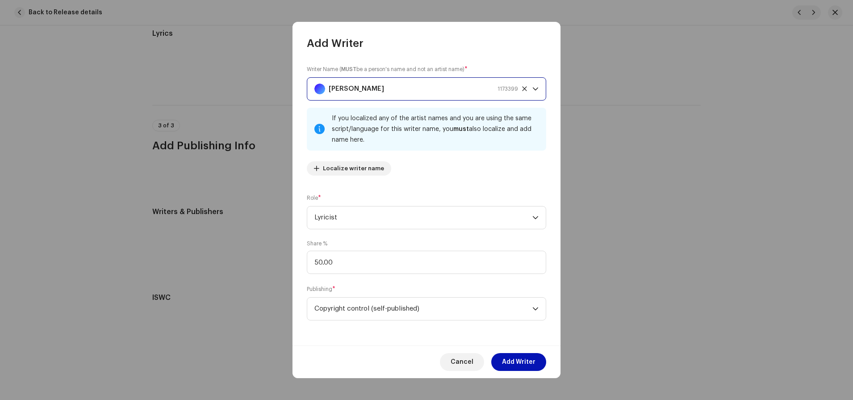
click at [523, 355] on span "Add Writer" at bounding box center [519, 362] width 34 height 18
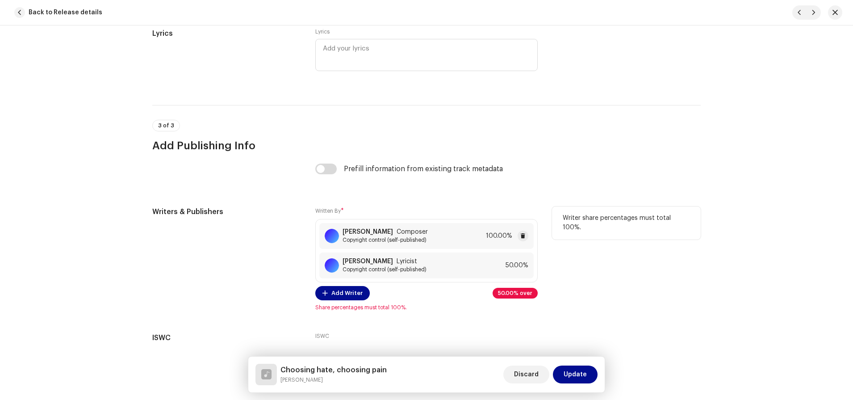
click at [412, 236] on div "[PERSON_NAME] Composer Copyright control (self-published)" at bounding box center [385, 235] width 85 height 15
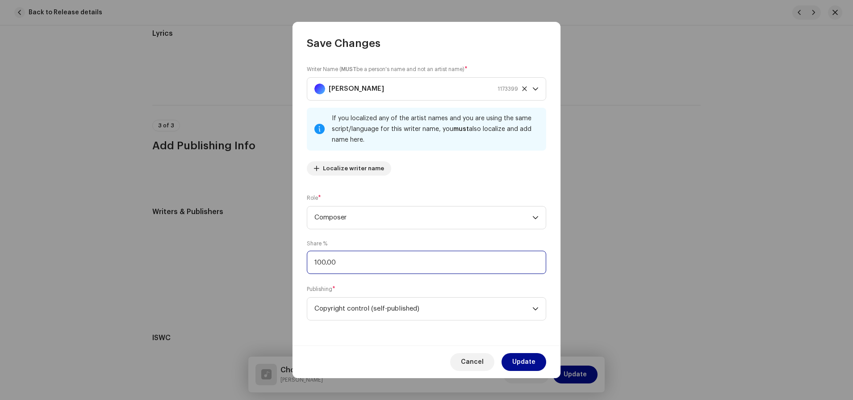
click at [371, 257] on input "100.00" at bounding box center [426, 262] width 239 height 23
type input "1.00"
type input "50.00"
click at [529, 355] on span "Update" at bounding box center [523, 362] width 23 height 18
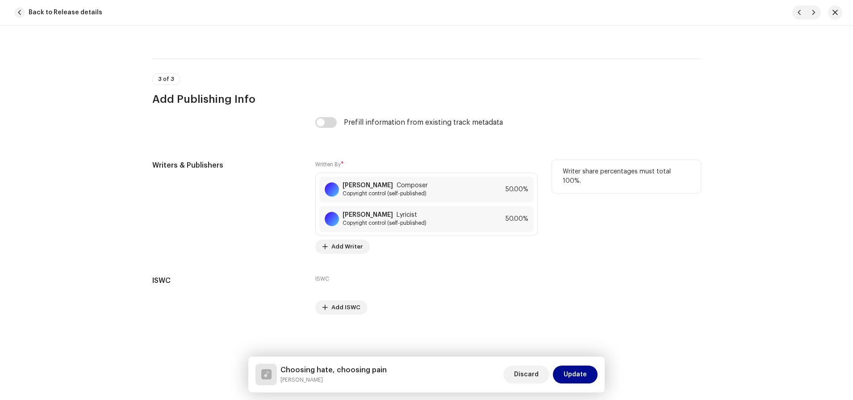
scroll to position [1741, 0]
click at [577, 355] on span "Update" at bounding box center [575, 374] width 23 height 18
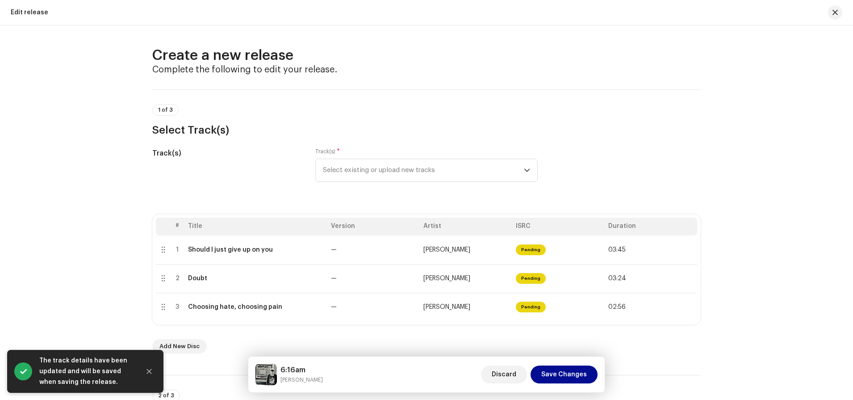
scroll to position [0, 0]
click at [585, 355] on span "Save Changes" at bounding box center [564, 374] width 46 height 18
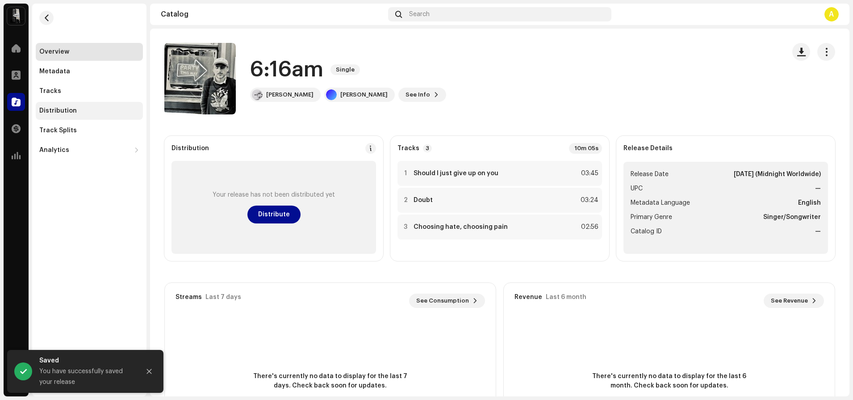
click at [88, 112] on div "Distribution" at bounding box center [89, 110] width 100 height 7
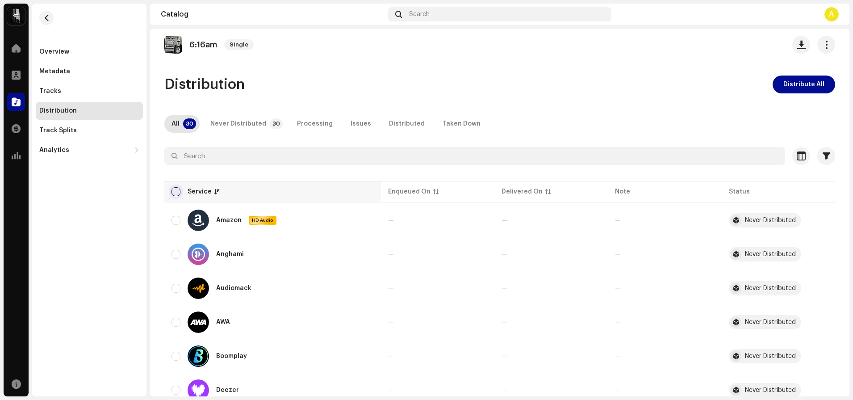
click at [176, 194] on input "checkbox" at bounding box center [176, 191] width 9 height 9
checkbox input "true"
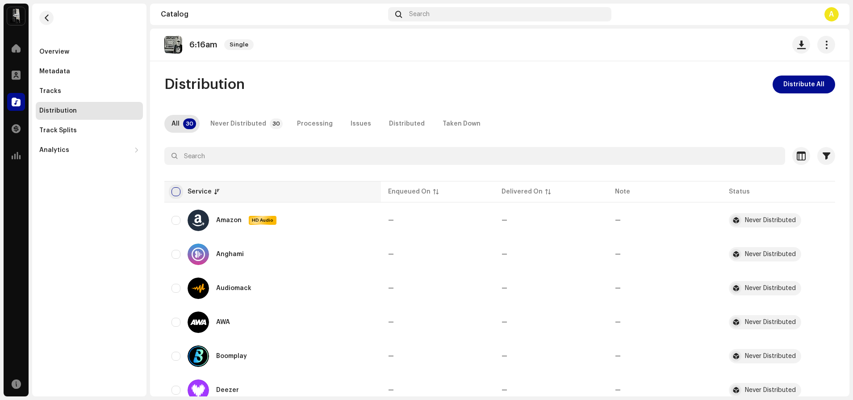
checkbox input "true"
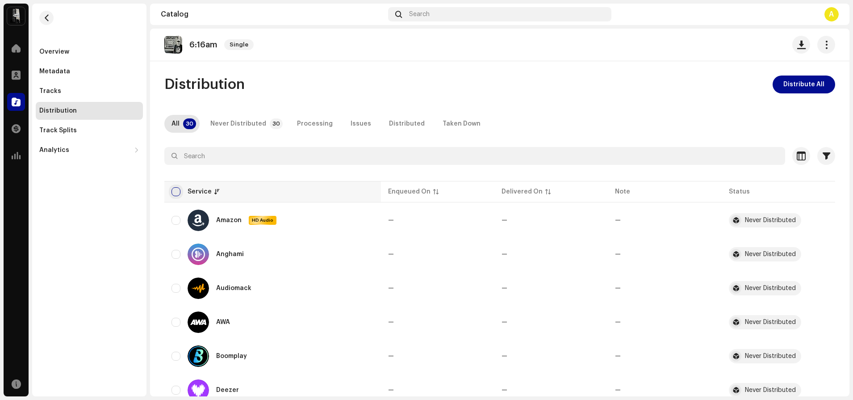
checkbox input "true"
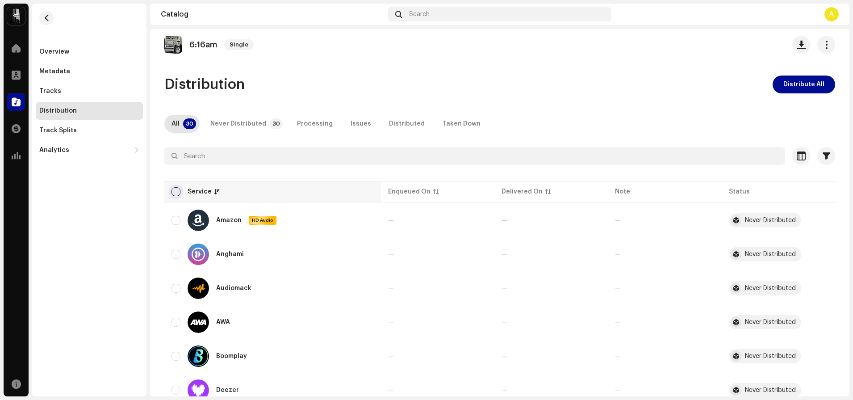
checkbox input "true"
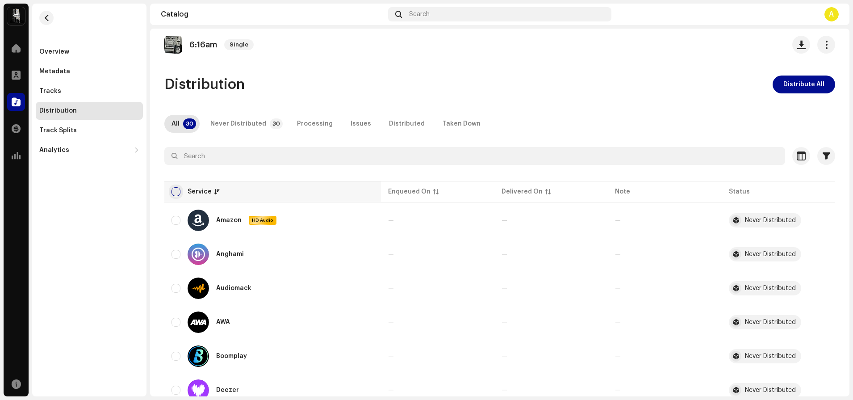
checkbox input "true"
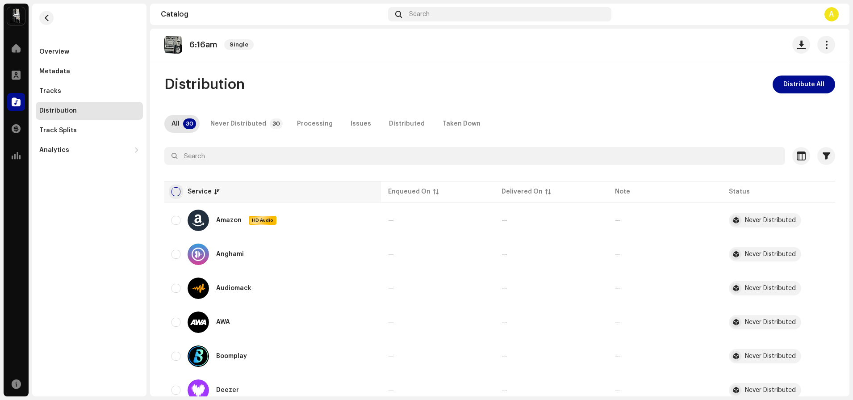
checkbox input "true"
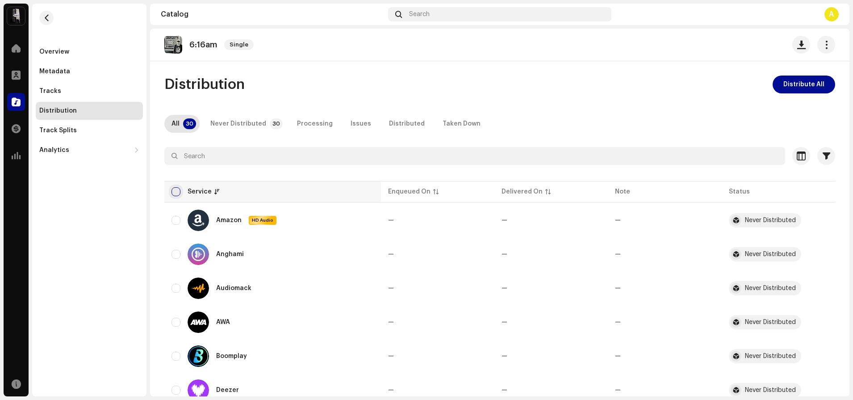
checkbox input "true"
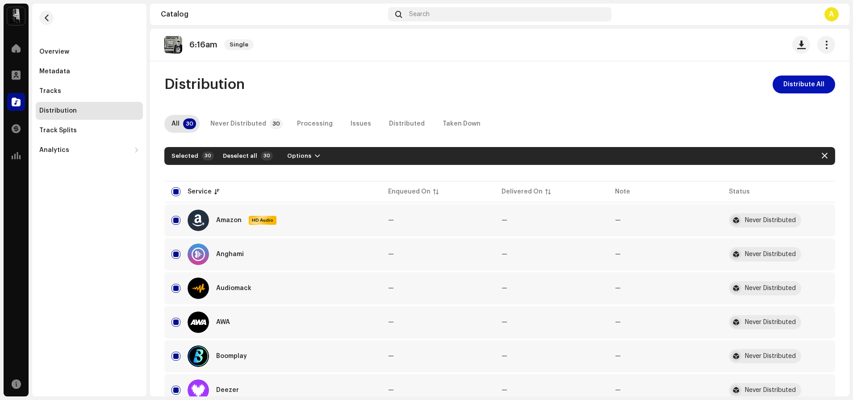
click at [758, 86] on span "Distribute All" at bounding box center [803, 84] width 41 height 18
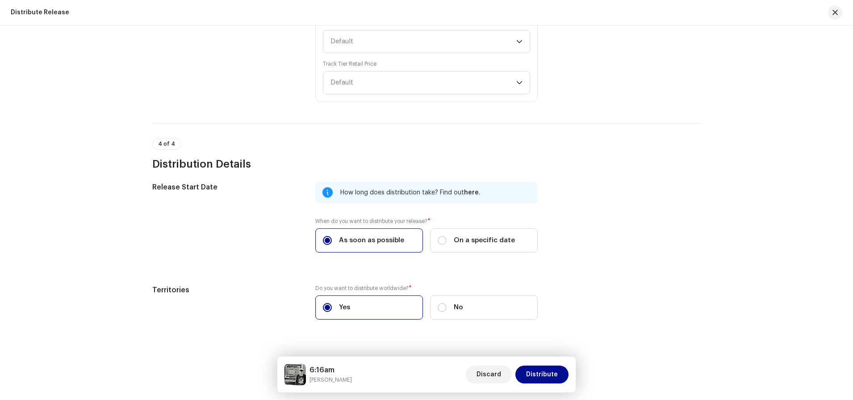
scroll to position [1585, 0]
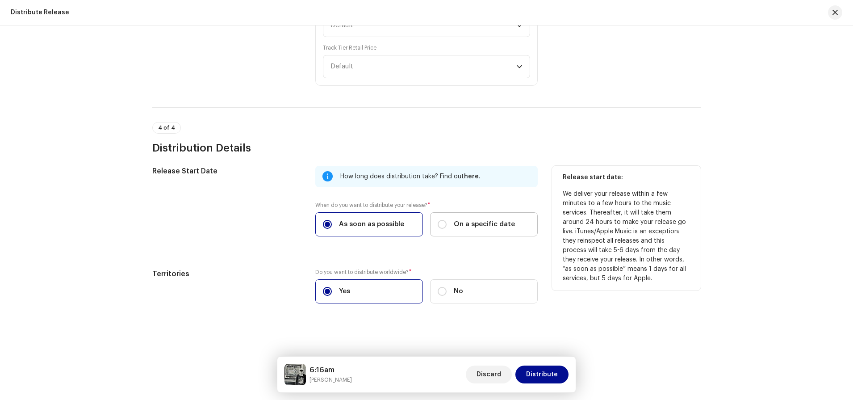
click at [446, 225] on div "On a specific date" at bounding box center [476, 224] width 77 height 10
click at [446, 225] on input "On a specific date" at bounding box center [442, 224] width 9 height 9
radio input "true"
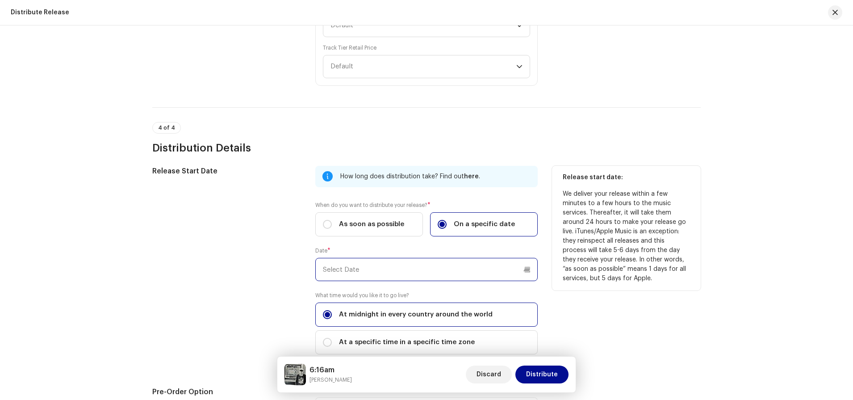
click at [446, 273] on input "text" at bounding box center [426, 269] width 222 height 23
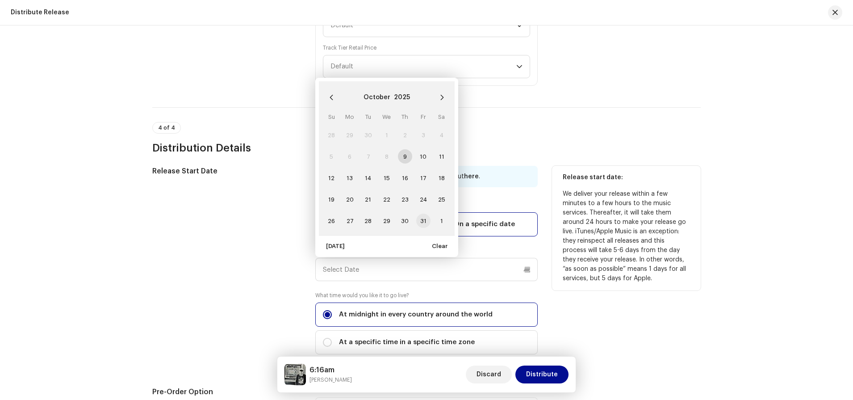
click at [418, 218] on span "31" at bounding box center [423, 221] width 14 height 14
type input "[DATE]"
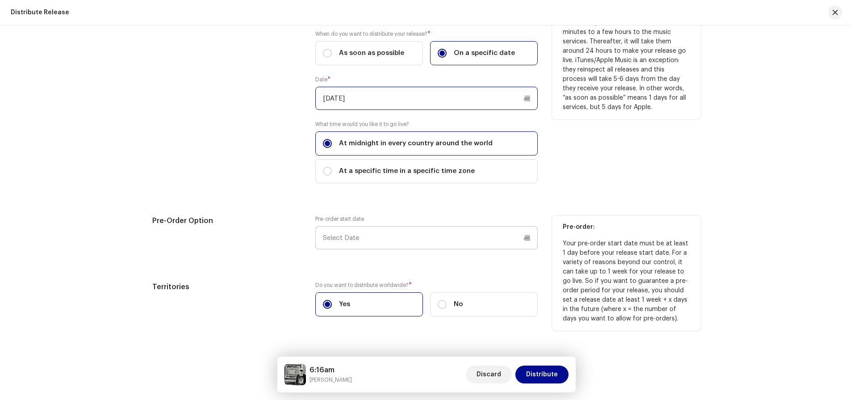
scroll to position [1769, 0]
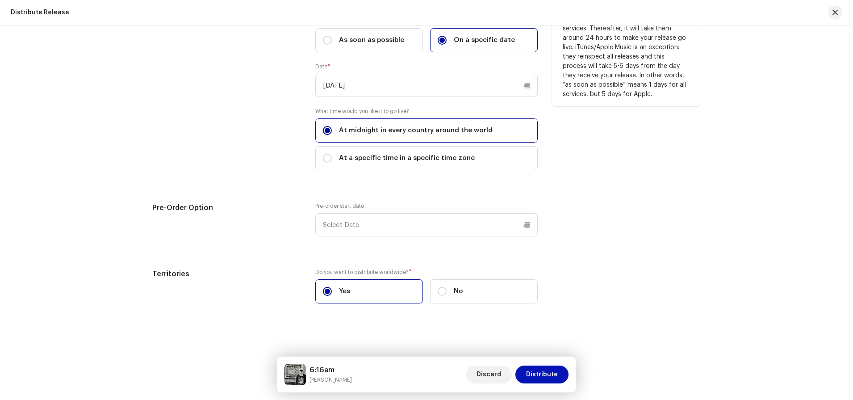
click at [544, 355] on span "Distribute" at bounding box center [542, 374] width 32 height 18
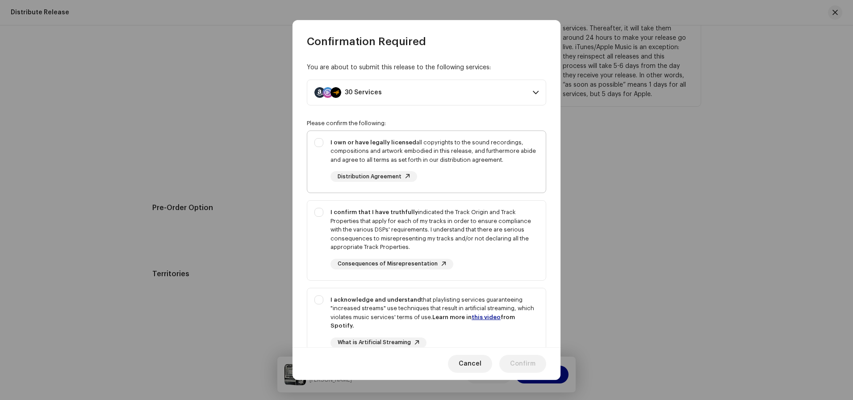
click at [317, 139] on div "I own or have legally licensed all copyrights to the sound recordings, composit…" at bounding box center [426, 160] width 239 height 59
checkbox input "true"
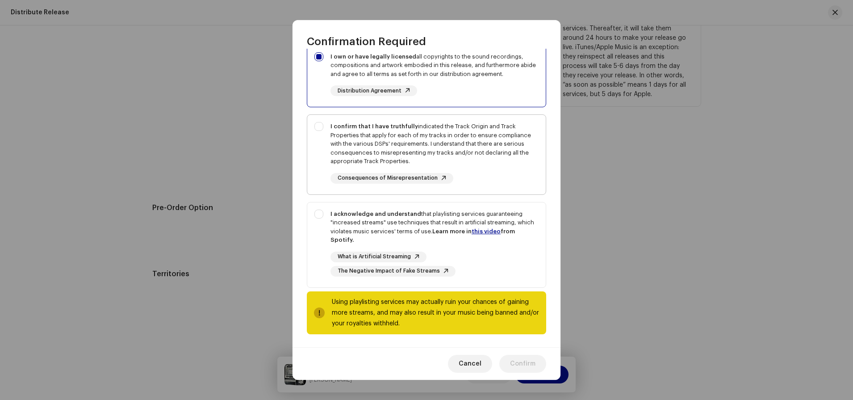
scroll to position [87, 0]
click at [320, 129] on div "I confirm that I have truthfully indicated the Track Origin and Track Propertie…" at bounding box center [426, 152] width 239 height 76
checkbox input "true"
click at [317, 216] on div "I acknowledge and understand that playlisting services guaranteeing "increased …" at bounding box center [426, 241] width 239 height 81
checkbox input "true"
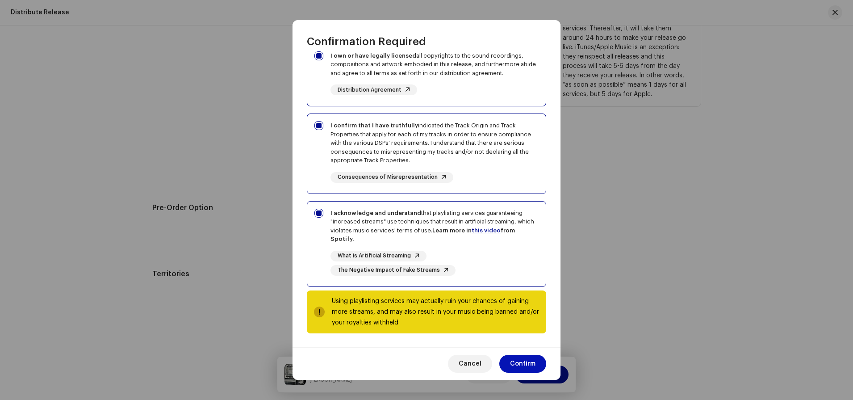
click at [521, 355] on span "Confirm" at bounding box center [522, 364] width 25 height 18
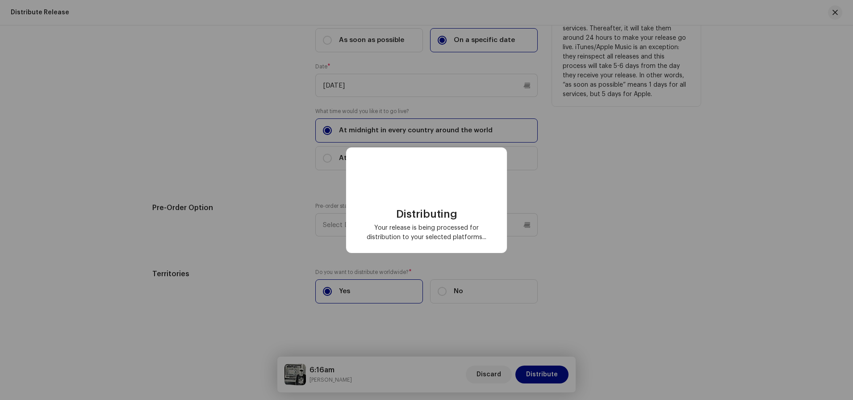
checkbox input "false"
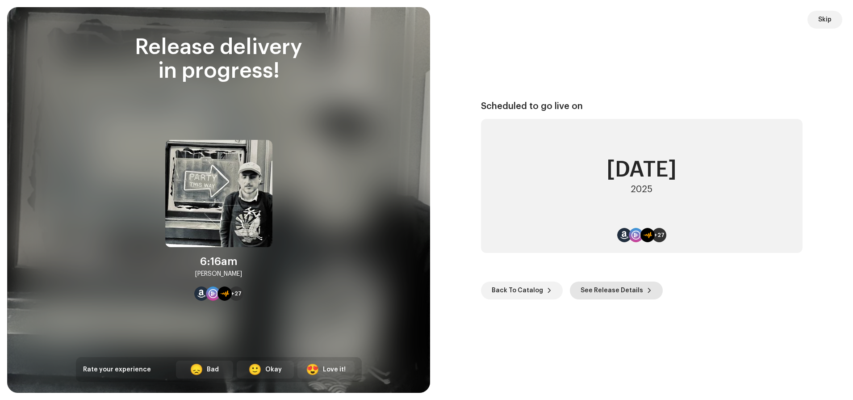
click at [599, 290] on span "See Release Details" at bounding box center [612, 290] width 63 height 18
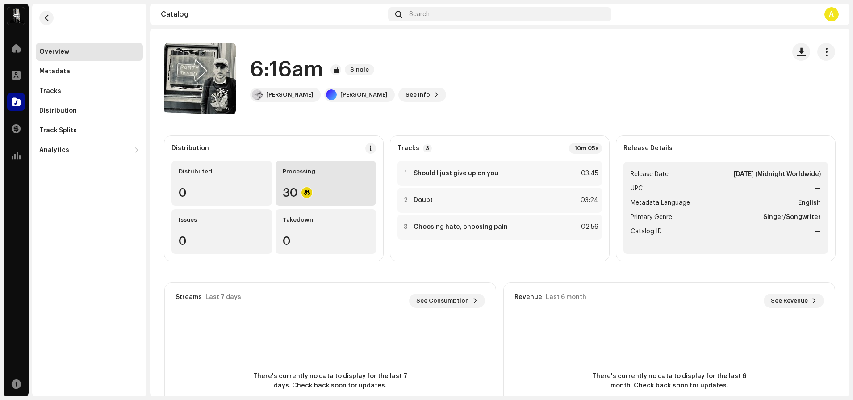
click at [304, 176] on div "Processing 30" at bounding box center [326, 183] width 101 height 45
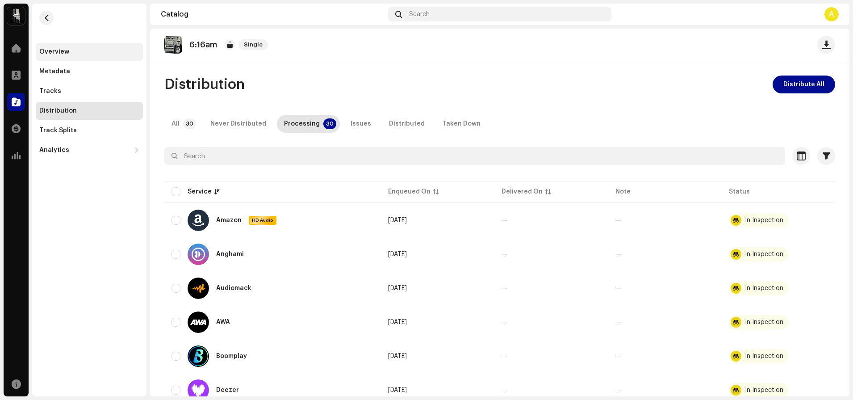
click at [63, 50] on div "Overview" at bounding box center [54, 51] width 30 height 7
